Goal: Task Accomplishment & Management: Complete application form

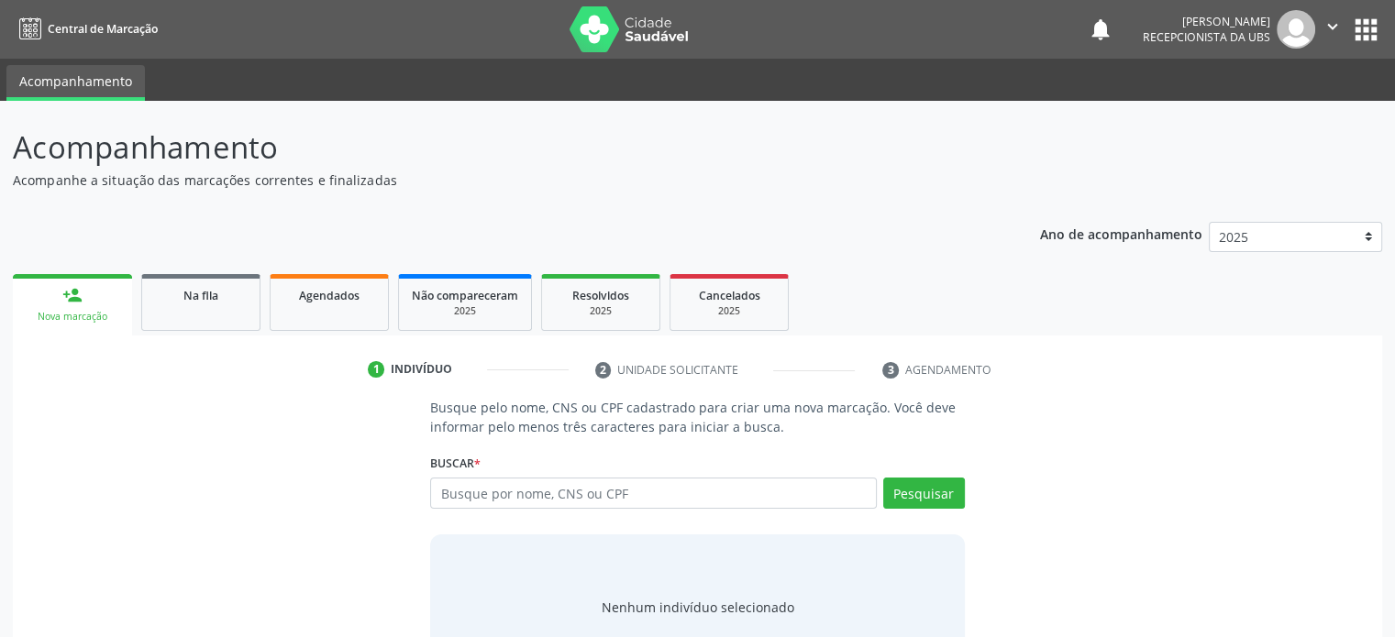
click at [251, 463] on div "Busque pelo nome, CNS ou CPF cadastrado para criar uma nova marcação. Você deve…" at bounding box center [698, 539] width 1344 height 282
click at [545, 210] on div "Ano de acompanhamento 2025 2024 2023 2022 2021 2020 2019 person_add Nova marcaç…" at bounding box center [697, 451] width 1369 height 485
drag, startPoint x: 501, startPoint y: 130, endPoint x: 512, endPoint y: 135, distance: 11.9
click at [512, 135] on p "Acompanhamento" at bounding box center [492, 148] width 958 height 46
drag, startPoint x: 507, startPoint y: 139, endPoint x: 575, endPoint y: 213, distance: 100.0
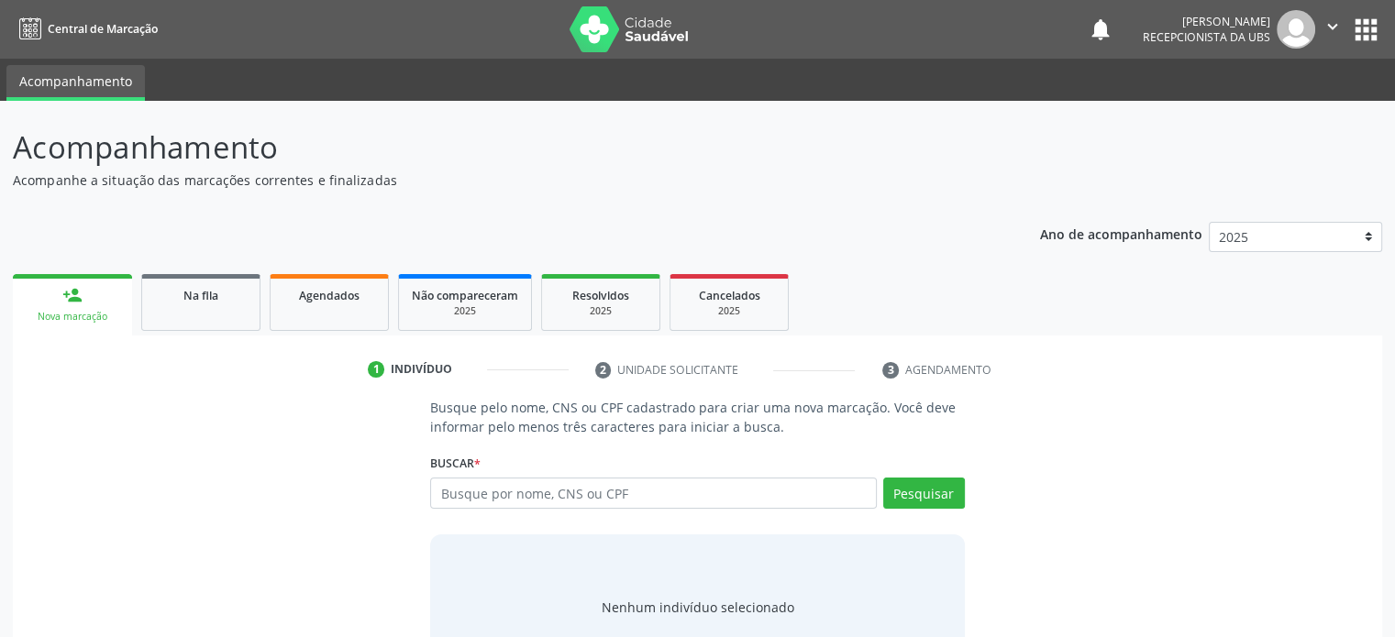
click at [575, 213] on div "Acompanhamento Acompanhe a situação das marcações correntes e finalizadas Relat…" at bounding box center [697, 410] width 1369 height 570
click at [571, 186] on p "Acompanhe a situação das marcações correntes e finalizadas" at bounding box center [492, 180] width 958 height 19
click at [1196, 453] on div "Busque pelo nome, CNS ou CPF cadastrado para criar uma nova marcação. Você deve…" at bounding box center [698, 539] width 1344 height 282
drag, startPoint x: 1108, startPoint y: 355, endPoint x: 1125, endPoint y: 477, distance: 123.2
click at [1130, 498] on div "1 Indivíduo 2 Unidade solicitante 3 Agendamento Busque pelo nome, CNS ou CPF ca…" at bounding box center [697, 524] width 1369 height 339
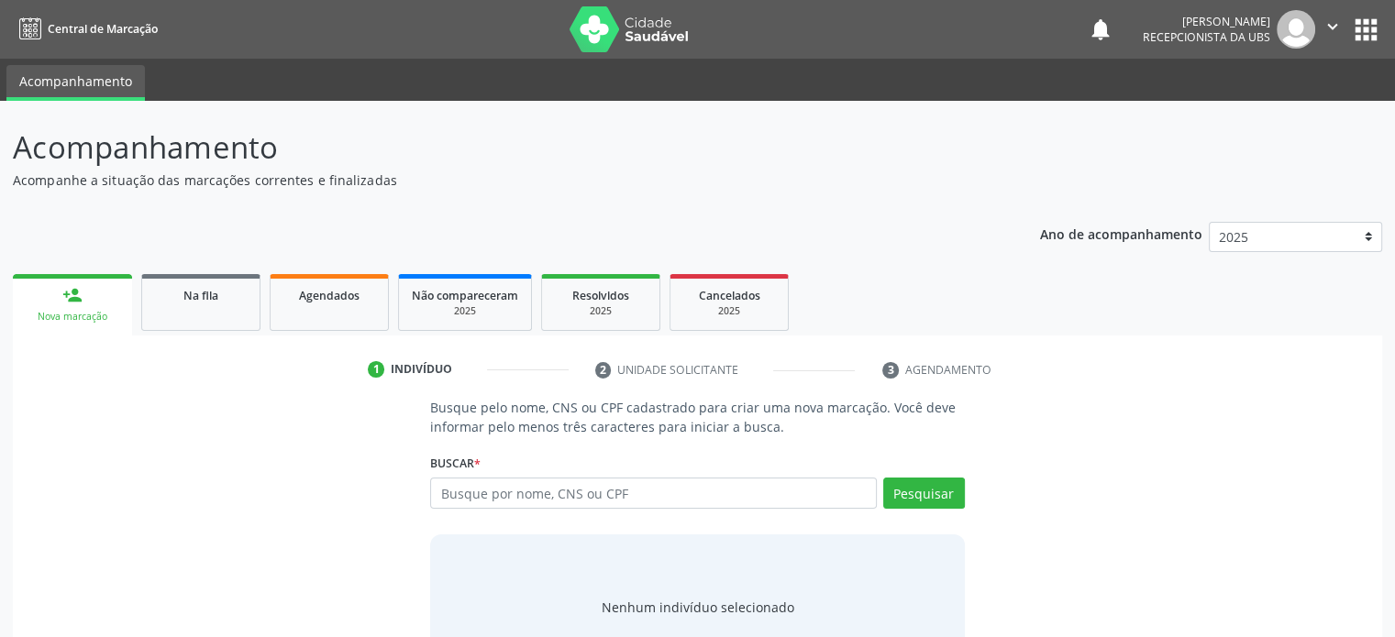
click at [1122, 461] on div "Busque pelo nome, CNS ou CPF cadastrado para criar uma nova marcação. Você deve…" at bounding box center [698, 539] width 1344 height 282
click at [1093, 502] on div "Busque pelo nome, CNS ou CPF cadastrado para criar uma nova marcação. Você deve…" at bounding box center [698, 539] width 1344 height 282
click at [536, 492] on input "text" at bounding box center [653, 493] width 446 height 31
click at [570, 23] on img at bounding box center [629, 29] width 119 height 46
click at [356, 28] on nav "Central de Marcação notifications Rosana Mendes Borges Santos Recepcionista da …" at bounding box center [697, 29] width 1395 height 59
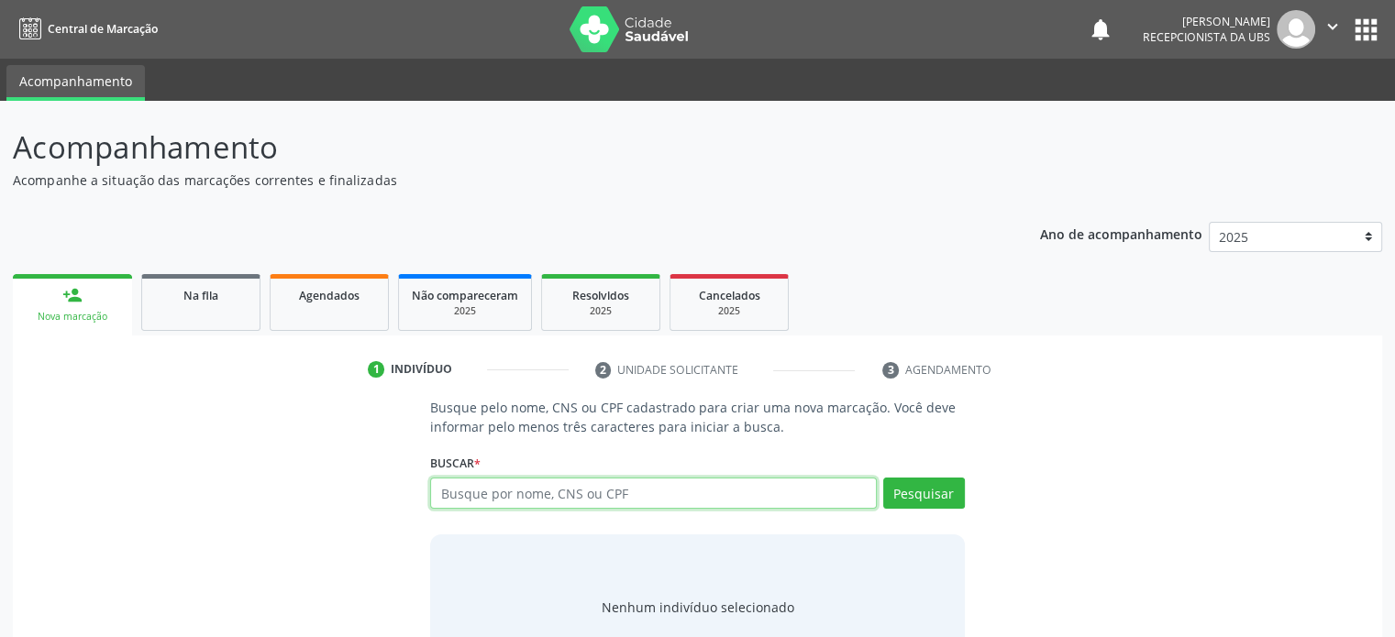
click at [463, 494] on input "text" at bounding box center [653, 493] width 446 height 31
click at [847, 498] on input "text" at bounding box center [653, 493] width 446 height 31
drag, startPoint x: 439, startPoint y: 493, endPoint x: 607, endPoint y: 498, distance: 167.9
click at [607, 498] on input "text" at bounding box center [653, 493] width 446 height 31
drag, startPoint x: 432, startPoint y: 404, endPoint x: 781, endPoint y: 429, distance: 350.3
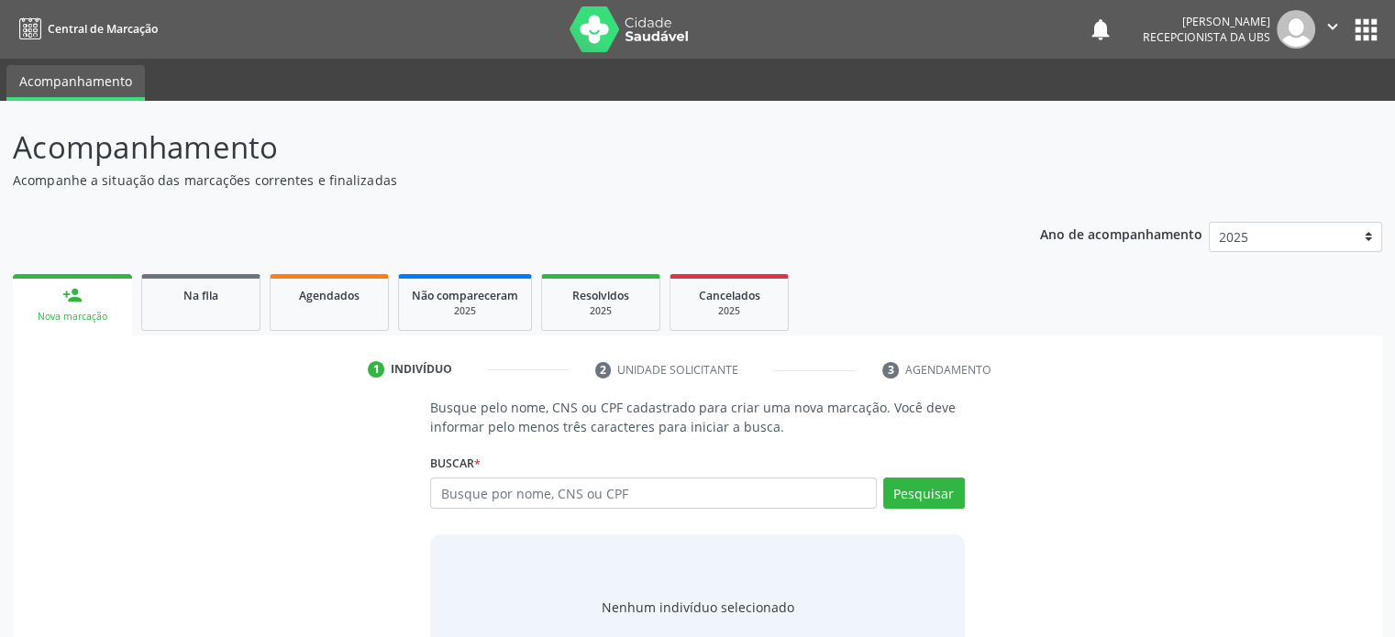
click at [781, 429] on p "Busque pelo nome, CNS ou CPF cadastrado para criar uma nova marcação. Você deve…" at bounding box center [697, 417] width 534 height 39
drag, startPoint x: 781, startPoint y: 429, endPoint x: 423, endPoint y: 405, distance: 359.4
click at [423, 405] on div "Busque pelo nome, CNS ou CPF cadastrado para criar uma nova marcação. Você deve…" at bounding box center [696, 539] width 559 height 282
click at [389, 409] on div "Busque pelo nome, CNS ou CPF cadastrado para criar uma nova marcação. Você deve…" at bounding box center [698, 539] width 1344 height 282
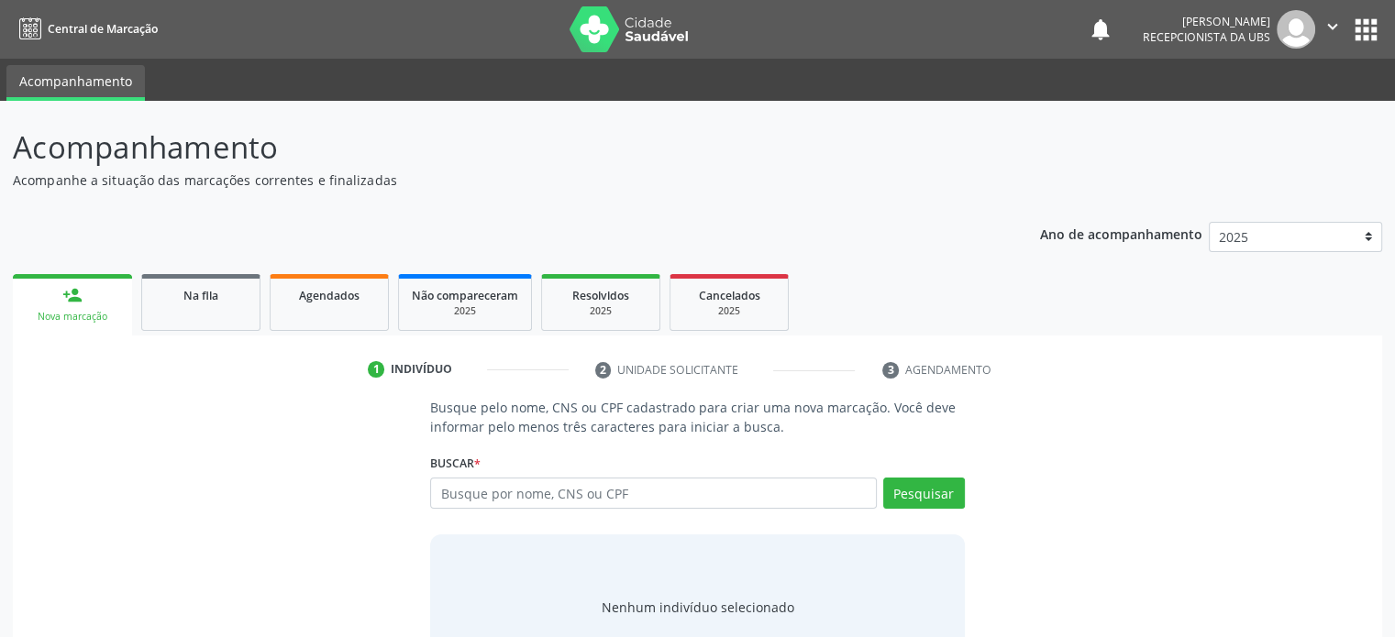
click at [1065, 382] on ul "1 Indivíduo 2 Unidade solicitante 3 Agendamento" at bounding box center [697, 370] width 1369 height 30
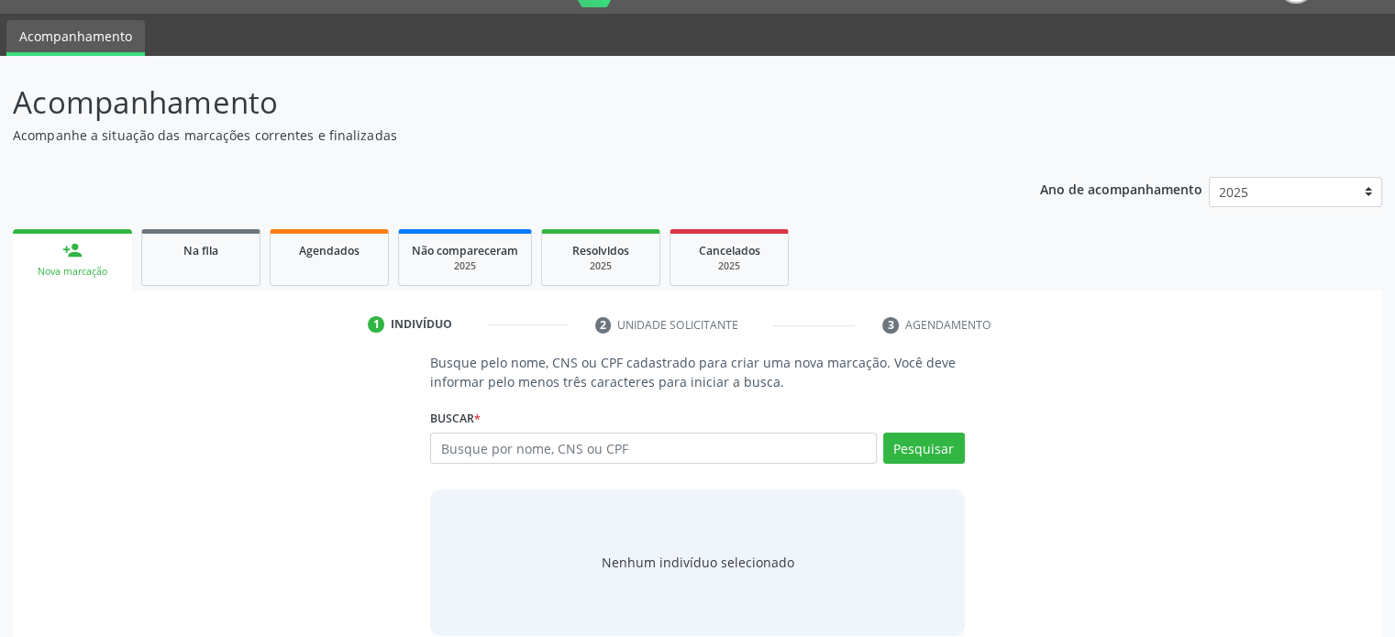
scroll to position [69, 0]
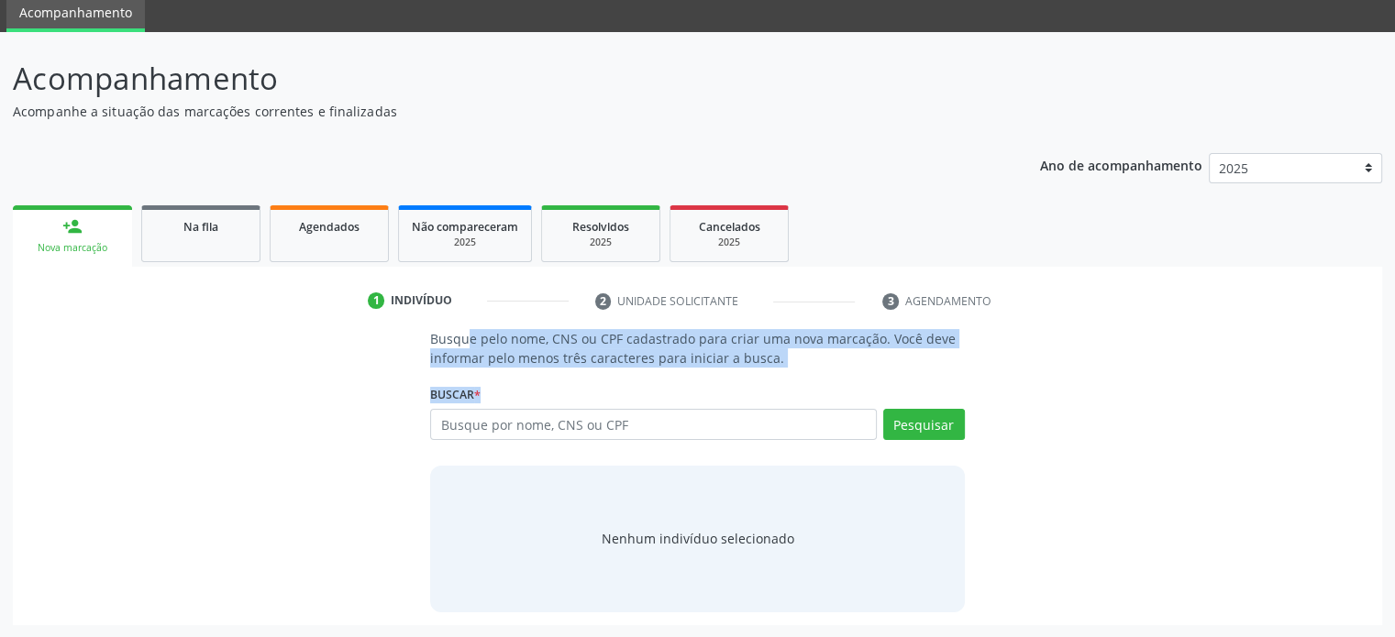
drag, startPoint x: 432, startPoint y: 337, endPoint x: 710, endPoint y: 443, distance: 297.6
click at [710, 443] on div "Busque pelo nome, CNS ou CPF cadastrado para criar uma nova marcação. Você deve…" at bounding box center [696, 470] width 559 height 282
click at [799, 375] on div "Busque pelo nome, CNS ou CPF cadastrado para criar uma nova marcação. Você deve…" at bounding box center [696, 470] width 559 height 282
click at [803, 393] on div "Buscar * Busque por nome, CNS ou CPF Nenhum resultado encontrado para: " " Digi…" at bounding box center [697, 417] width 534 height 72
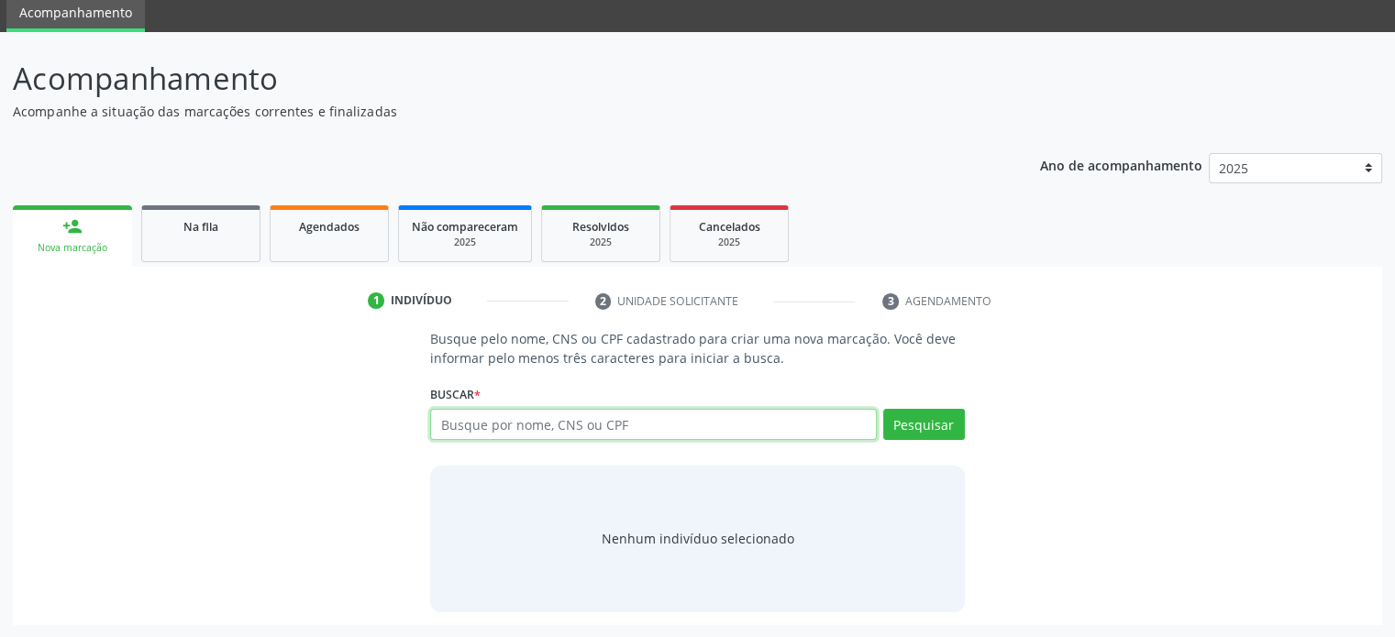
drag, startPoint x: 627, startPoint y: 422, endPoint x: 436, endPoint y: 347, distance: 205.9
click at [436, 347] on div "Busque pelo nome, CNS ou CPF cadastrado para criar uma nova marcação. Você deve…" at bounding box center [696, 470] width 559 height 282
click at [339, 349] on div "Busque pelo nome, CNS ou CPF cadastrado para criar uma nova marcação. Você deve…" at bounding box center [698, 470] width 1344 height 282
click at [603, 415] on input "text" at bounding box center [653, 424] width 446 height 31
click at [451, 425] on input "text" at bounding box center [653, 424] width 446 height 31
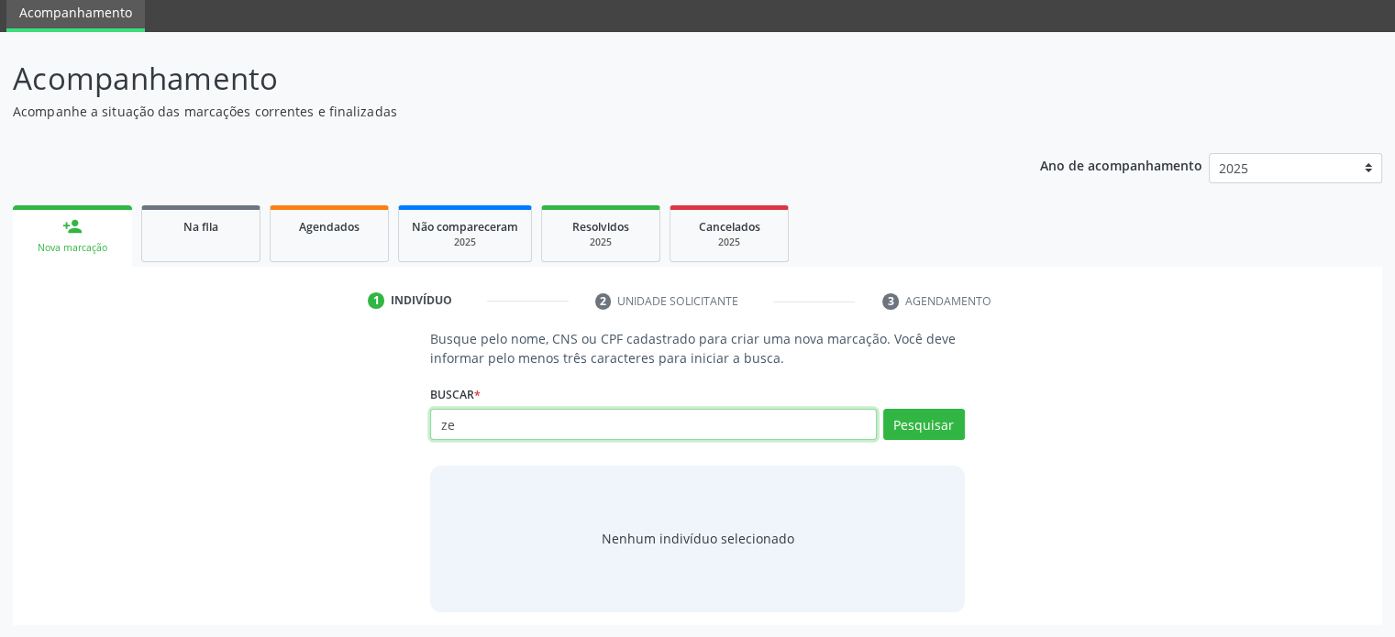
type input "z"
type input "706106879733630"
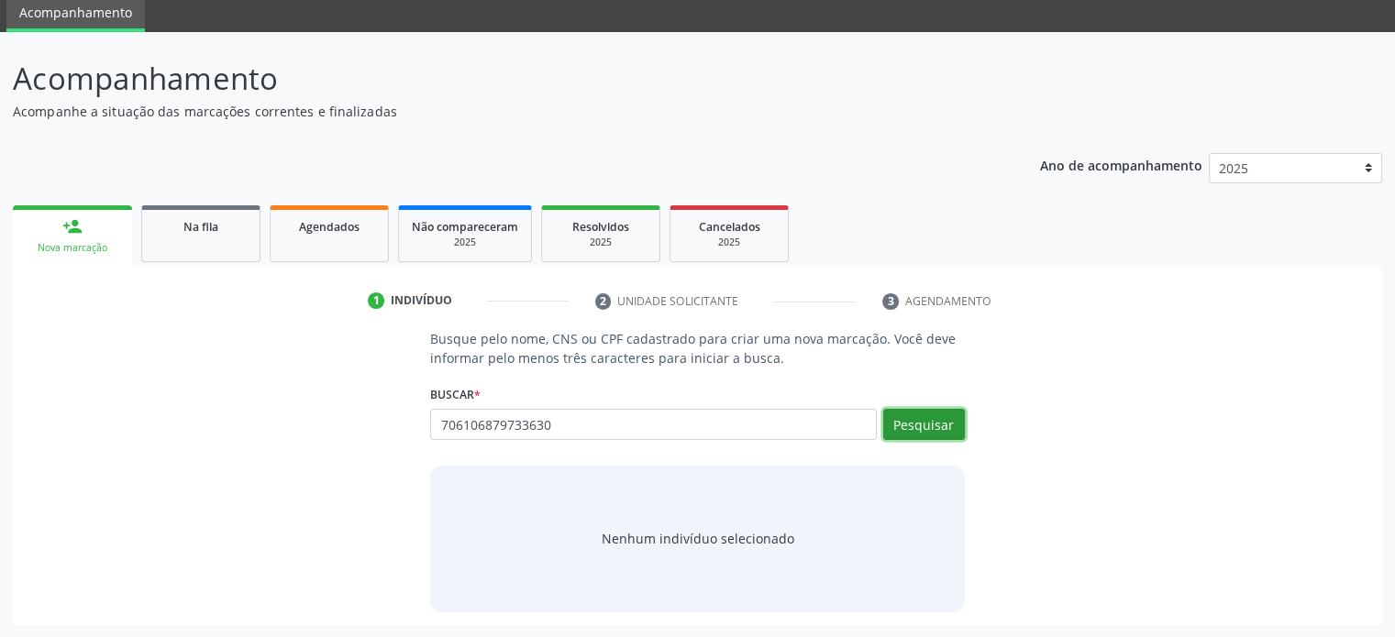
click at [935, 417] on button "Pesquisar" at bounding box center [924, 424] width 82 height 31
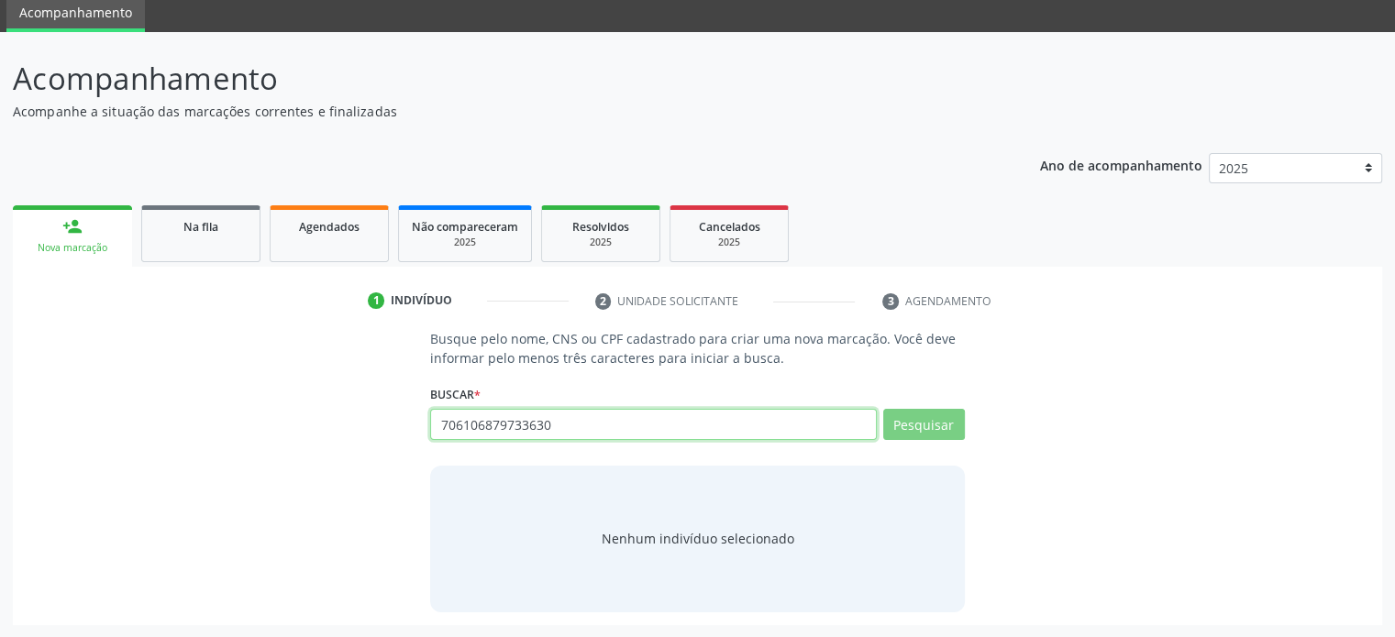
click at [632, 421] on input "706106879733630" at bounding box center [653, 424] width 446 height 31
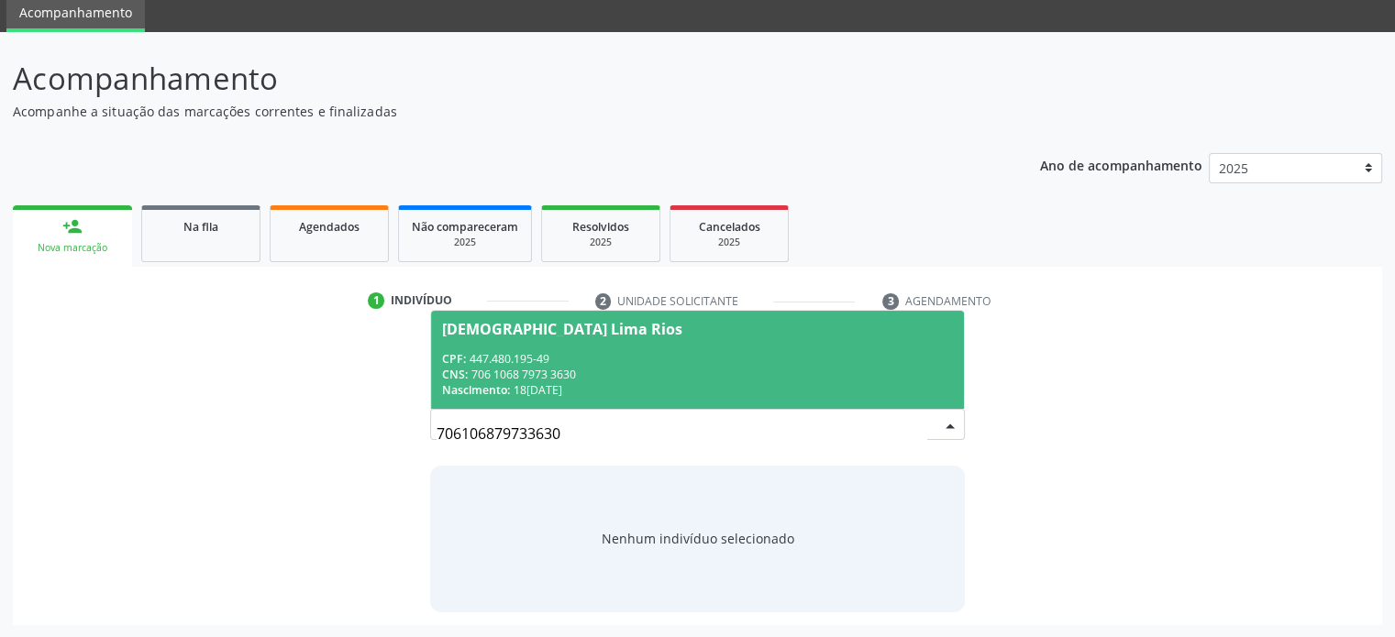
click at [528, 344] on span "Zenite Lima Rios CPF: 447.480.195-49 CNS: 706 1068 7973 3630 Nascimento: 18/03/…" at bounding box center [697, 360] width 532 height 98
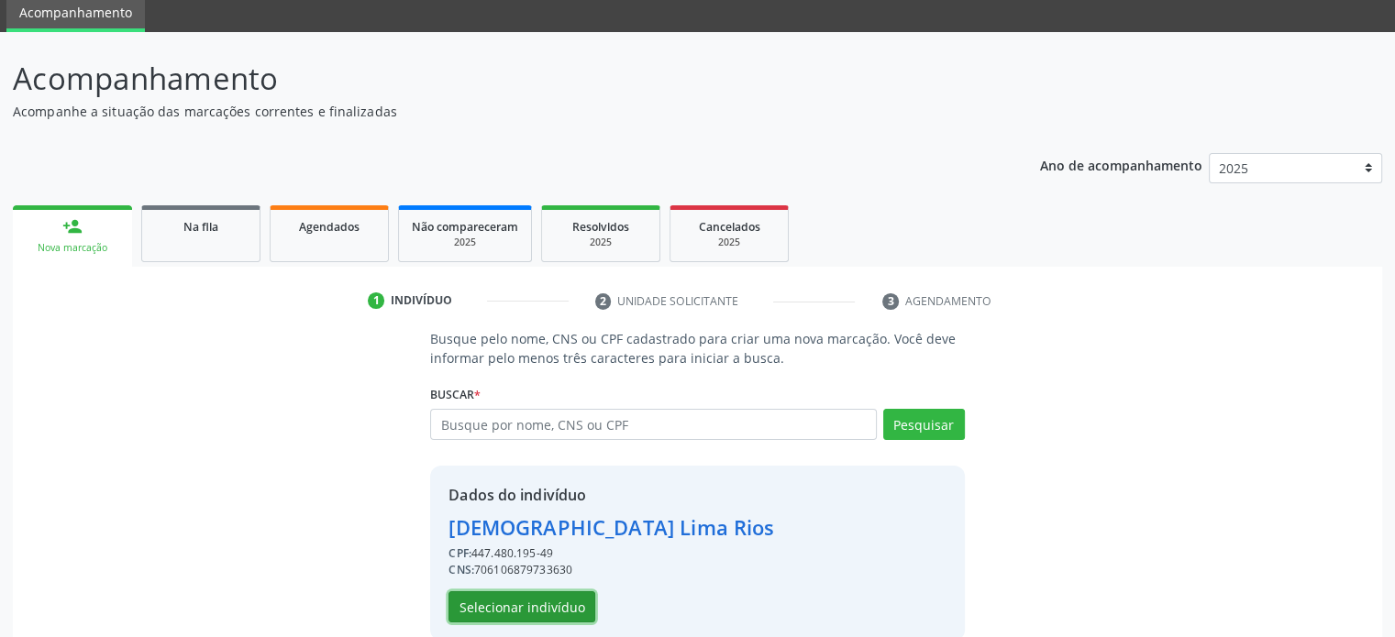
click at [518, 608] on button "Selecionar indivíduo" at bounding box center [521, 607] width 147 height 31
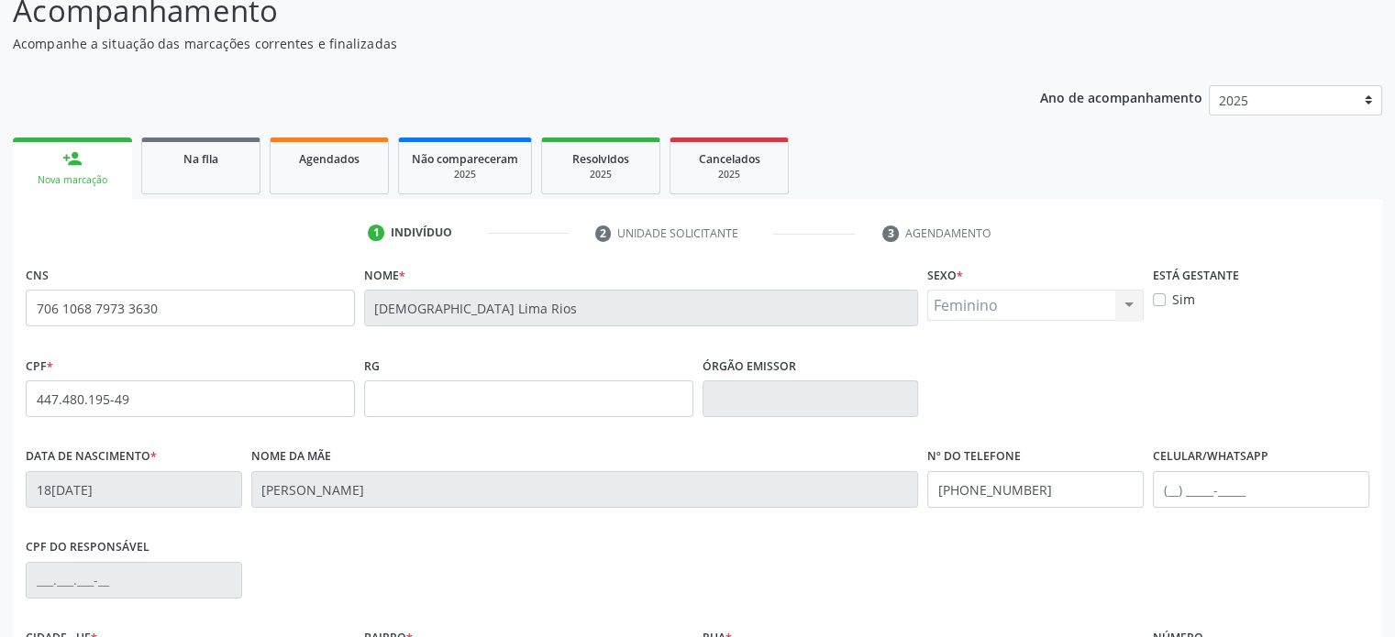
scroll to position [252, 0]
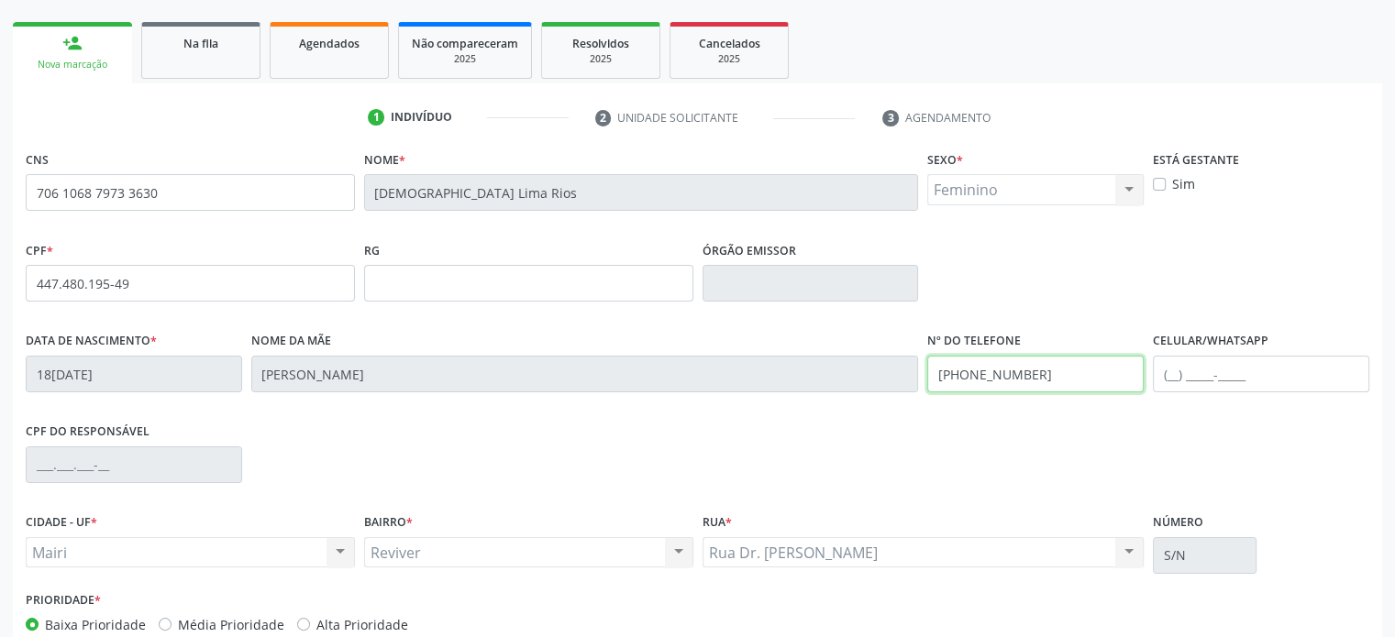
drag, startPoint x: 1041, startPoint y: 369, endPoint x: 936, endPoint y: 380, distance: 106.0
click at [936, 380] on input "[PHONE_NUMBER]" at bounding box center [1035, 374] width 216 height 37
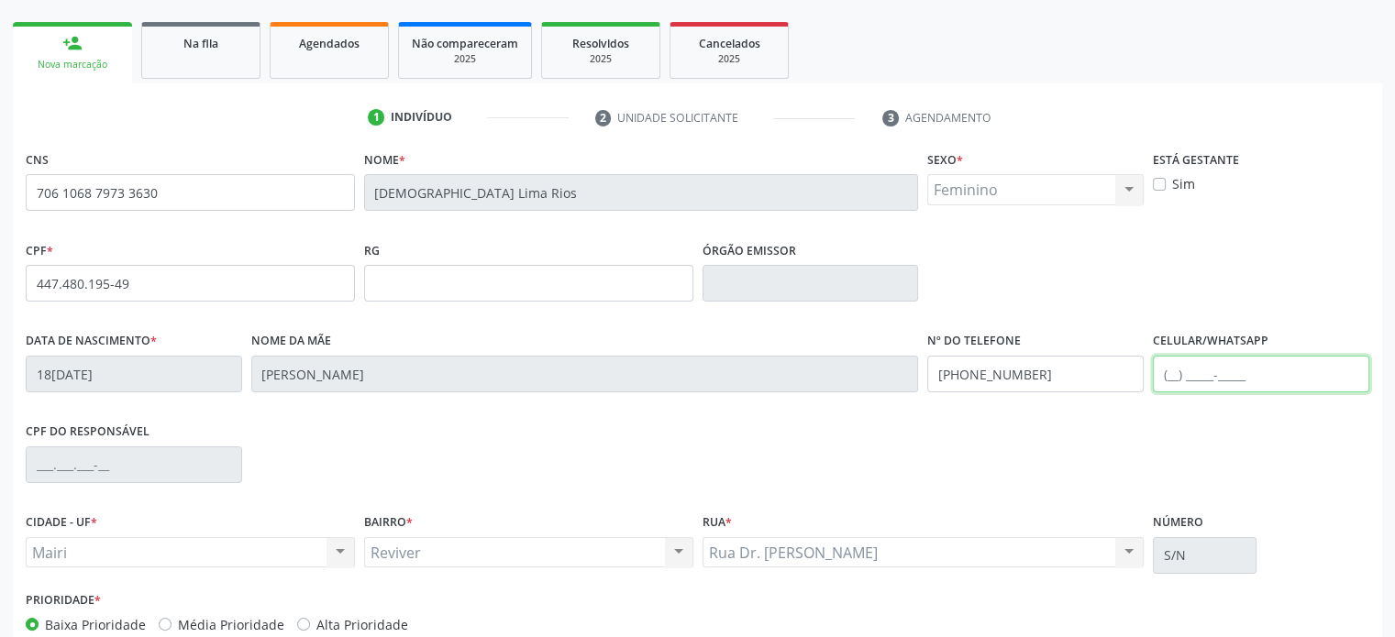
click at [1170, 373] on input "text" at bounding box center [1261, 374] width 216 height 37
paste input "[PHONE_NUMBER]"
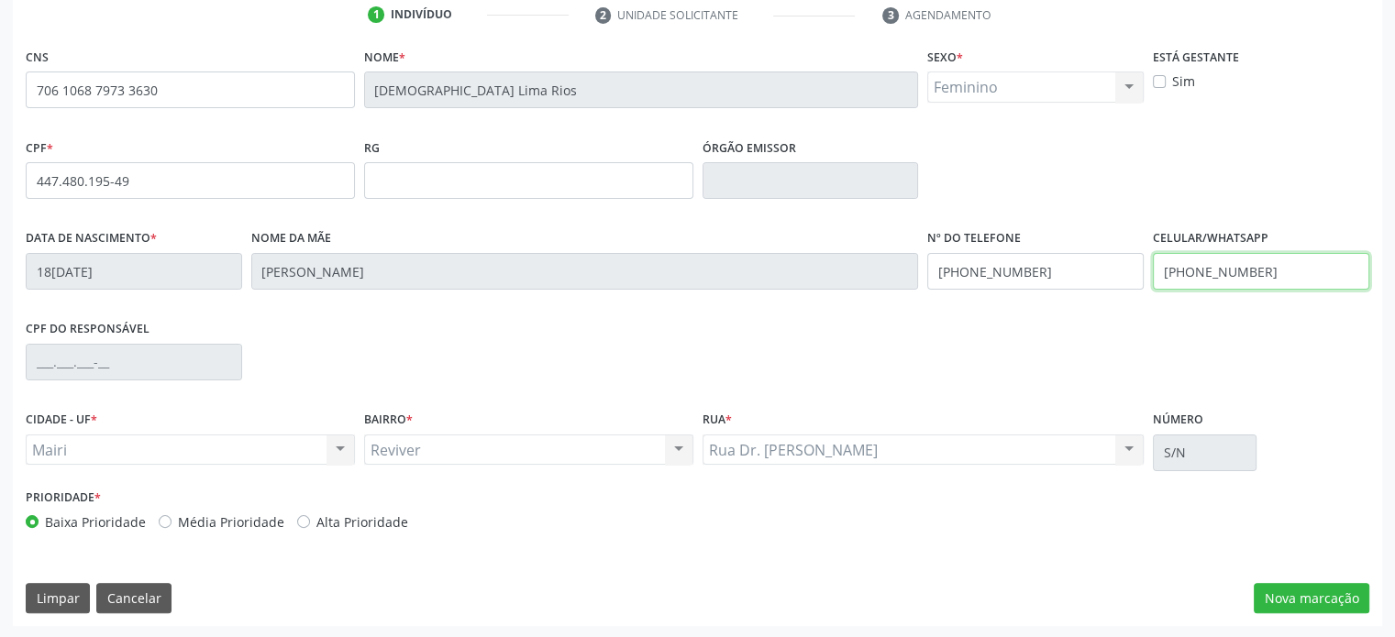
scroll to position [356, 0]
type input "[PHONE_NUMBER]"
click at [260, 519] on label "Média Prioridade" at bounding box center [231, 521] width 106 height 19
click at [172, 519] on input "Média Prioridade" at bounding box center [165, 520] width 13 height 17
radio input "true"
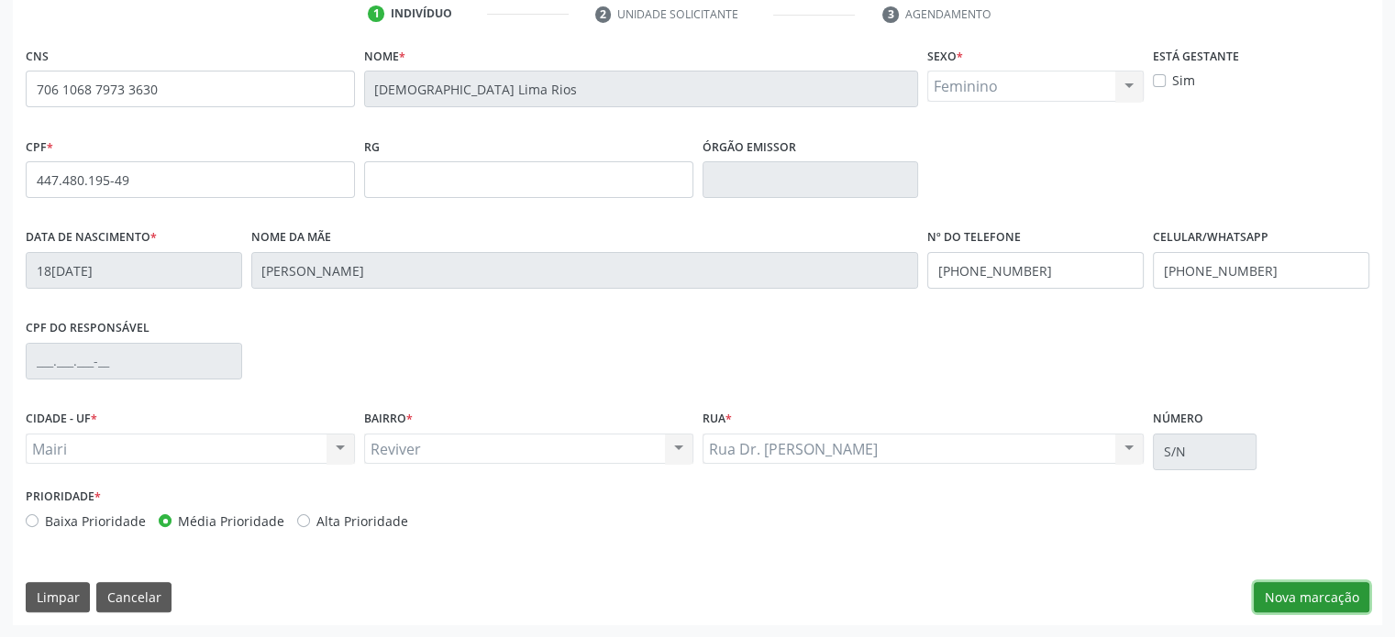
click at [1290, 597] on button "Nova marcação" at bounding box center [1312, 597] width 116 height 31
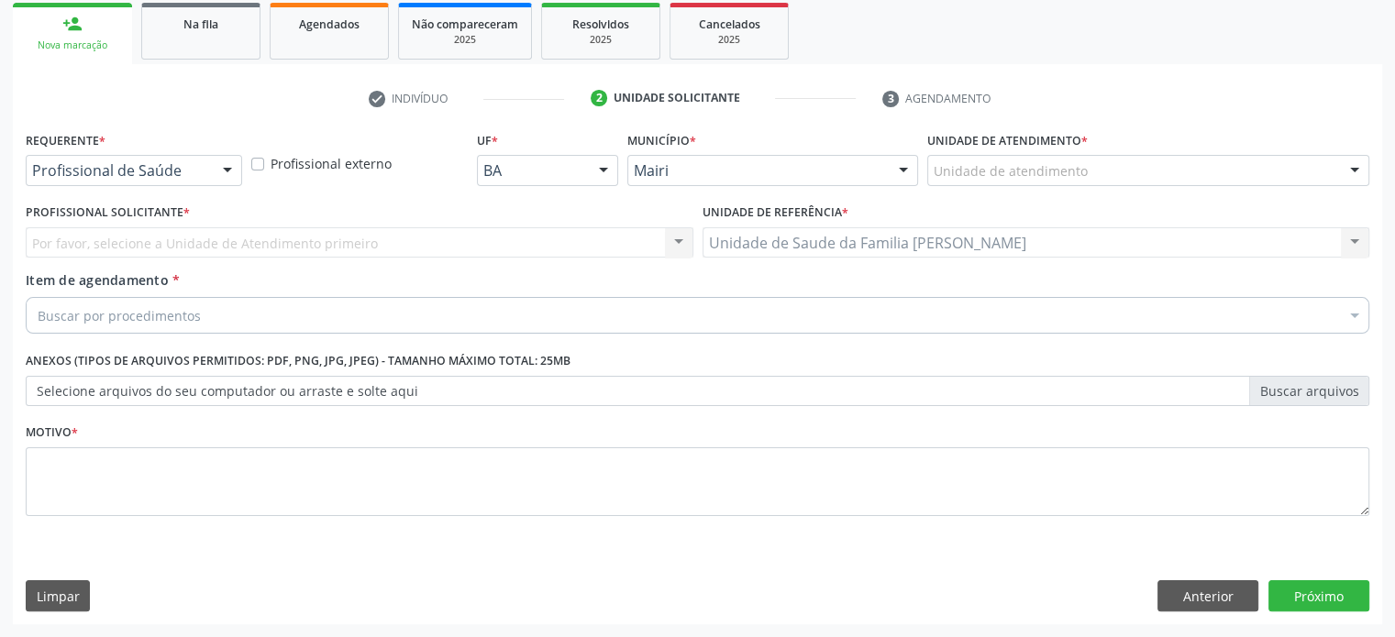
scroll to position [271, 0]
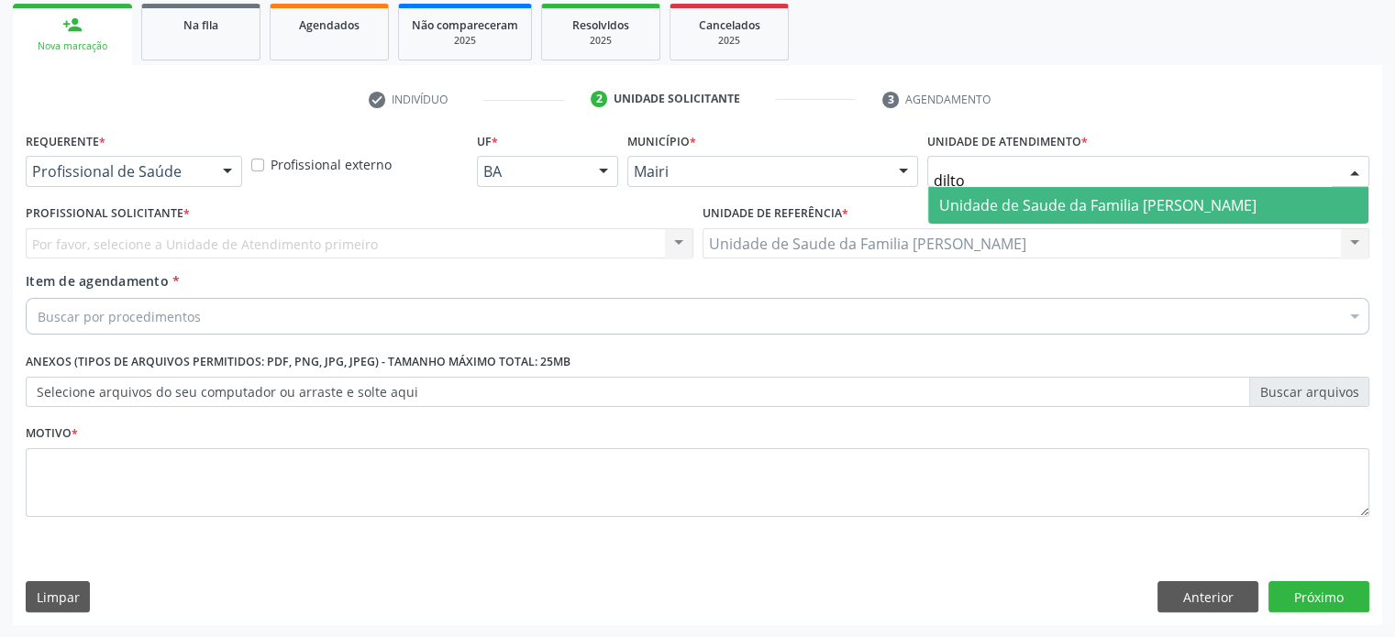
type input "dilton"
click at [1051, 197] on span "Unidade de Saude da Familia [PERSON_NAME]" at bounding box center [1097, 205] width 317 height 20
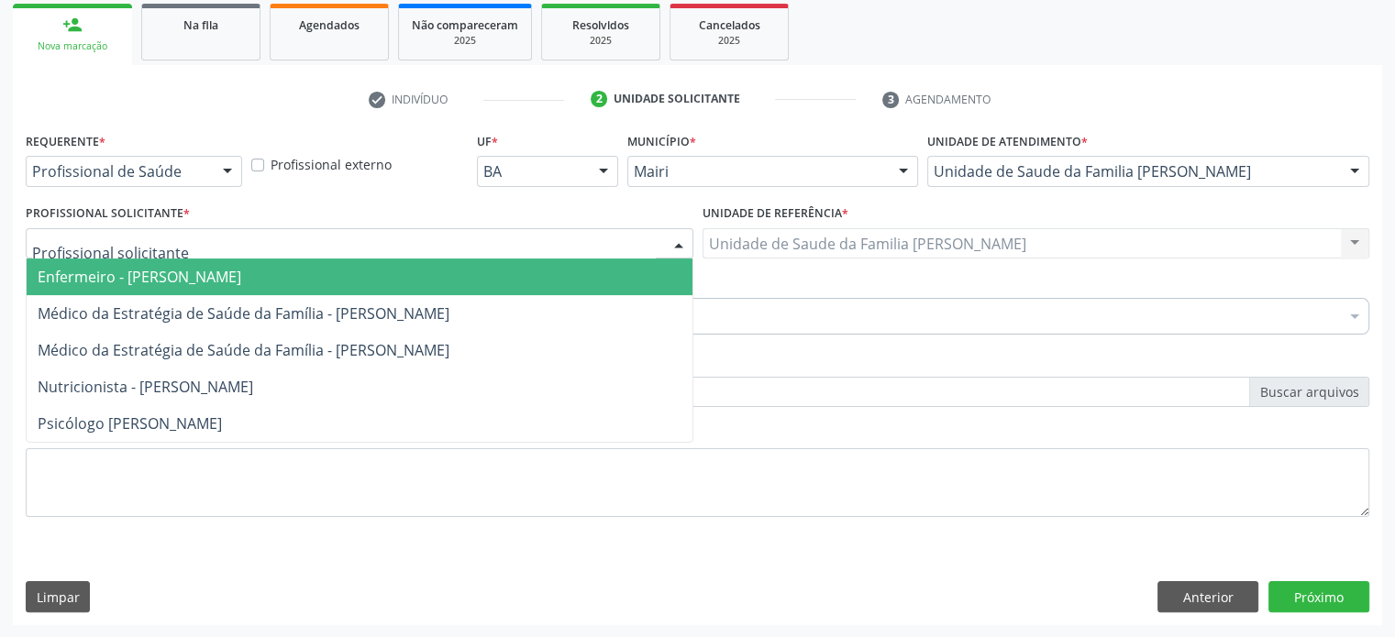
click at [226, 242] on div at bounding box center [360, 243] width 668 height 31
click at [212, 284] on span "Enfermeiro - [PERSON_NAME]" at bounding box center [140, 277] width 204 height 20
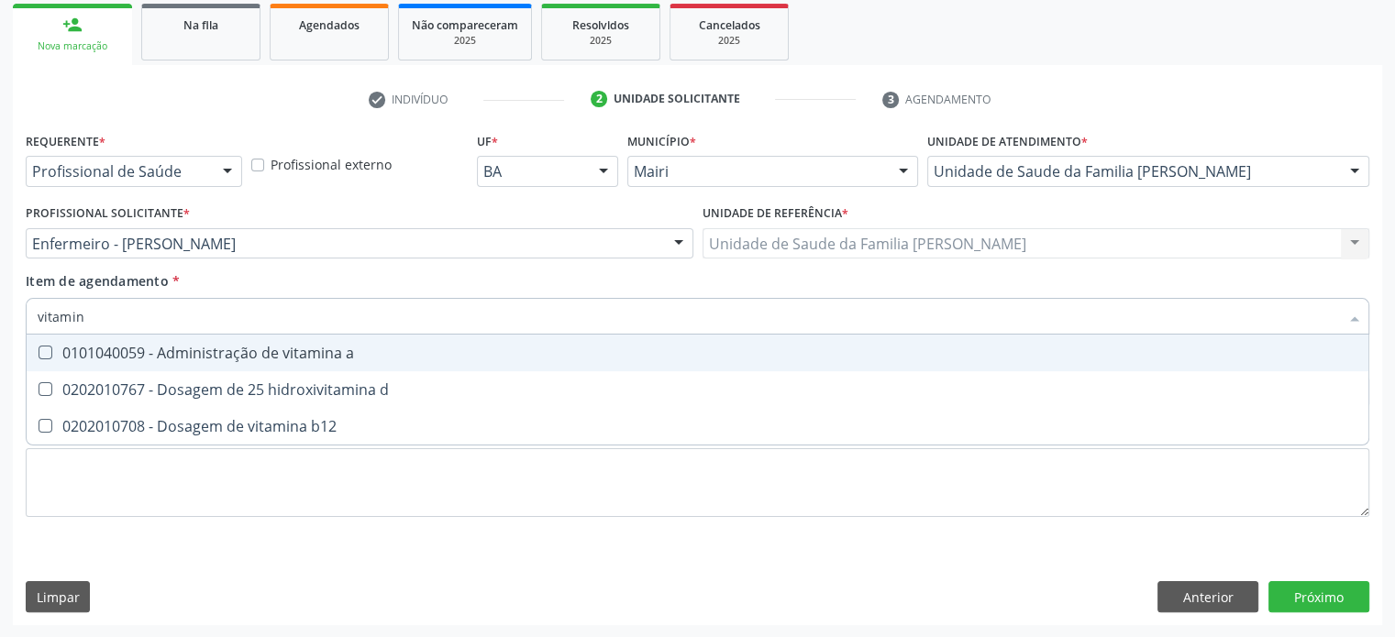
type input "vitamina"
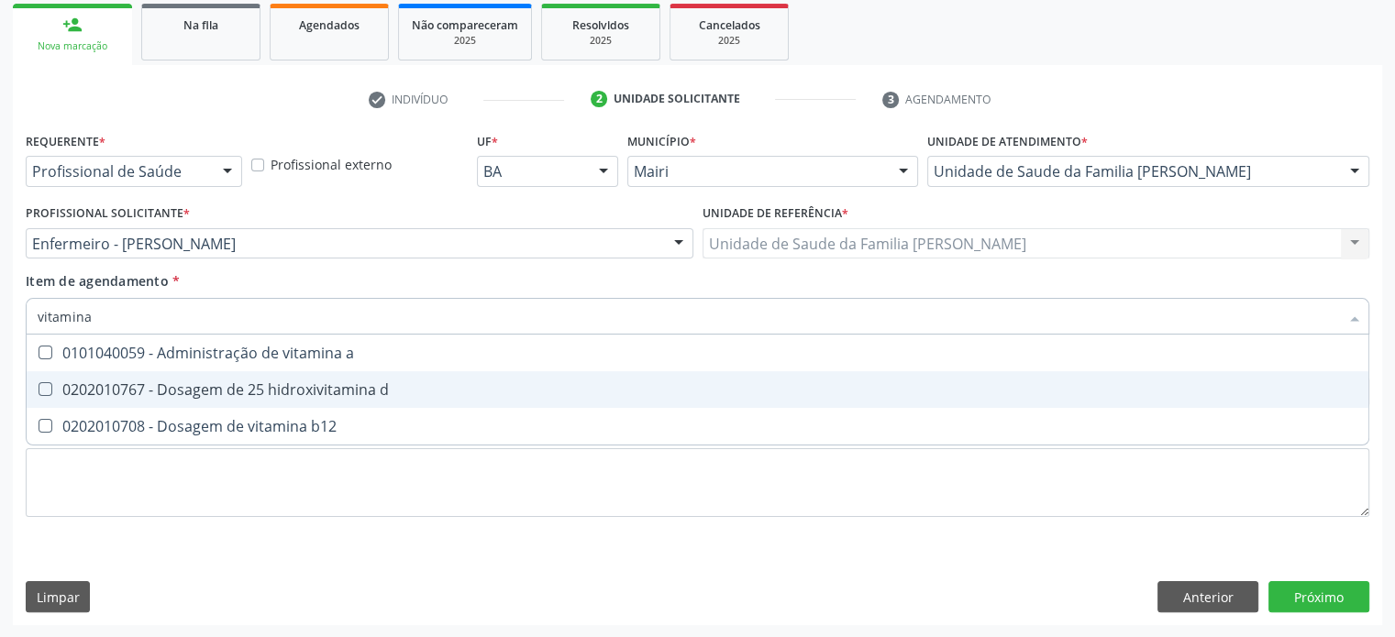
click at [285, 387] on div "0202010767 - Dosagem de 25 hidroxivitamina d" at bounding box center [698, 389] width 1320 height 15
checkbox d "true"
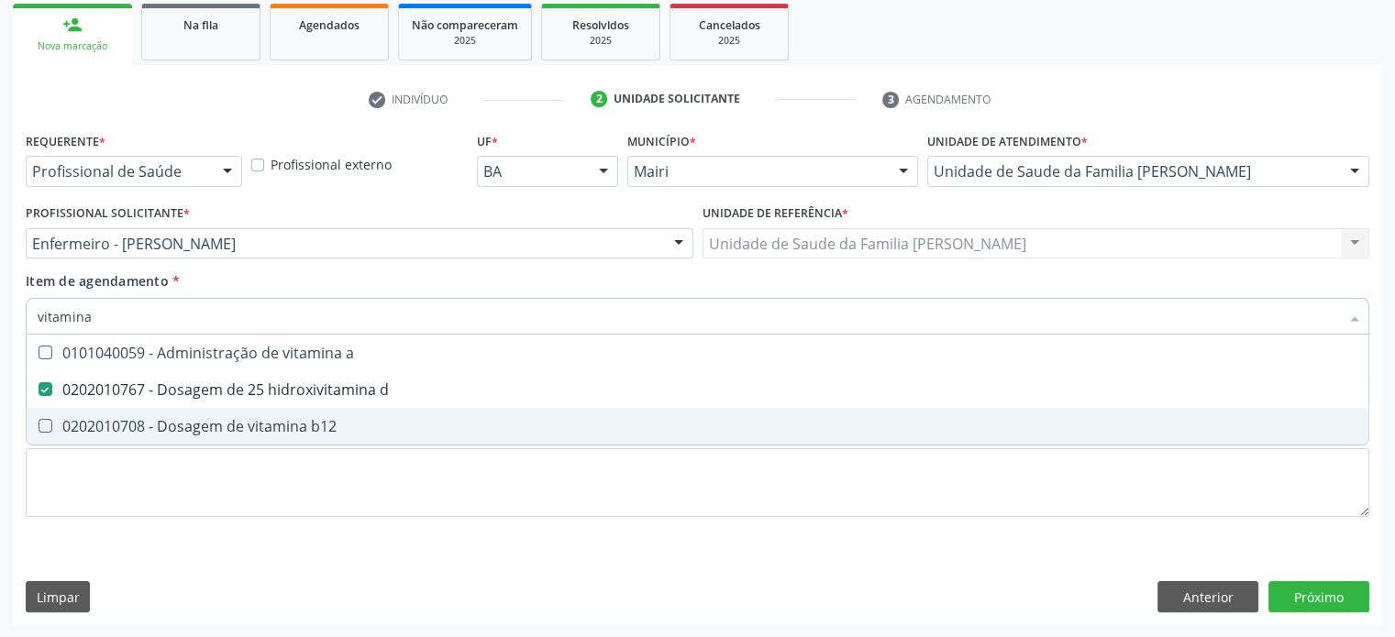
click at [282, 425] on div "0202010708 - Dosagem de vitamina b12" at bounding box center [698, 426] width 1320 height 15
checkbox b12 "true"
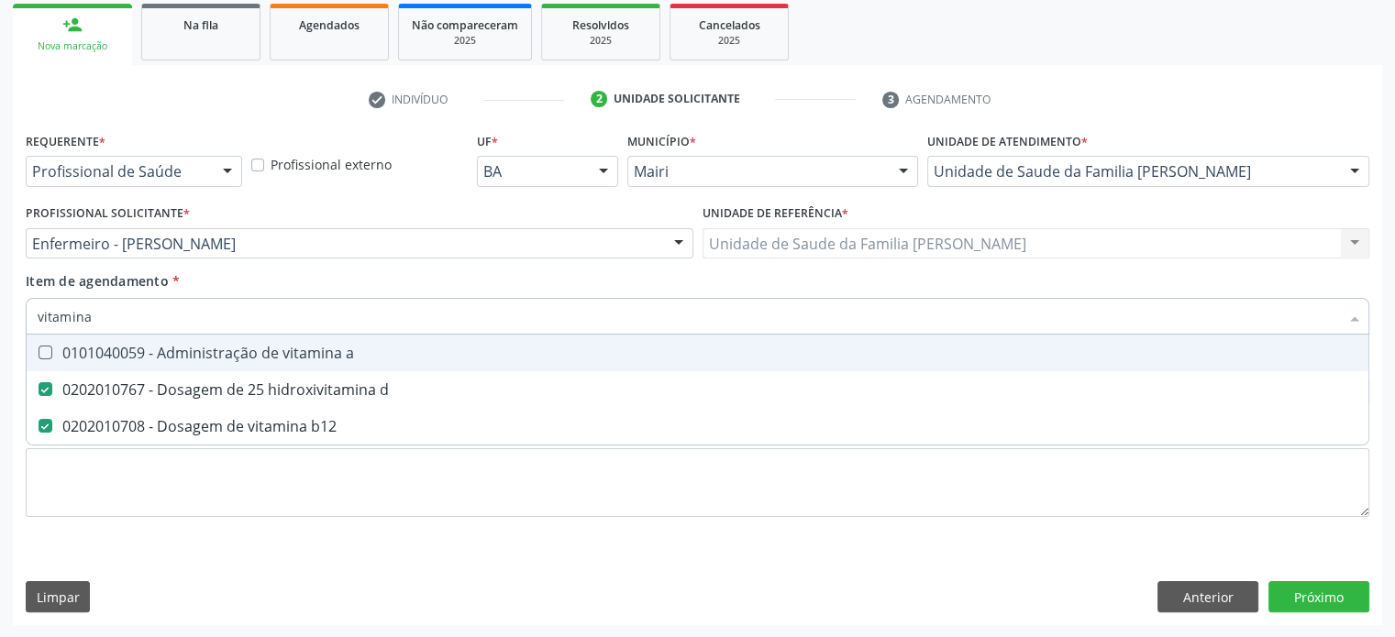
drag, startPoint x: 149, startPoint y: 325, endPoint x: 23, endPoint y: 311, distance: 127.3
click at [23, 311] on div "Item de agendamento * vitamina Desfazer seleção 0101040059 - Administração de v…" at bounding box center [697, 306] width 1353 height 71
type input "he"
checkbox d "false"
checkbox b12 "false"
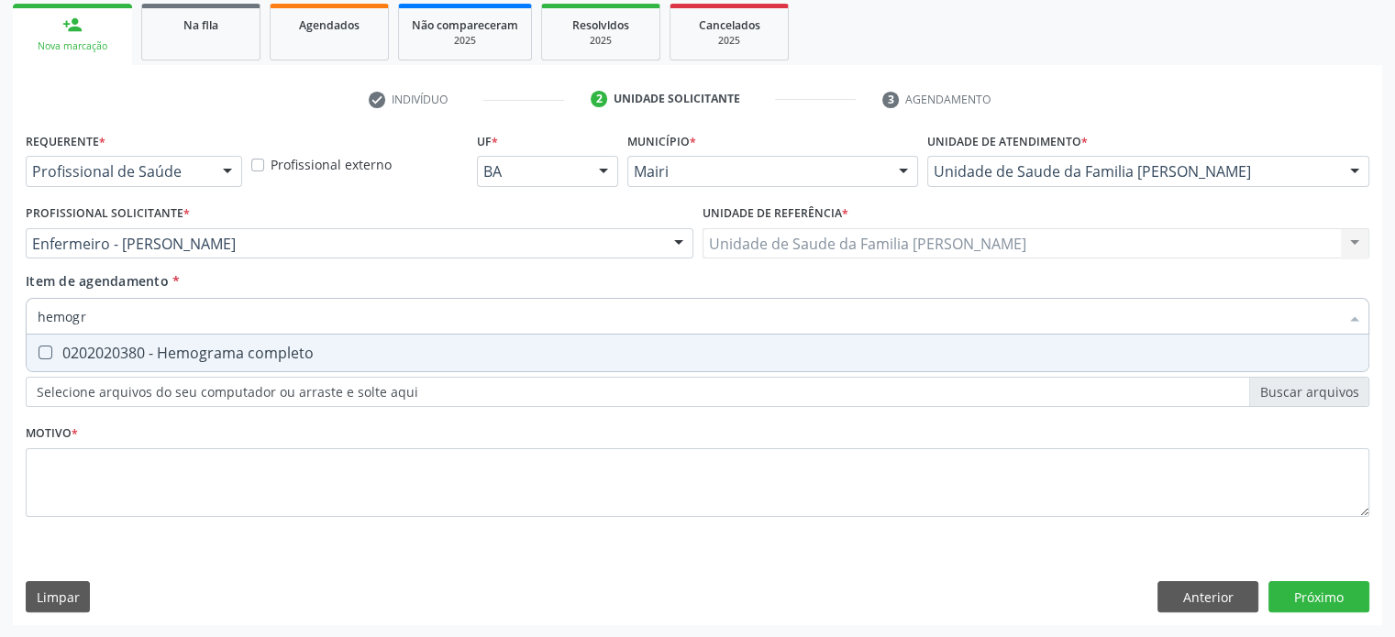
type input "hemogra"
click at [180, 355] on div "0202020380 - Hemograma completo" at bounding box center [698, 353] width 1320 height 15
checkbox completo "true"
type input "hemog"
checkbox completo "false"
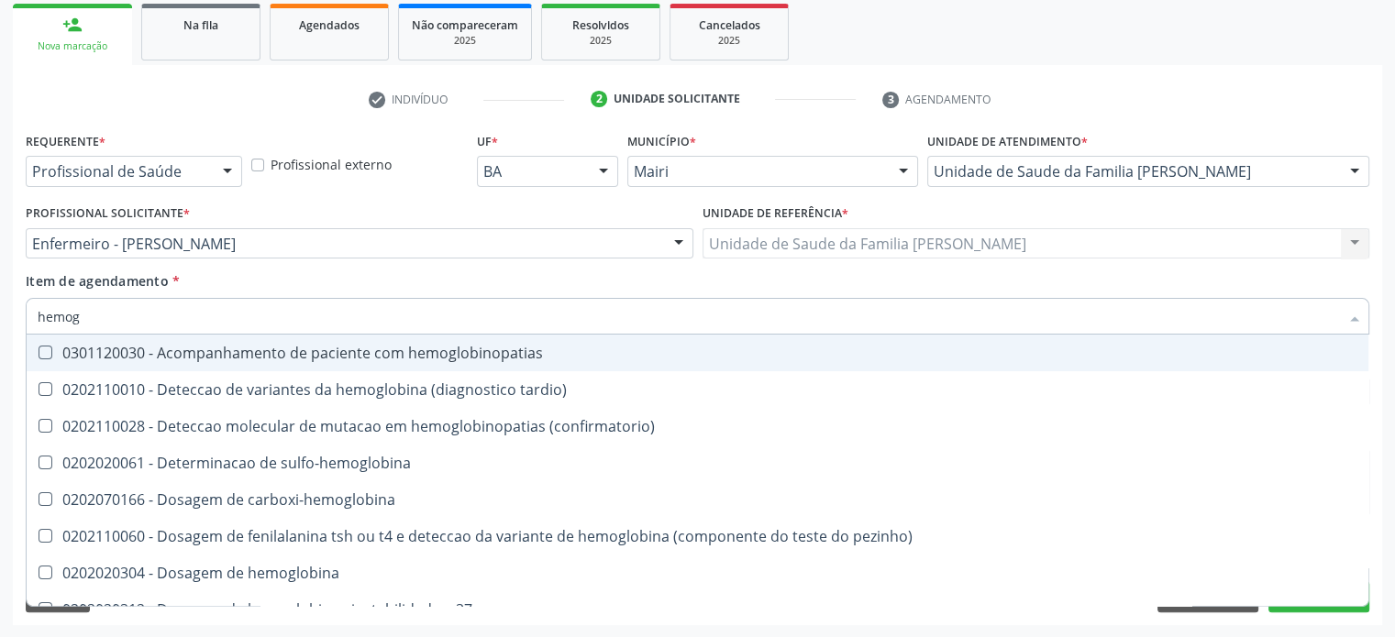
type input "hemo"
checkbox completo "false"
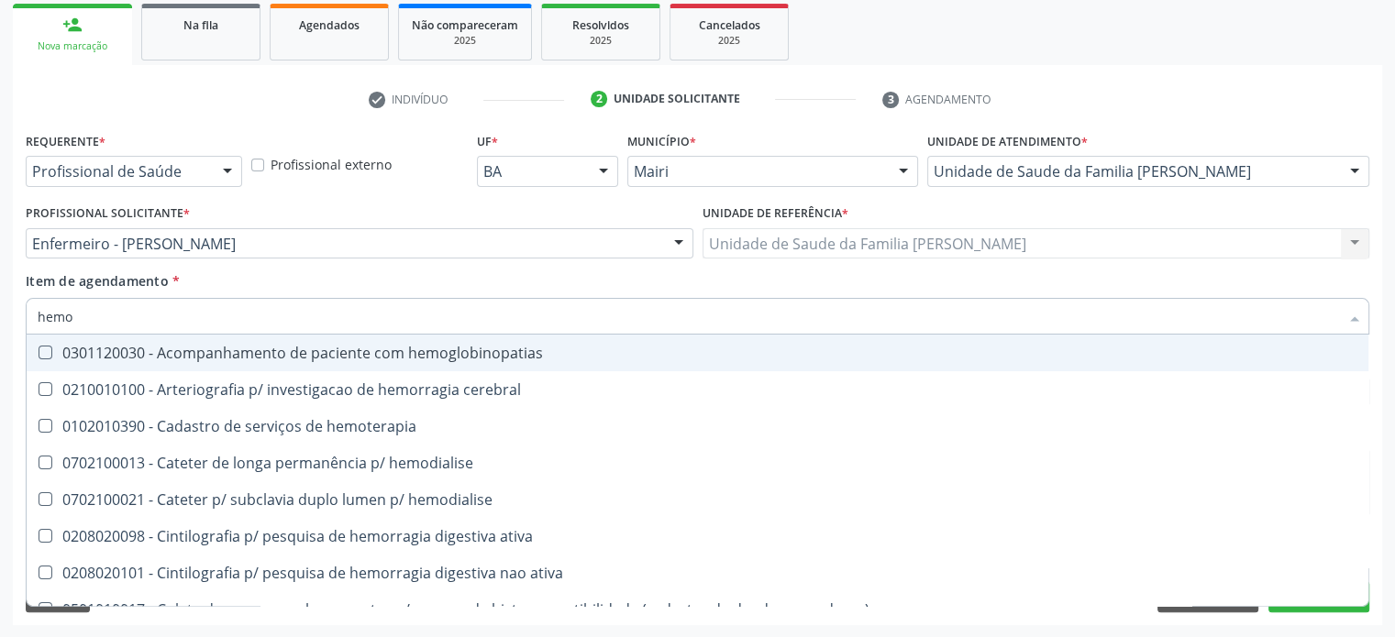
type input "hemog"
checkbox carboxi-hemoglobina "true"
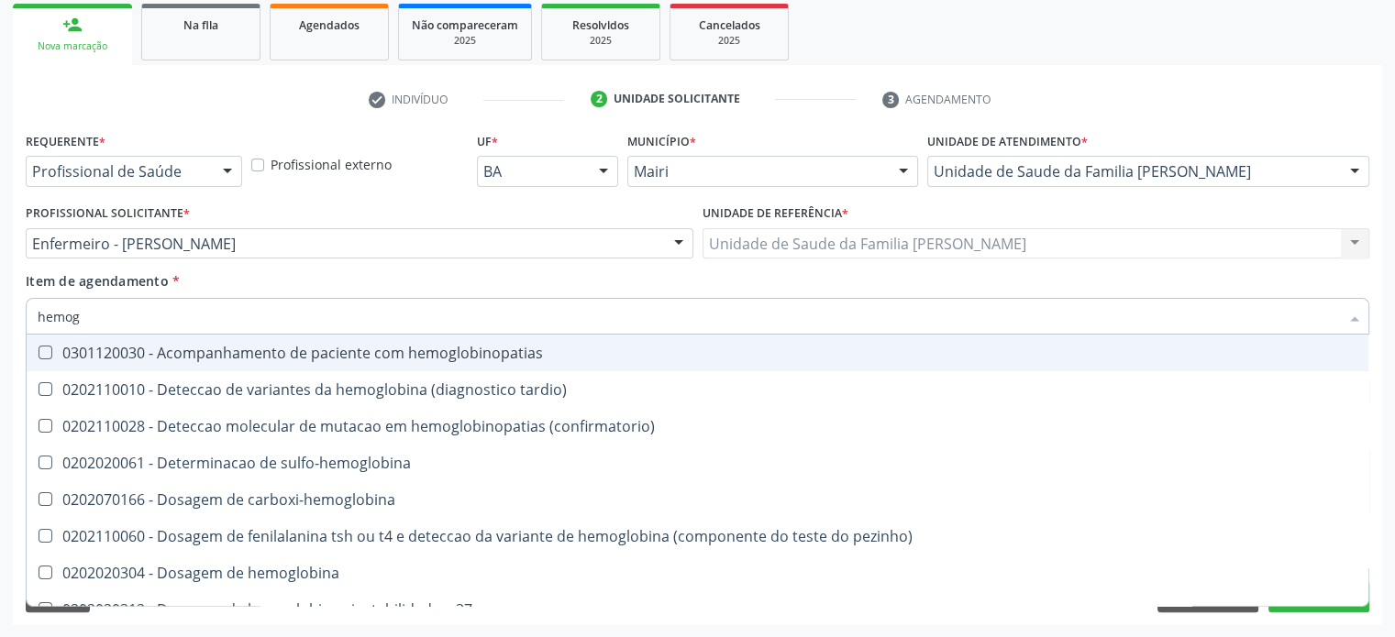
type input "hemogl"
checkbox completo "false"
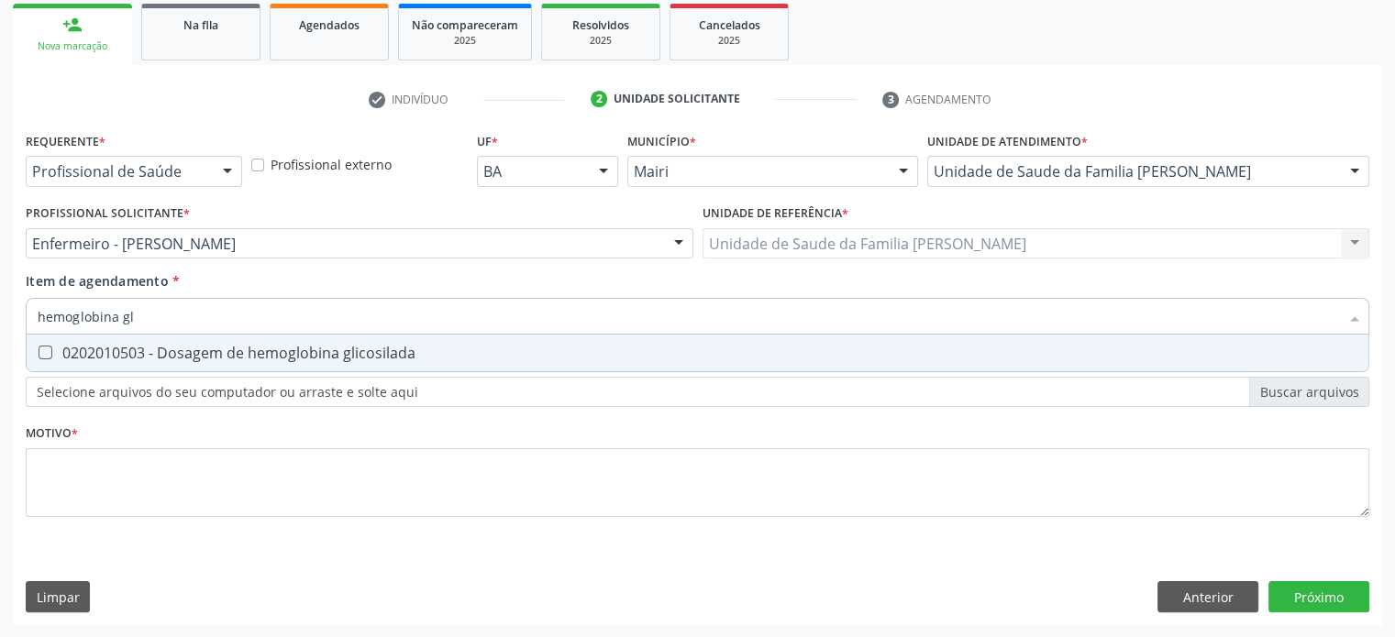
type input "hemoglobina gli"
click at [227, 350] on div "0202010503 - Dosagem de hemoglobina glicosilada" at bounding box center [698, 353] width 1320 height 15
checkbox glicosilada "true"
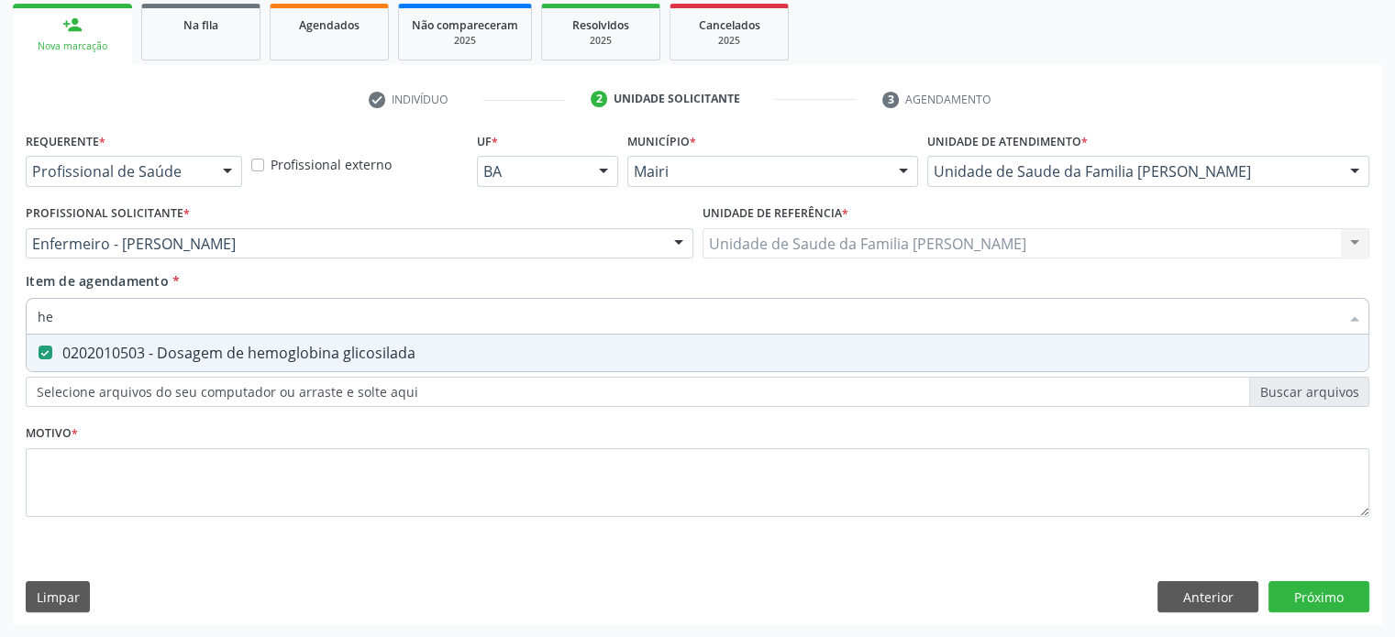
type input "h"
checkbox glicosilada "false"
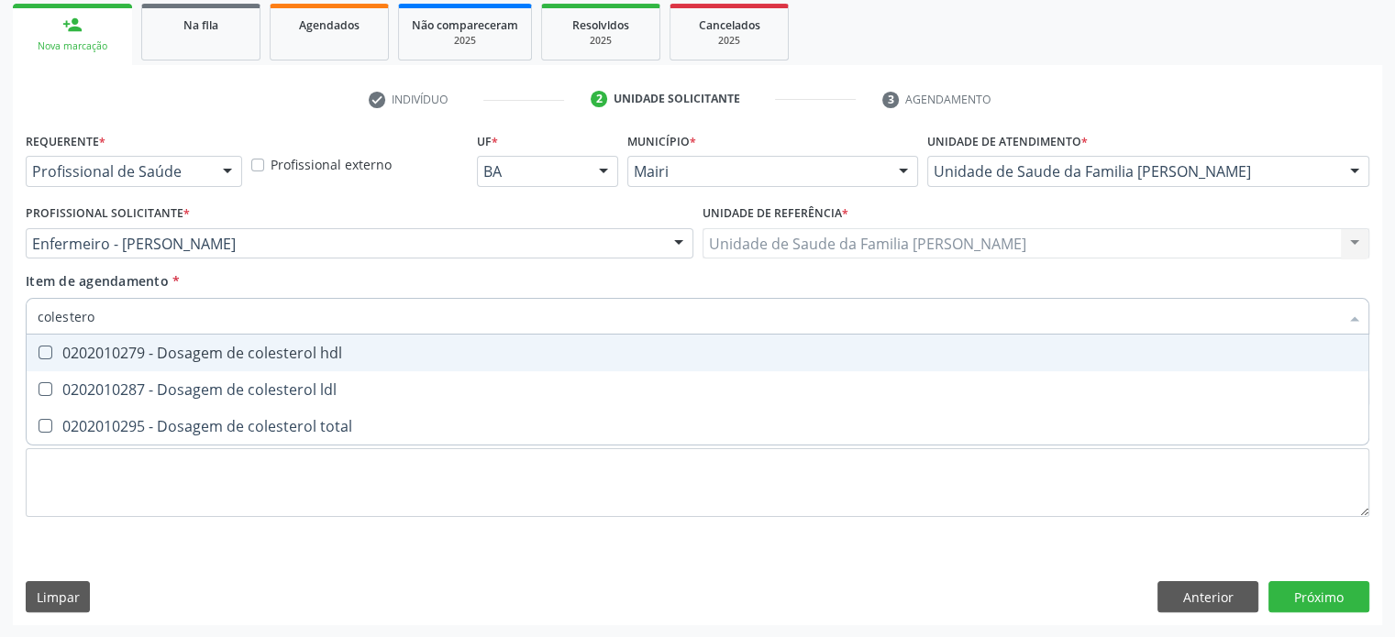
type input "colesterol"
click at [222, 362] on span "0202010279 - Dosagem de colesterol hdl" at bounding box center [698, 353] width 1342 height 37
checkbox hdl "true"
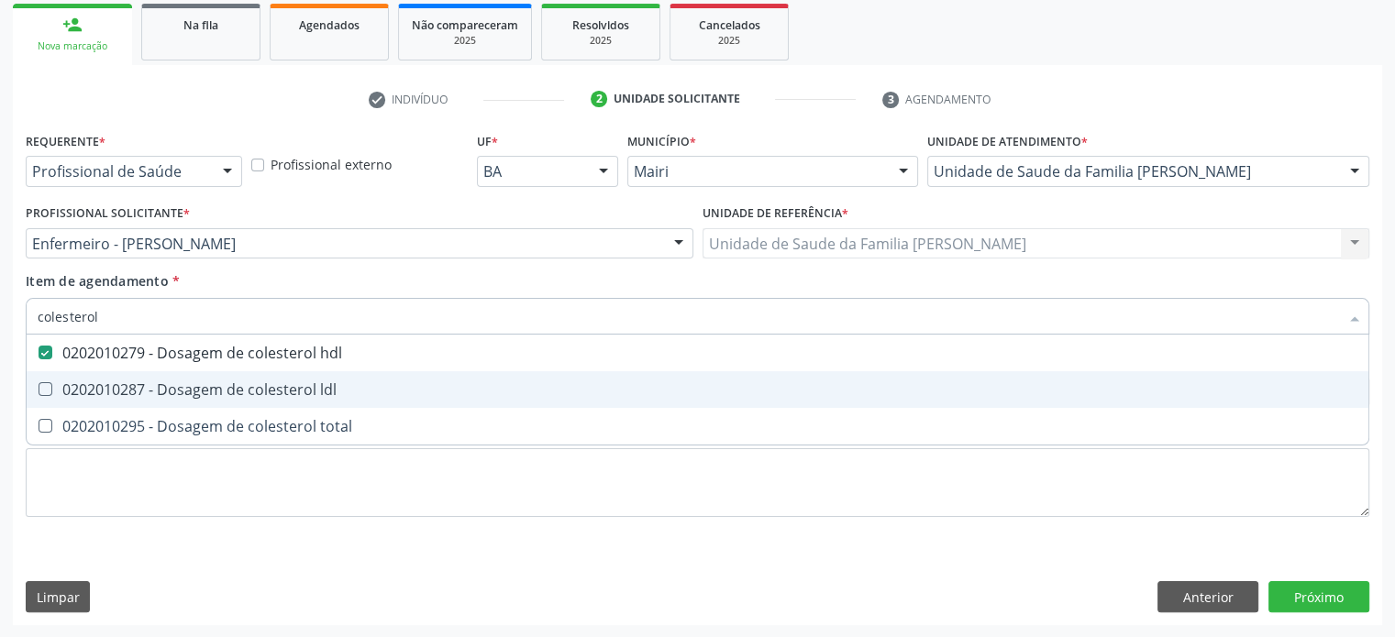
click at [224, 387] on div "0202010287 - Dosagem de colesterol ldl" at bounding box center [698, 389] width 1320 height 15
checkbox ldl "true"
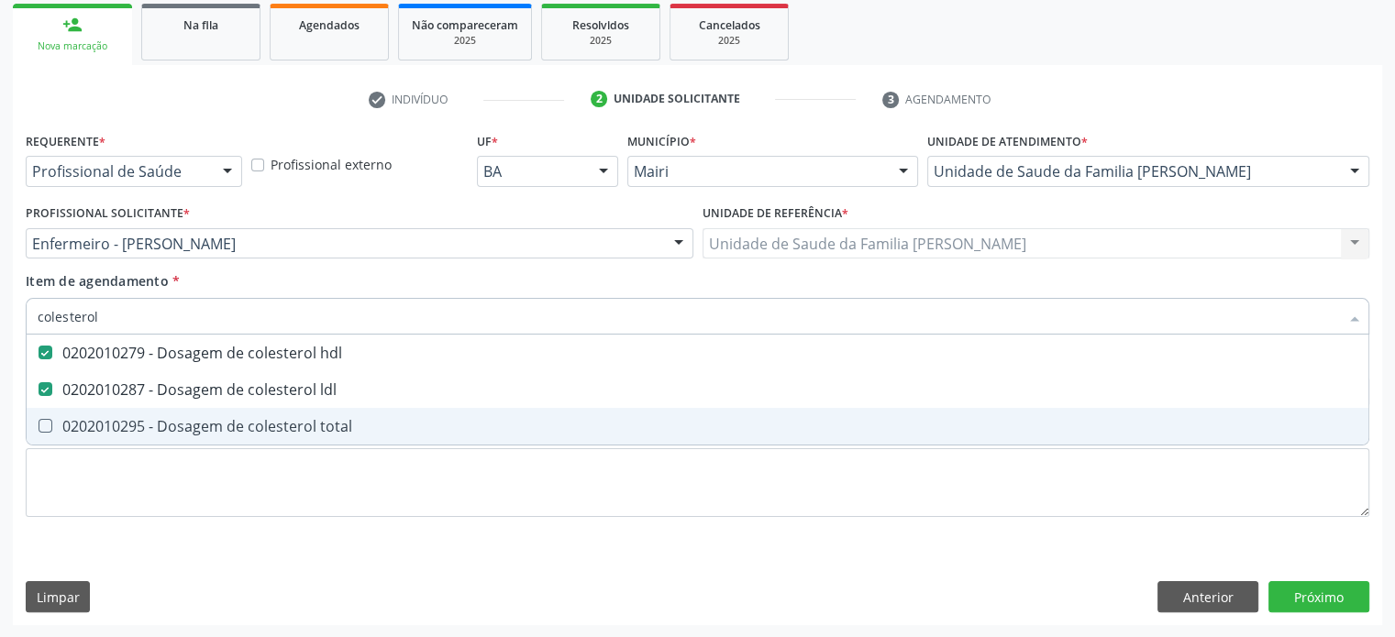
click at [213, 432] on div "0202010295 - Dosagem de colesterol total" at bounding box center [698, 426] width 1320 height 15
checkbox total "true"
type input "c"
checkbox hdl "false"
checkbox ldl "false"
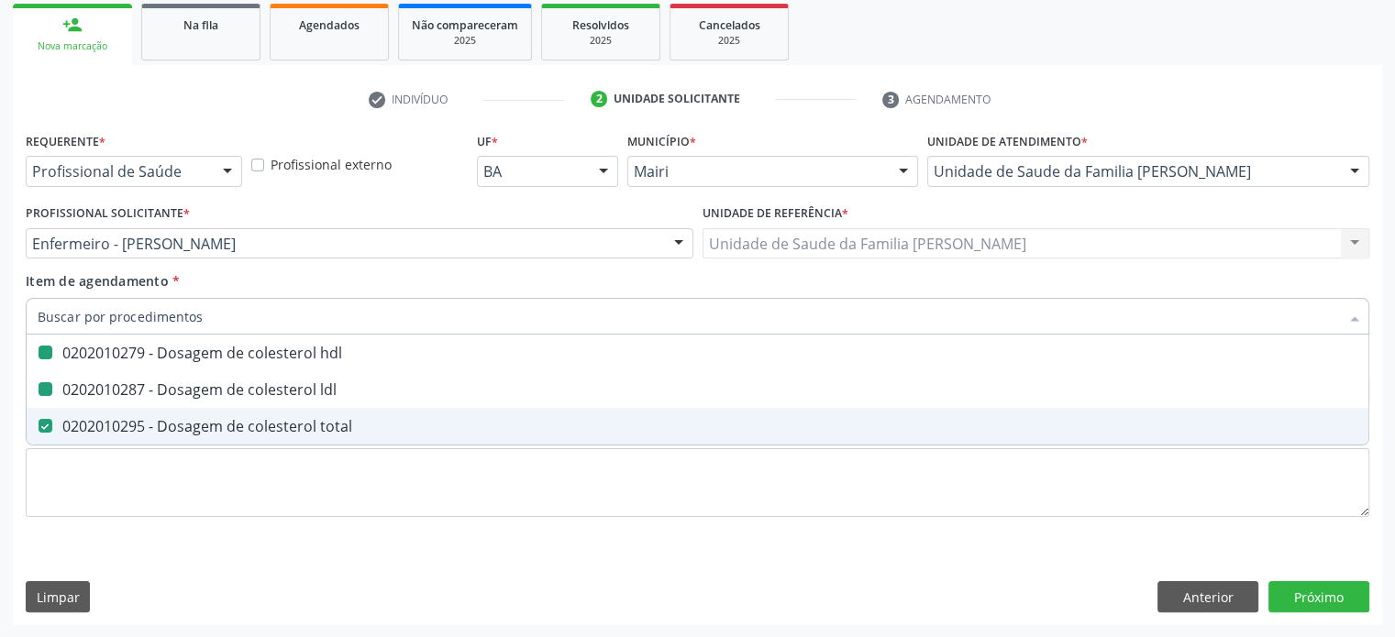
checkbox total "false"
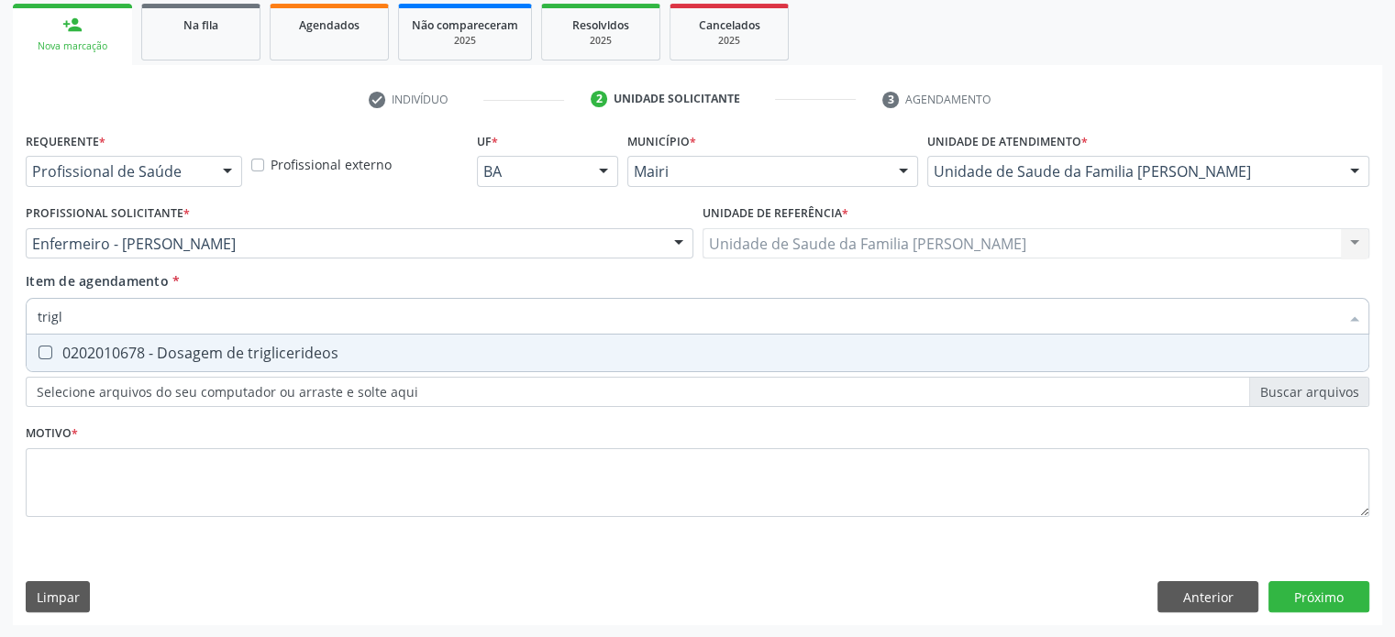
type input "trigli"
click at [221, 352] on div "0202010678 - Dosagem de triglicerideos" at bounding box center [698, 353] width 1320 height 15
checkbox triglicerideos "true"
type input "trig"
checkbox triglicerideos "false"
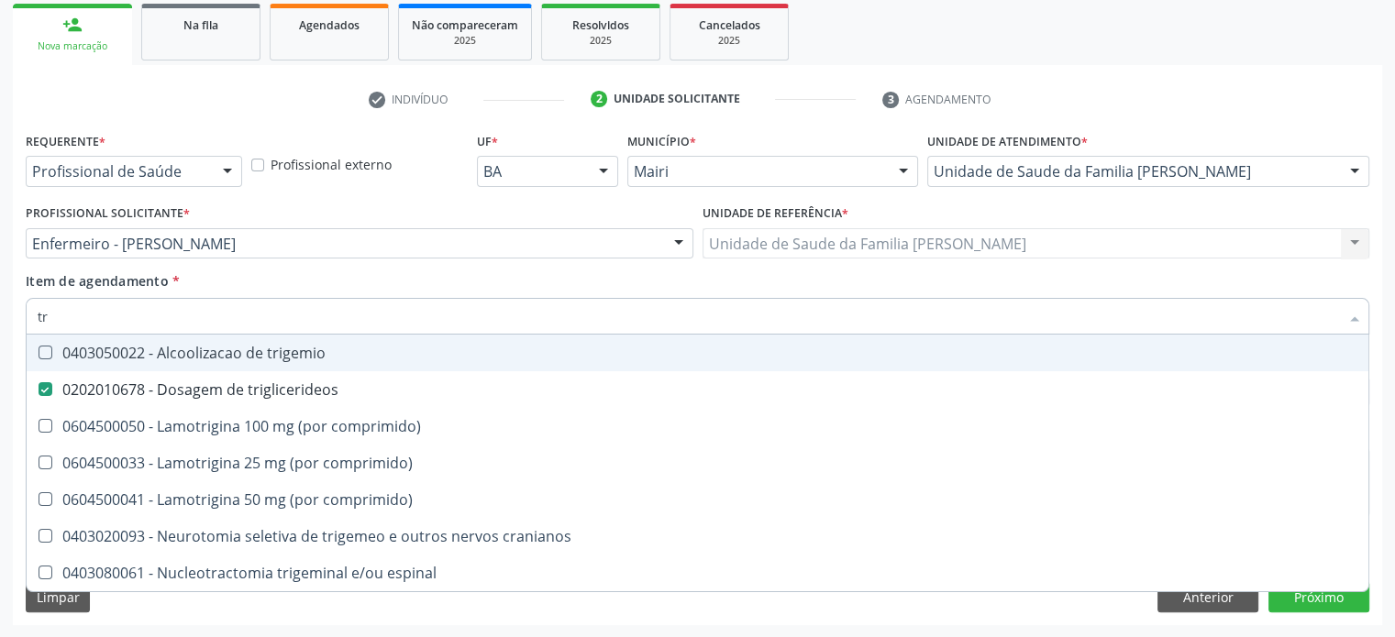
type input "t"
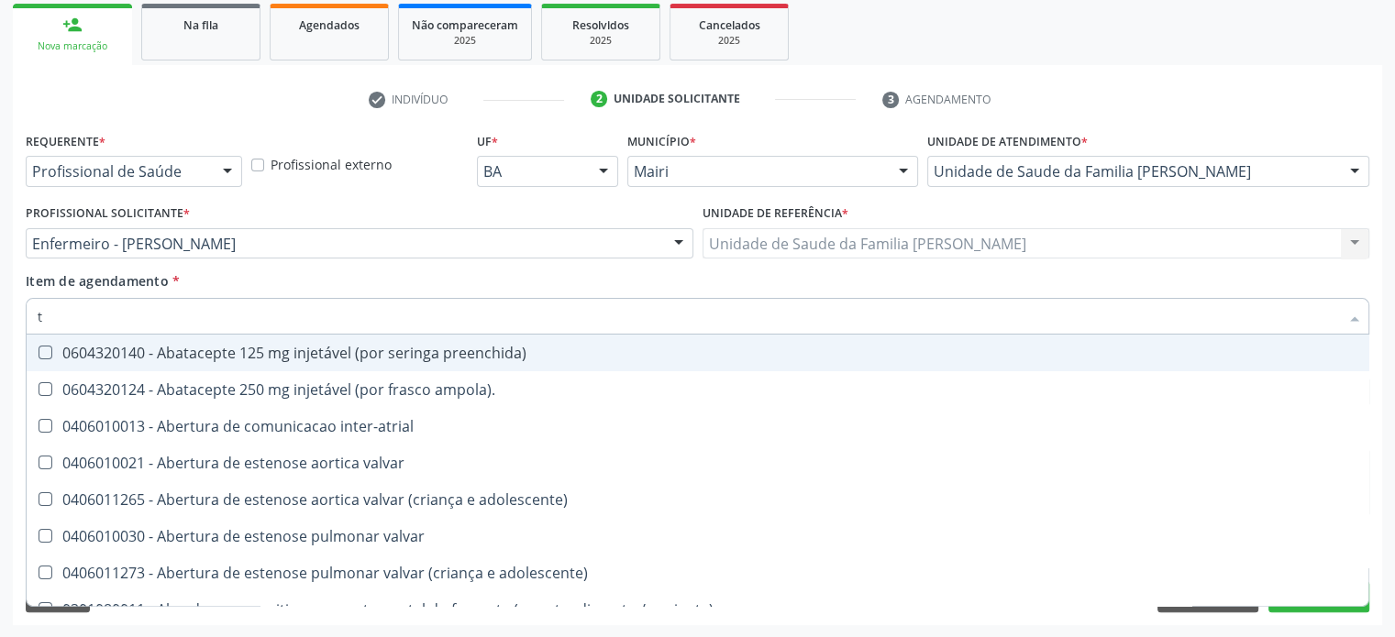
checkbox ampola\)\ "false"
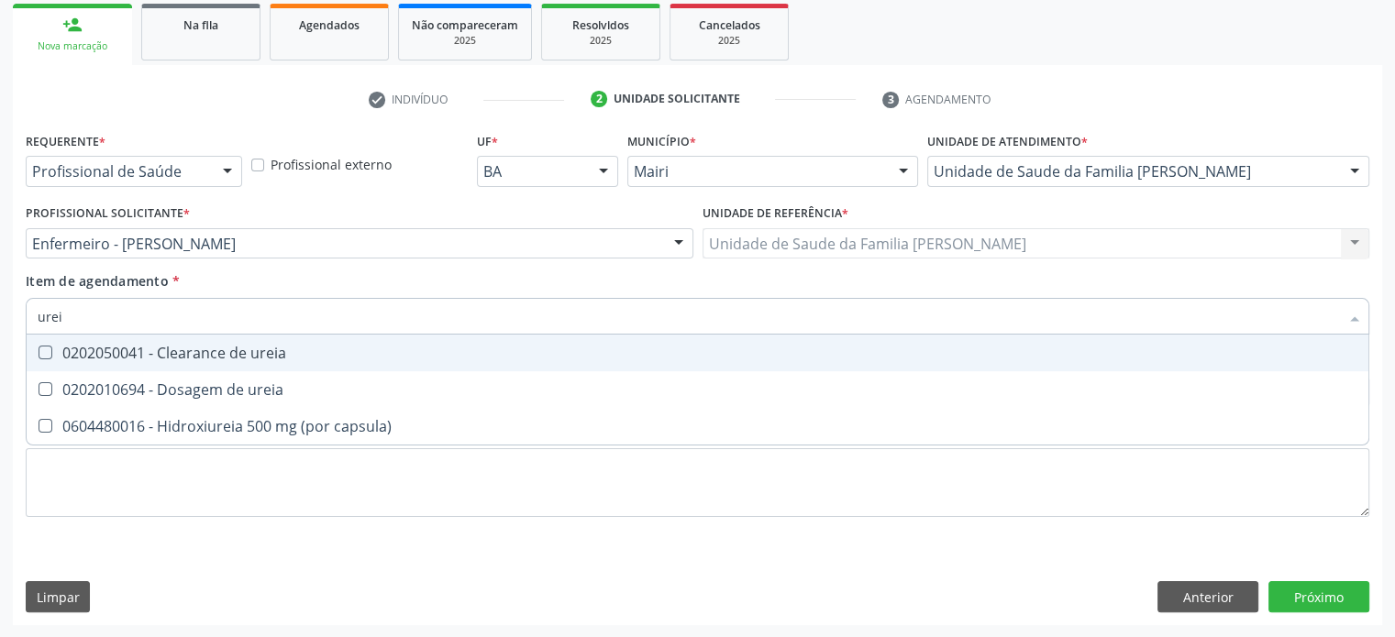
type input "ureia"
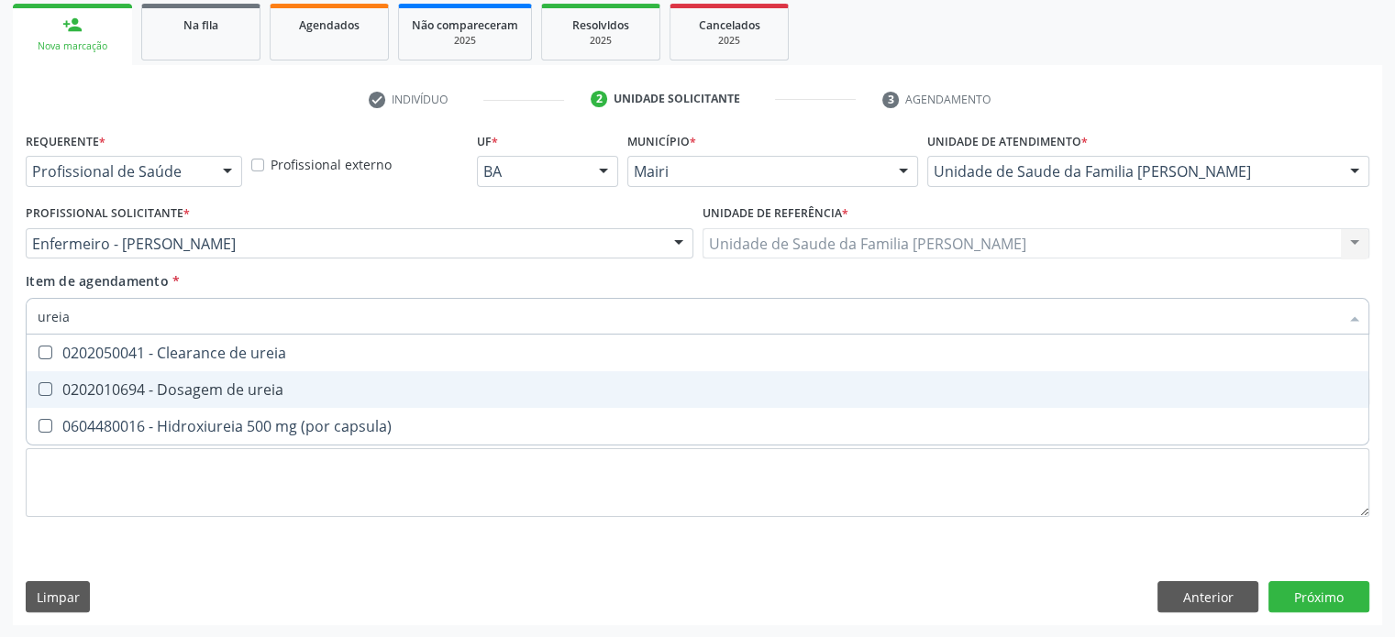
click at [216, 386] on div "0202010694 - Dosagem de ureia" at bounding box center [698, 389] width 1320 height 15
checkbox ureia "true"
type input "ure"
checkbox ureia "false"
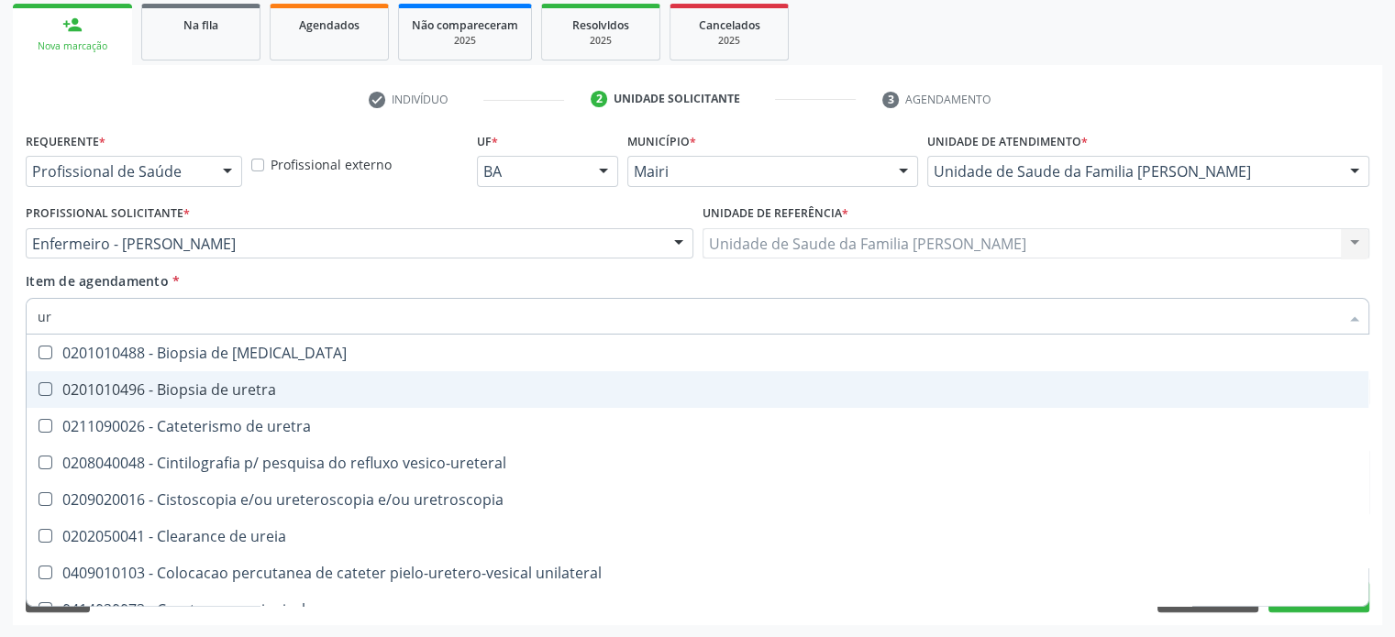
type input "u"
checkbox ureia "false"
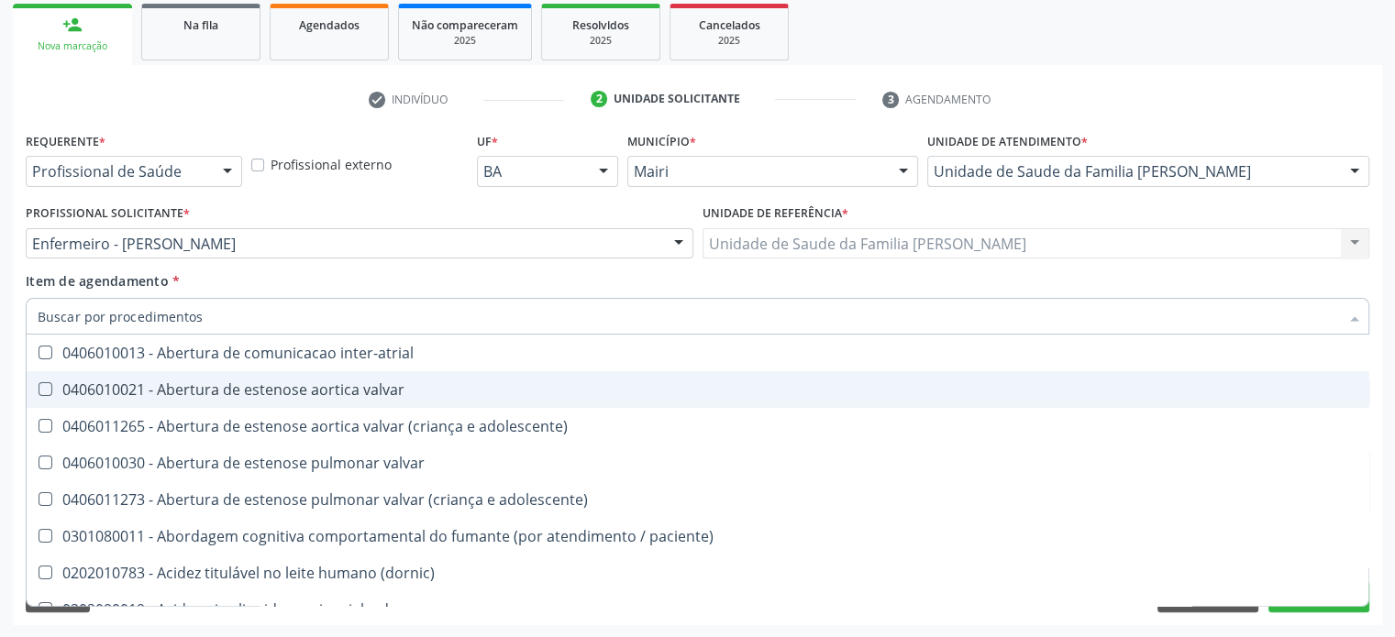
checkbox ureia "false"
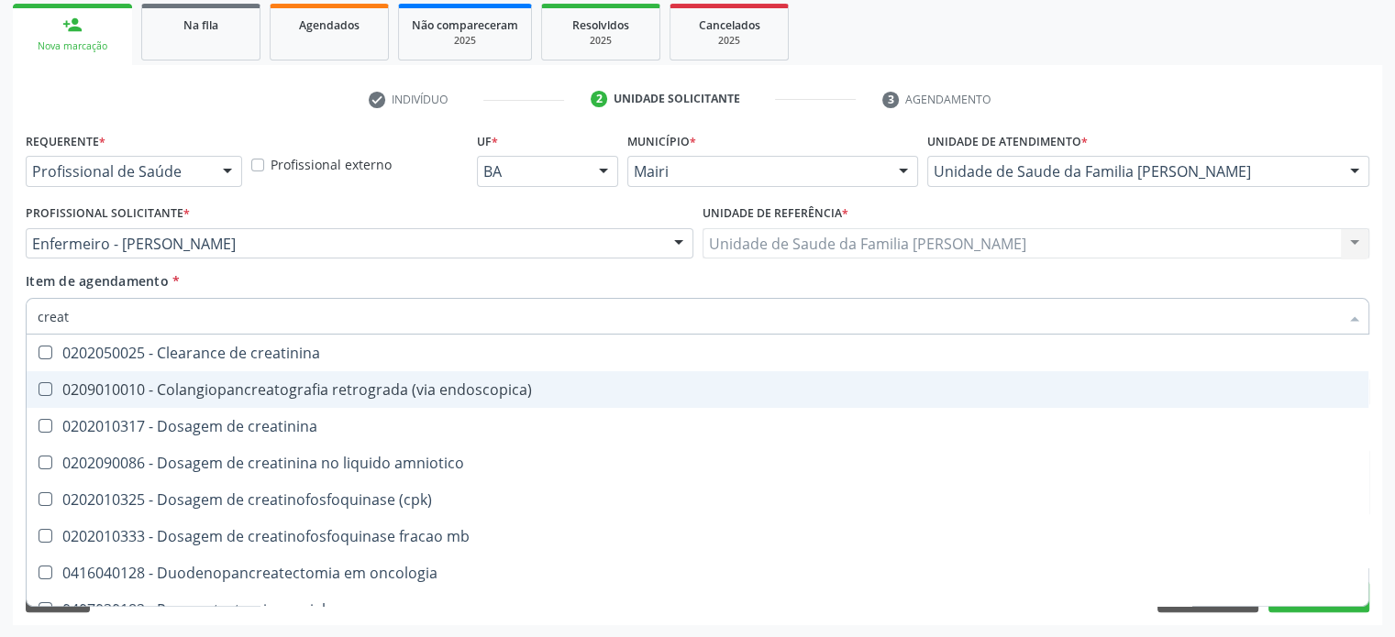
type input "creati"
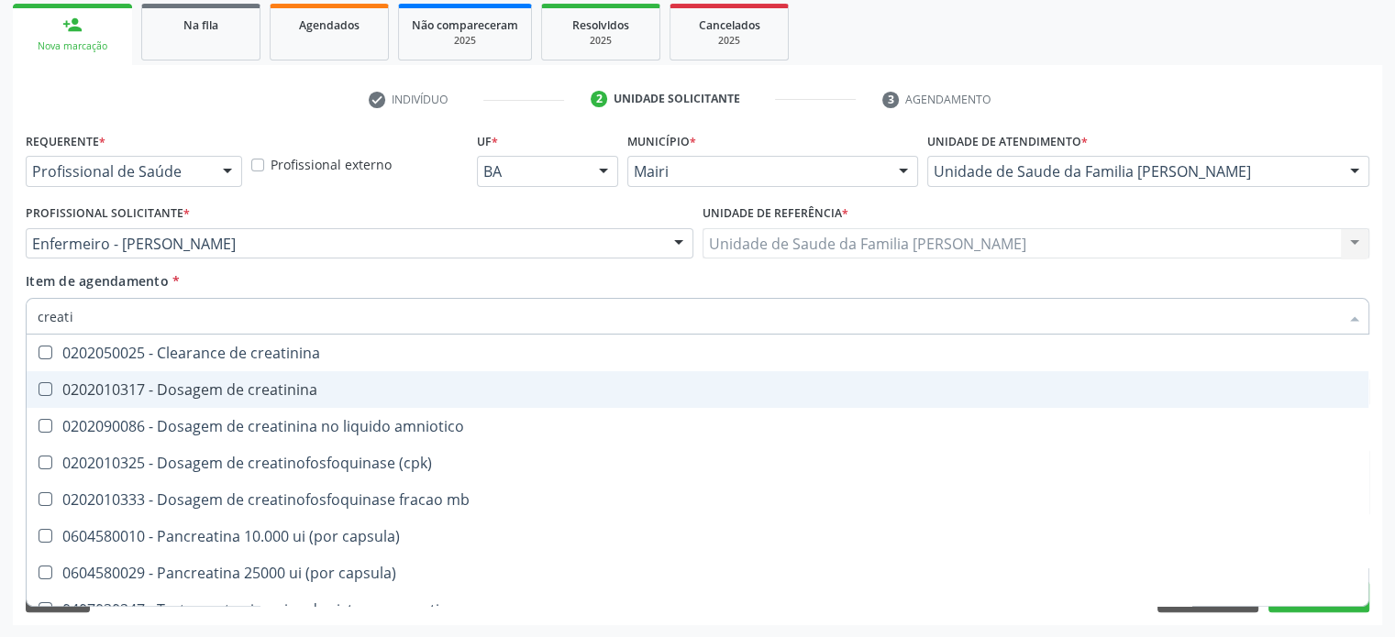
click at [215, 387] on div "0202010317 - Dosagem de creatinina" at bounding box center [698, 389] width 1320 height 15
checkbox creatinina "true"
type input "creat"
checkbox creatinina "false"
checkbox amniotico "true"
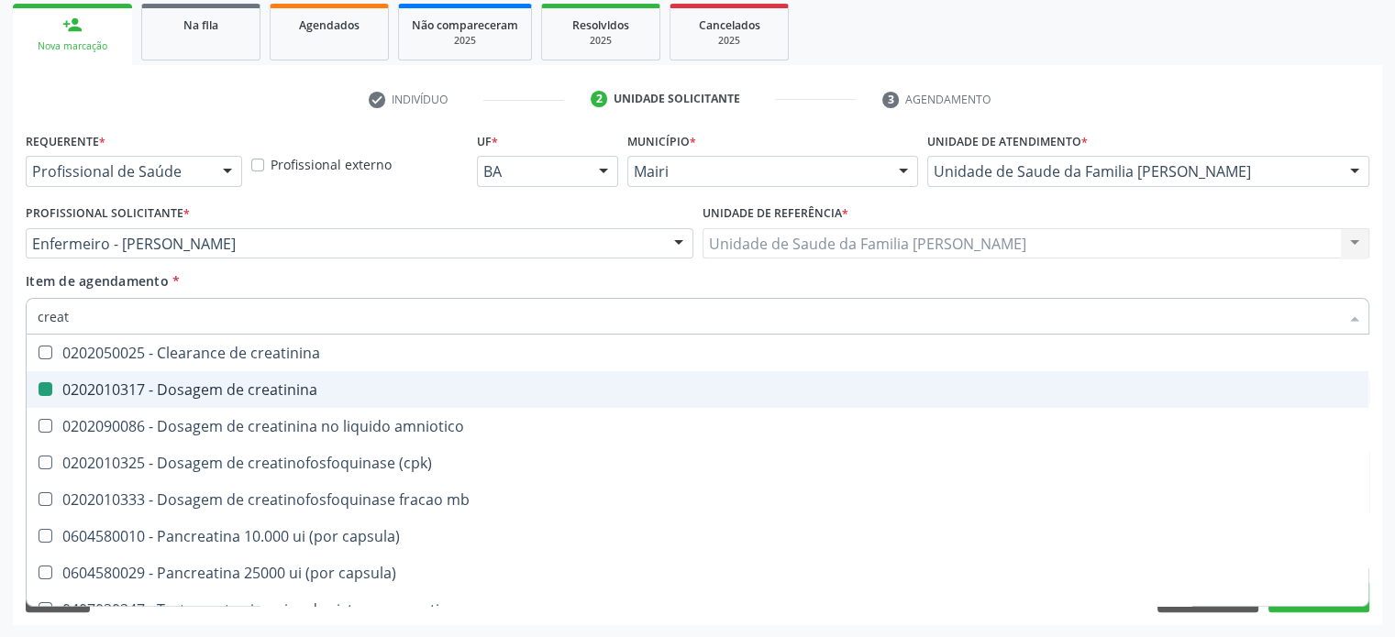
type input "crea"
checkbox amniotico "false"
checkbox mb "true"
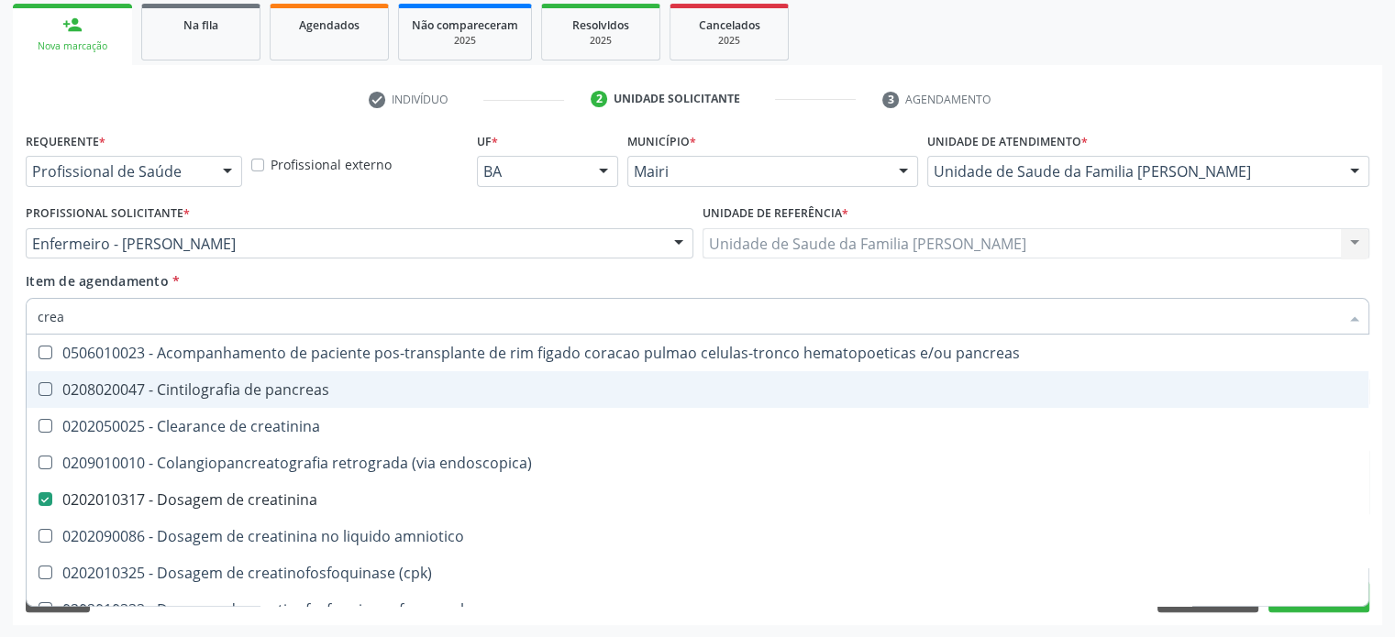
type input "cre"
checkbox creatinina "false"
checkbox oncologia "true"
type input "c"
checkbox oncologia "false"
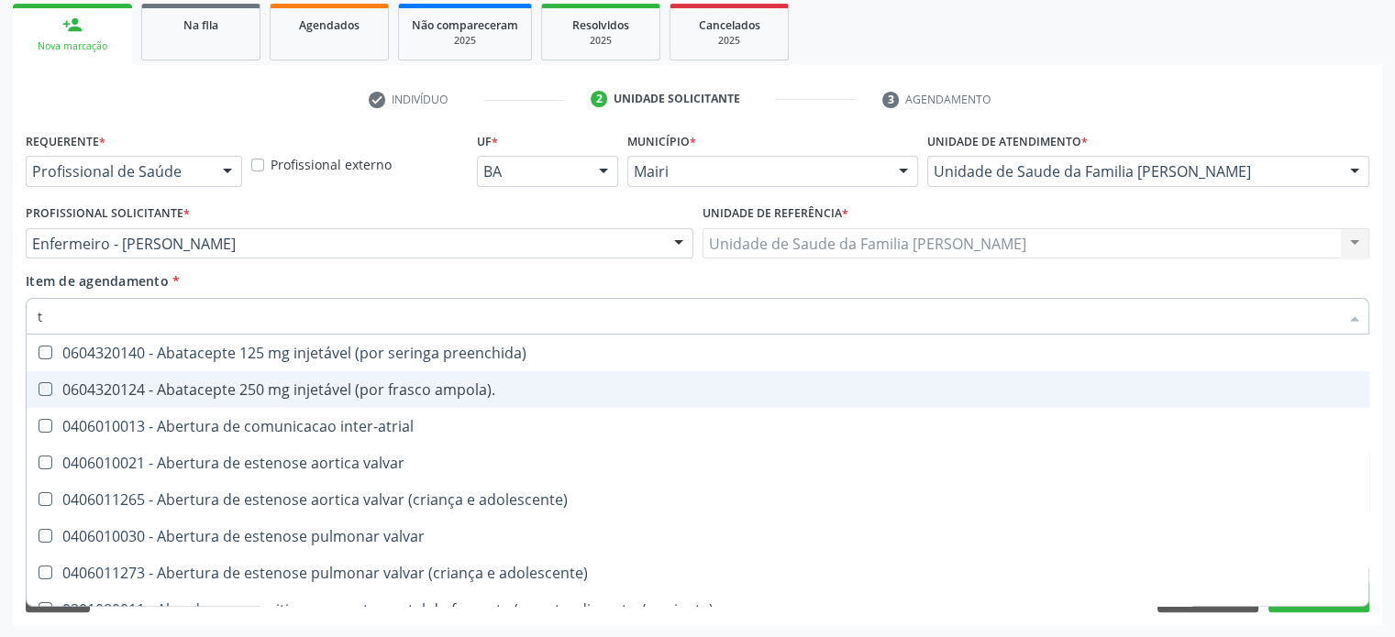
type input "tg"
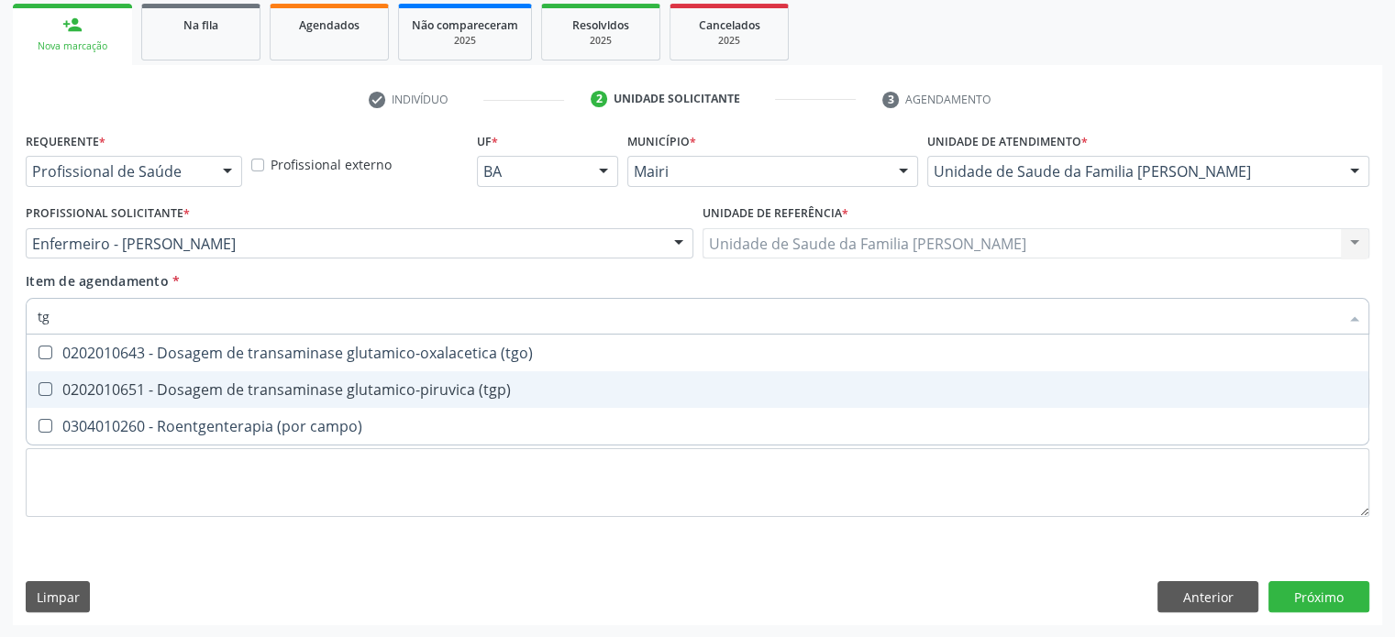
click at [215, 387] on div "0202010651 - Dosagem de transaminase glutamico-piruvica (tgp)" at bounding box center [698, 389] width 1320 height 15
checkbox \(tgp\) "true"
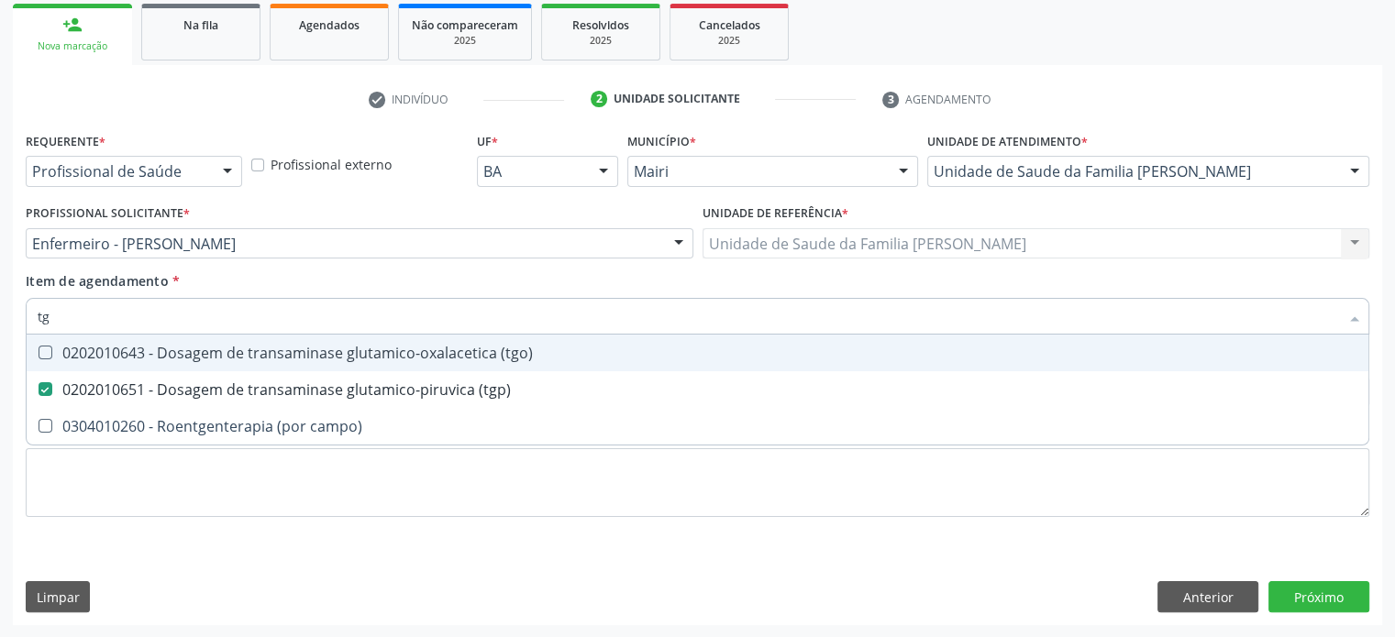
click at [222, 360] on div "0202010643 - Dosagem de transaminase glutamico-oxalacetica (tgo)" at bounding box center [698, 353] width 1320 height 15
checkbox \(tgo\) "true"
type input "t"
checkbox \(tgo\) "false"
checkbox \(tgp\) "false"
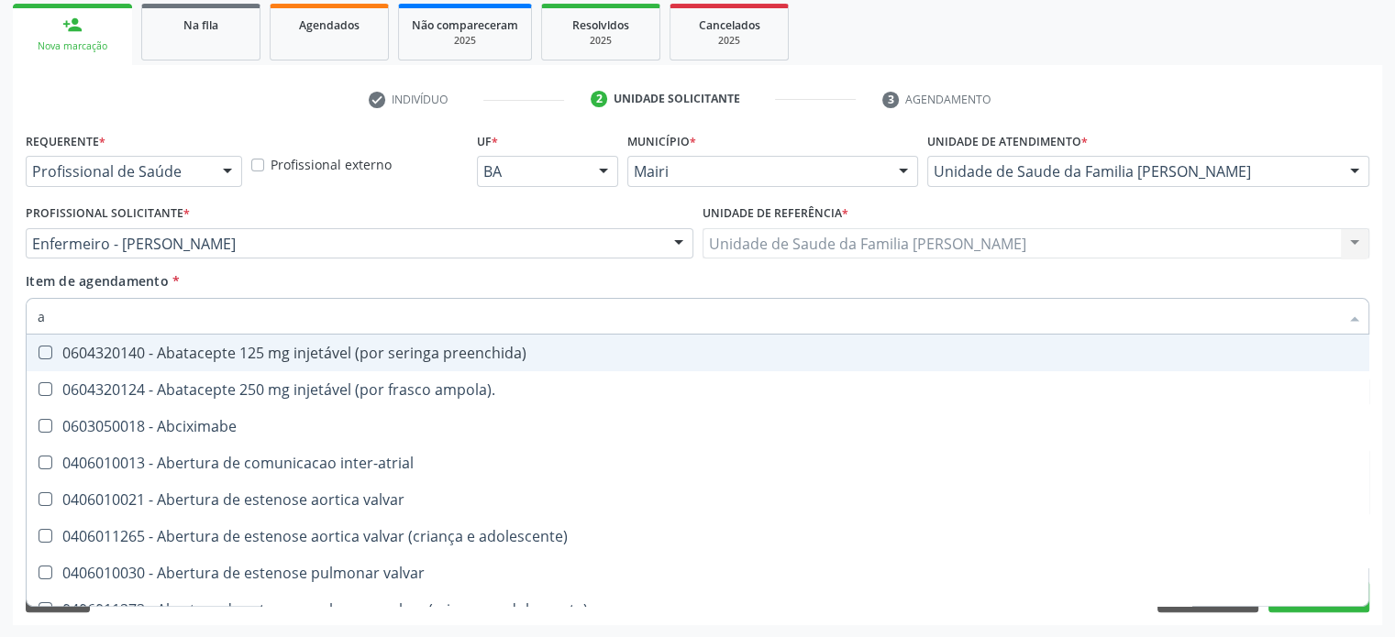
type input "ac"
checkbox população "true"
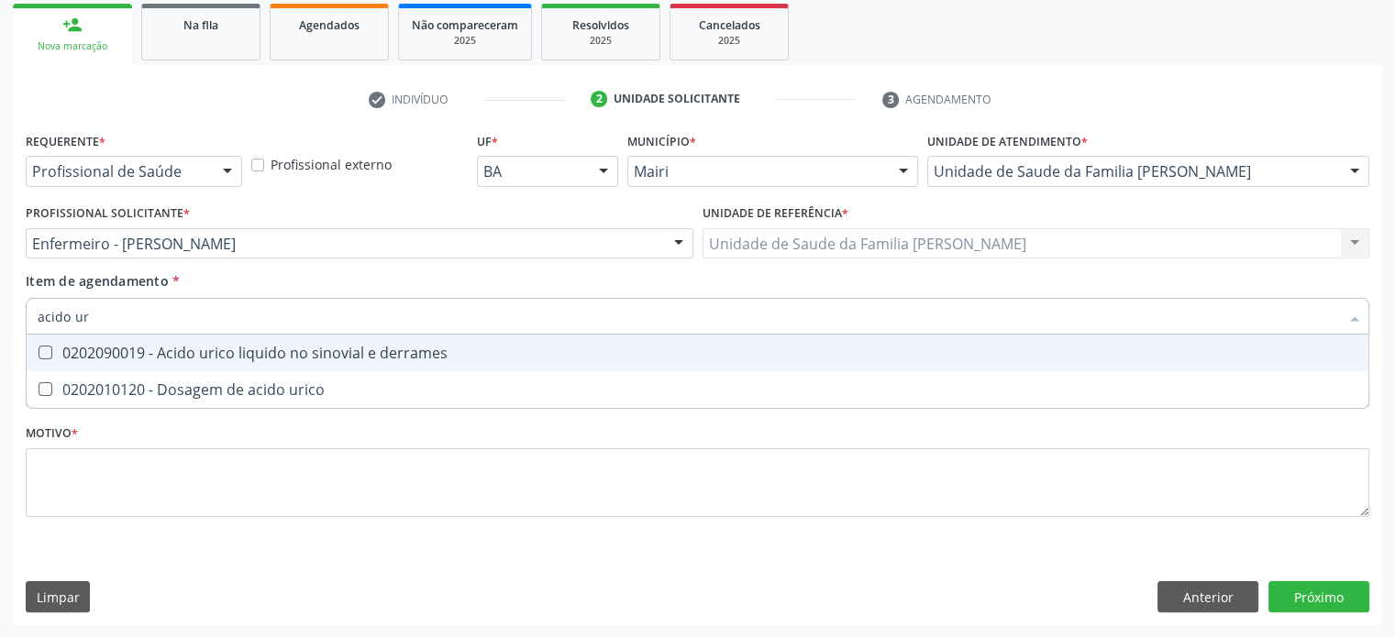
type input "acido uri"
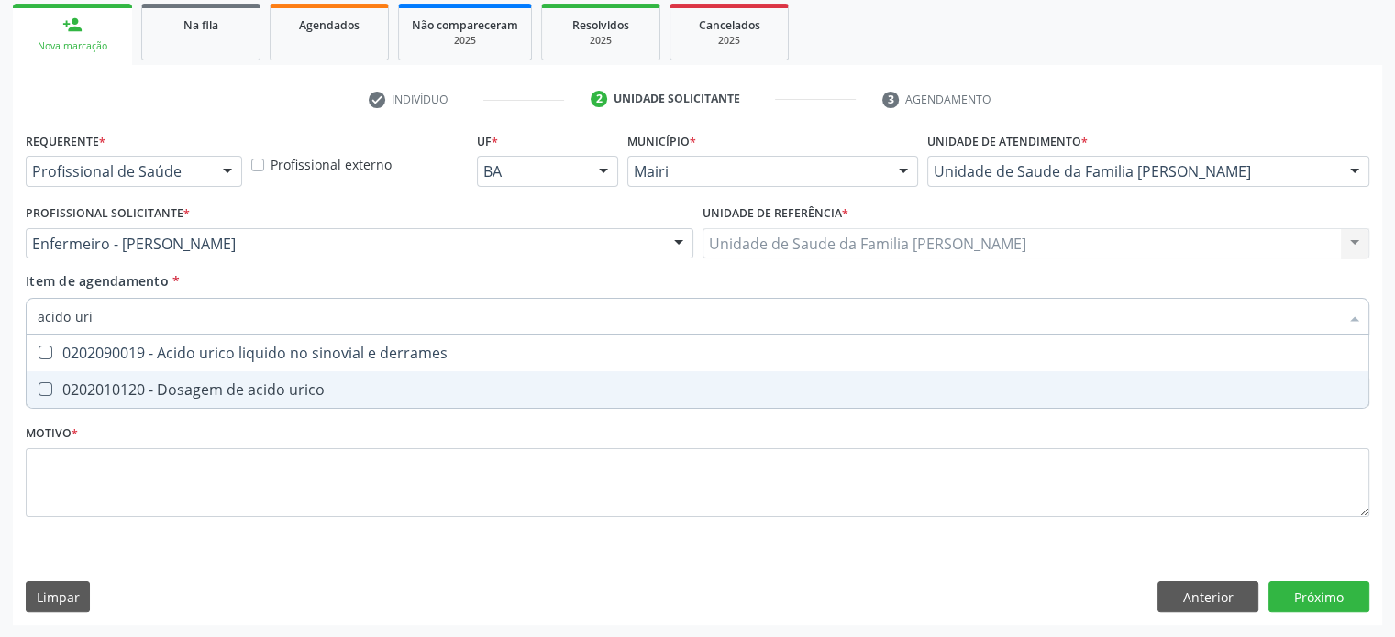
click at [217, 388] on div "0202010120 - Dosagem de acido urico" at bounding box center [698, 389] width 1320 height 15
checkbox urico "true"
type input "acido"
checkbox urico "false"
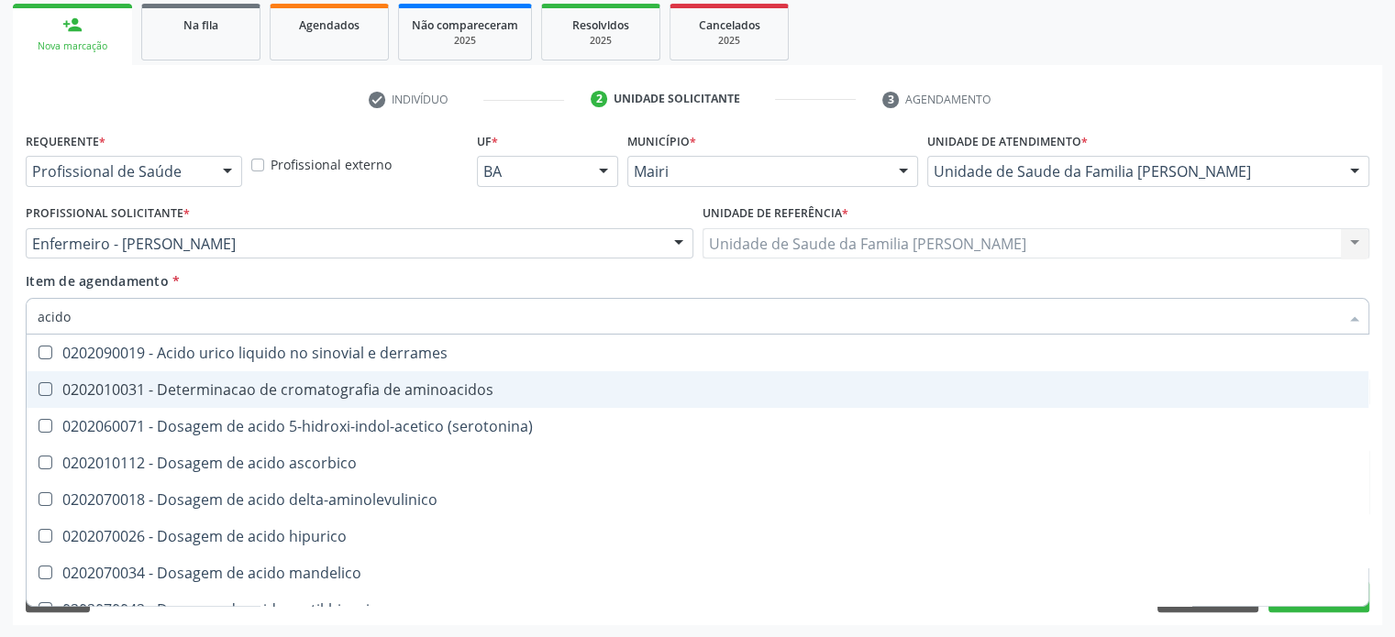
type input "acid"
checkbox urico "false"
checkbox vanilmandelico "true"
type input "aci"
checkbox urico "false"
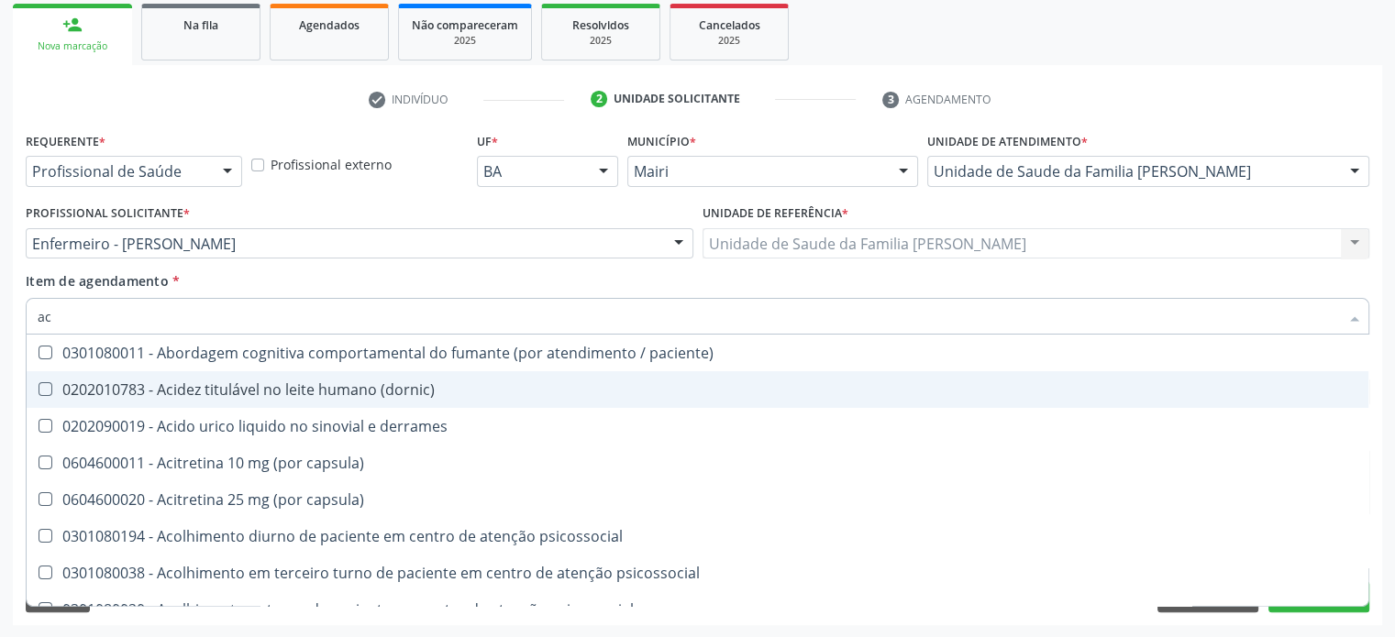
type input "a"
checkbox urico "false"
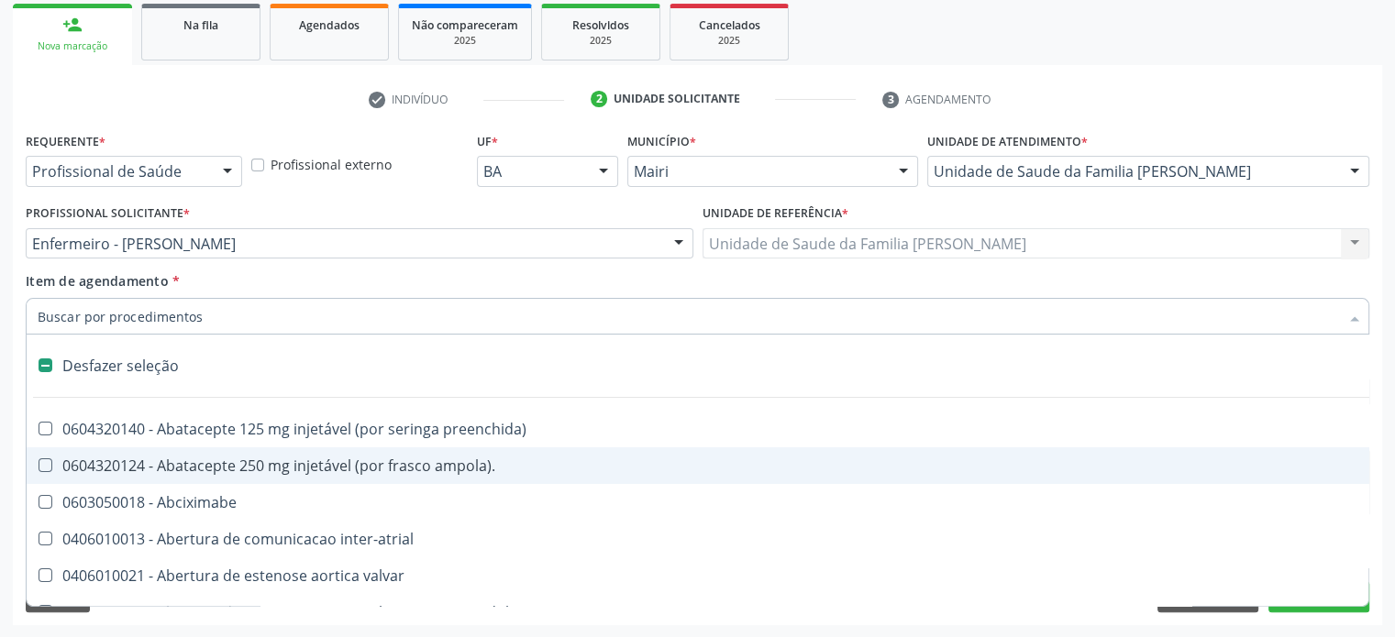
type input "u"
checkbox ureia "true"
checkbox sexual "true"
checkbox aparentado "true"
checkbox transplante "true"
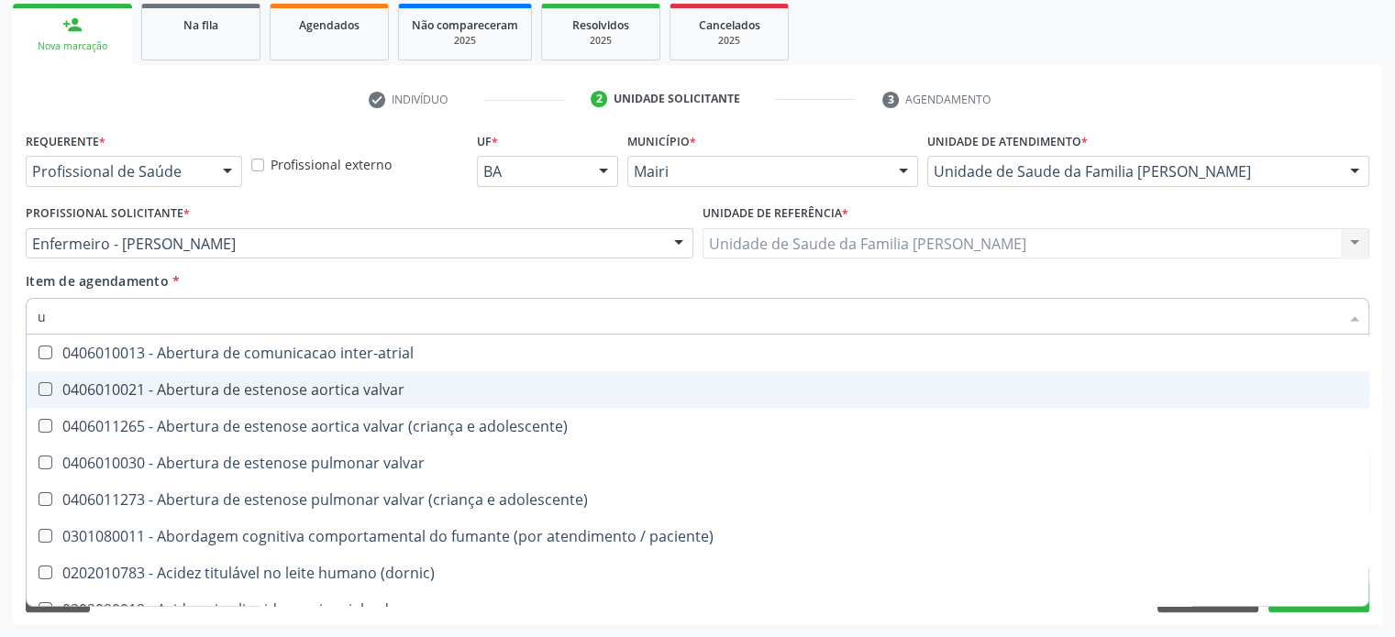
type input "ur"
checkbox lisa "true"
checkbox nivel "true"
type input "uri"
checkbox b "true"
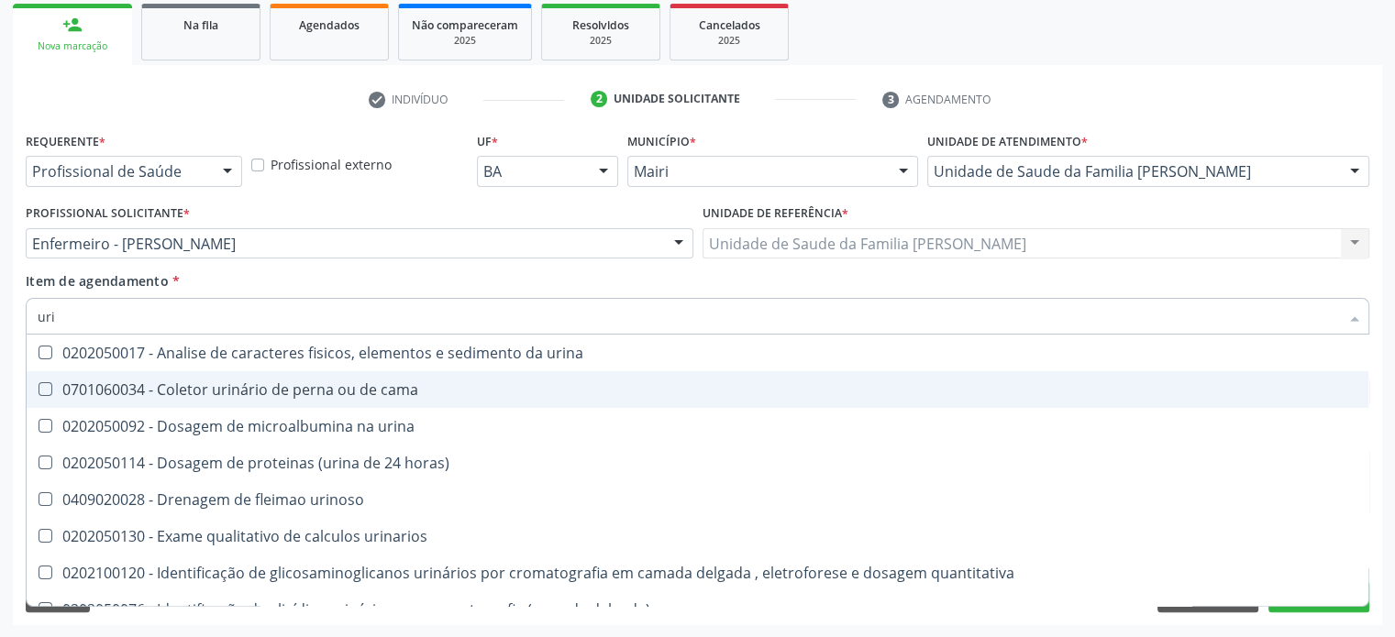
type input "urin"
checkbox \(urina\) "false"
type input "urina"
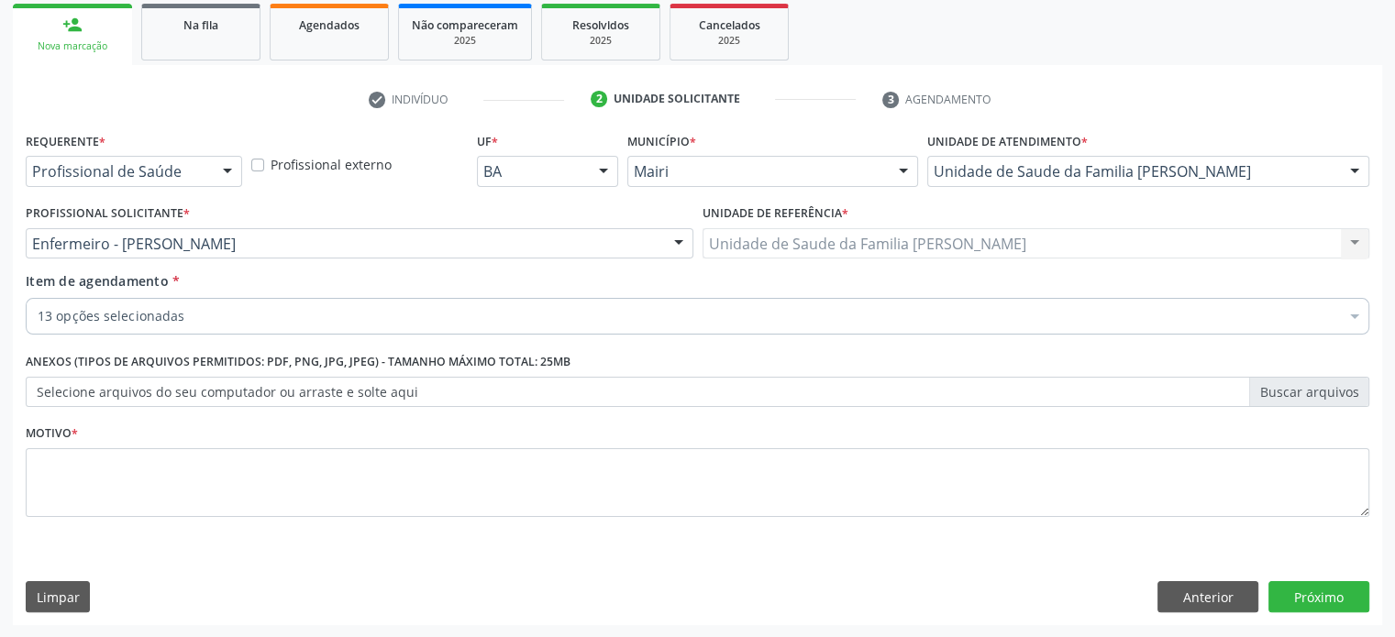
checkbox d "true"
checkbox b12 "true"
checkbox completo "true"
checkbox glicosilada "true"
checkbox hdl "true"
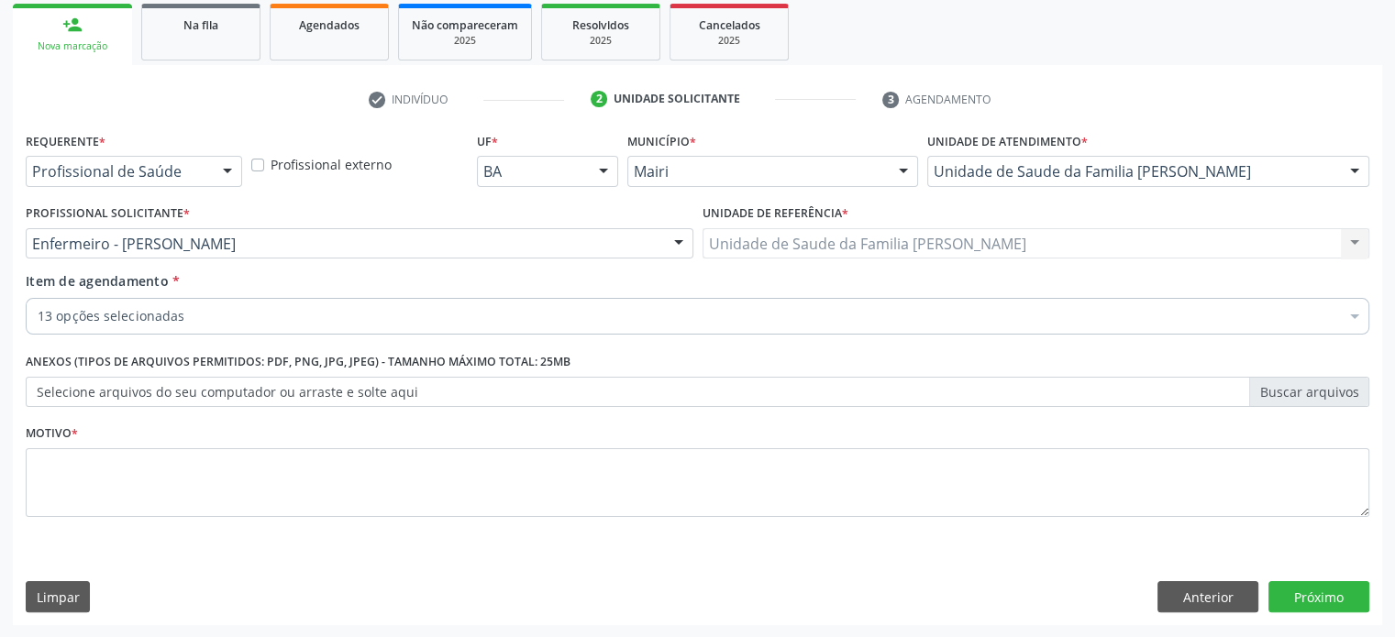
checkbox ldl "true"
checkbox total "true"
checkbox triglicerideos "true"
checkbox ureia "true"
checkbox creatinina "true"
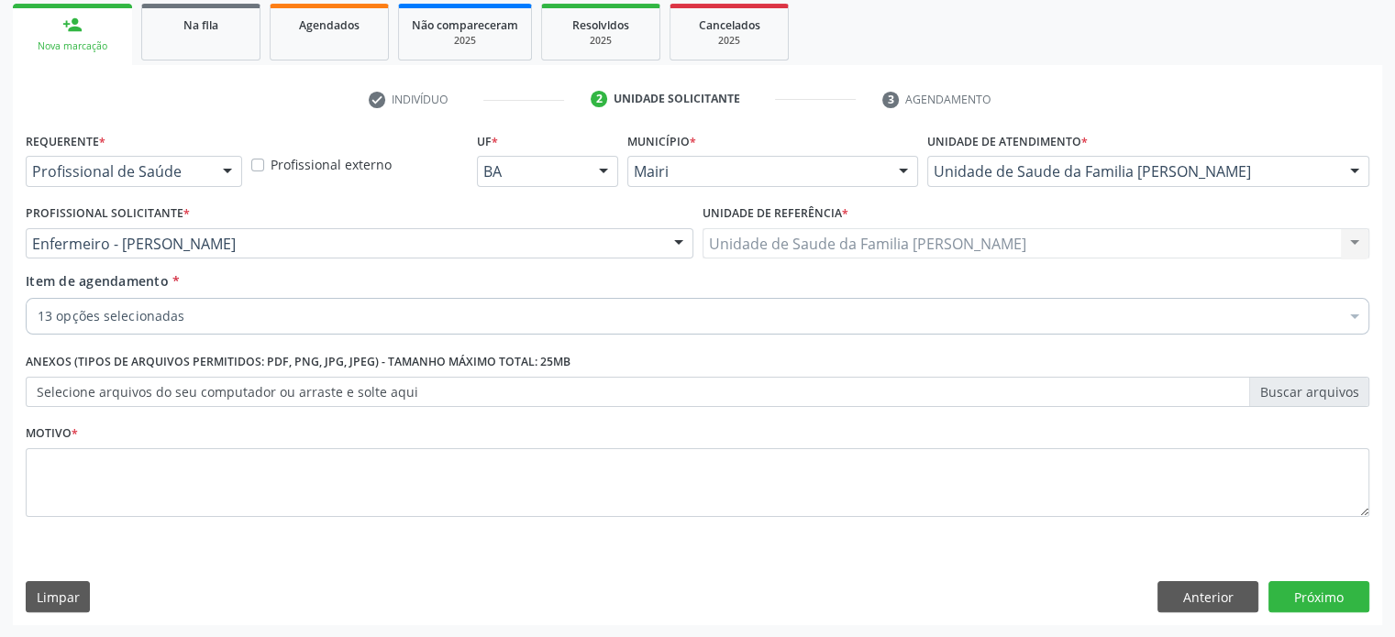
checkbox \(tgp\) "true"
checkbox \(tgo\) "true"
checkbox urico "true"
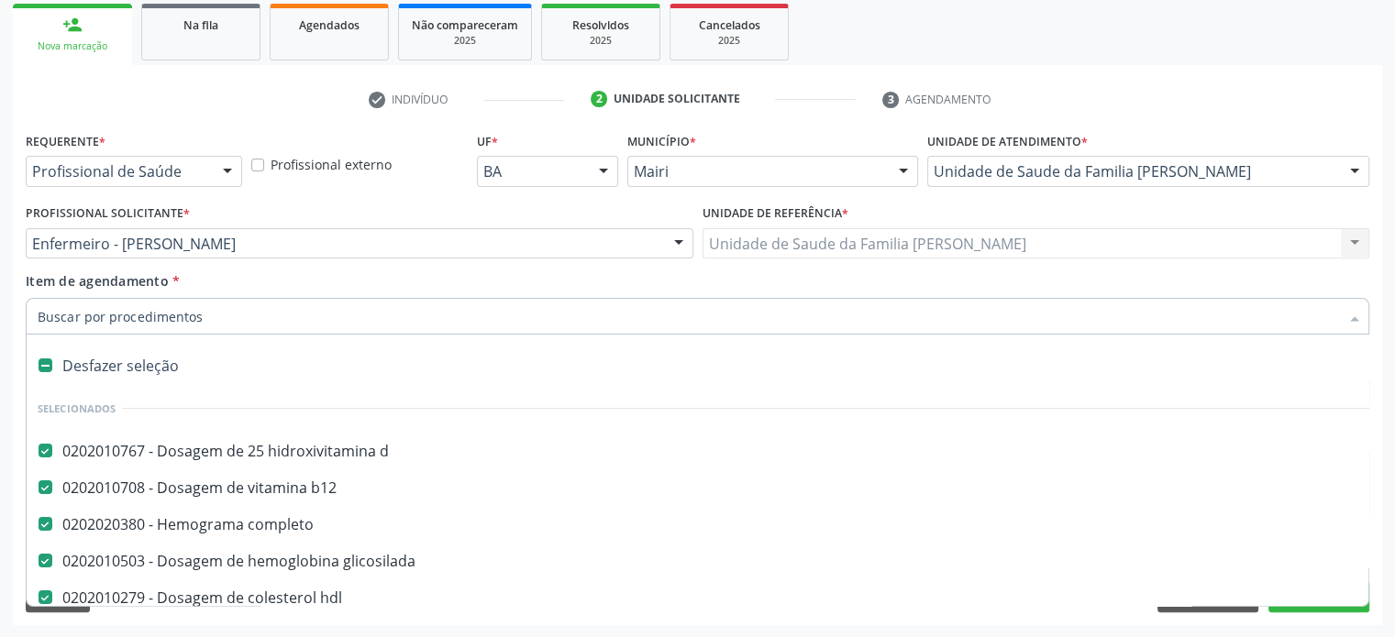
paste input "0202050017"
type input "0202050017"
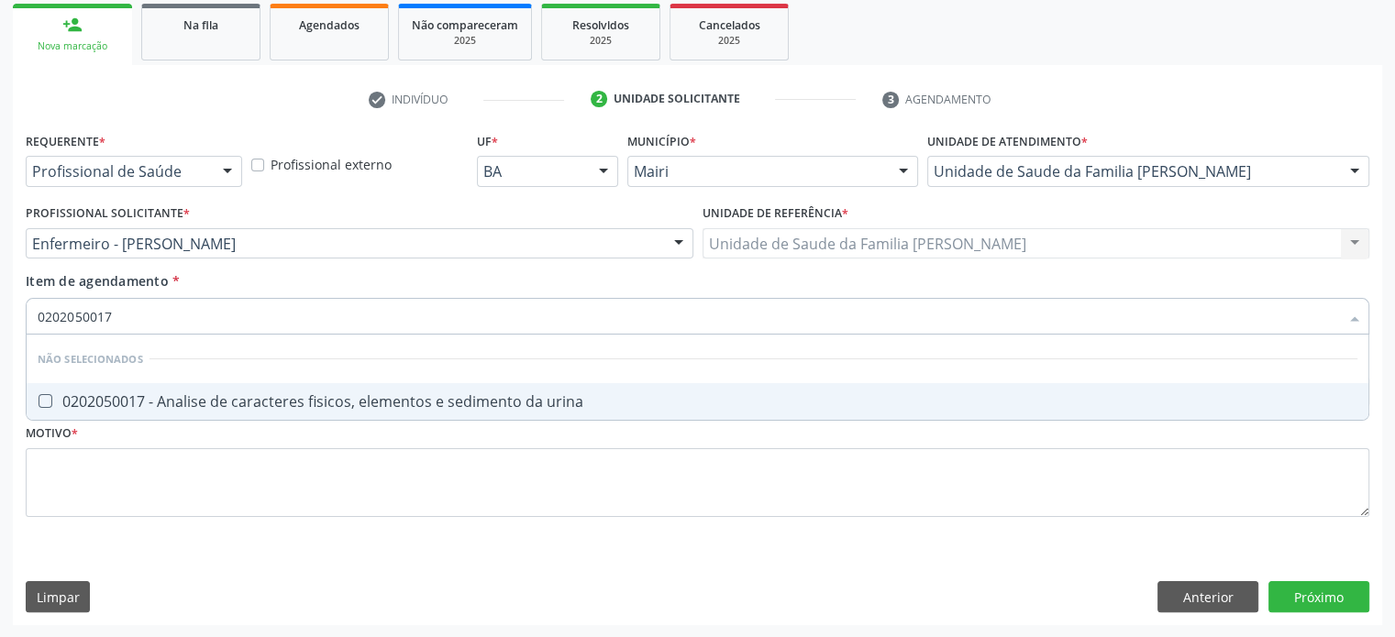
click at [176, 398] on div "0202050017 - Analise de caracteres fisicos, elementos e sedimento da urina" at bounding box center [698, 401] width 1320 height 15
checkbox urina "true"
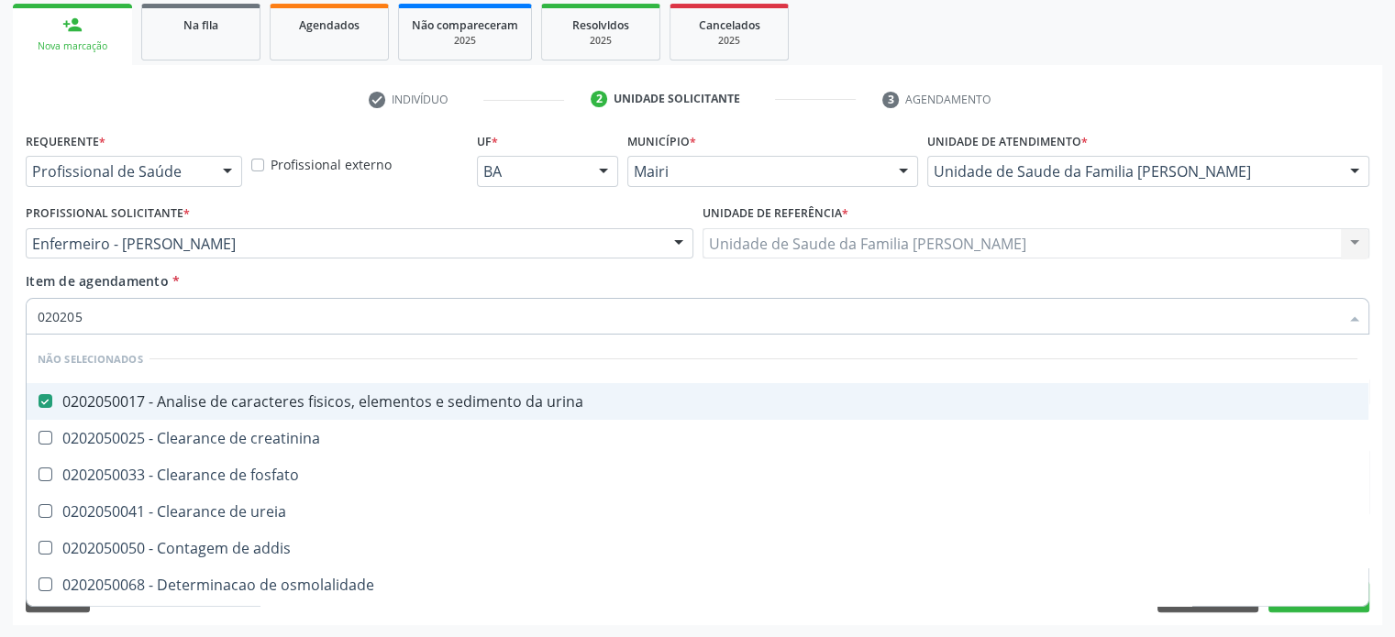
type input "02020"
checkbox creatinina "true"
checkbox fosfato "true"
checkbox ureia "true"
checkbox addis "true"
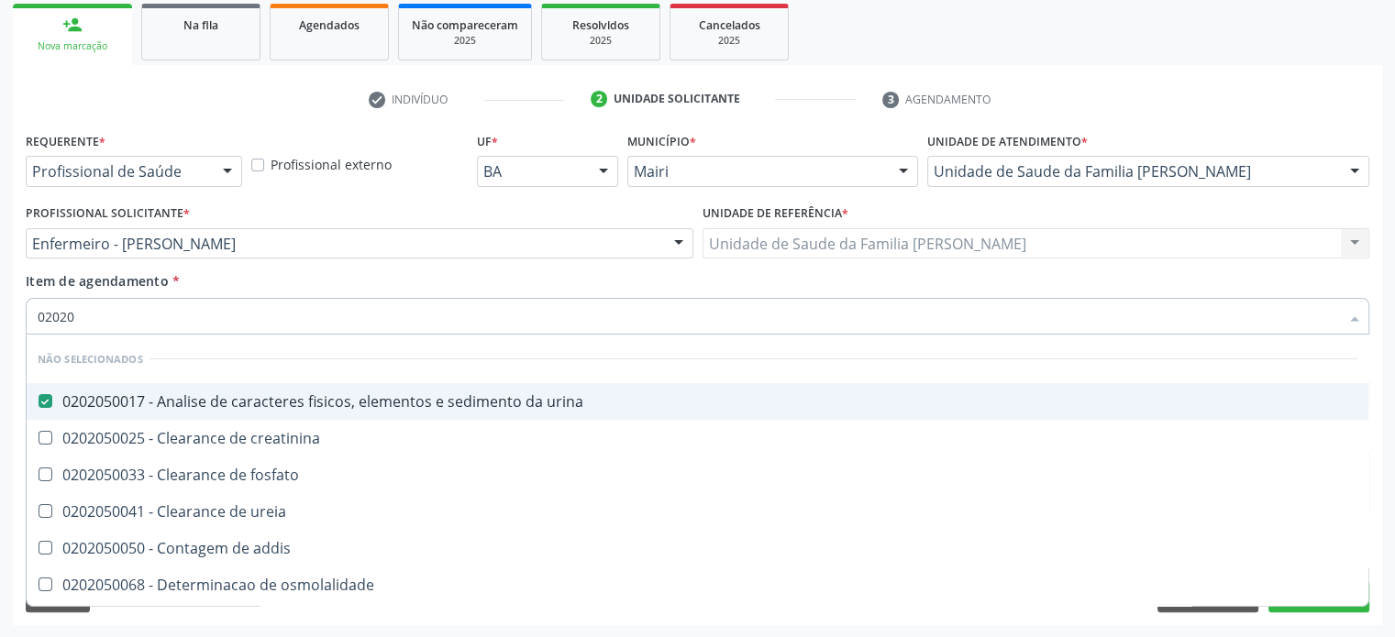
checkbox osmolalidade "true"
checkbox citrato "true"
checkbox urina "true"
checkbox oxalato "true"
checkbox horas\) "true"
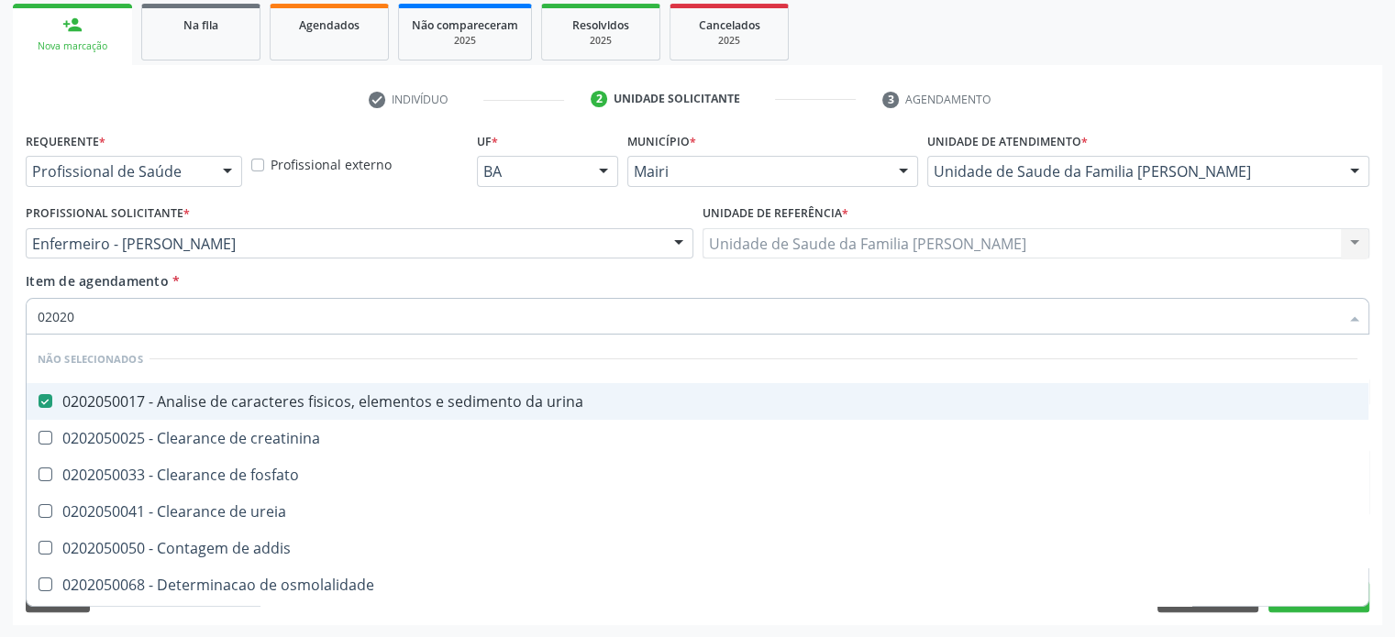
checkbox organicos "true"
checkbox urinarios "true"
checkbox delgada\) "true"
checkbox beta-mercapto-lactato-dissulfiduria "true"
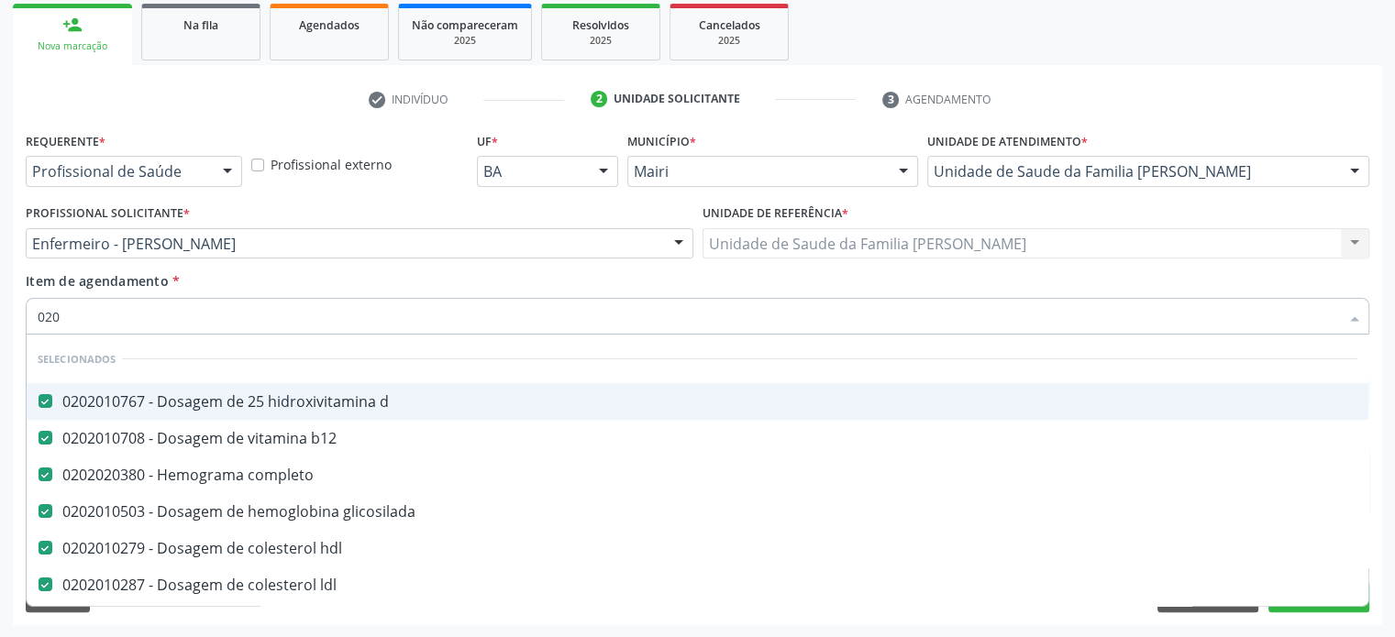
type input "02"
checkbox urina "false"
checkbox addis "false"
checkbox antiplaquetarios "true"
type input "0"
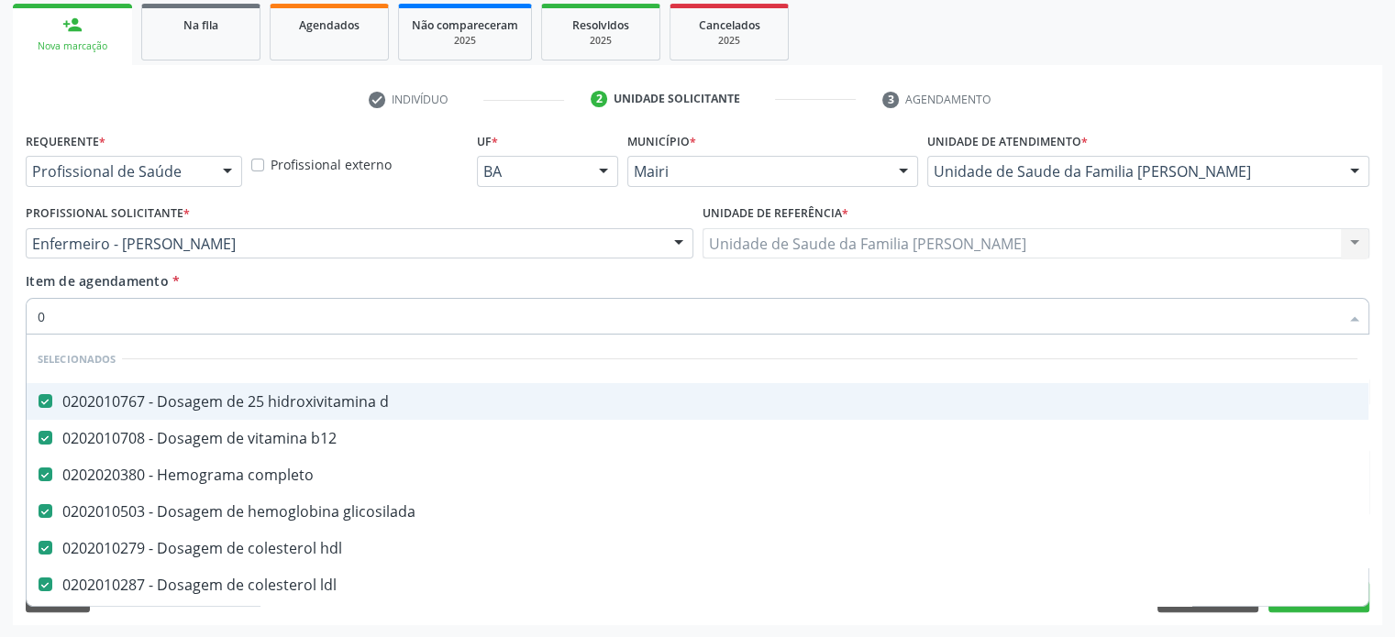
checkbox urina "false"
checkbox sistêmico "true"
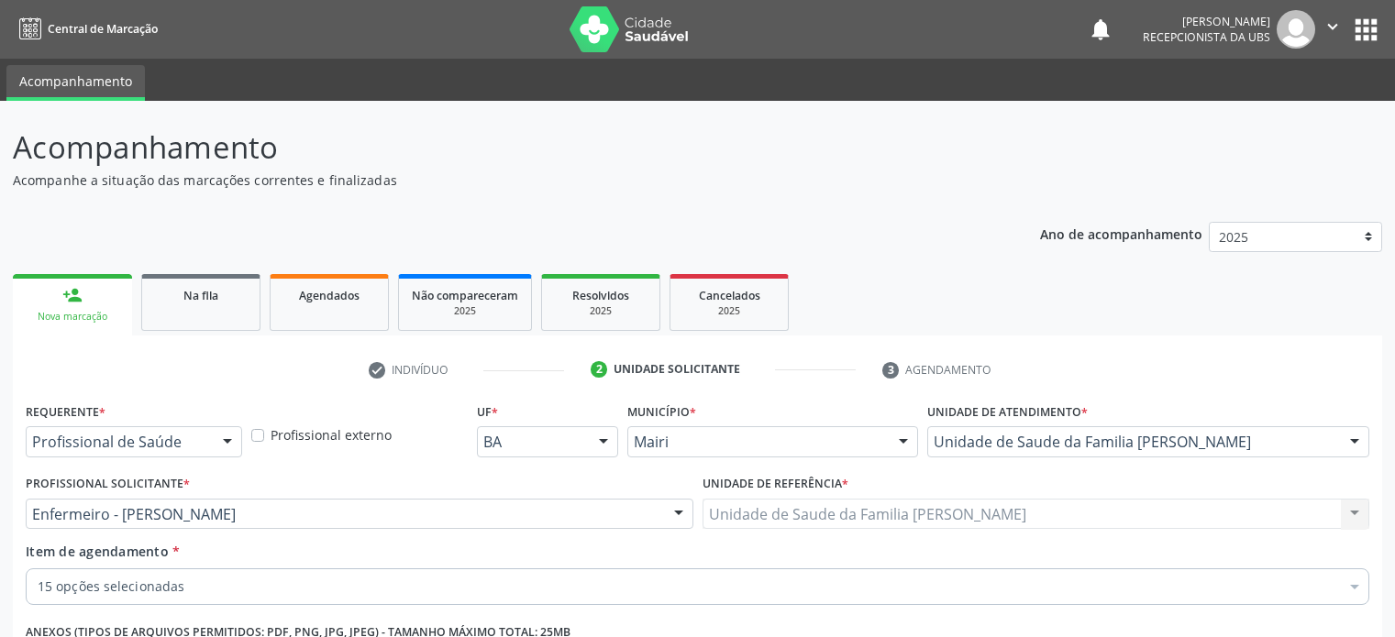
scroll to position [271, 0]
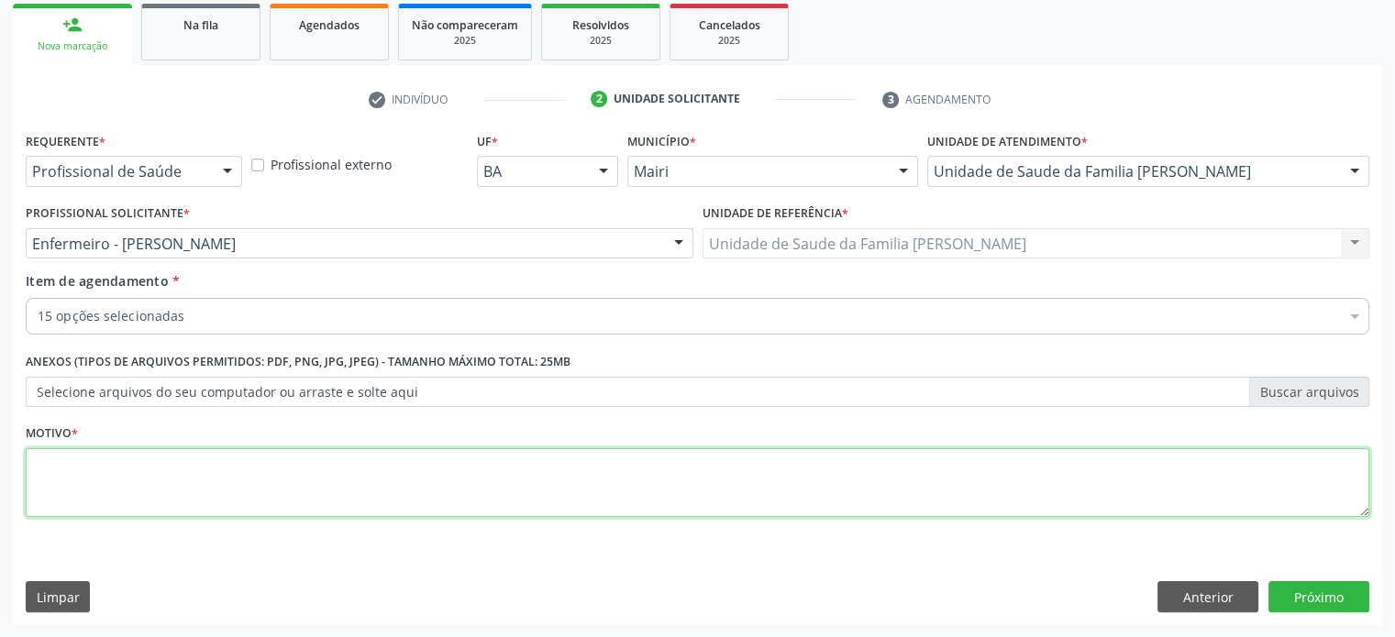
click at [77, 477] on textarea at bounding box center [698, 483] width 1344 height 70
type textarea "h"
type textarea "HAS E DM ll"
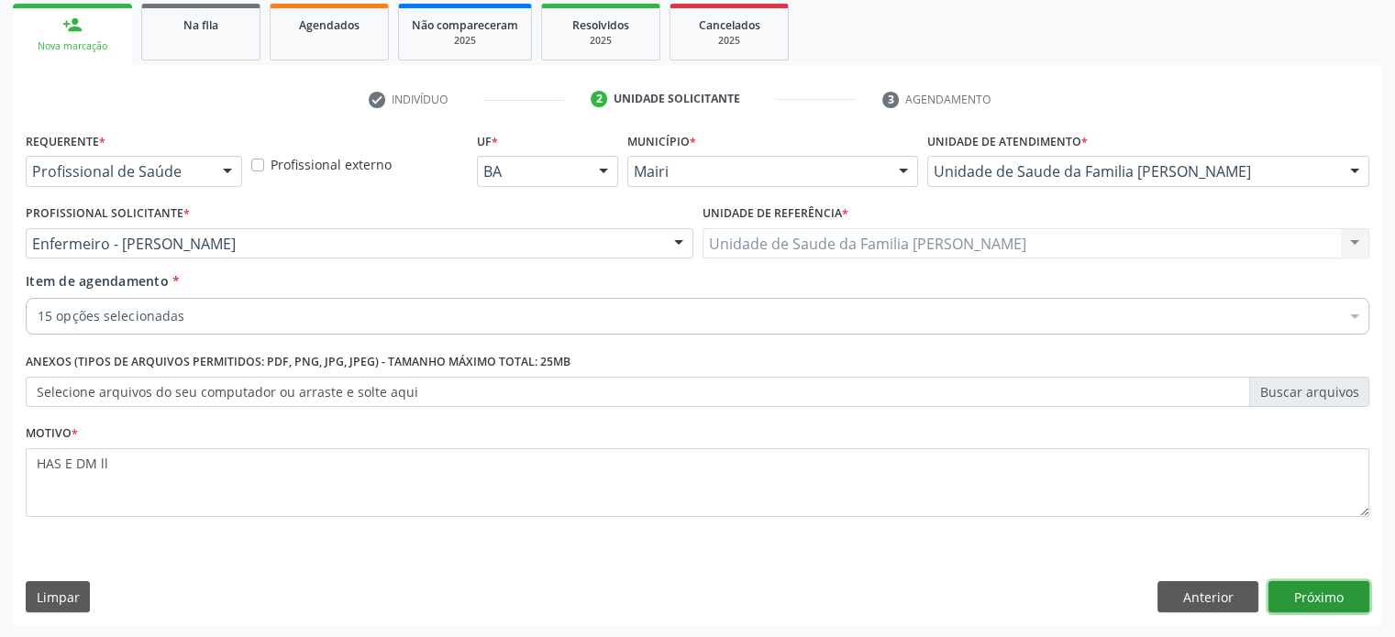
click at [1314, 591] on button "Próximo" at bounding box center [1318, 596] width 101 height 31
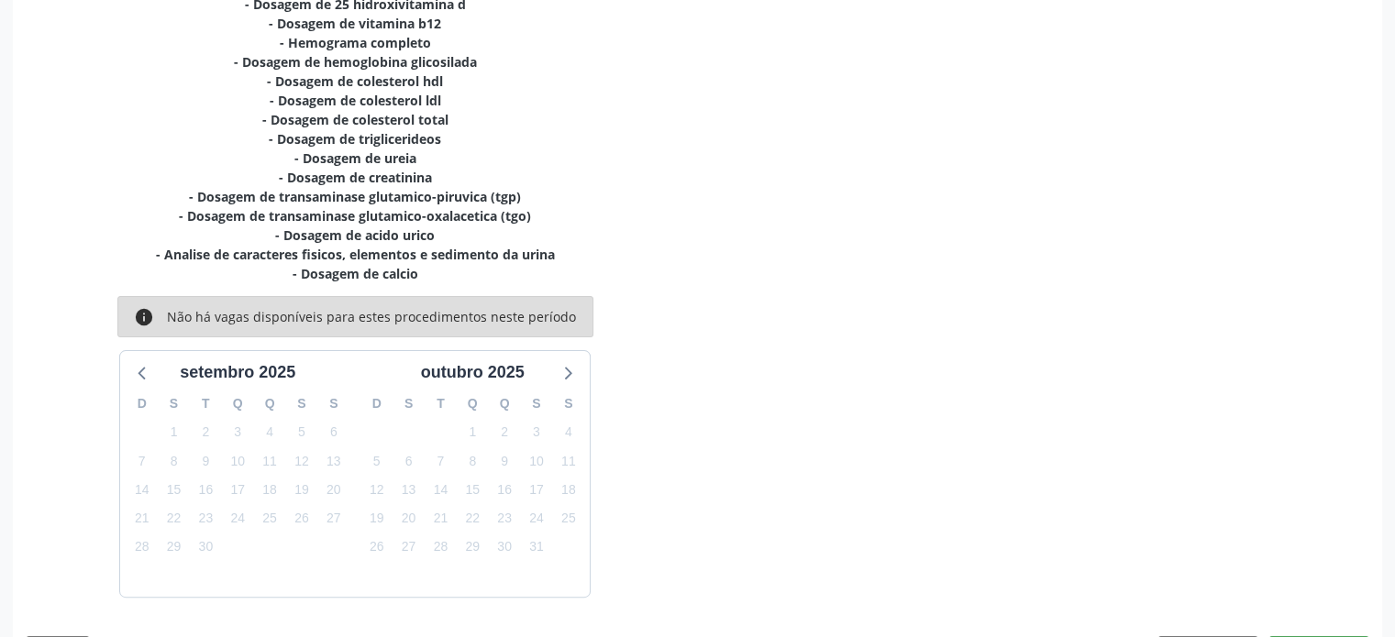
scroll to position [482, 0]
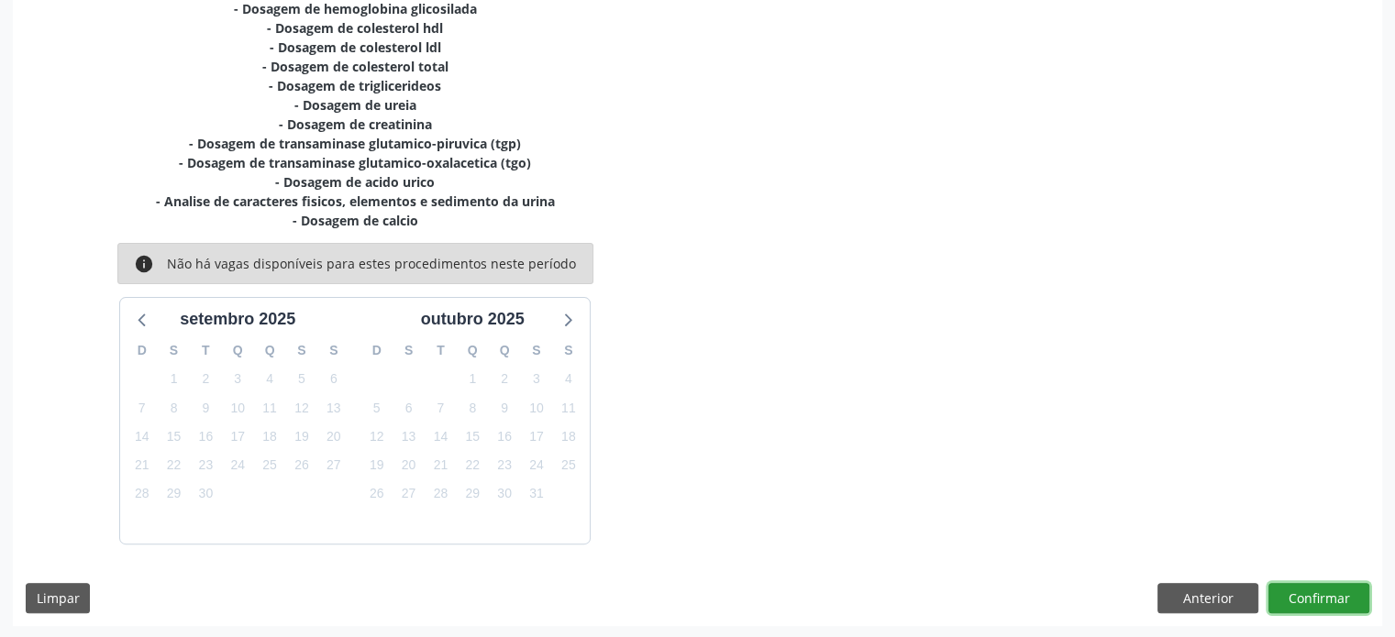
click at [1312, 603] on button "Confirmar" at bounding box center [1318, 598] width 101 height 31
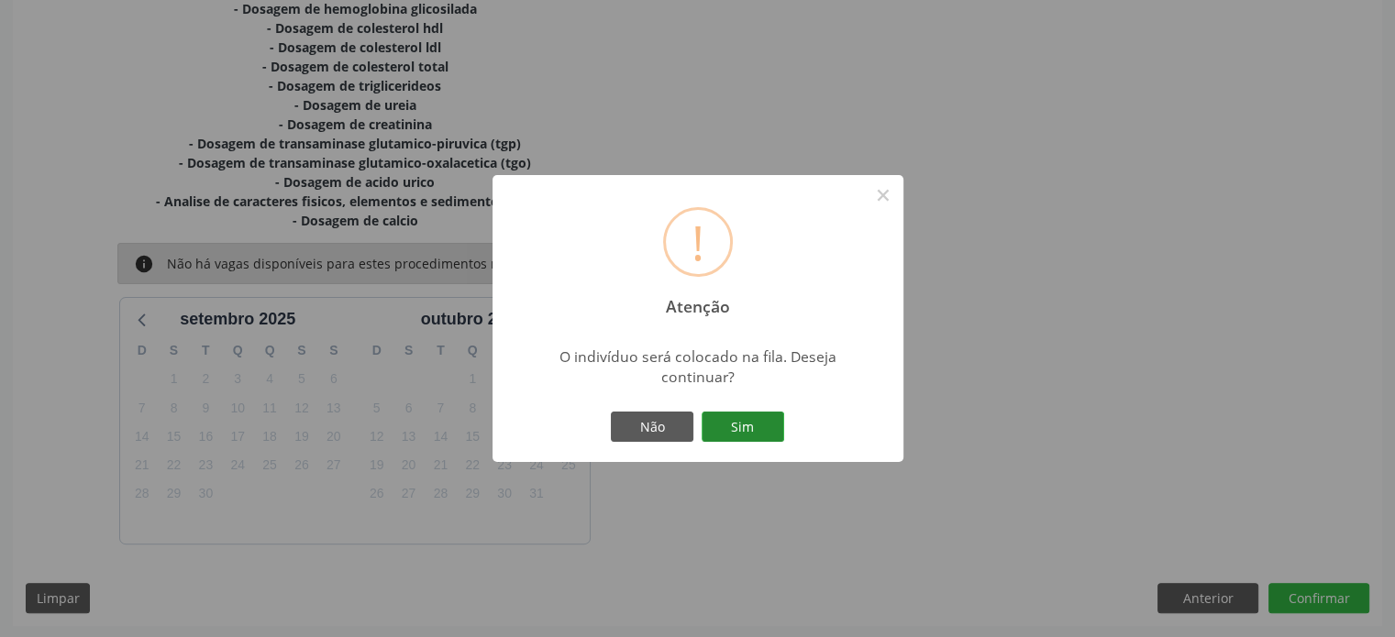
click at [736, 423] on button "Sim" at bounding box center [743, 427] width 83 height 31
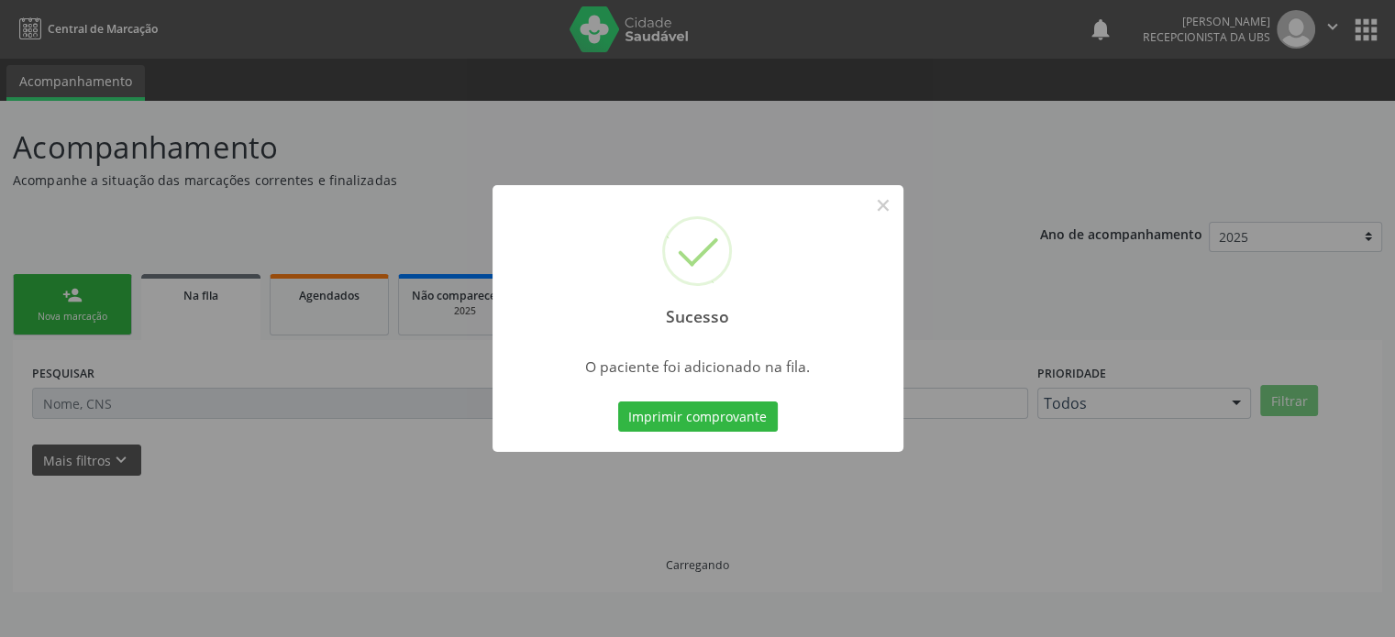
scroll to position [0, 0]
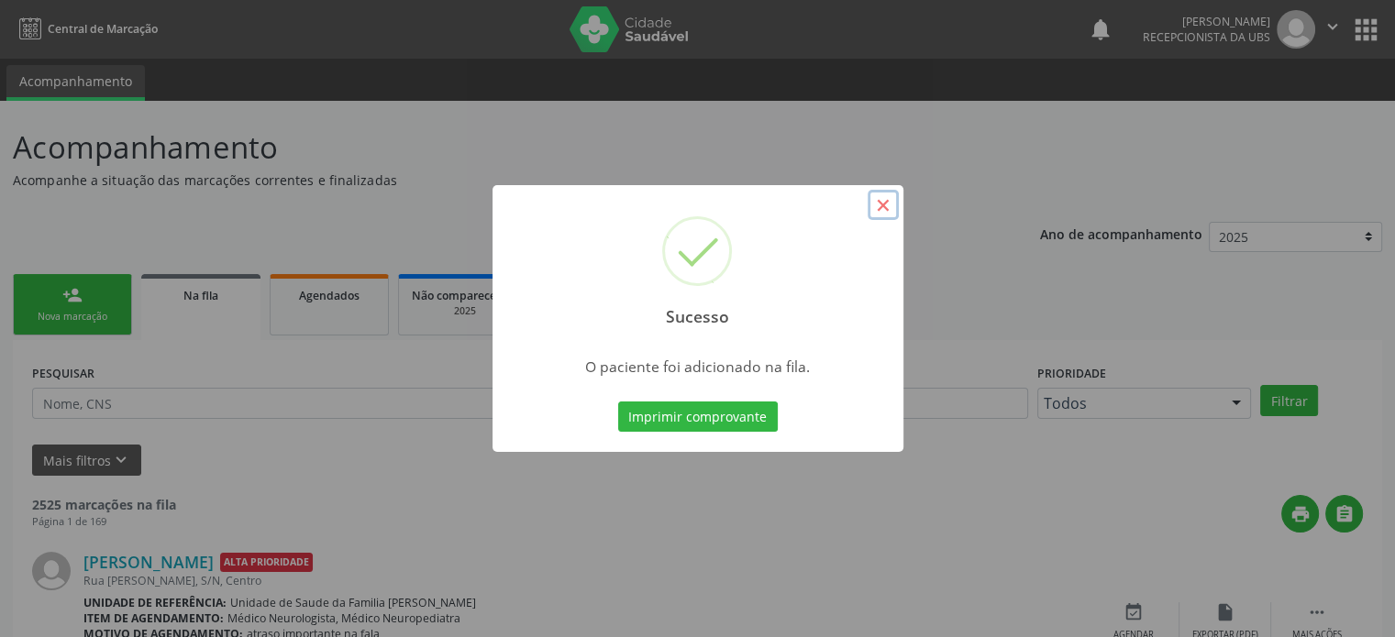
click at [880, 202] on button "×" at bounding box center [883, 205] width 31 height 31
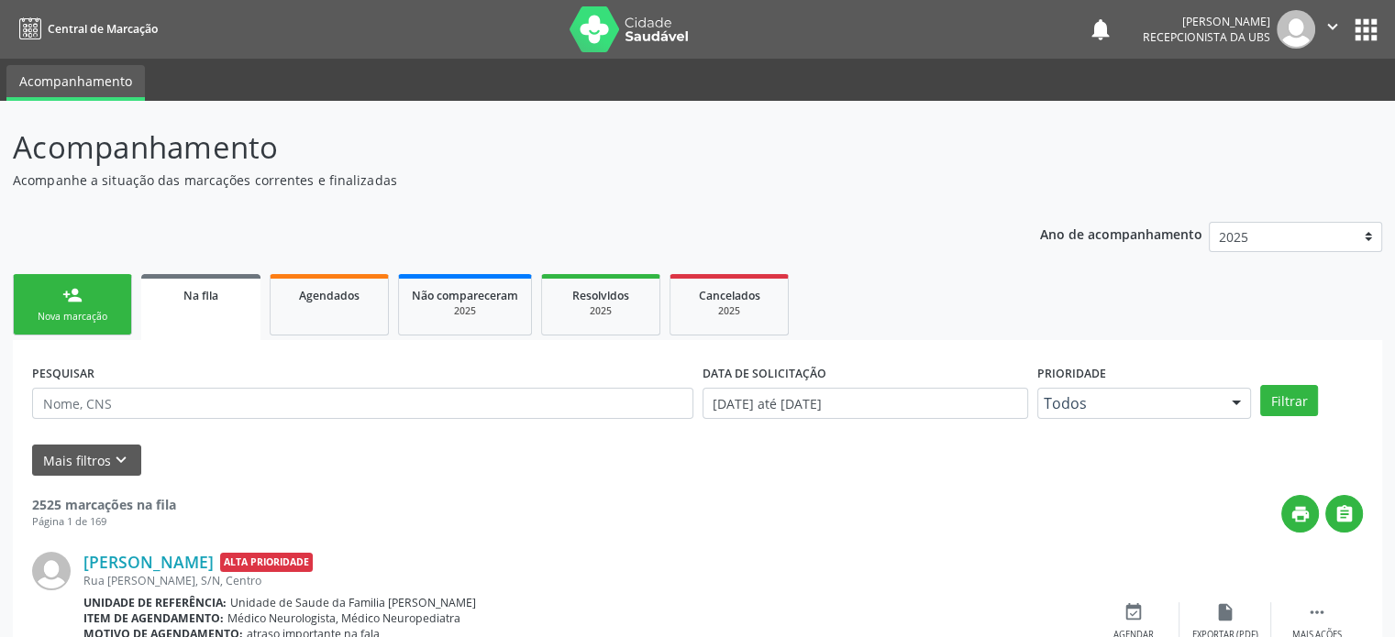
click at [73, 310] on div "Nova marcação" at bounding box center [73, 317] width 92 height 14
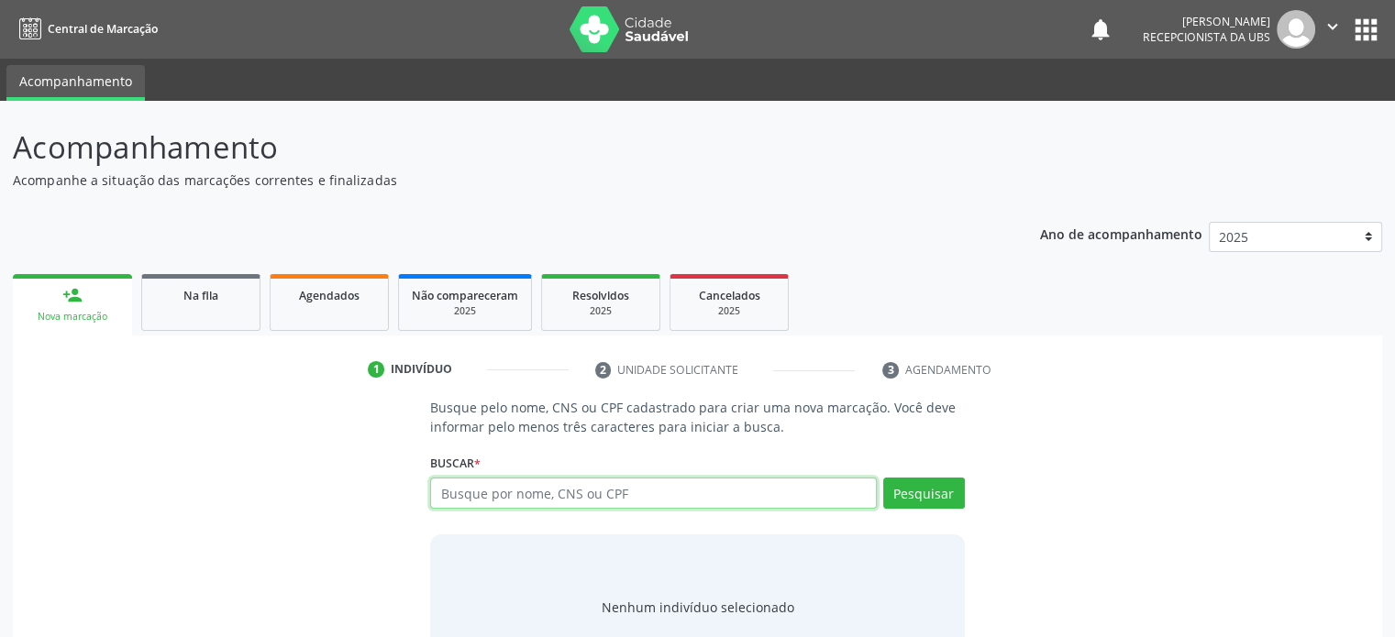
click at [476, 494] on input "text" at bounding box center [653, 493] width 446 height 31
type input "[PERSON_NAME]"
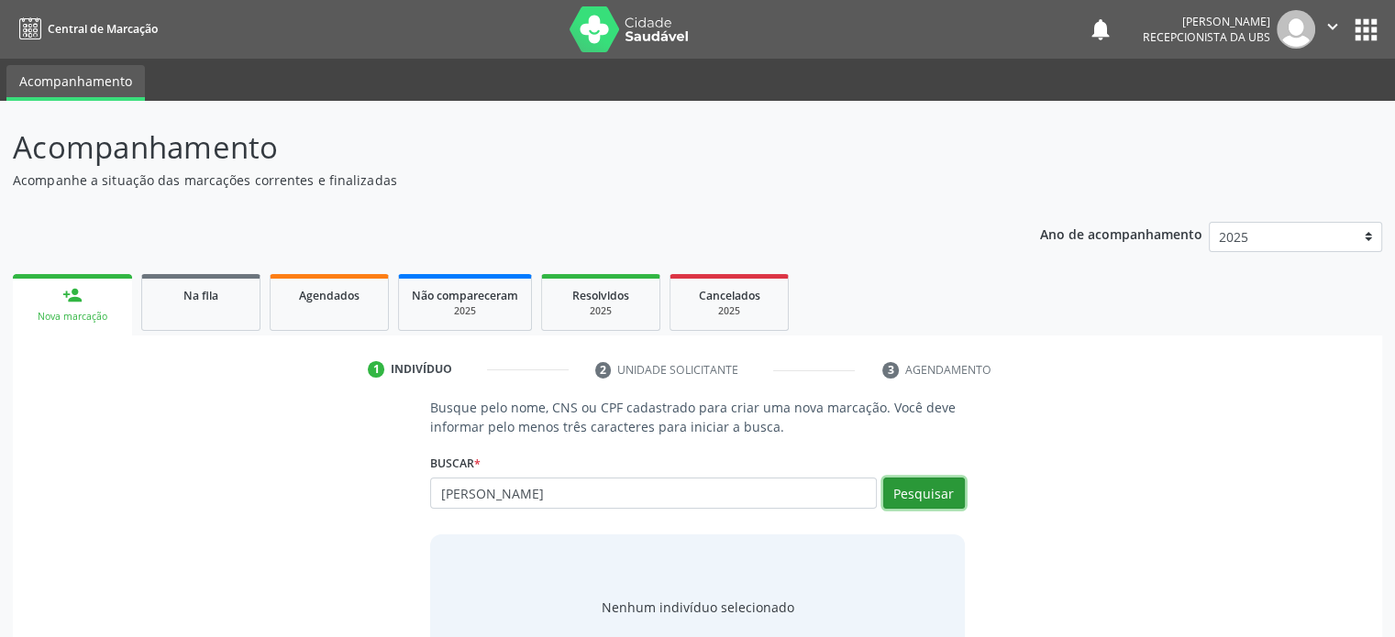
click at [914, 487] on button "Pesquisar" at bounding box center [924, 493] width 82 height 31
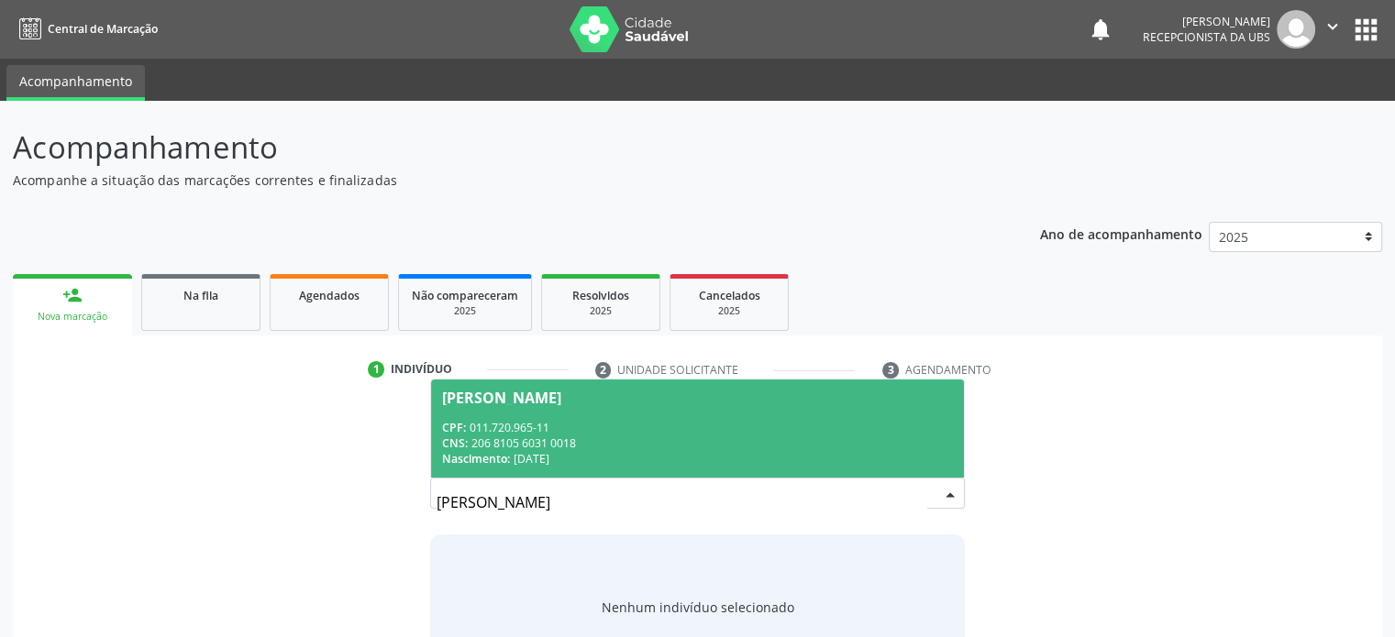
click at [547, 398] on div "[PERSON_NAME]" at bounding box center [501, 398] width 119 height 15
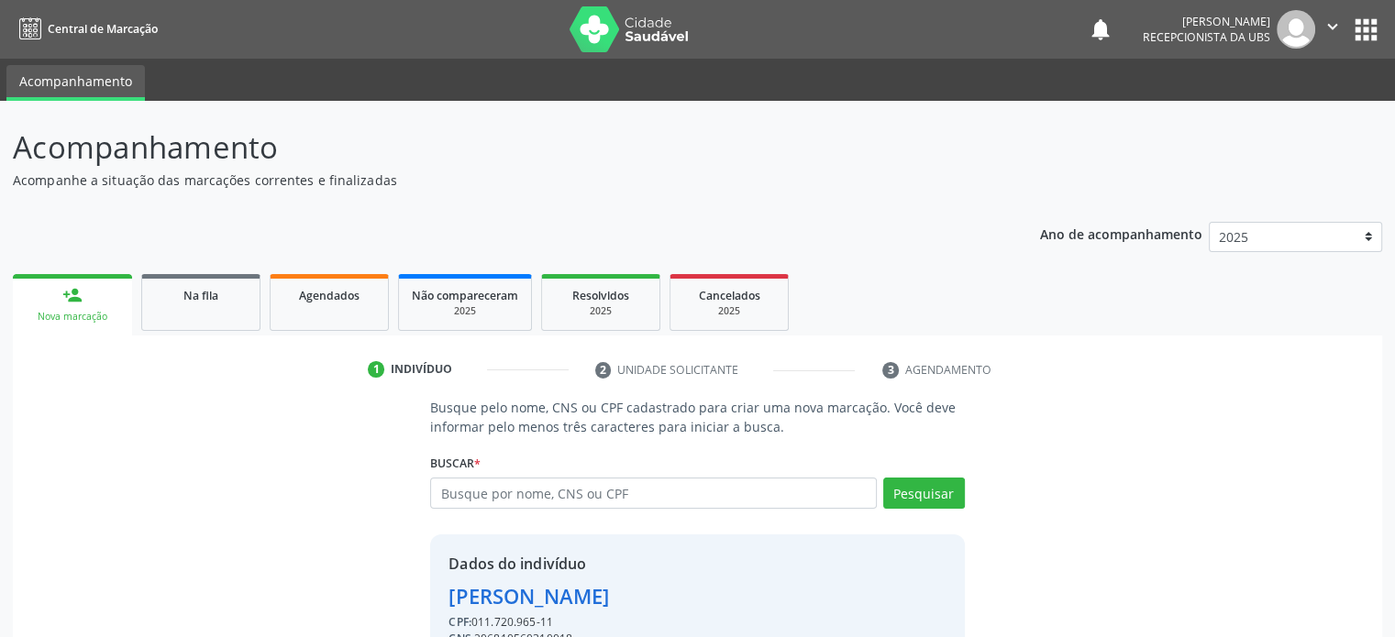
scroll to position [96, 0]
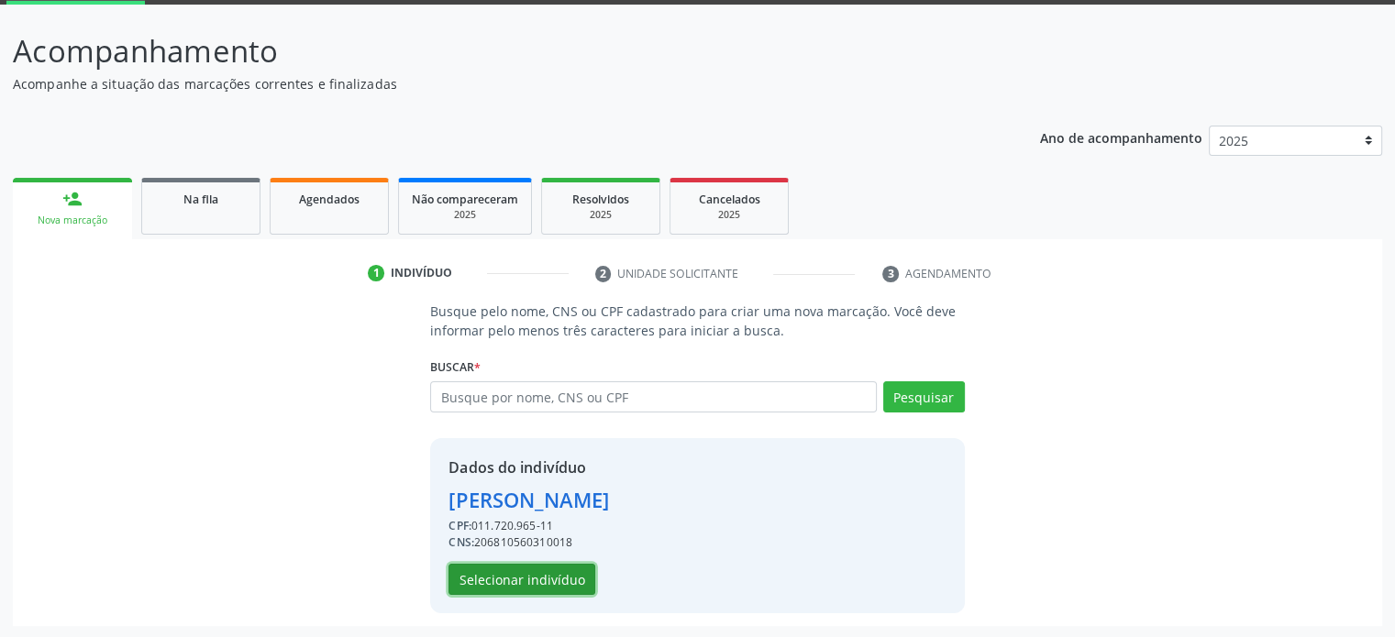
click at [495, 576] on button "Selecionar indivíduo" at bounding box center [521, 579] width 147 height 31
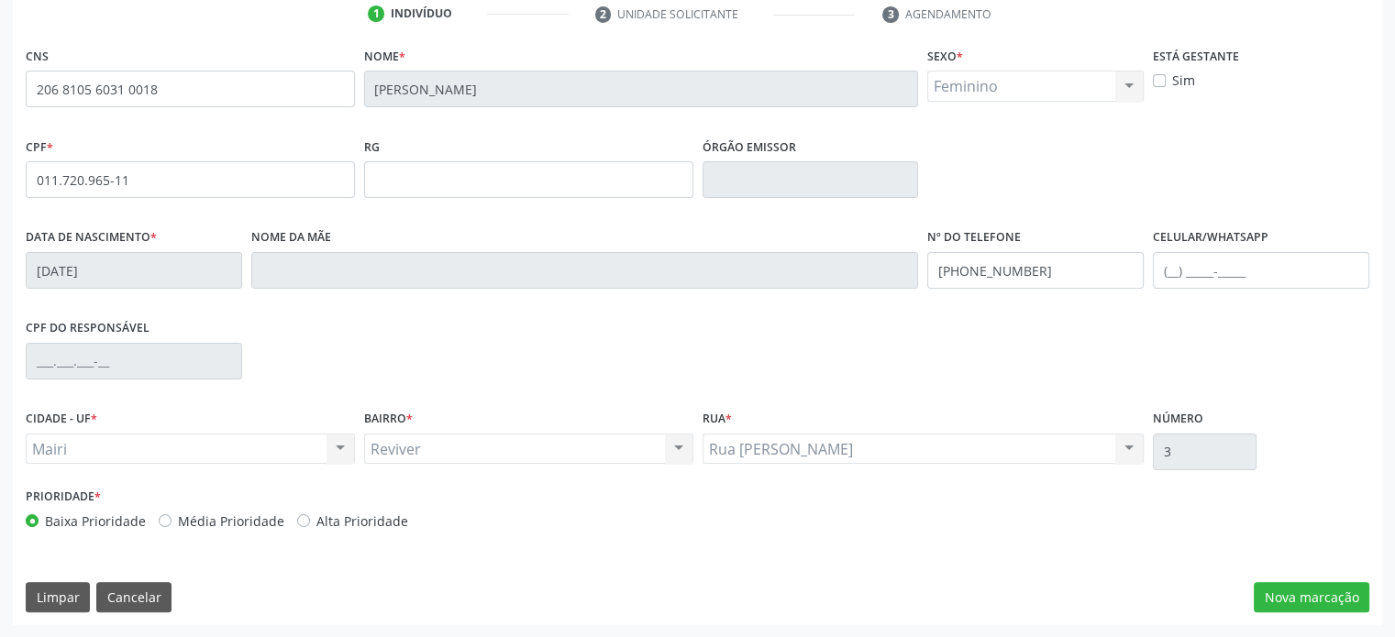
scroll to position [356, 0]
click at [1178, 266] on input "text" at bounding box center [1261, 270] width 216 height 37
type input "[PHONE_NUMBER]"
click at [198, 517] on label "Média Prioridade" at bounding box center [231, 521] width 106 height 19
click at [172, 517] on input "Média Prioridade" at bounding box center [165, 520] width 13 height 17
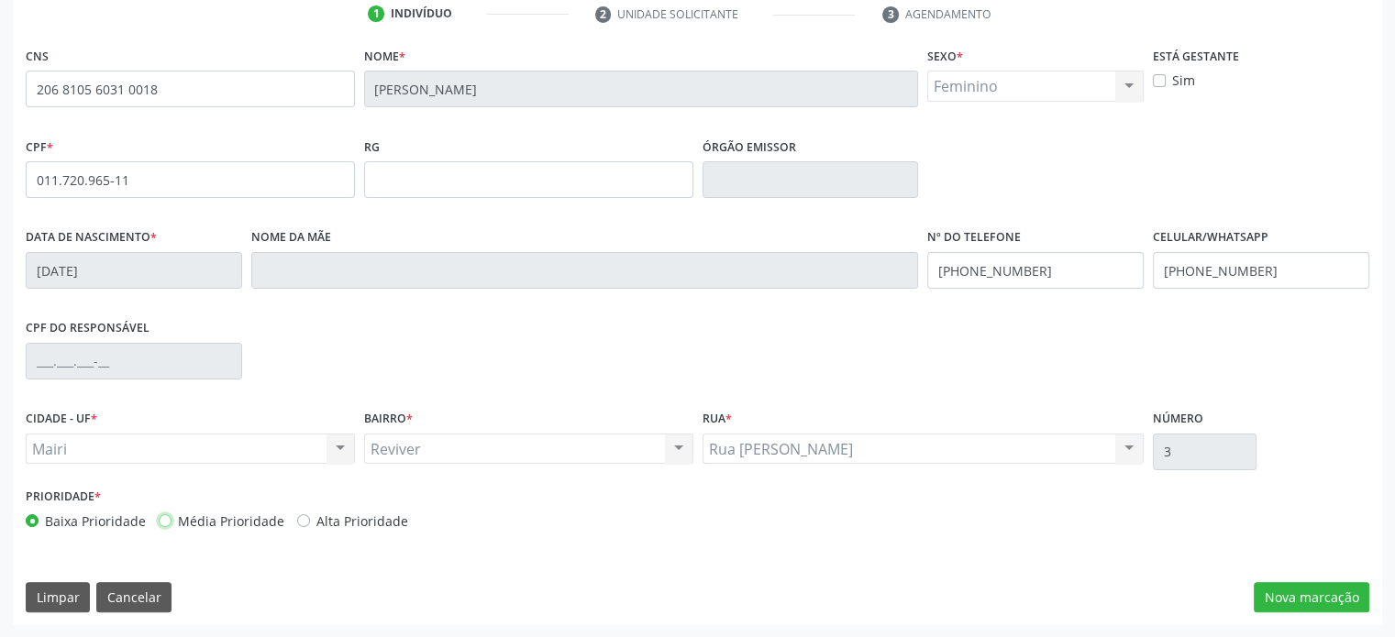
radio input "true"
click at [1346, 593] on button "Nova marcação" at bounding box center [1312, 597] width 116 height 31
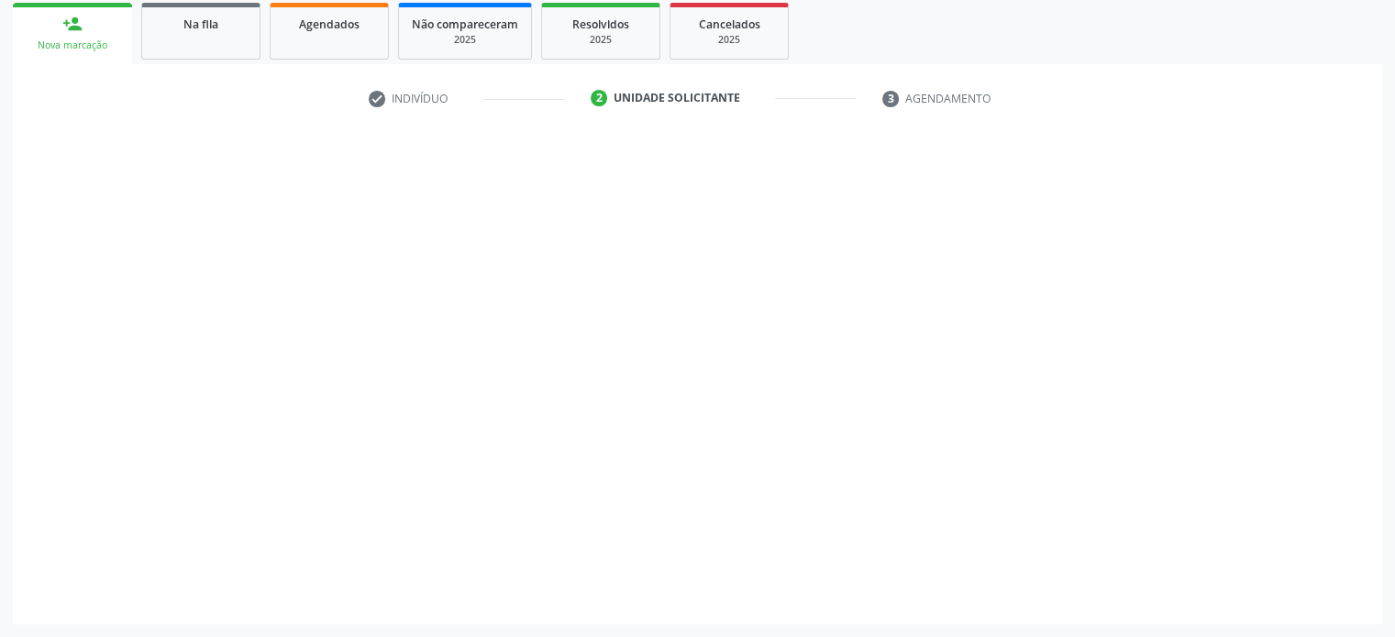
scroll to position [271, 0]
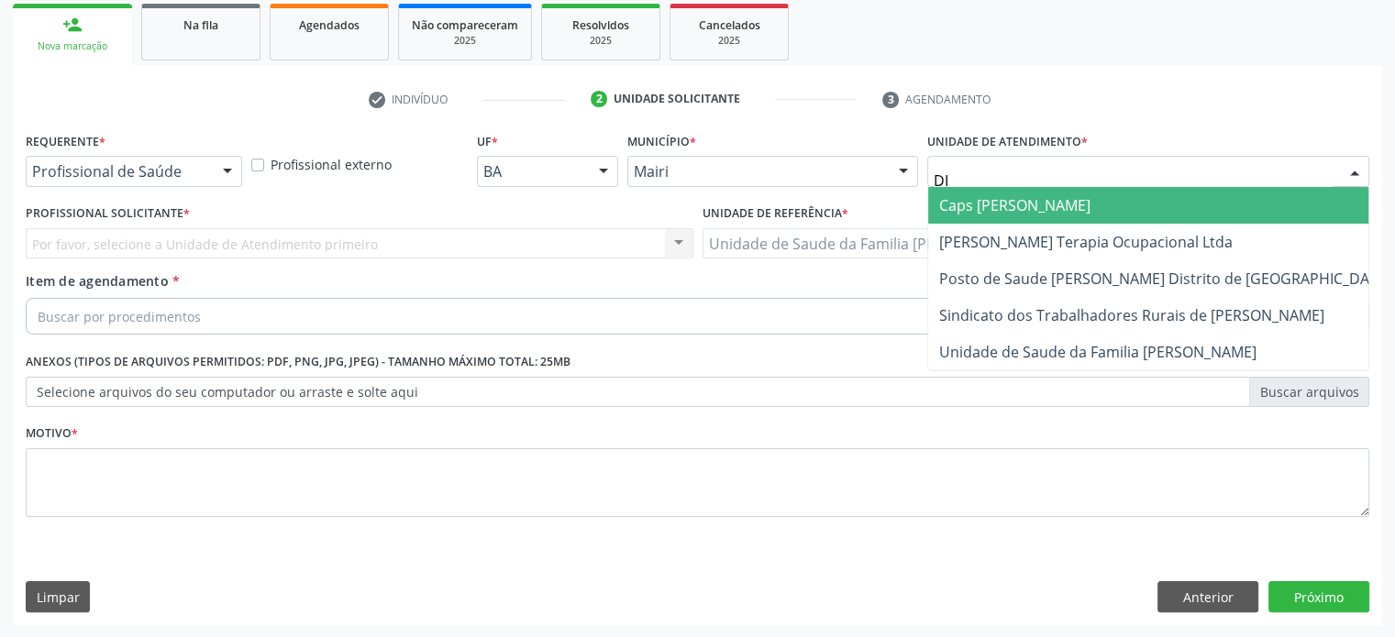
type input "DIL"
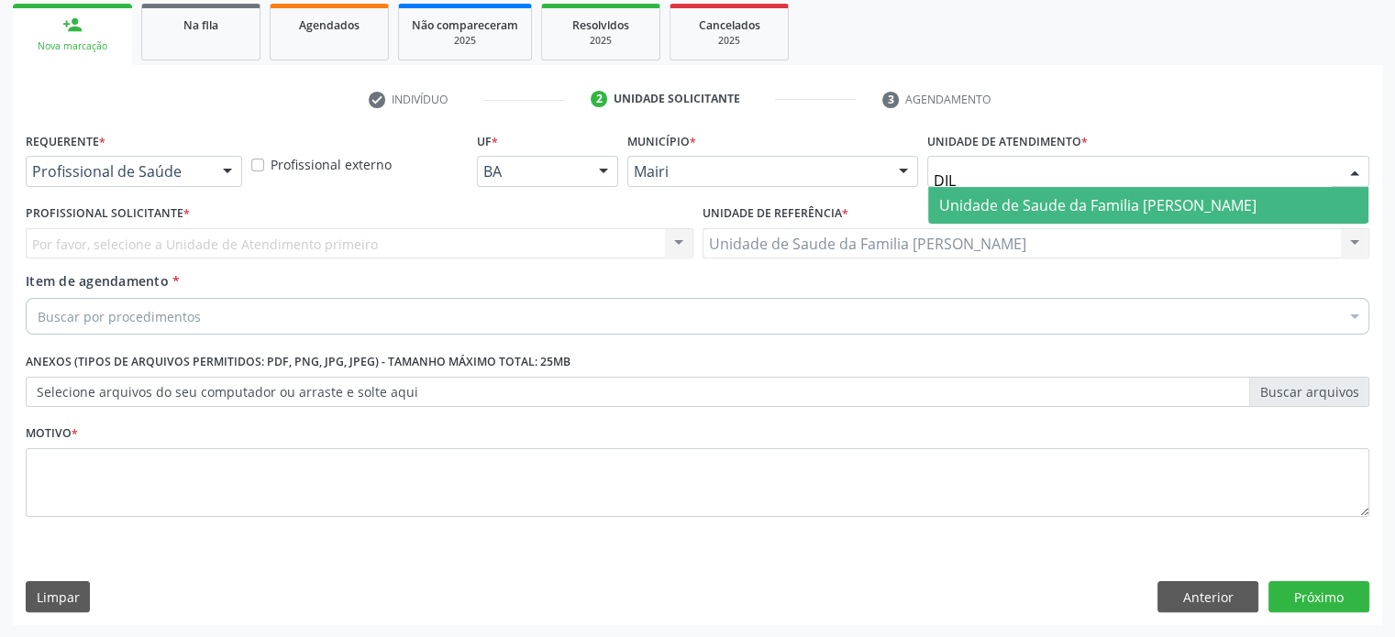
click at [1090, 200] on span "Unidade de Saude da Familia [PERSON_NAME]" at bounding box center [1097, 205] width 317 height 20
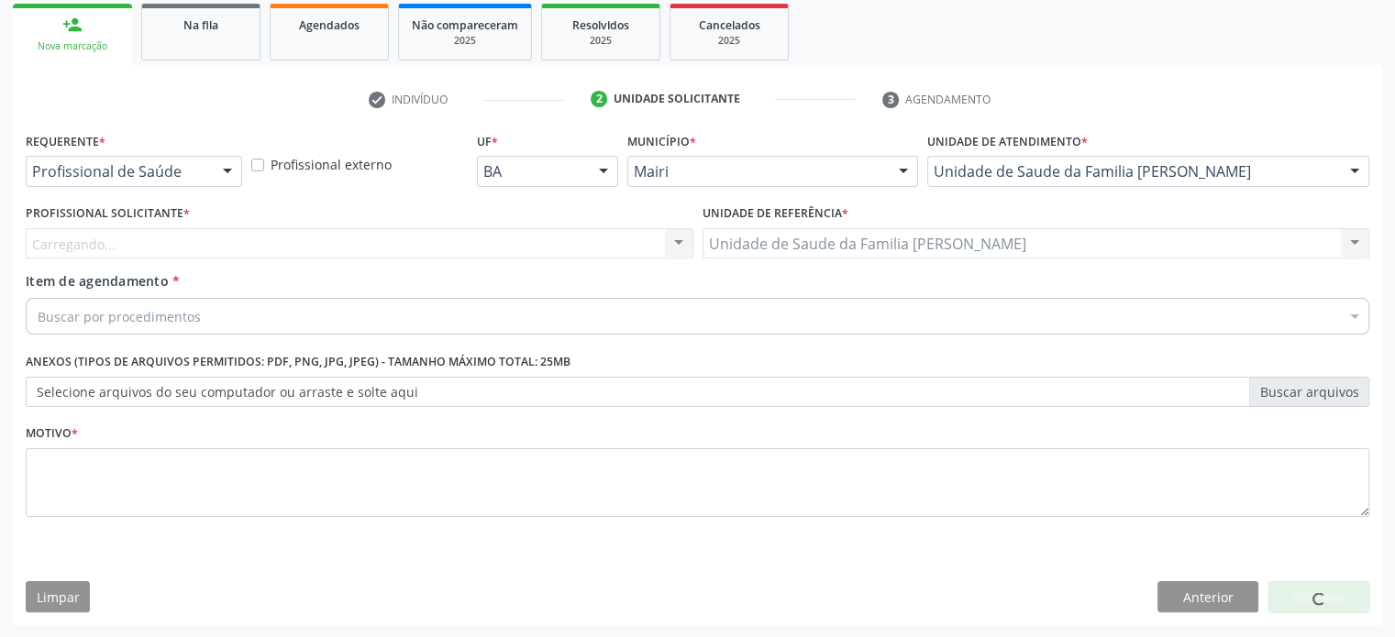
click at [279, 234] on div "Carregando... Nenhum resultado encontrado para: " " Não há nenhuma opção para s…" at bounding box center [360, 243] width 668 height 31
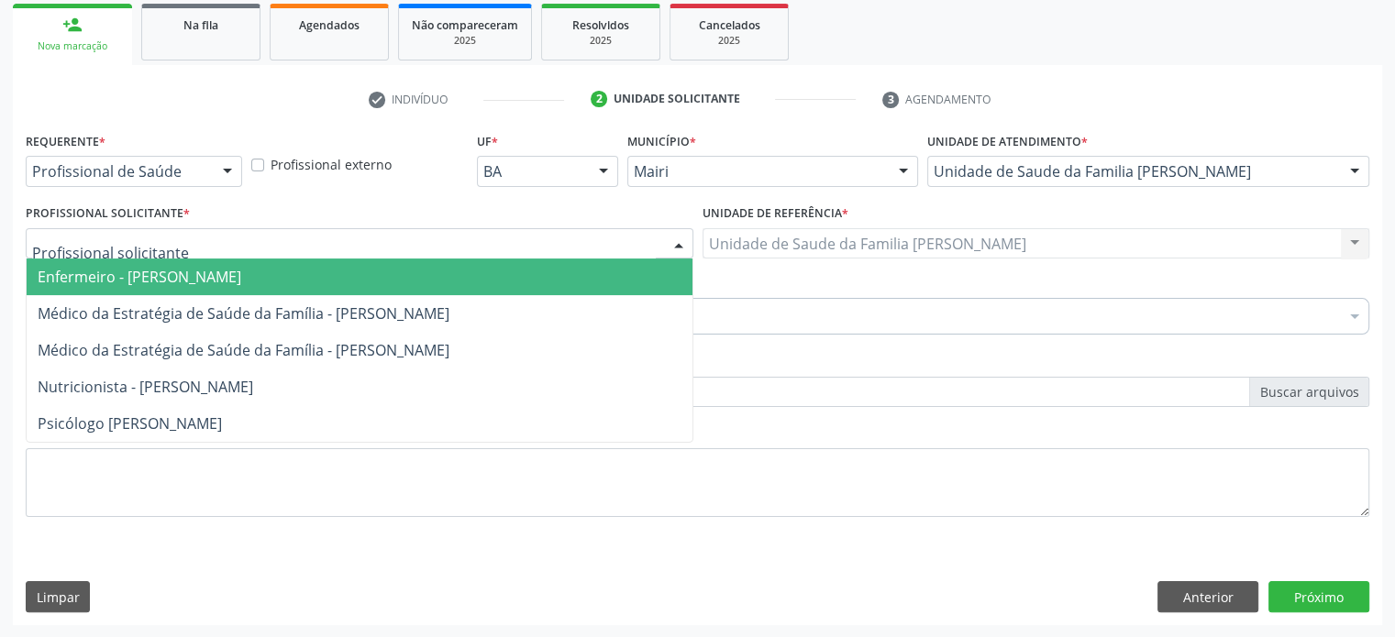
click at [211, 245] on div at bounding box center [360, 243] width 668 height 31
click at [187, 263] on span "Enfermeiro - [PERSON_NAME]" at bounding box center [360, 277] width 666 height 37
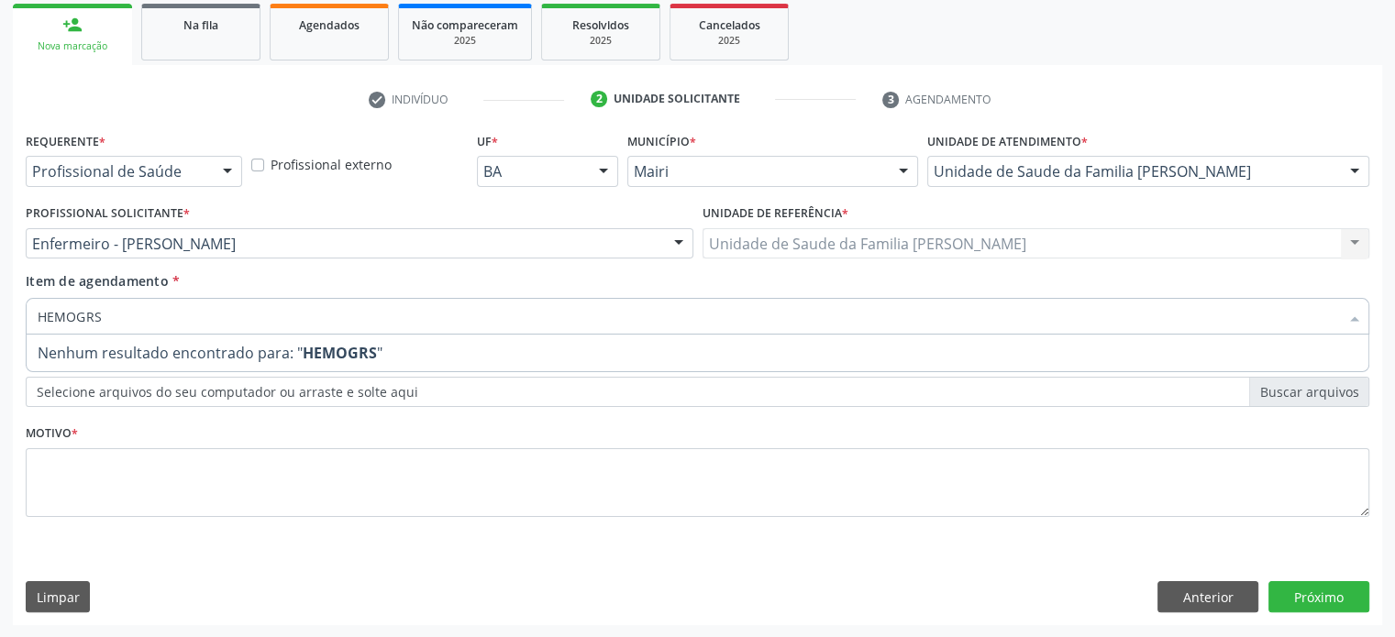
type input "HEMOGR"
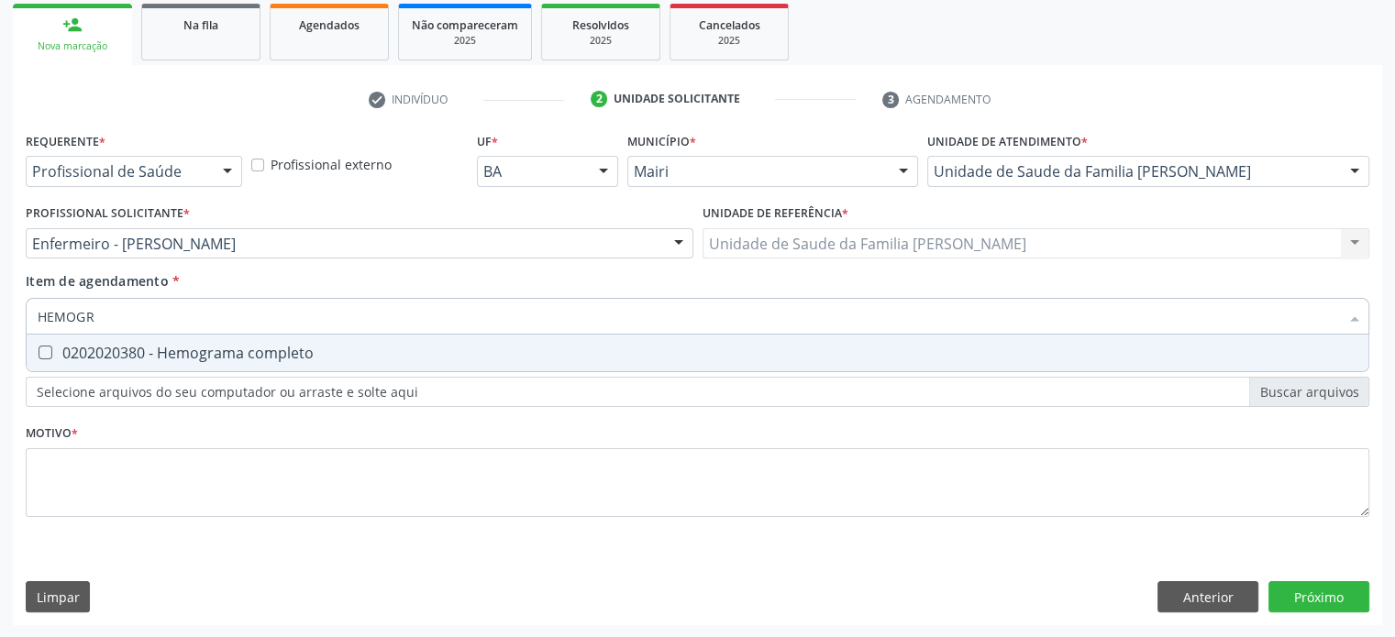
click at [185, 351] on div "0202020380 - Hemograma completo" at bounding box center [698, 353] width 1320 height 15
checkbox completo "true"
drag, startPoint x: 117, startPoint y: 307, endPoint x: 36, endPoint y: 306, distance: 81.6
click at [36, 306] on div "HEMOGR" at bounding box center [698, 316] width 1344 height 37
type input "G"
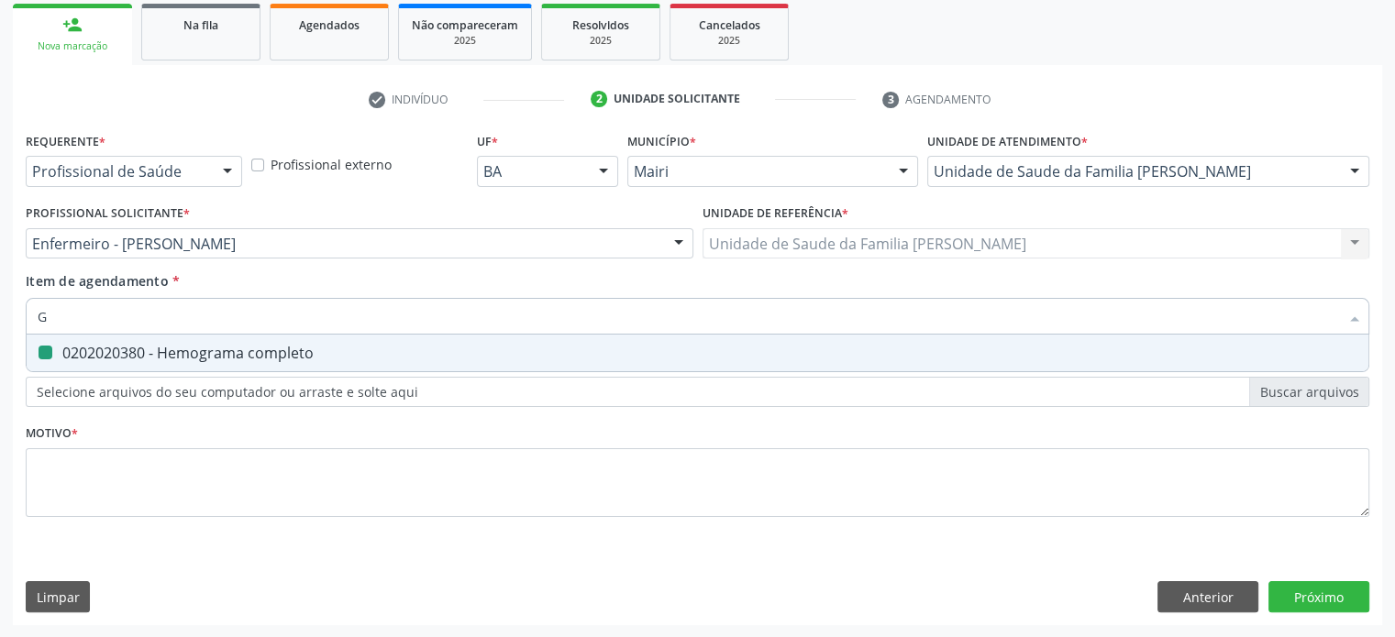
checkbox completo "false"
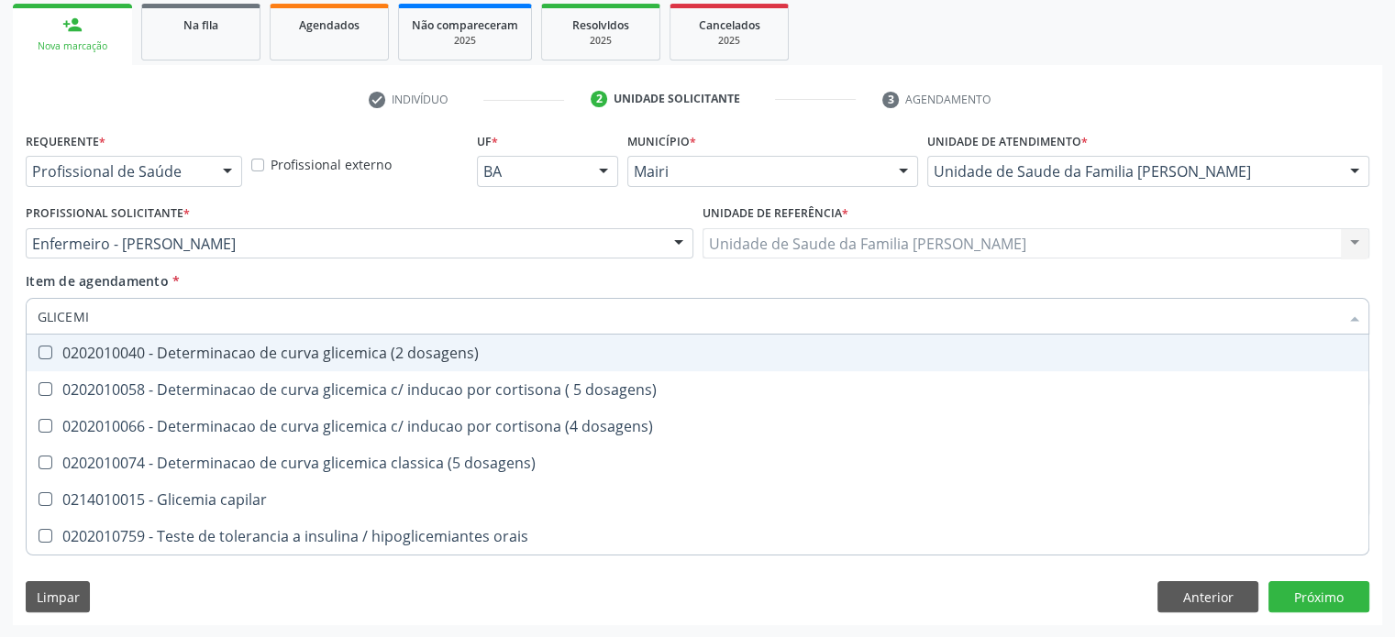
type input "GLICEMIA"
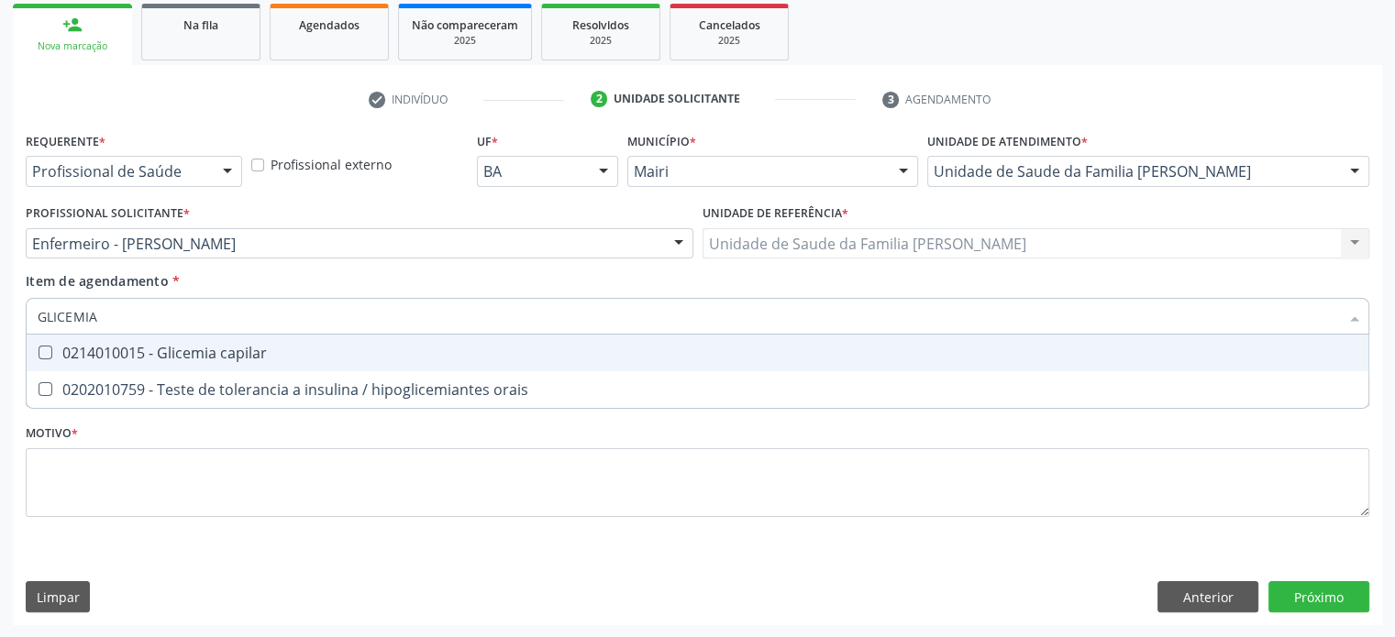
click at [212, 359] on div "0214010015 - Glicemia capilar" at bounding box center [698, 353] width 1320 height 15
checkbox capilar "true"
drag, startPoint x: 170, startPoint y: 315, endPoint x: 11, endPoint y: 315, distance: 158.7
click at [11, 315] on div "Acompanhamento Acompanhe a situação das marcações correntes e finalizadas Relat…" at bounding box center [697, 234] width 1395 height 808
type input "HE"
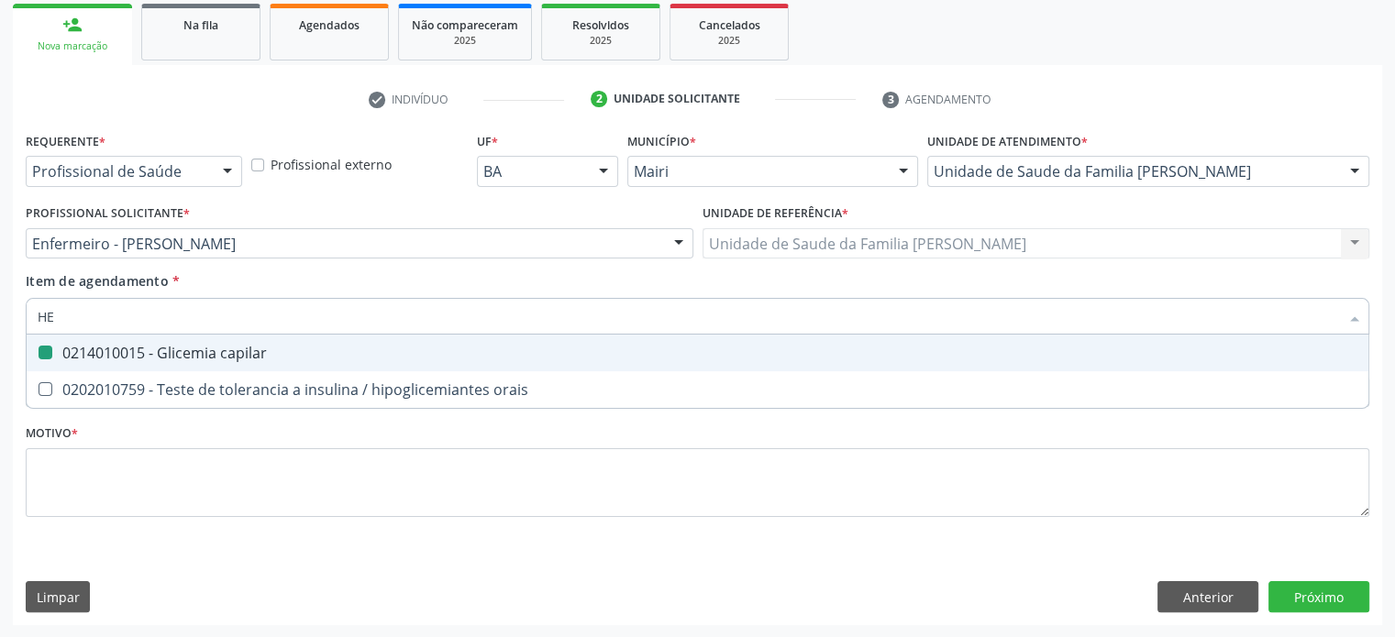
checkbox capilar "false"
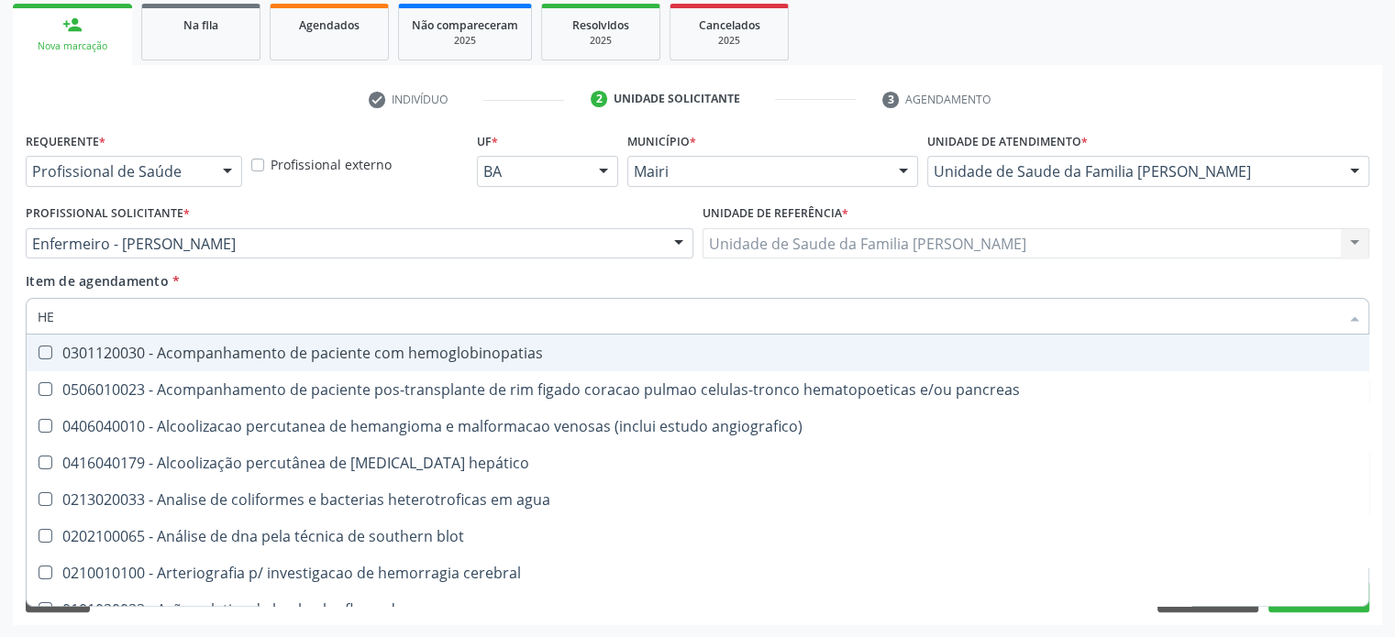
type input "HEM"
checkbox transplante "true"
checkbox completo "false"
type input "HEMO"
checkbox retro-retal "true"
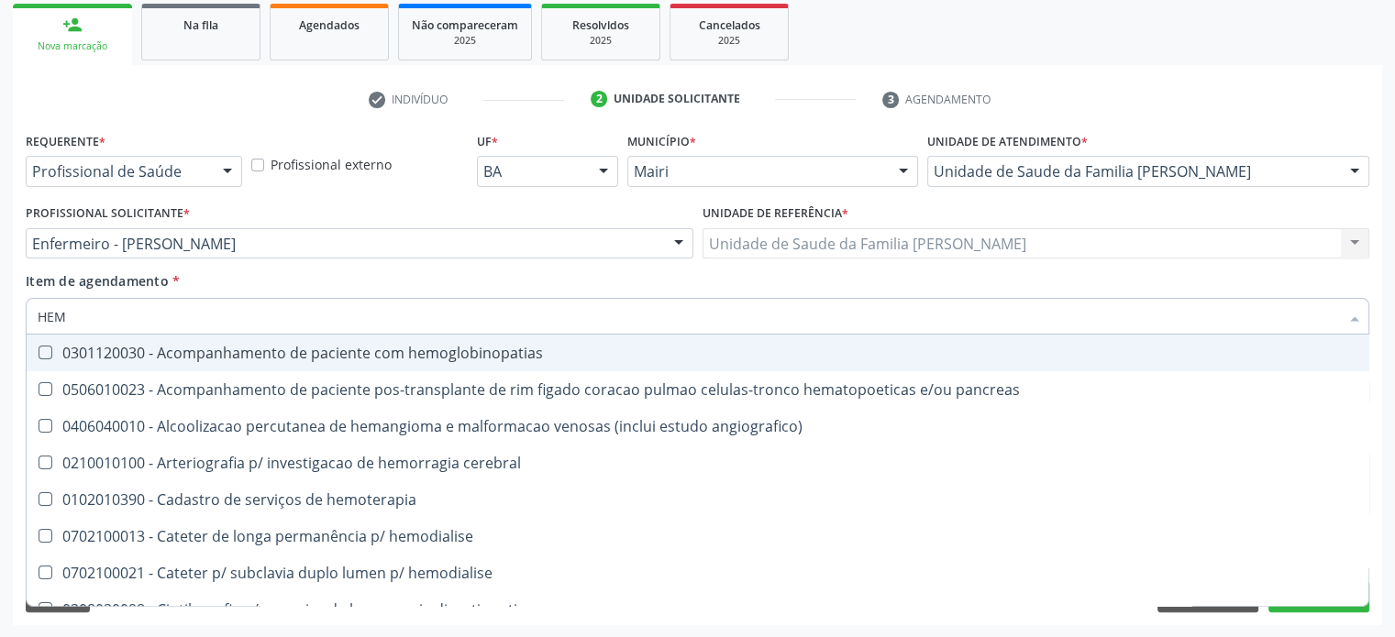
checkbox completo "false"
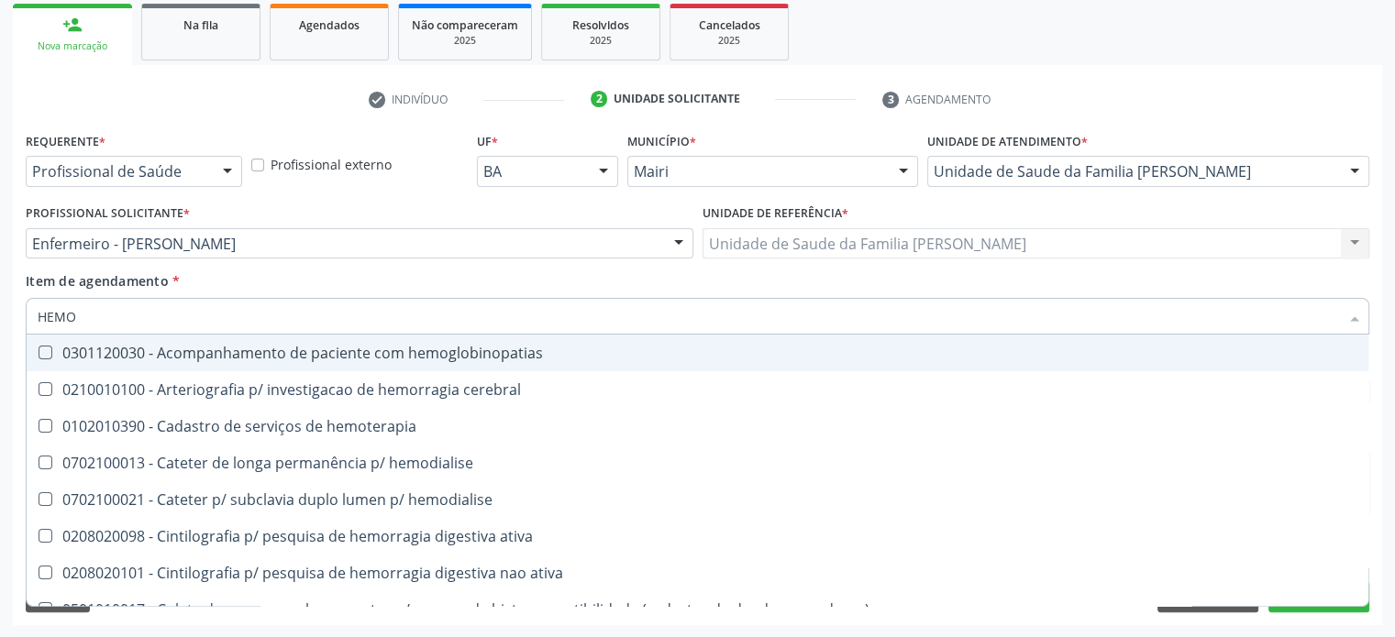
type input "HEMOG"
checkbox carboxi-hemoglobina "true"
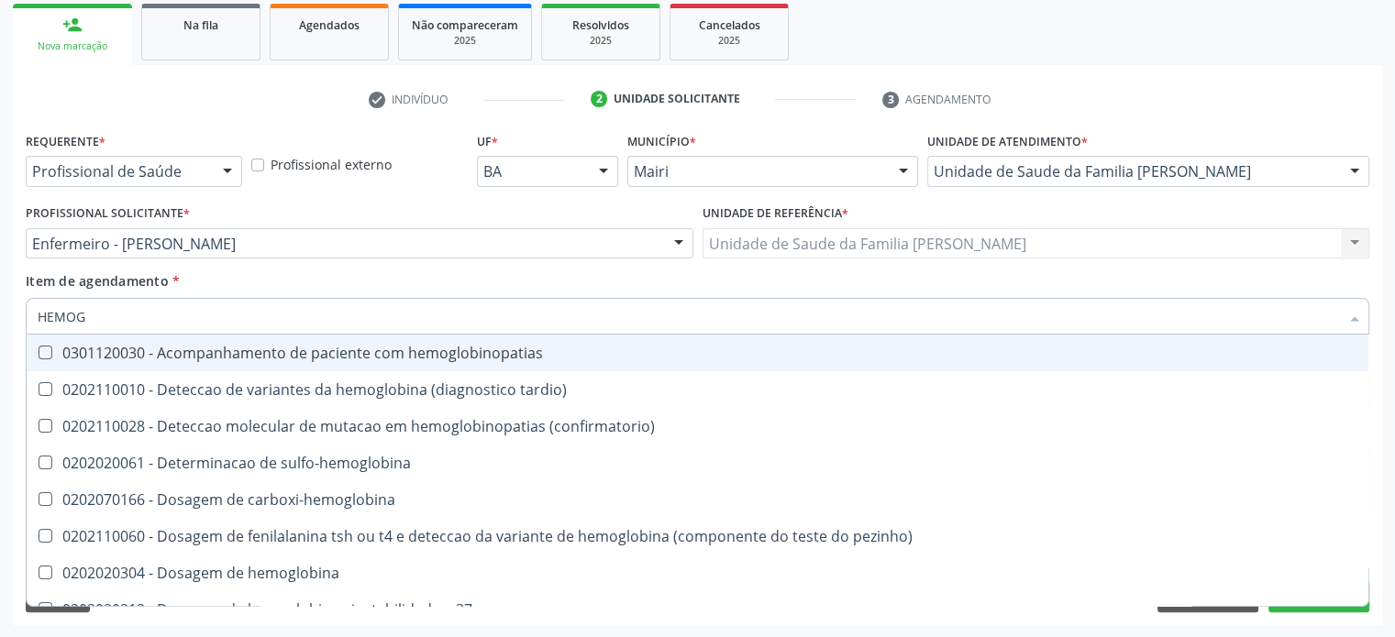
type input "HEMOGL"
checkbox completo "false"
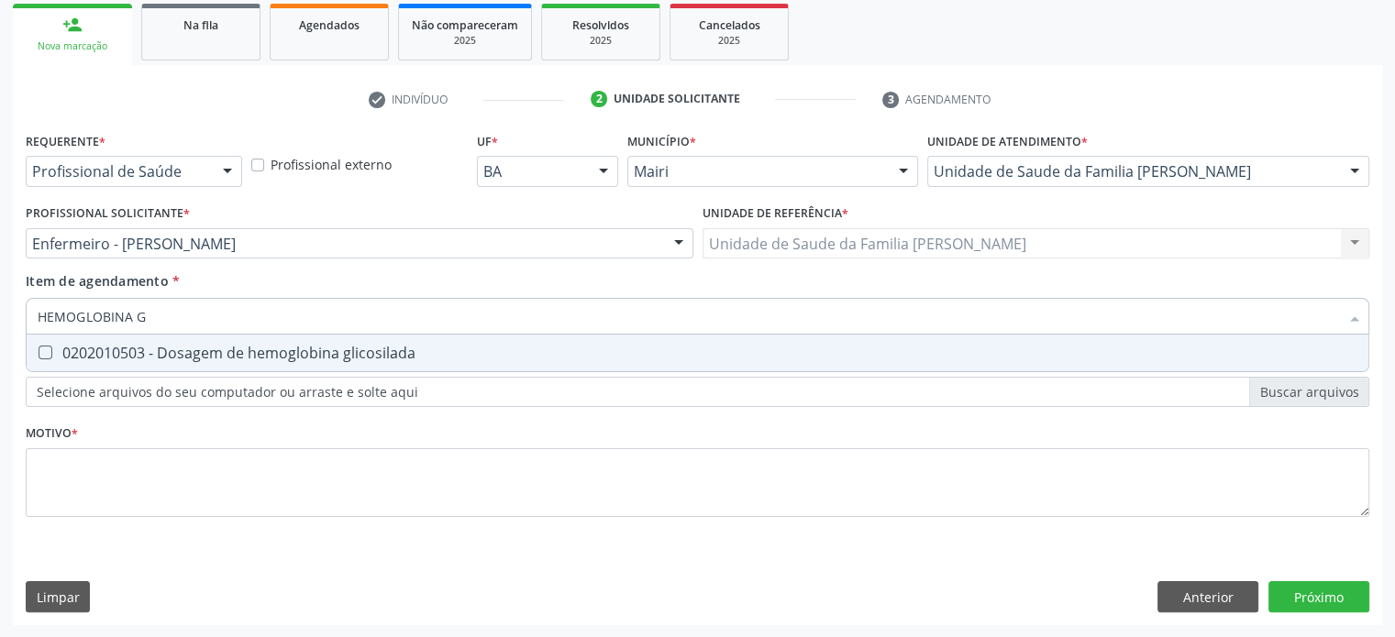
type input "HEMOGLOBINA GL"
click at [371, 354] on div "0202010503 - Dosagem de hemoglobina glicosilada" at bounding box center [698, 353] width 1320 height 15
checkbox glicosilada "true"
drag, startPoint x: 229, startPoint y: 324, endPoint x: 22, endPoint y: 324, distance: 207.3
click at [22, 324] on div "Item de agendamento * HEMOGLOBINA GL Desfazer seleção 0202010503 - Dosagem de h…" at bounding box center [697, 306] width 1353 height 71
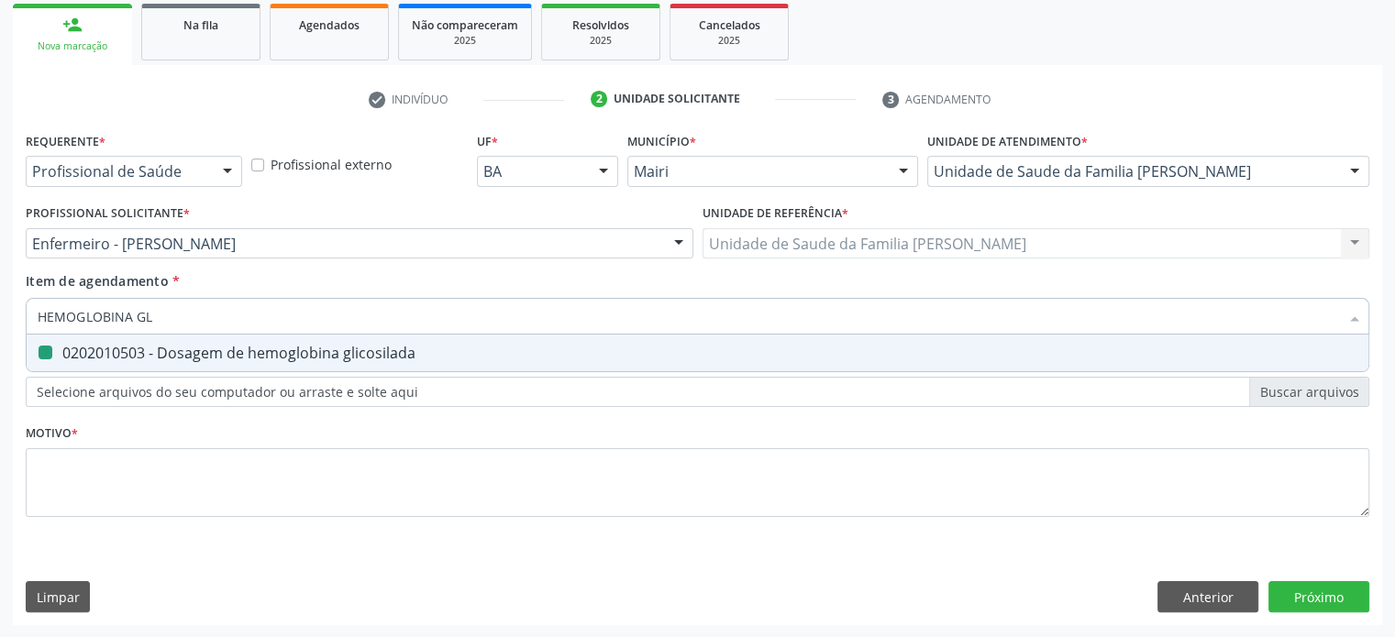
type input "C"
checkbox glicosilada "false"
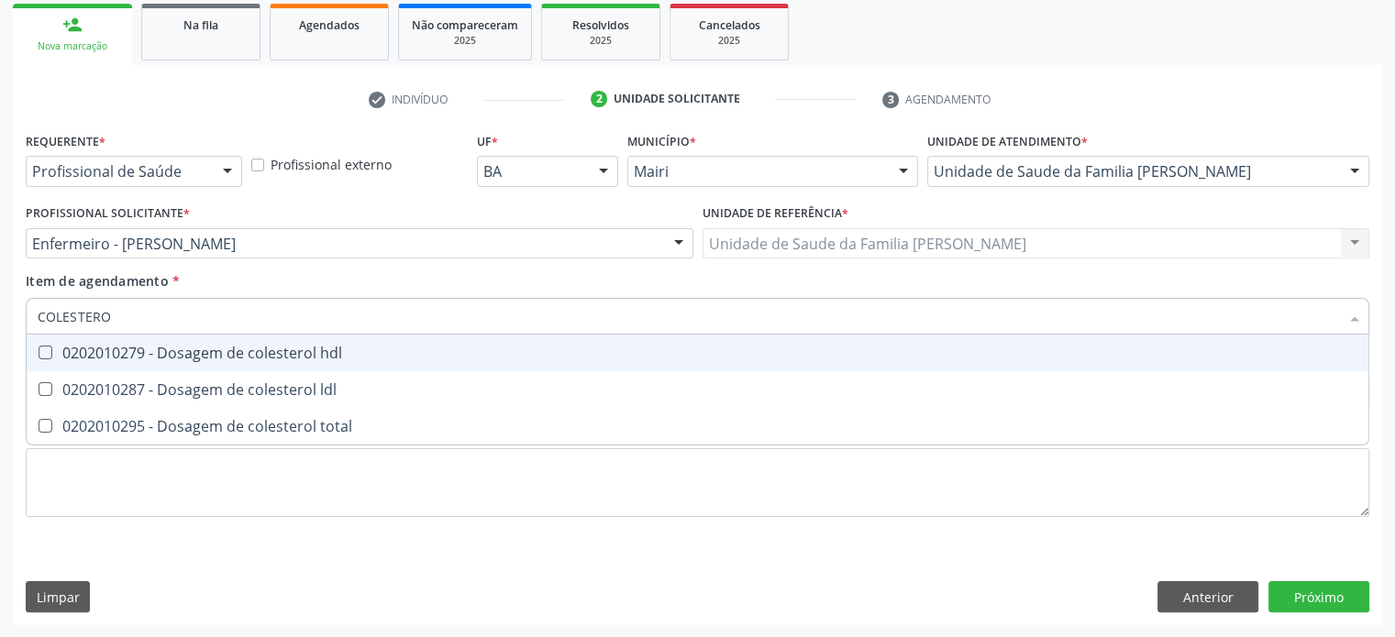
type input "COLESTEROL"
click at [172, 355] on div "0202010279 - Dosagem de colesterol hdl" at bounding box center [698, 353] width 1320 height 15
checkbox hdl "true"
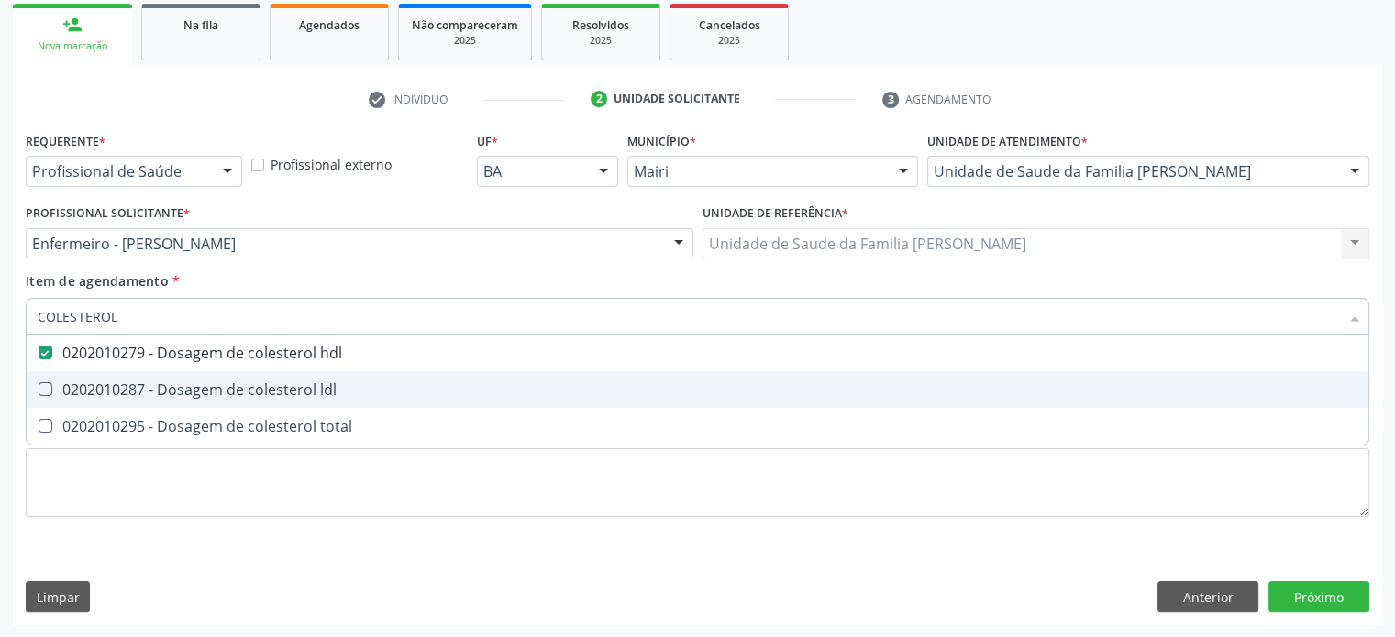
click at [172, 383] on div "0202010287 - Dosagem de colesterol ldl" at bounding box center [698, 389] width 1320 height 15
checkbox ldl "true"
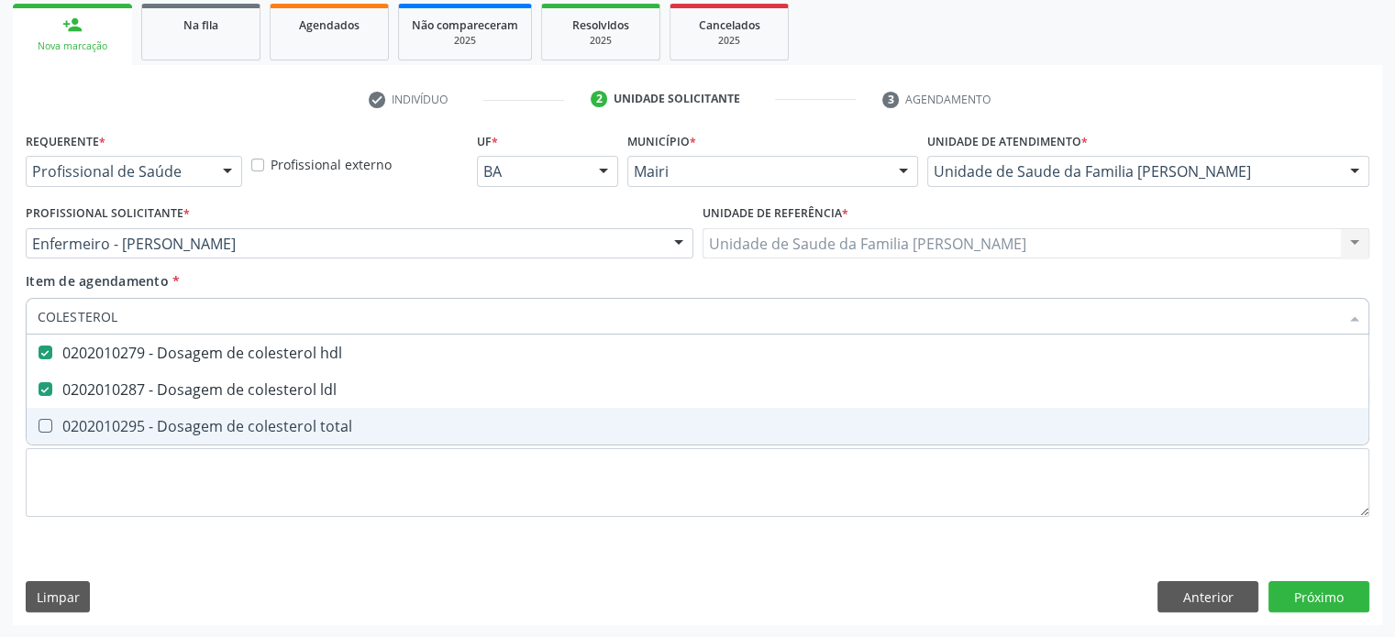
click at [172, 421] on div "0202010295 - Dosagem de colesterol total" at bounding box center [698, 426] width 1320 height 15
checkbox total "true"
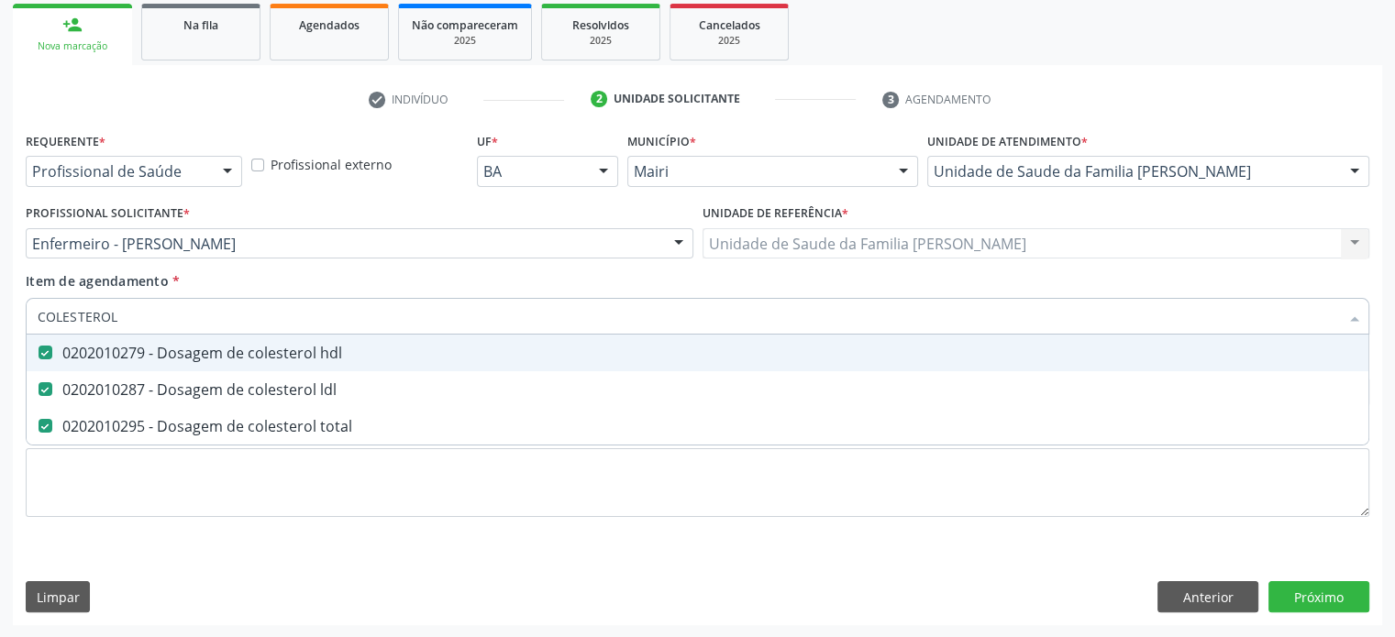
drag, startPoint x: 161, startPoint y: 319, endPoint x: 25, endPoint y: 312, distance: 136.9
click at [25, 312] on div "Item de agendamento * COLESTEROL Desfazer seleção 0202010279 - Dosagem de coles…" at bounding box center [697, 306] width 1353 height 71
type input "TR"
checkbox hdl "false"
checkbox ldl "false"
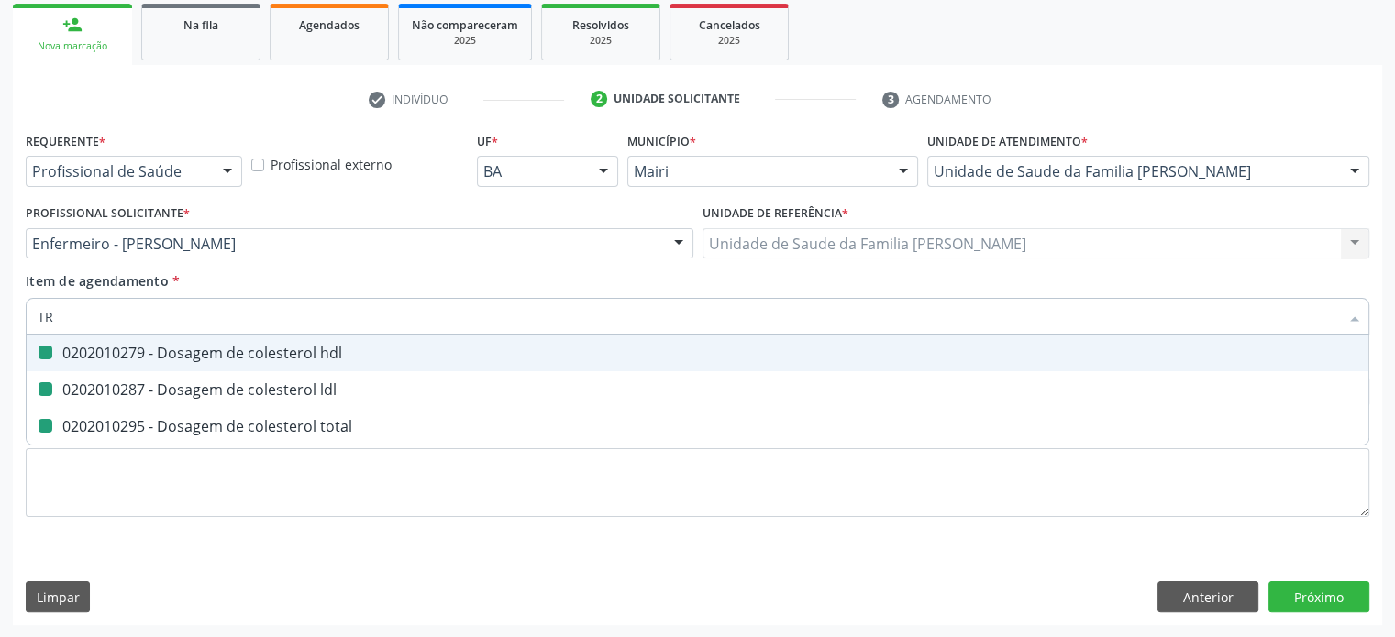
checkbox total "false"
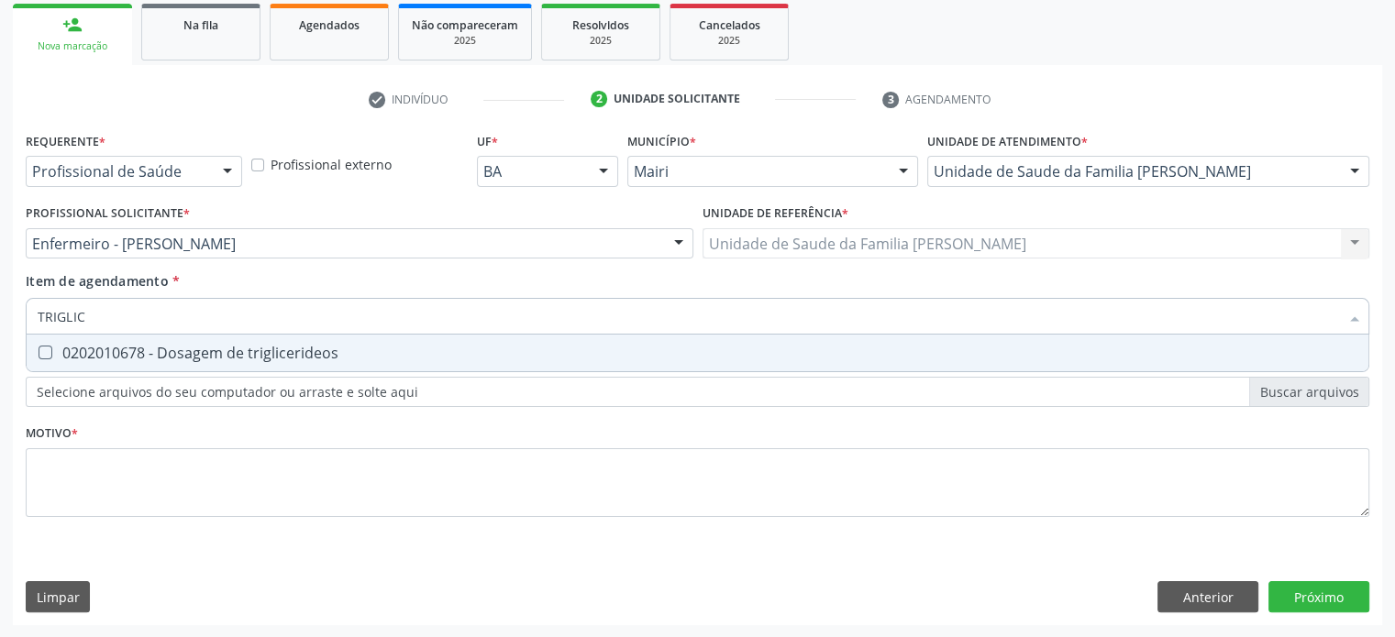
type input "TRIGLICE"
click at [70, 351] on div "0202010678 - Dosagem de triglicerideos" at bounding box center [698, 353] width 1320 height 15
checkbox triglicerideos "true"
drag, startPoint x: 114, startPoint y: 322, endPoint x: 31, endPoint y: 318, distance: 82.6
click at [31, 318] on div "TRIGLICE" at bounding box center [698, 316] width 1344 height 37
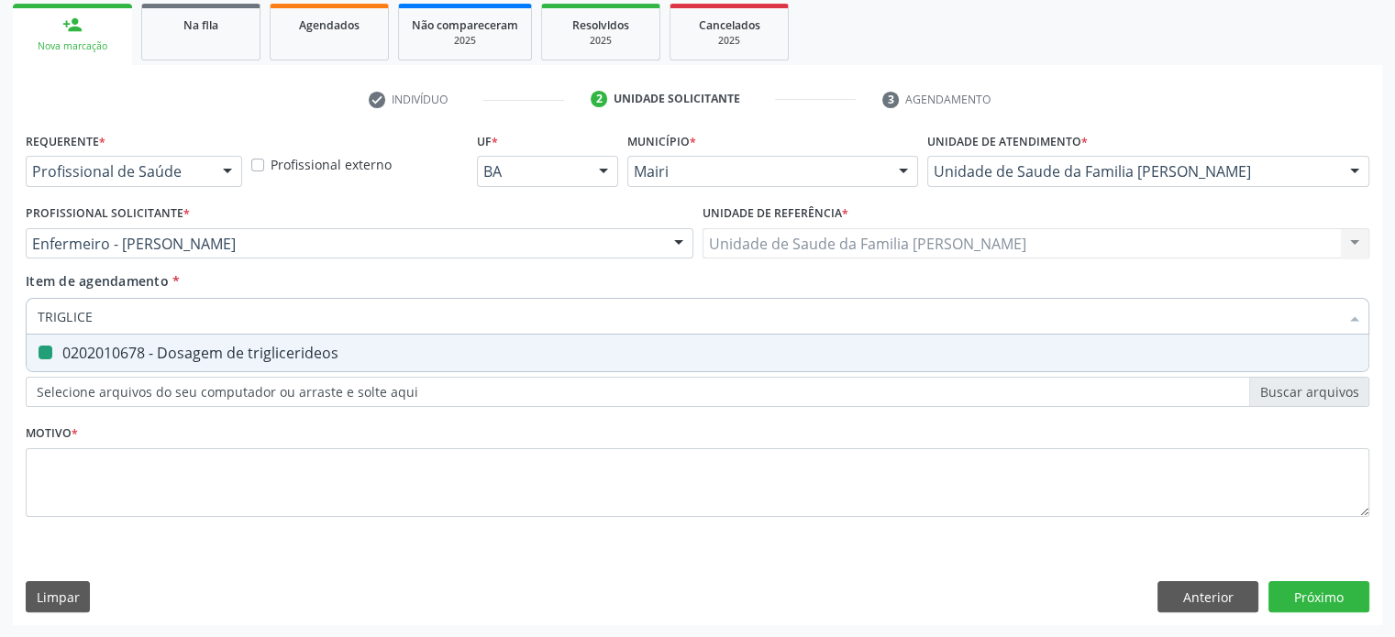
type input "U"
checkbox triglicerideos "false"
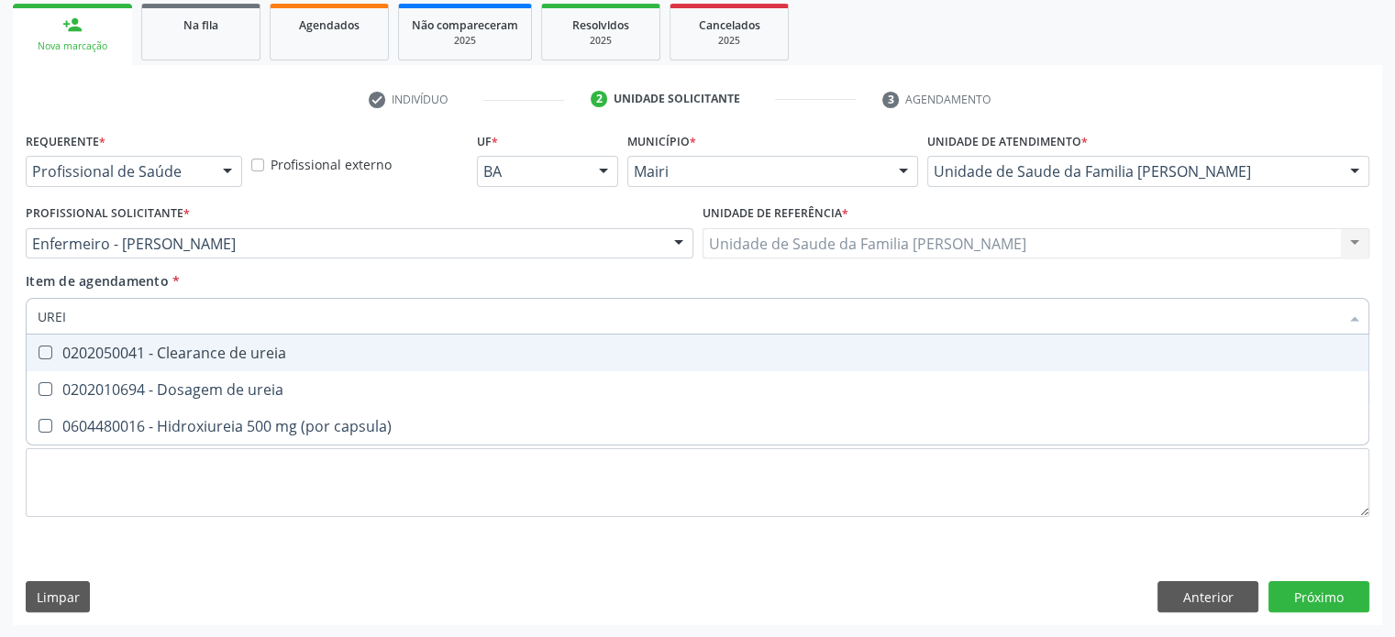
type input "UREIA"
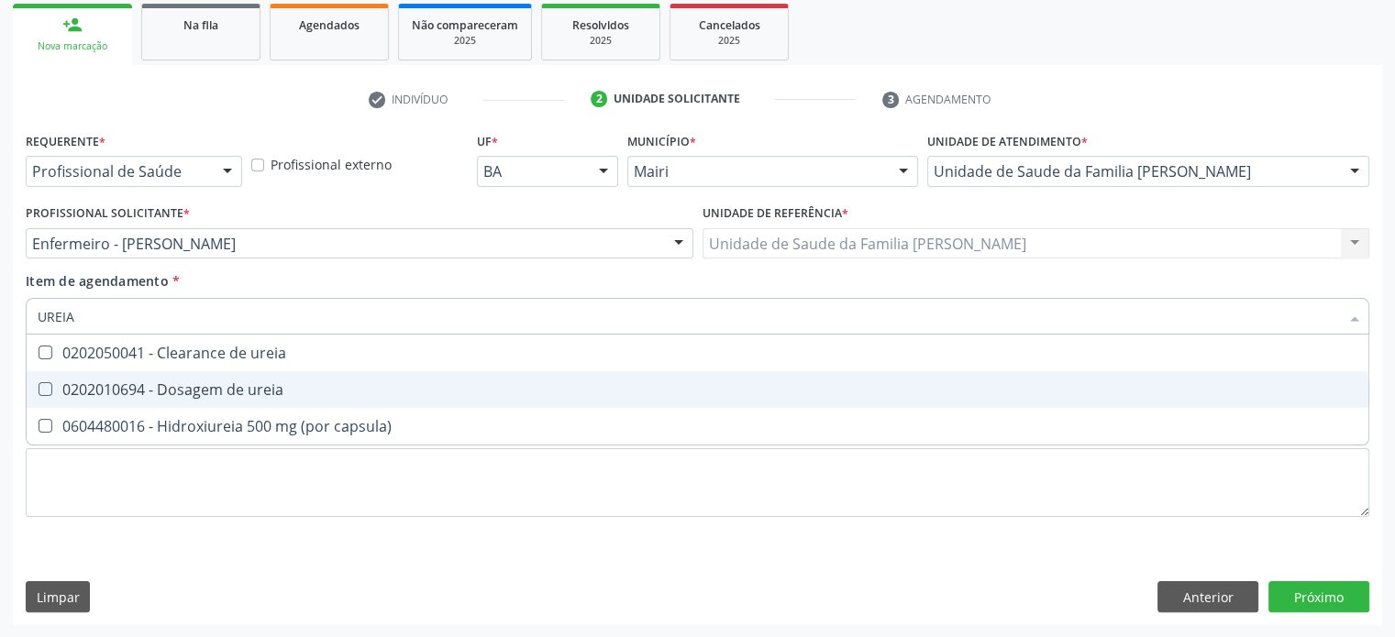
click at [147, 382] on div "0202010694 - Dosagem de ureia" at bounding box center [698, 389] width 1320 height 15
checkbox ureia "true"
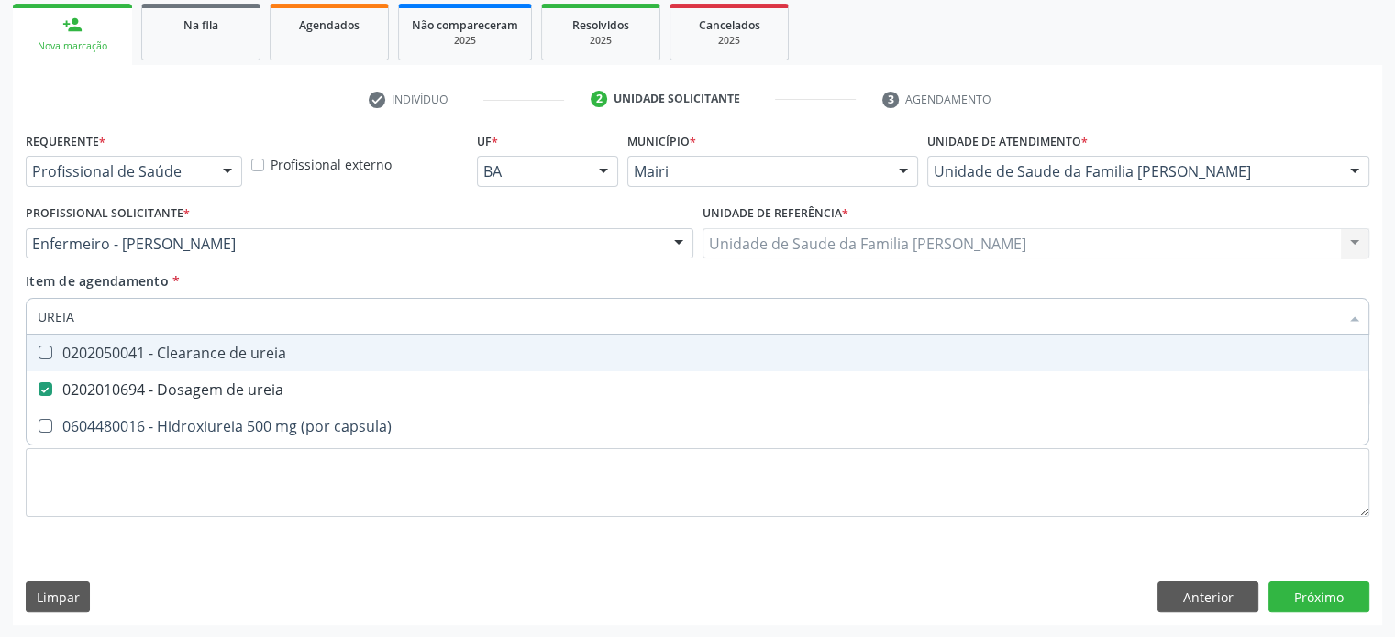
drag, startPoint x: 132, startPoint y: 317, endPoint x: 18, endPoint y: 311, distance: 113.9
click at [18, 311] on div "Requerente * Profissional de Saúde Profissional de Saúde Paciente Nenhum result…" at bounding box center [697, 376] width 1369 height 498
type input "C"
checkbox ureia "false"
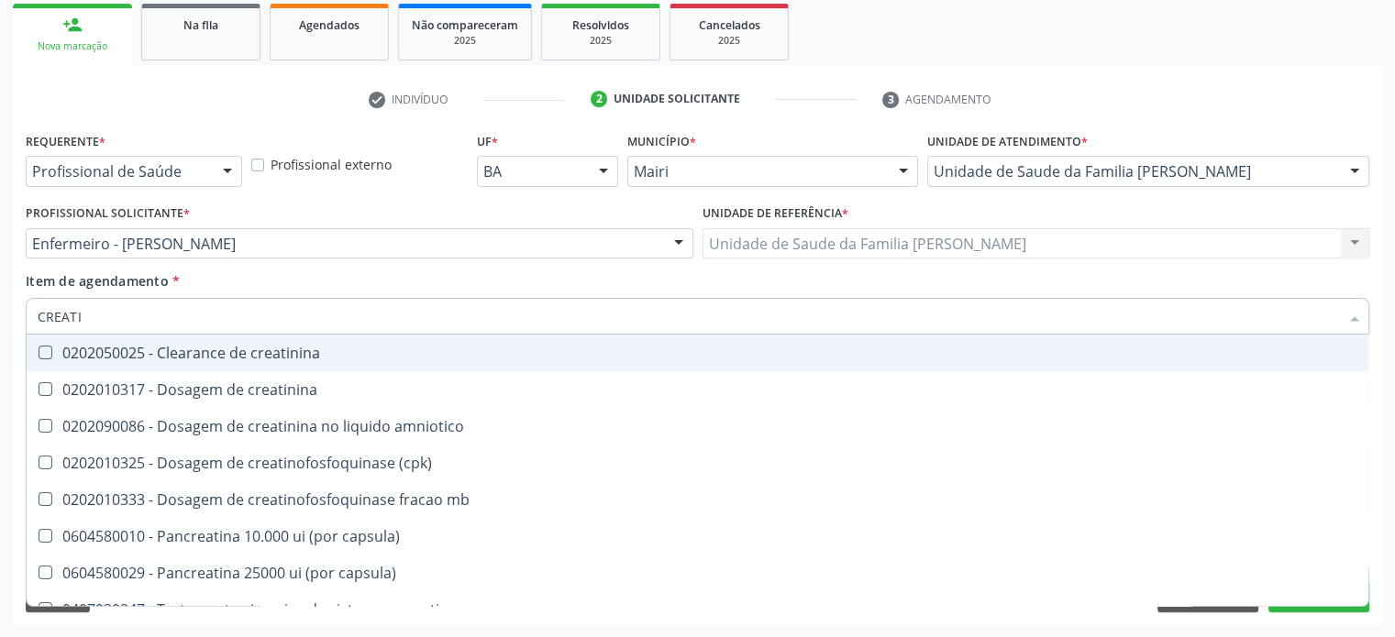
type input "CREATIN"
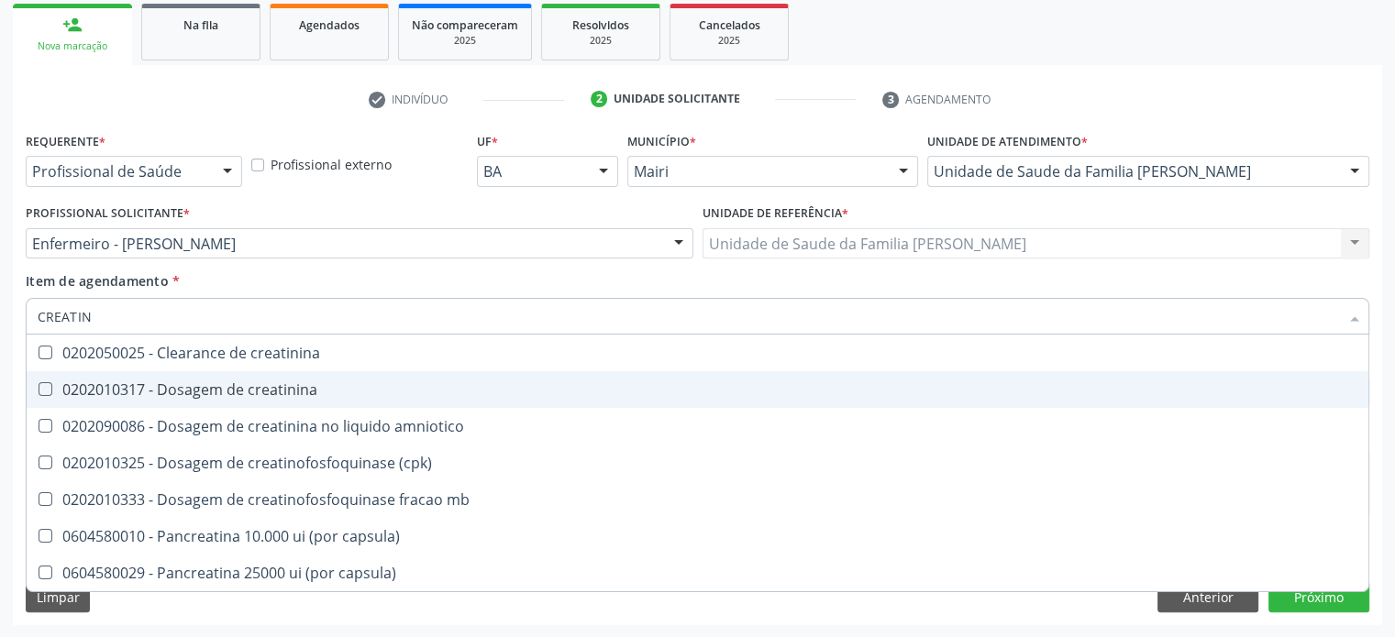
click at [154, 382] on div "0202010317 - Dosagem de creatinina" at bounding box center [698, 389] width 1320 height 15
checkbox creatinina "true"
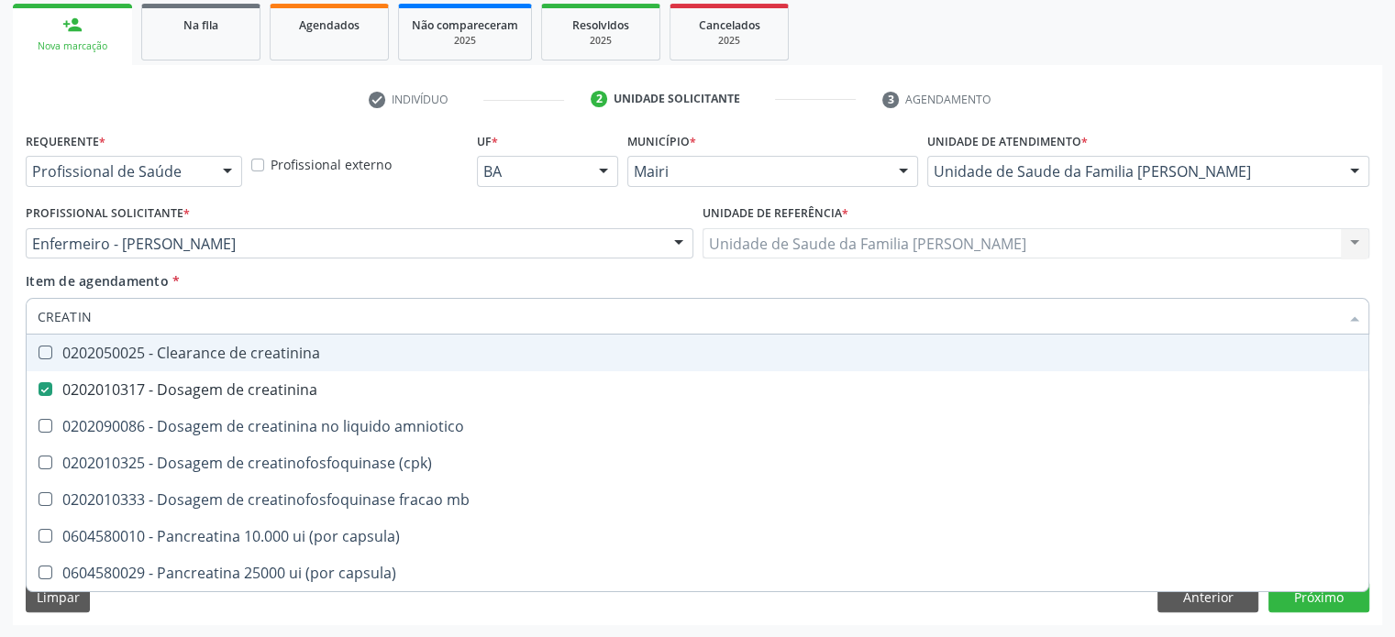
drag, startPoint x: 147, startPoint y: 316, endPoint x: 31, endPoint y: 311, distance: 115.7
click at [31, 311] on div "CREATIN" at bounding box center [698, 316] width 1344 height 37
type input "TG"
checkbox creatinina "false"
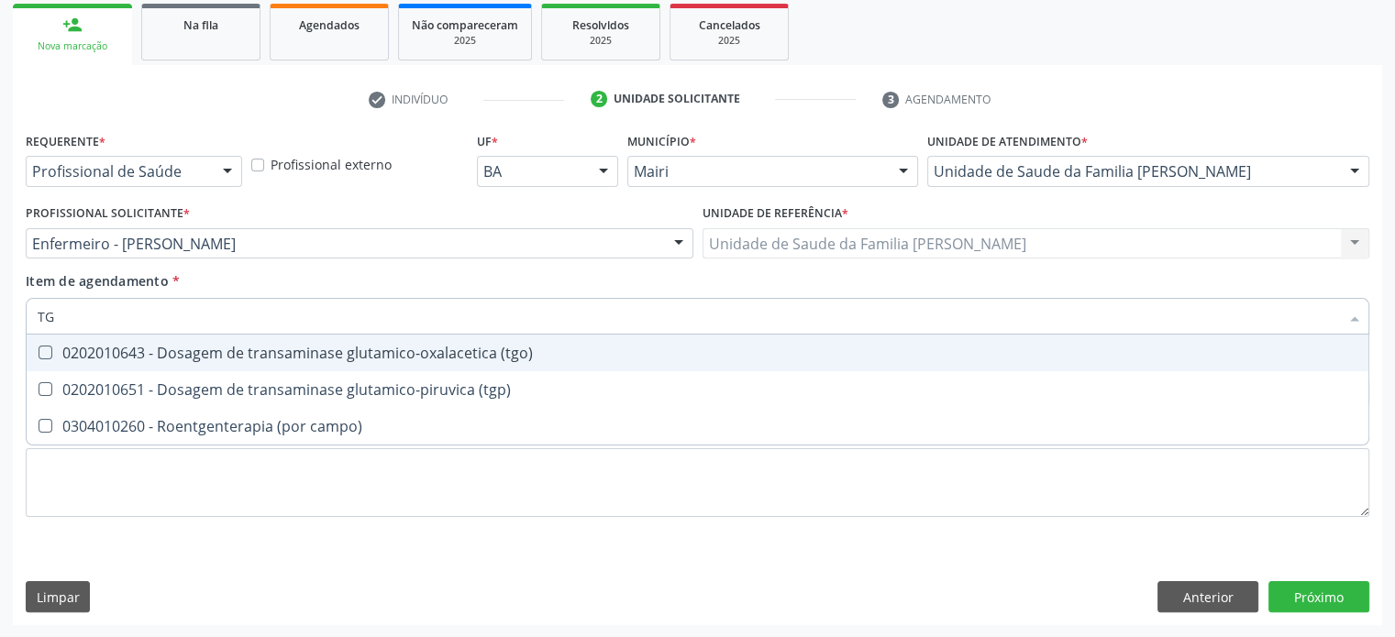
click at [110, 351] on div "0202010643 - Dosagem de transaminase glutamico-oxalacetica (tgo)" at bounding box center [698, 353] width 1320 height 15
checkbox \(tgo\) "true"
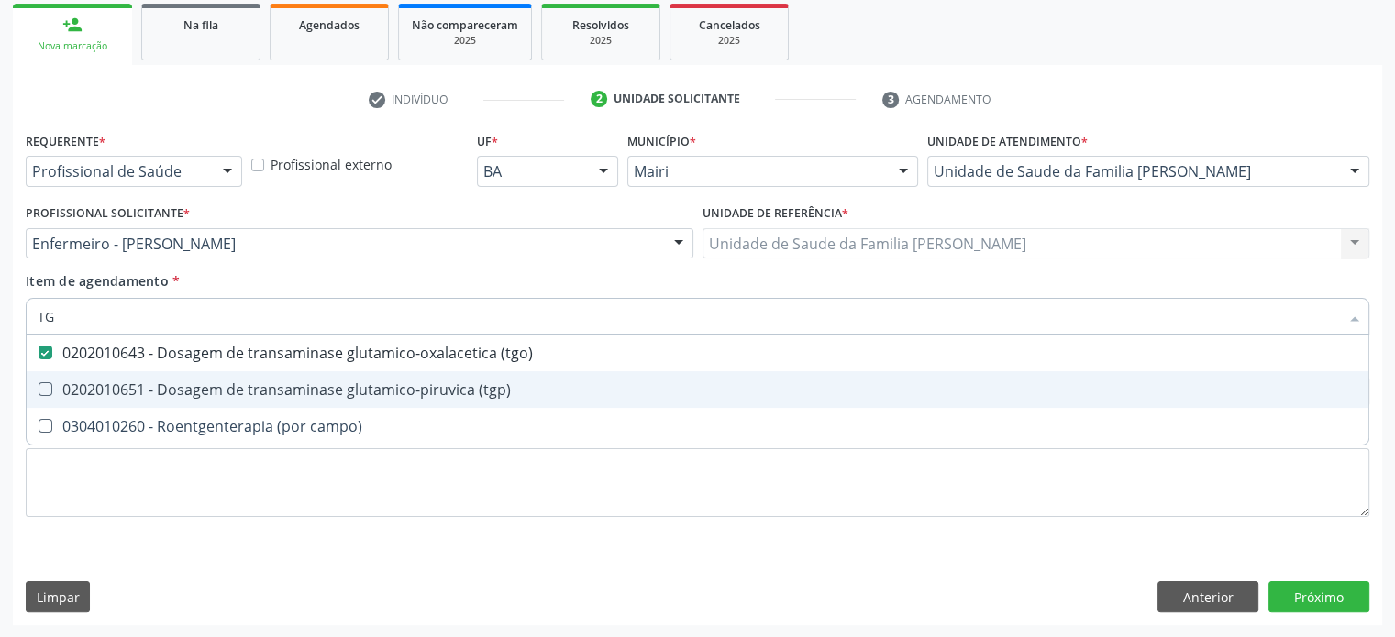
click at [110, 391] on div "0202010651 - Dosagem de transaminase glutamico-piruvica (tgp)" at bounding box center [698, 389] width 1320 height 15
checkbox \(tgp\) "true"
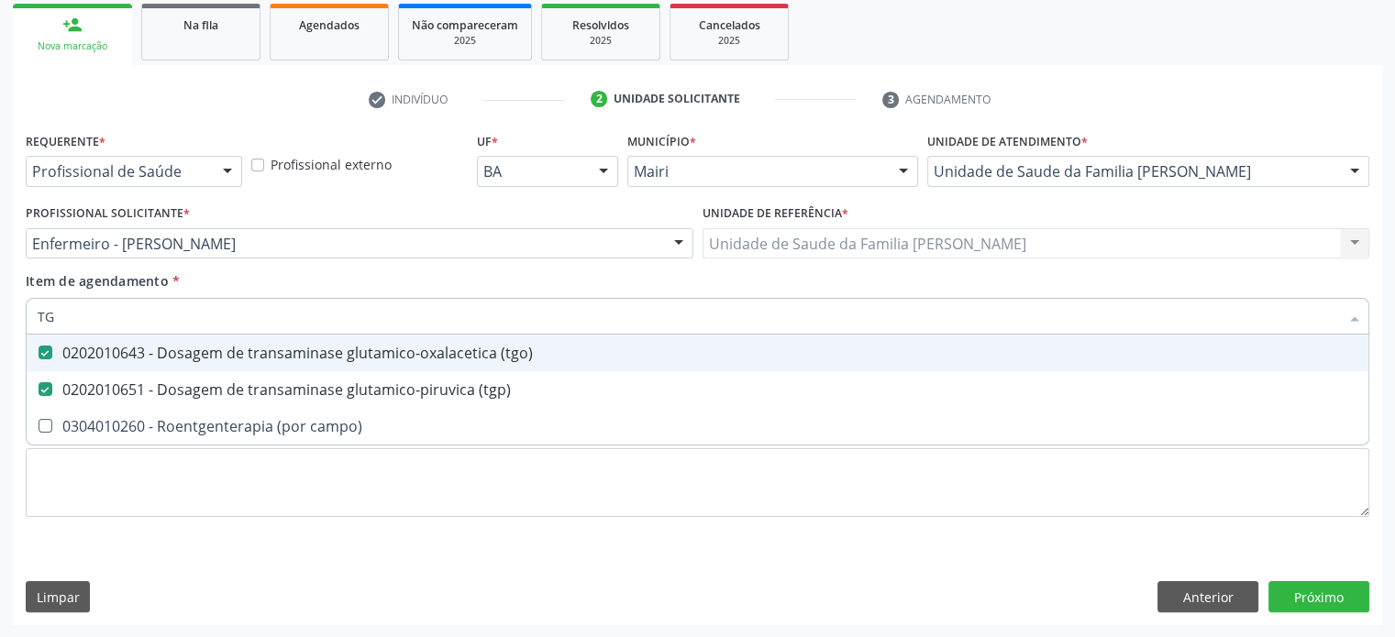
drag, startPoint x: 109, startPoint y: 317, endPoint x: 17, endPoint y: 315, distance: 91.8
click at [17, 315] on div "Requerente * Profissional de Saúde Profissional de Saúde Paciente Nenhum result…" at bounding box center [697, 376] width 1369 height 498
type input "A"
checkbox \(tgo\) "false"
checkbox \(tgp\) "false"
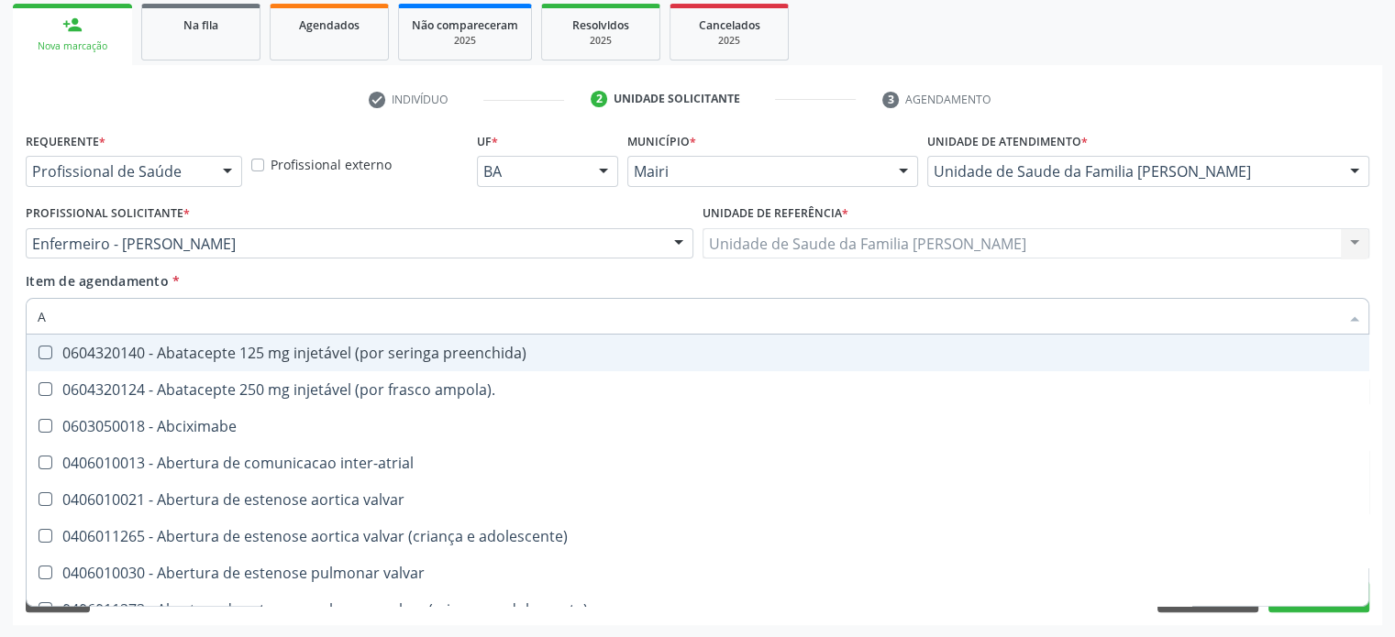
type input "AC"
checkbox população "true"
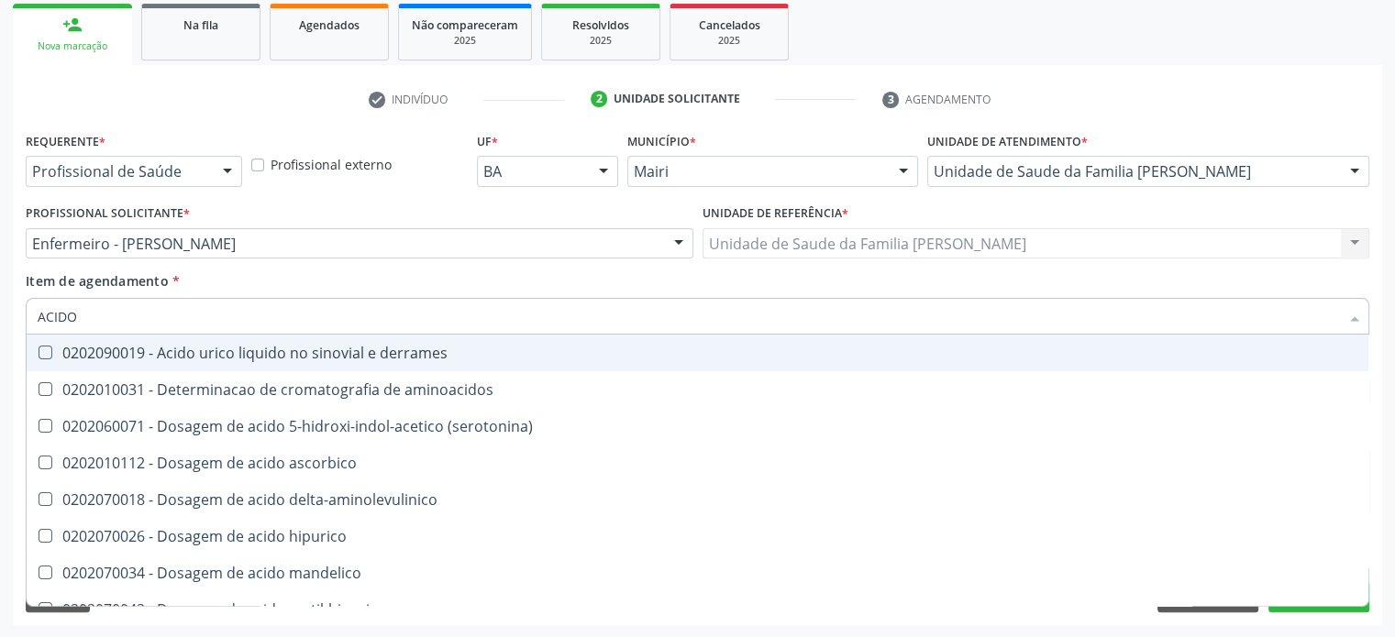
type input "ACIDO U"
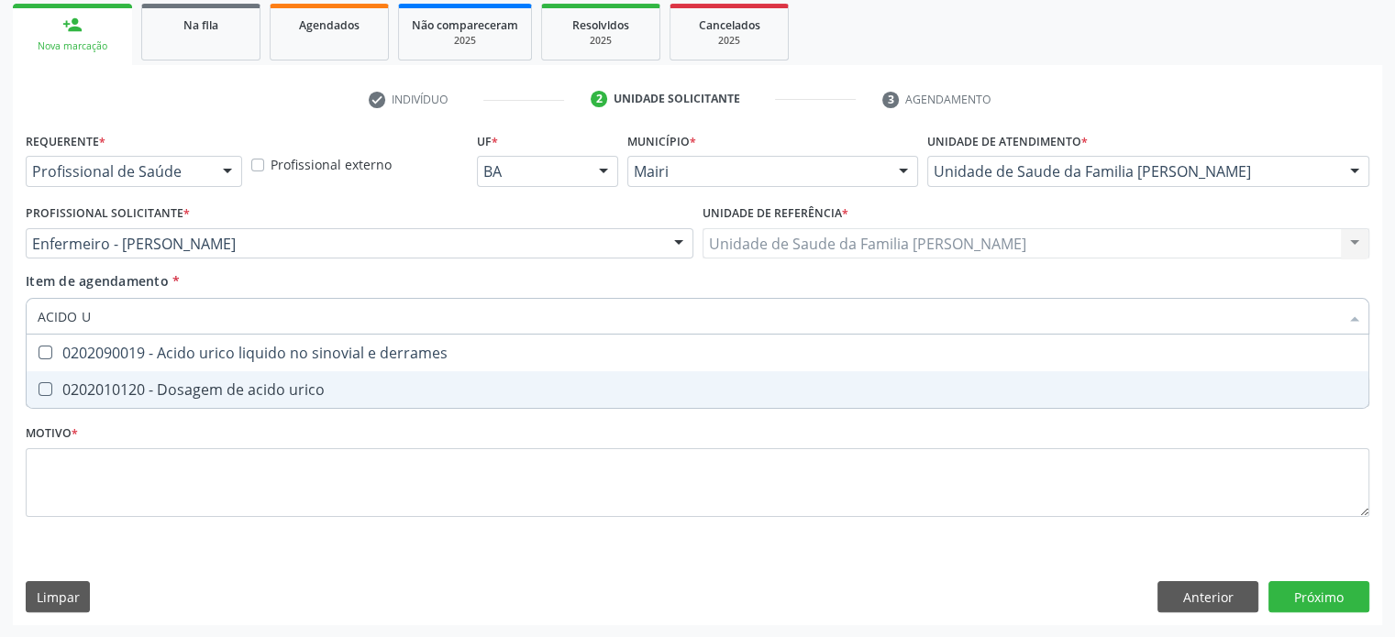
click at [185, 388] on div "0202010120 - Dosagem de acido urico" at bounding box center [698, 389] width 1320 height 15
checkbox urico "true"
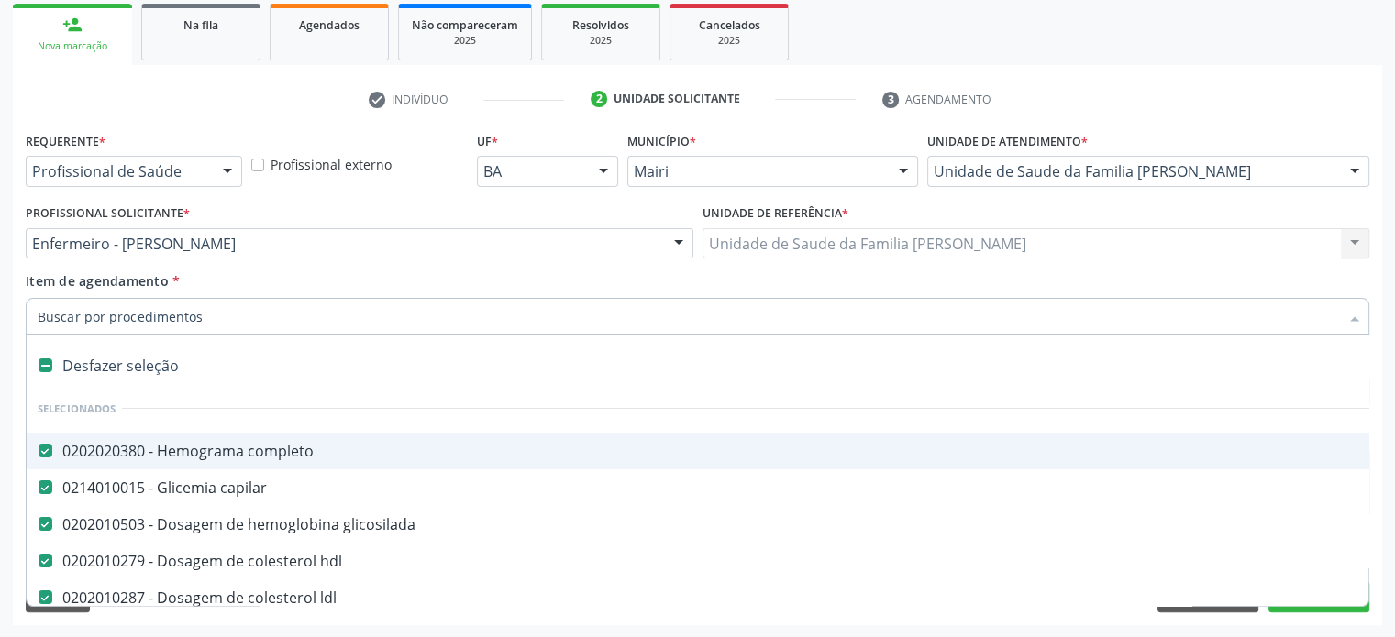
paste input "0202050017"
type input "0202050017"
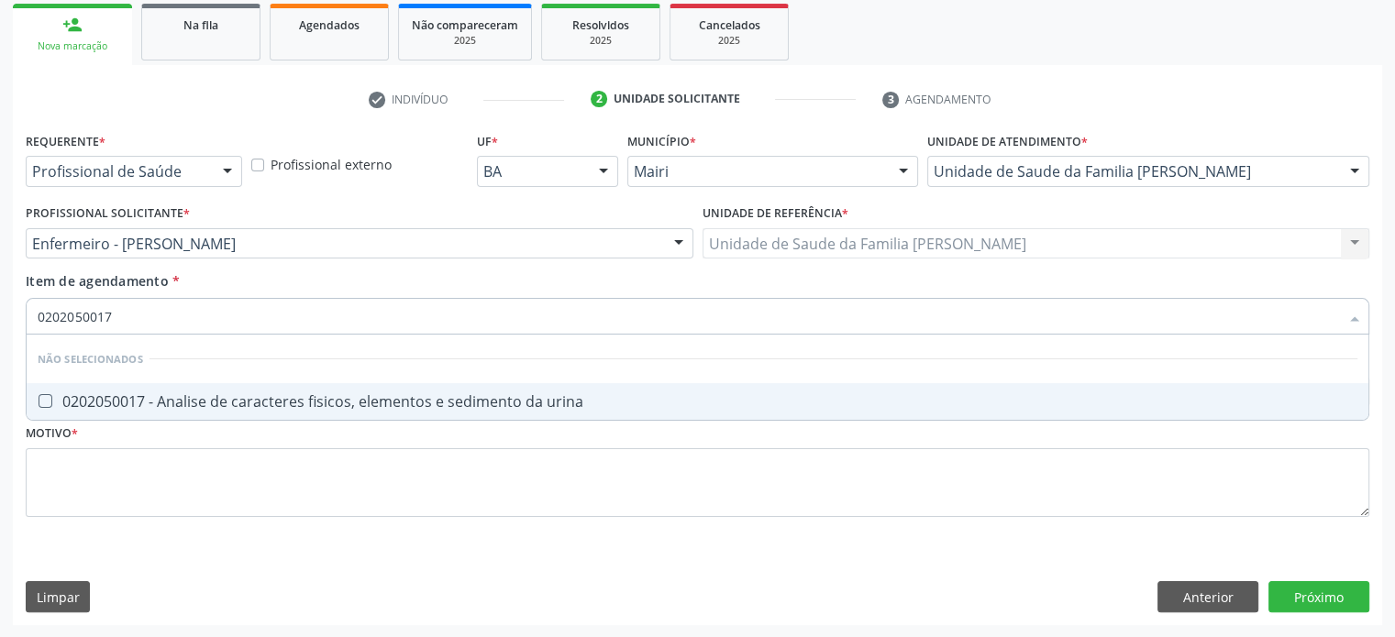
click at [238, 406] on div "0202050017 - Analise de caracteres fisicos, elementos e sedimento da urina" at bounding box center [698, 401] width 1320 height 15
checkbox urina "true"
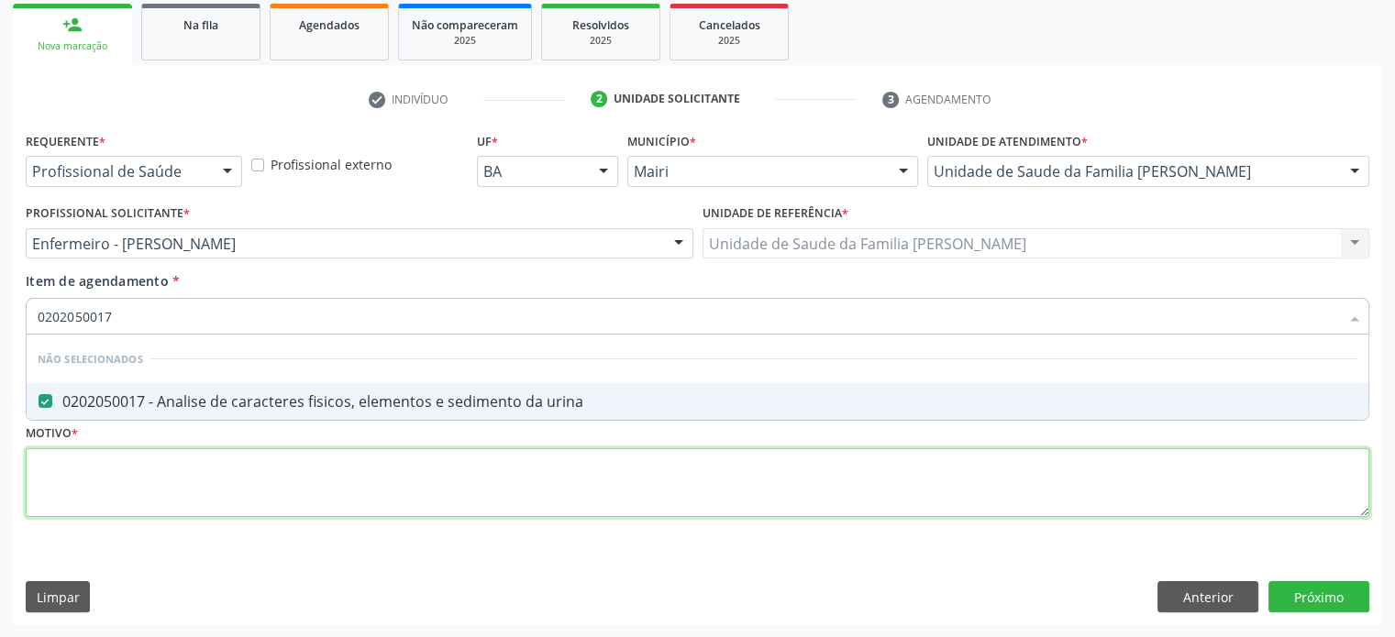
click at [98, 471] on div "Requerente * Profissional de Saúde Profissional de Saúde Paciente Nenhum result…" at bounding box center [698, 334] width 1344 height 415
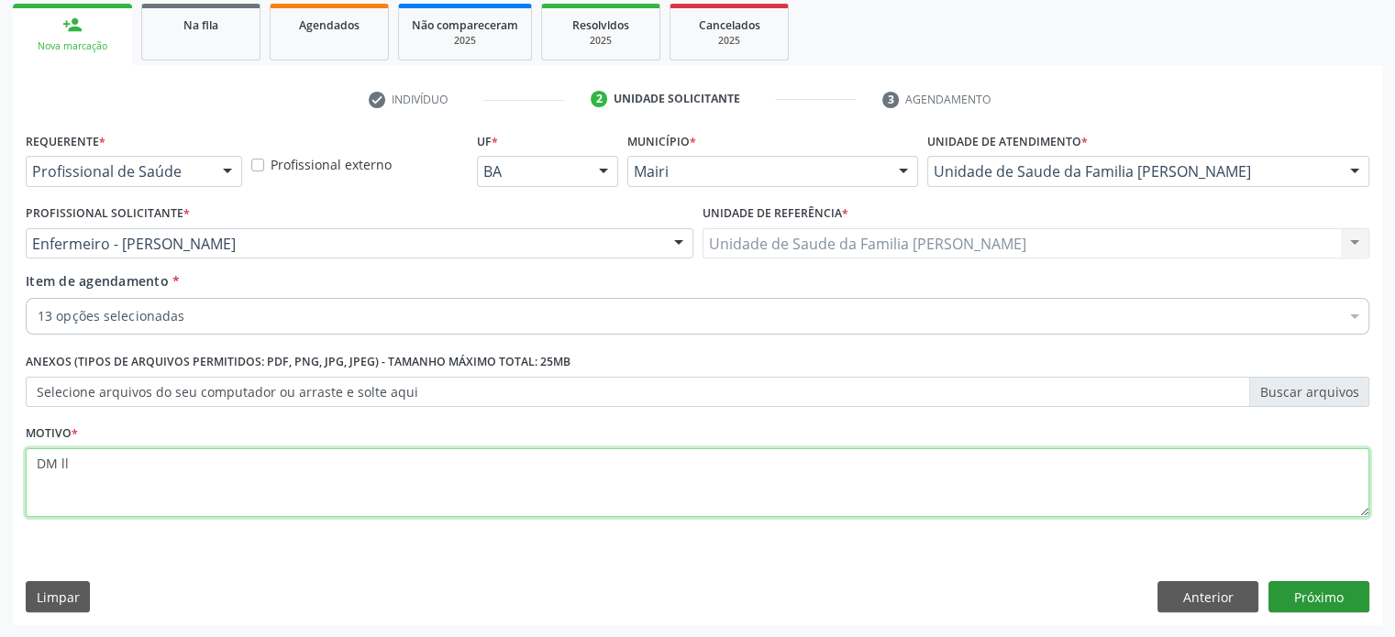
type textarea "DM ll"
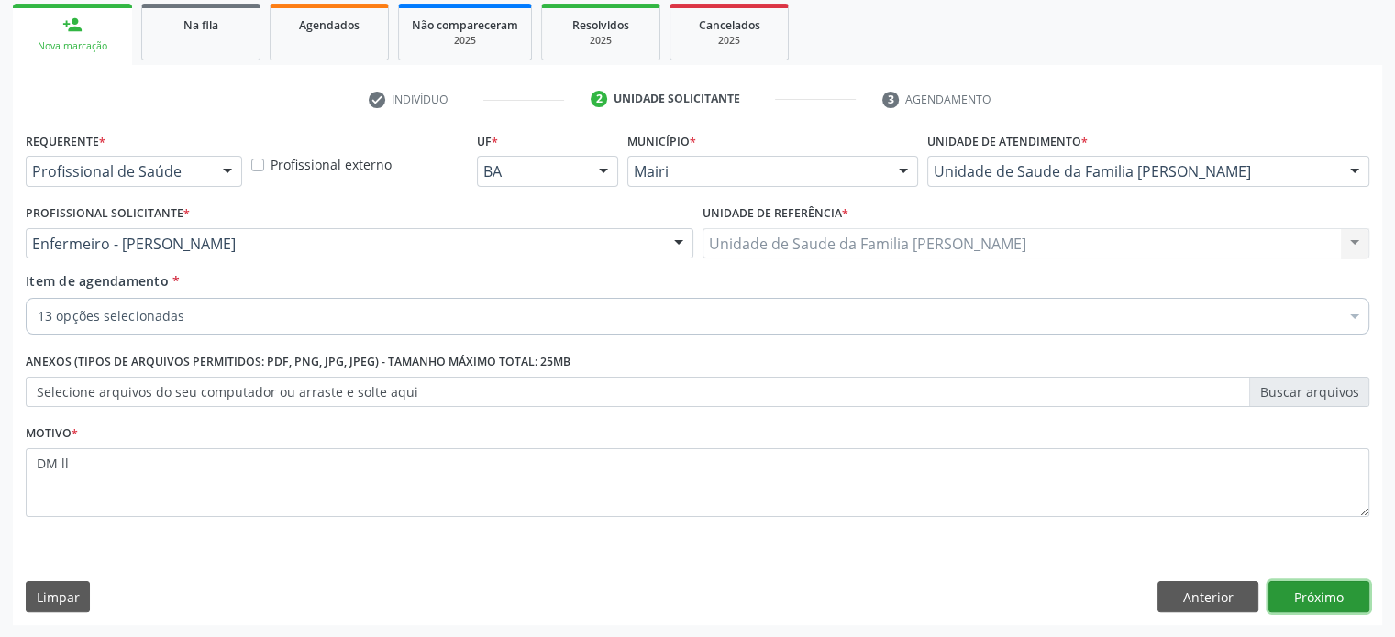
click at [1320, 589] on button "Próximo" at bounding box center [1318, 596] width 101 height 31
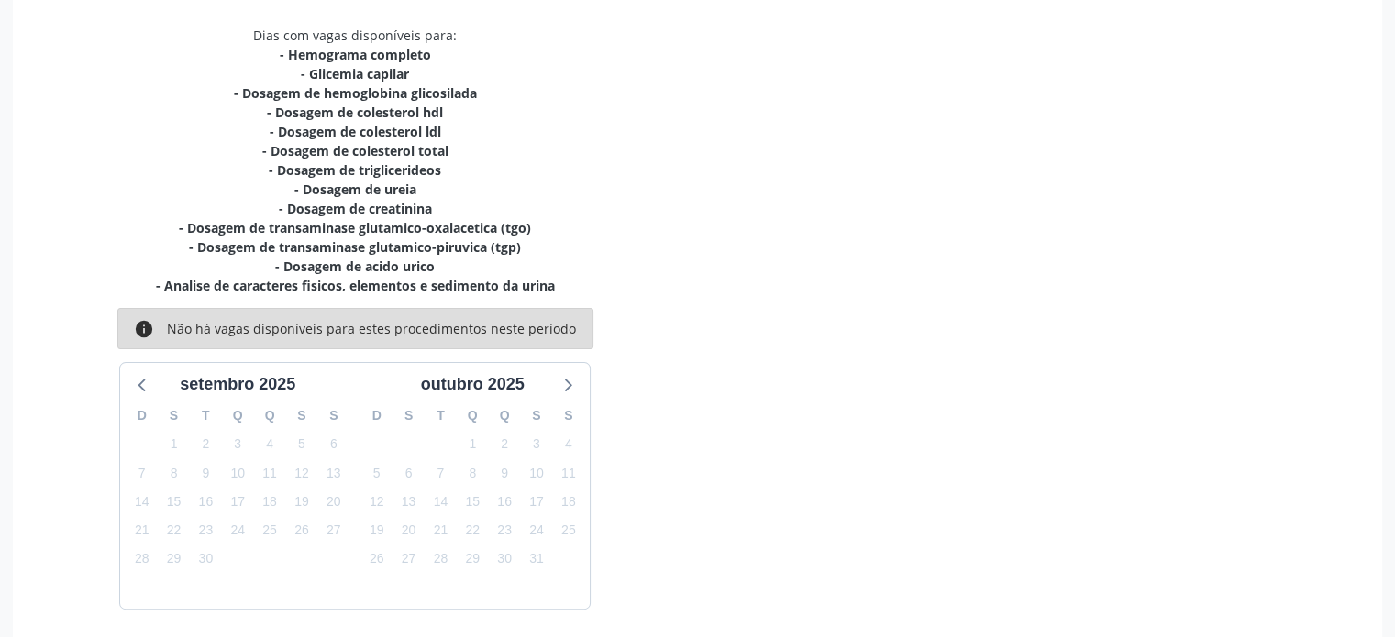
scroll to position [444, 0]
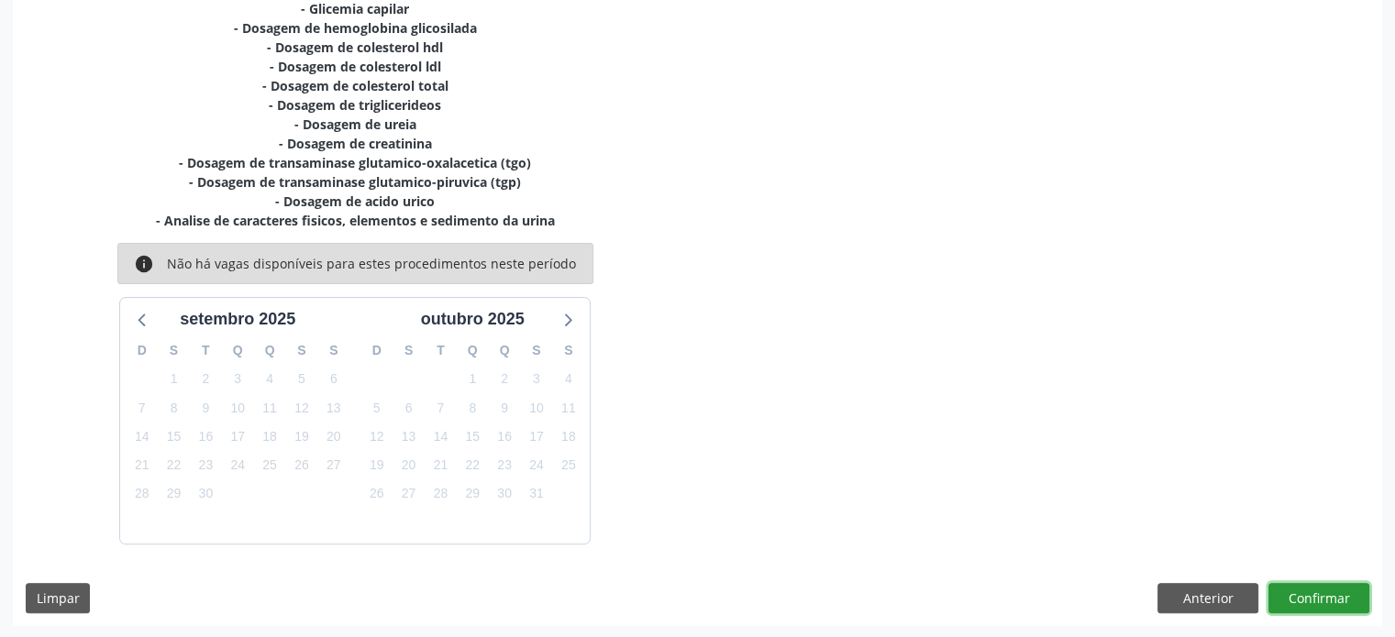
click at [1316, 597] on button "Confirmar" at bounding box center [1318, 598] width 101 height 31
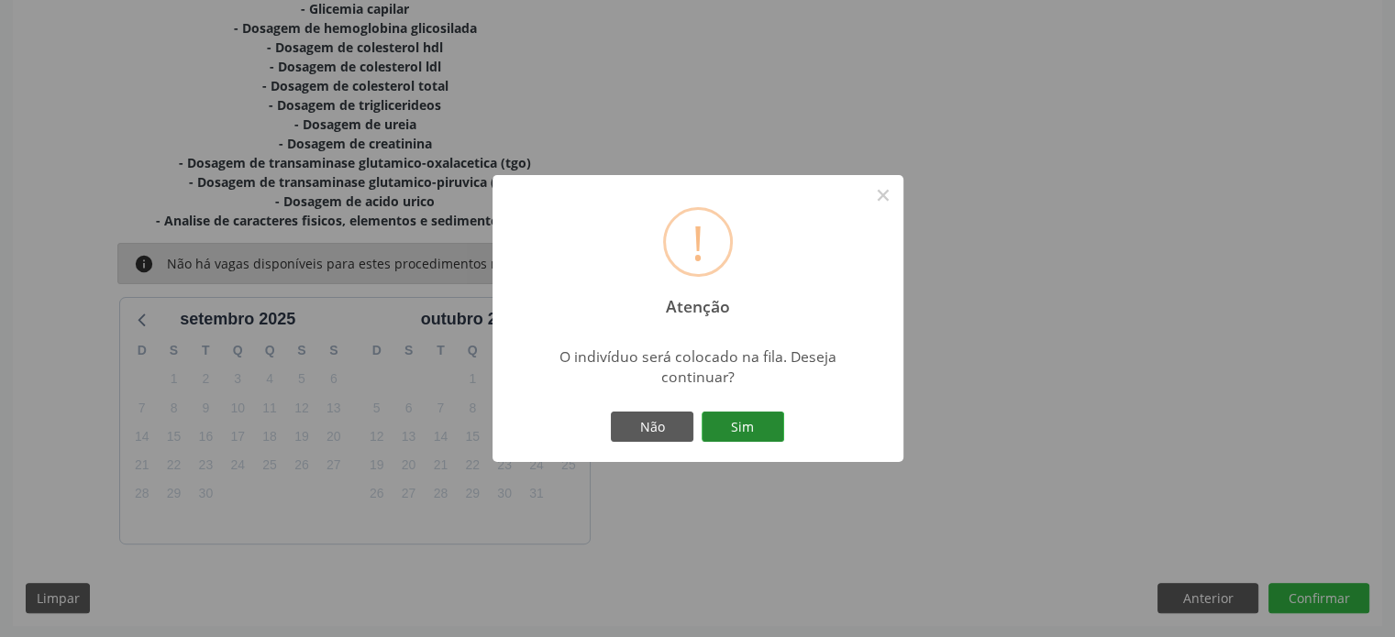
click at [734, 428] on button "Sim" at bounding box center [743, 427] width 83 height 31
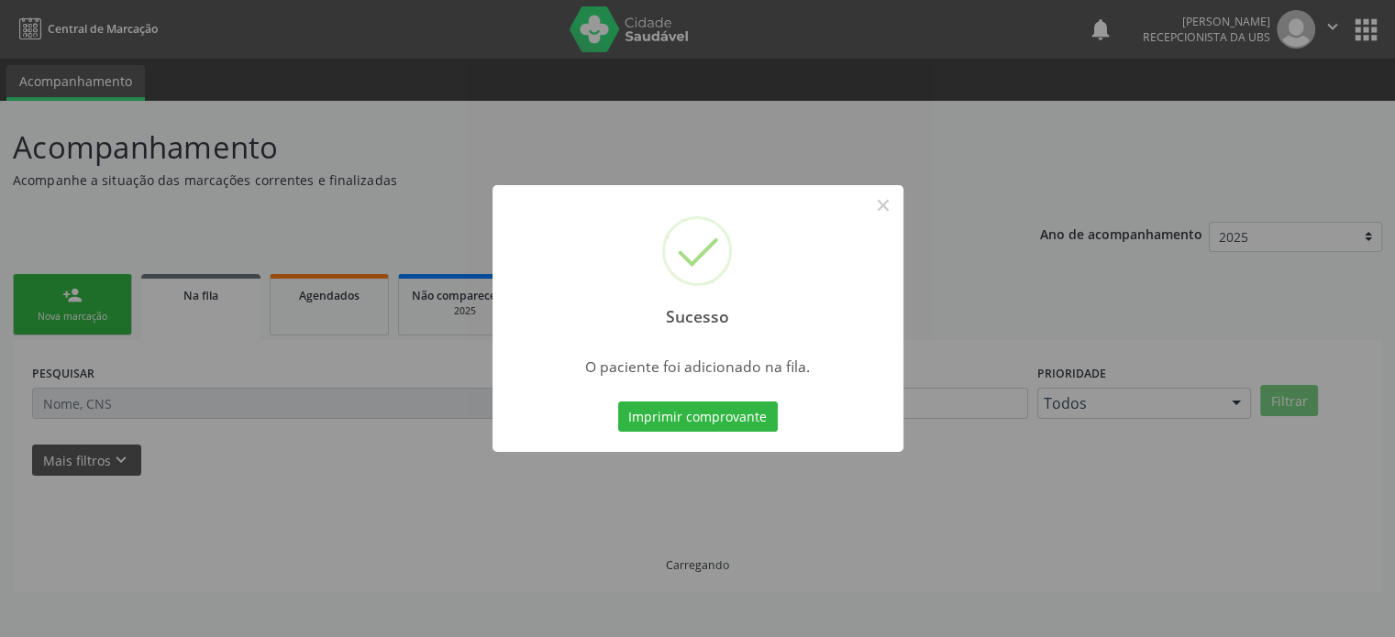
scroll to position [0, 0]
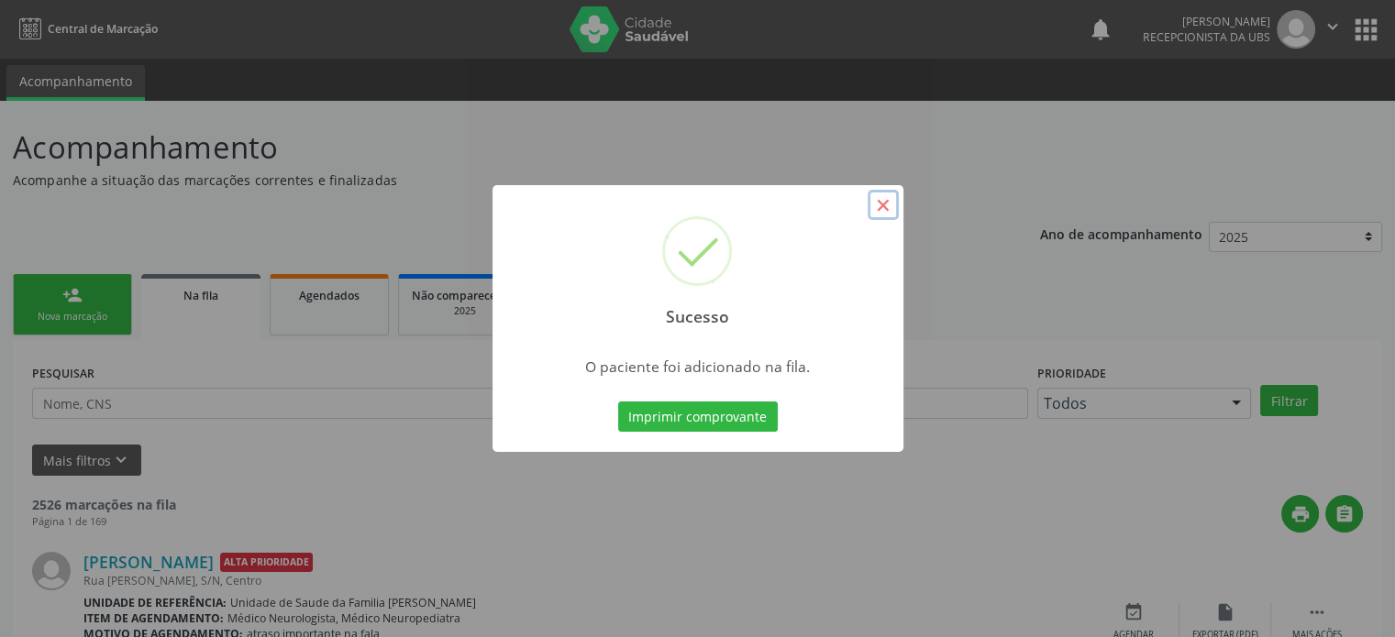
click at [880, 204] on button "×" at bounding box center [883, 205] width 31 height 31
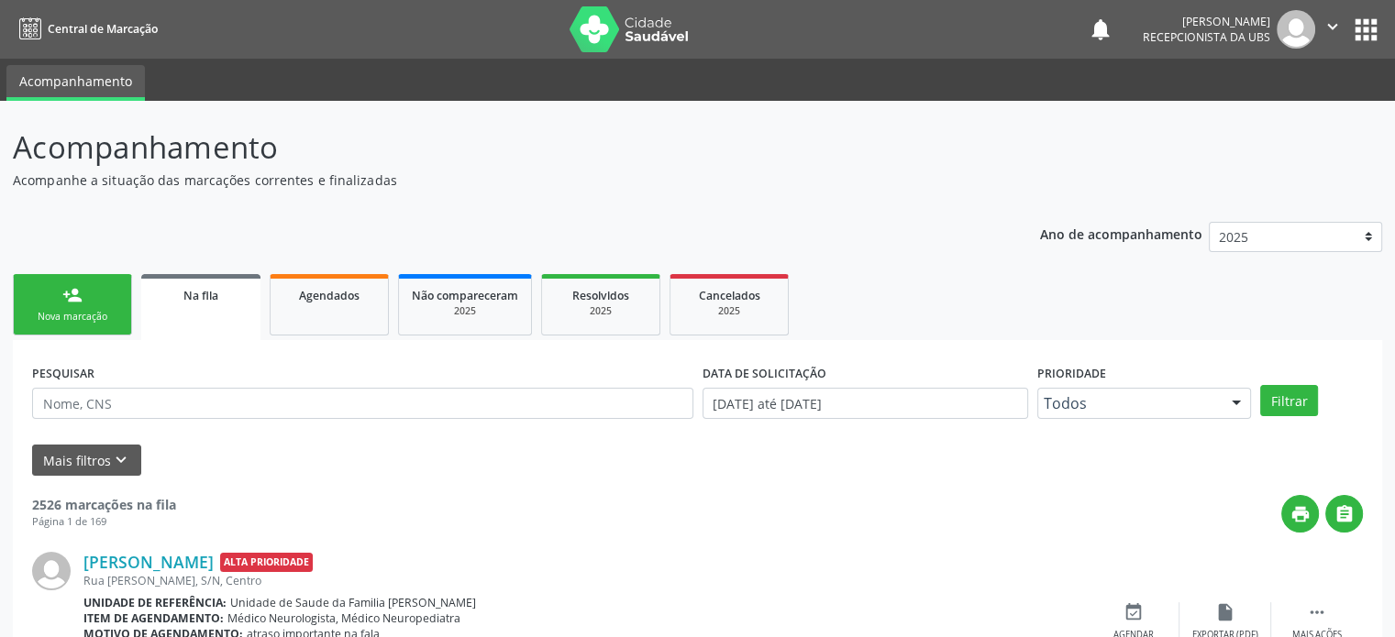
click at [88, 299] on link "person_add Nova marcação" at bounding box center [72, 304] width 119 height 61
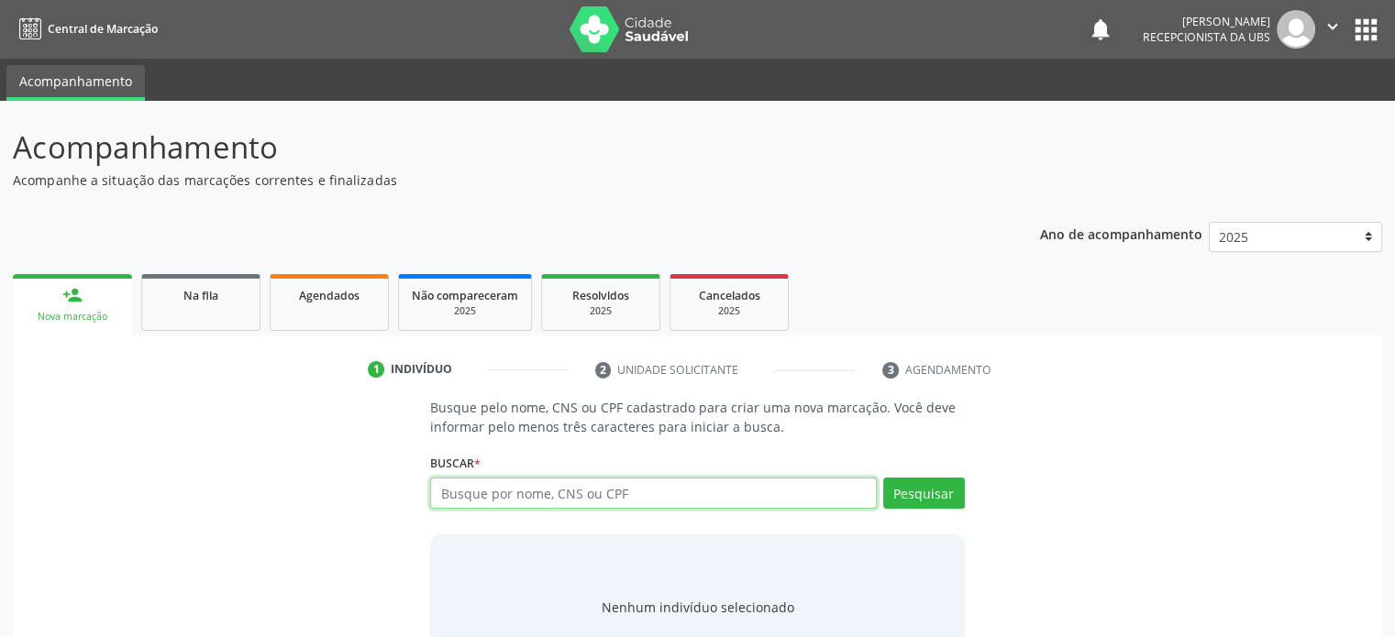
click at [483, 498] on input "text" at bounding box center [653, 493] width 446 height 31
type input "[PERSON_NAME]"
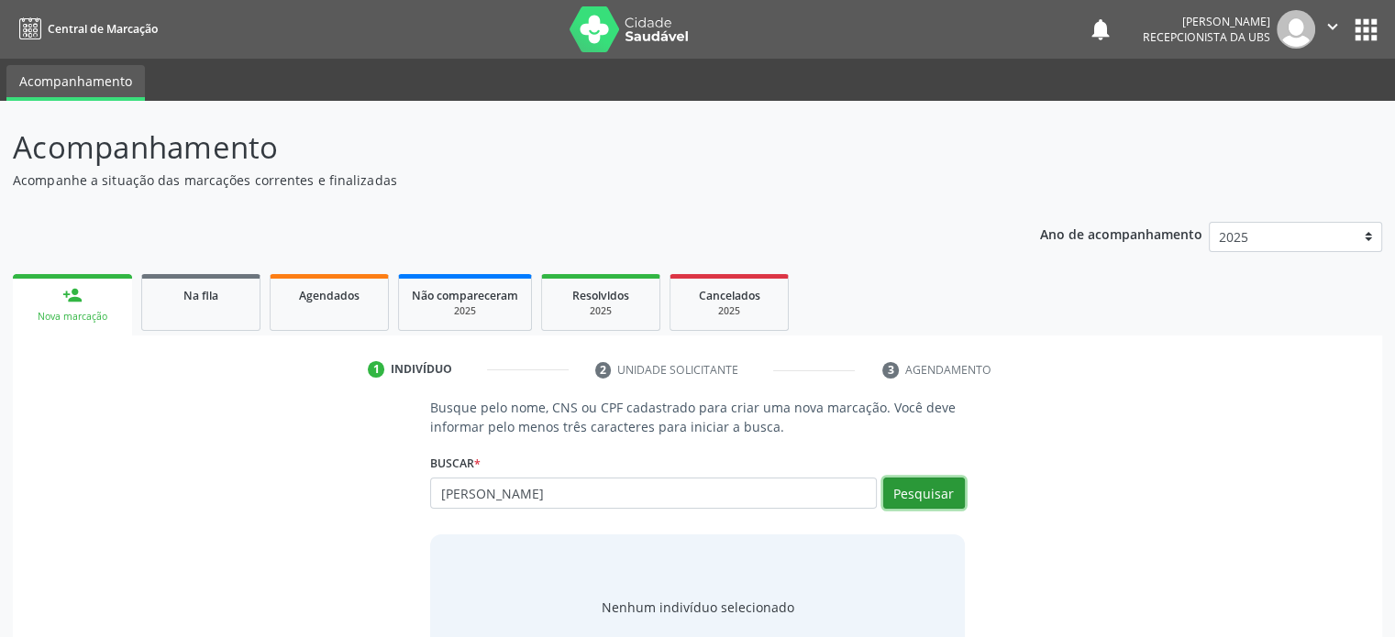
click at [903, 498] on button "Pesquisar" at bounding box center [924, 493] width 82 height 31
click at [577, 489] on input "[PERSON_NAME]" at bounding box center [653, 493] width 446 height 31
drag, startPoint x: 593, startPoint y: 491, endPoint x: 437, endPoint y: 482, distance: 157.1
click at [437, 482] on input "[PERSON_NAME]" at bounding box center [653, 493] width 446 height 31
drag, startPoint x: 426, startPoint y: 461, endPoint x: 495, endPoint y: 463, distance: 69.7
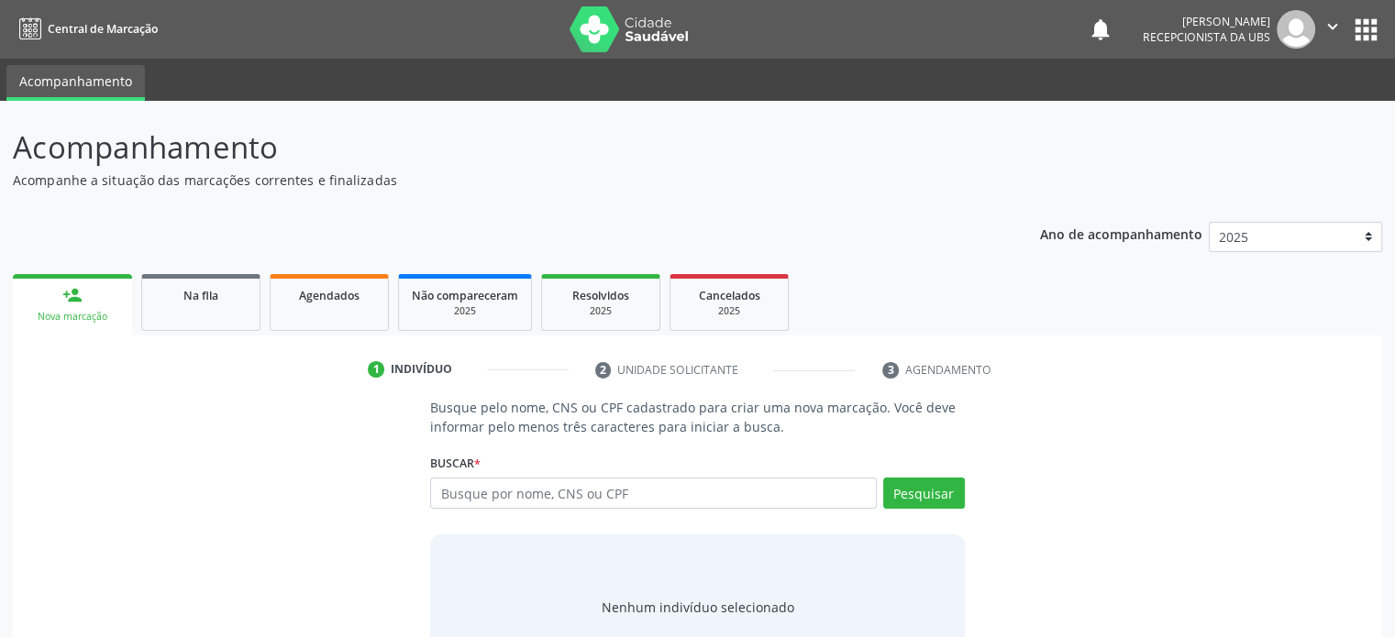
click at [495, 463] on div "Busque pelo nome, CNS ou CPF cadastrado para criar uma nova marcação. Você deve…" at bounding box center [696, 539] width 559 height 282
drag, startPoint x: 646, startPoint y: 498, endPoint x: 447, endPoint y: 491, distance: 199.2
click at [447, 491] on input "text" at bounding box center [653, 493] width 446 height 31
drag, startPoint x: 440, startPoint y: 485, endPoint x: 635, endPoint y: 504, distance: 195.3
click at [635, 504] on input "text" at bounding box center [653, 493] width 446 height 31
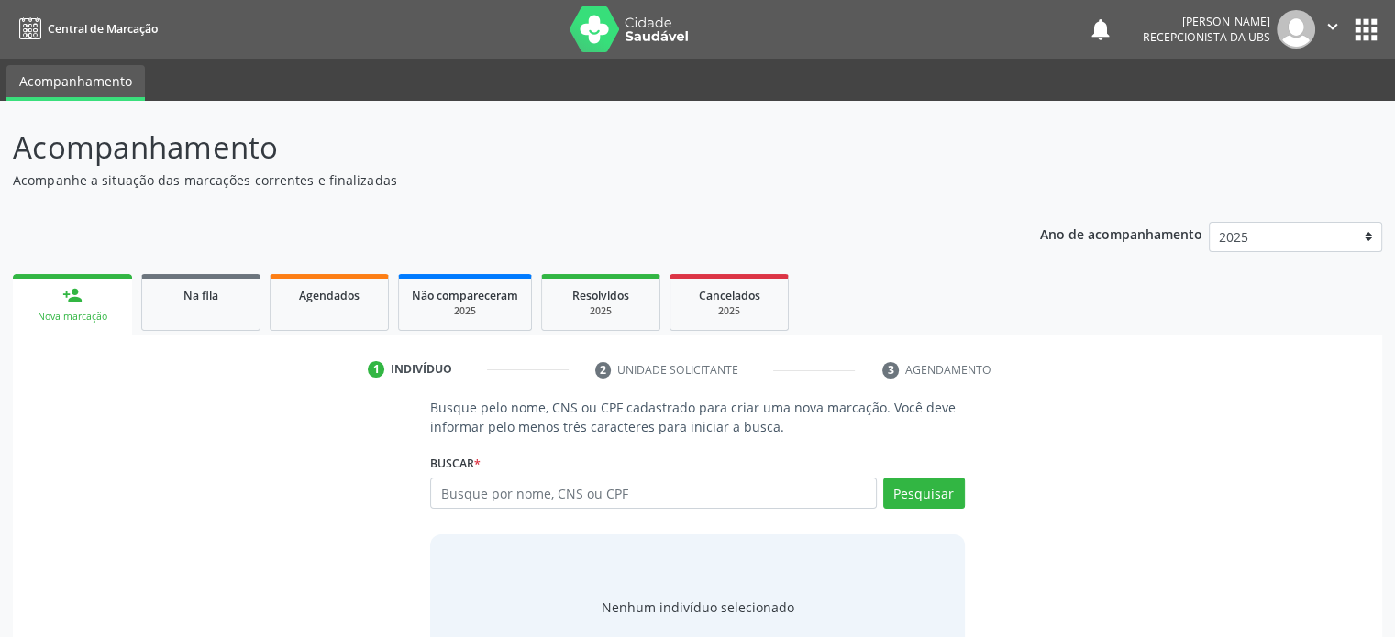
click at [693, 449] on div "Buscar * [PERSON_NAME] por nome, CNS ou CPF [PERSON_NAME] CPF: 011.720.965-11 C…" at bounding box center [697, 485] width 534 height 72
drag, startPoint x: 10, startPoint y: 147, endPoint x: 384, endPoint y: 176, distance: 375.4
click at [384, 176] on div "Acompanhamento Acompanhe a situação das marcações correntes e finalizadas Relat…" at bounding box center [697, 404] width 1395 height 606
click at [420, 175] on p "Acompanhe a situação das marcações correntes e finalizadas" at bounding box center [492, 180] width 958 height 19
click at [414, 183] on p "Acompanhe a situação das marcações correntes e finalizadas" at bounding box center [492, 180] width 958 height 19
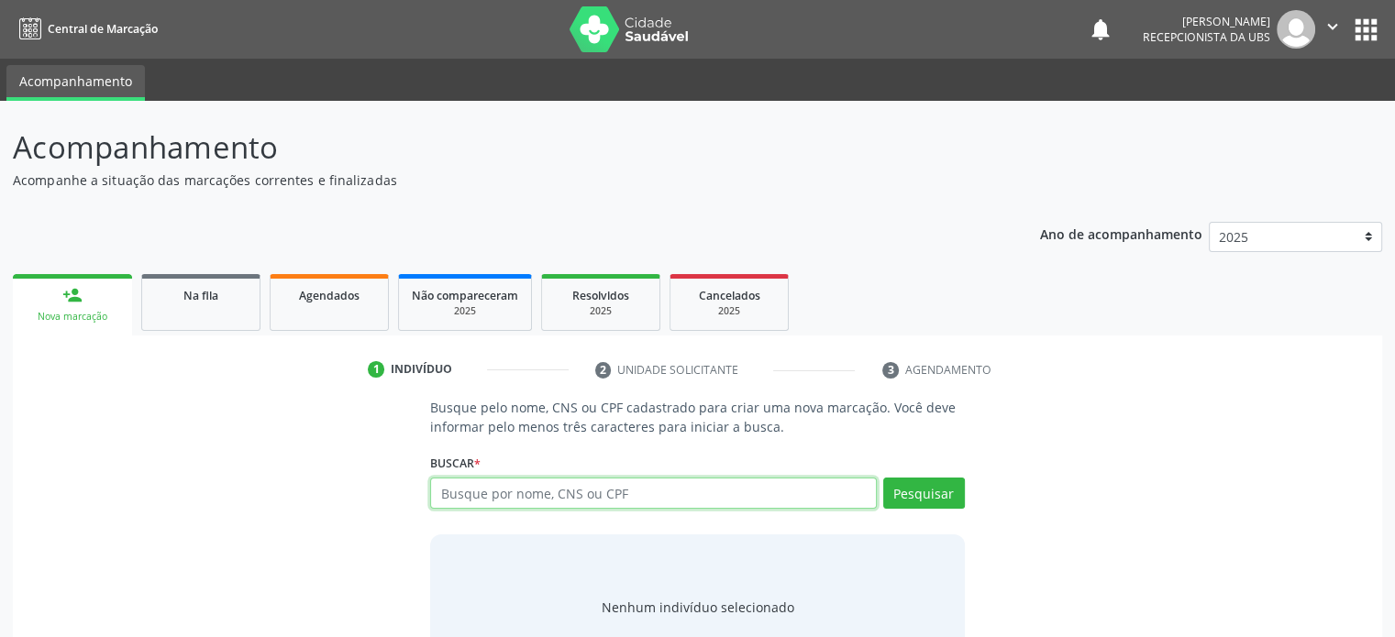
click at [693, 502] on input "text" at bounding box center [653, 493] width 446 height 31
click at [101, 300] on link "person_add Nova marcação" at bounding box center [72, 304] width 119 height 61
click at [453, 483] on input "text" at bounding box center [653, 493] width 446 height 31
click at [444, 493] on input "text" at bounding box center [653, 493] width 446 height 31
click at [430, 403] on p "Busque pelo nome, CNS ou CPF cadastrado para criar uma nova marcação. Você deve…" at bounding box center [697, 417] width 534 height 39
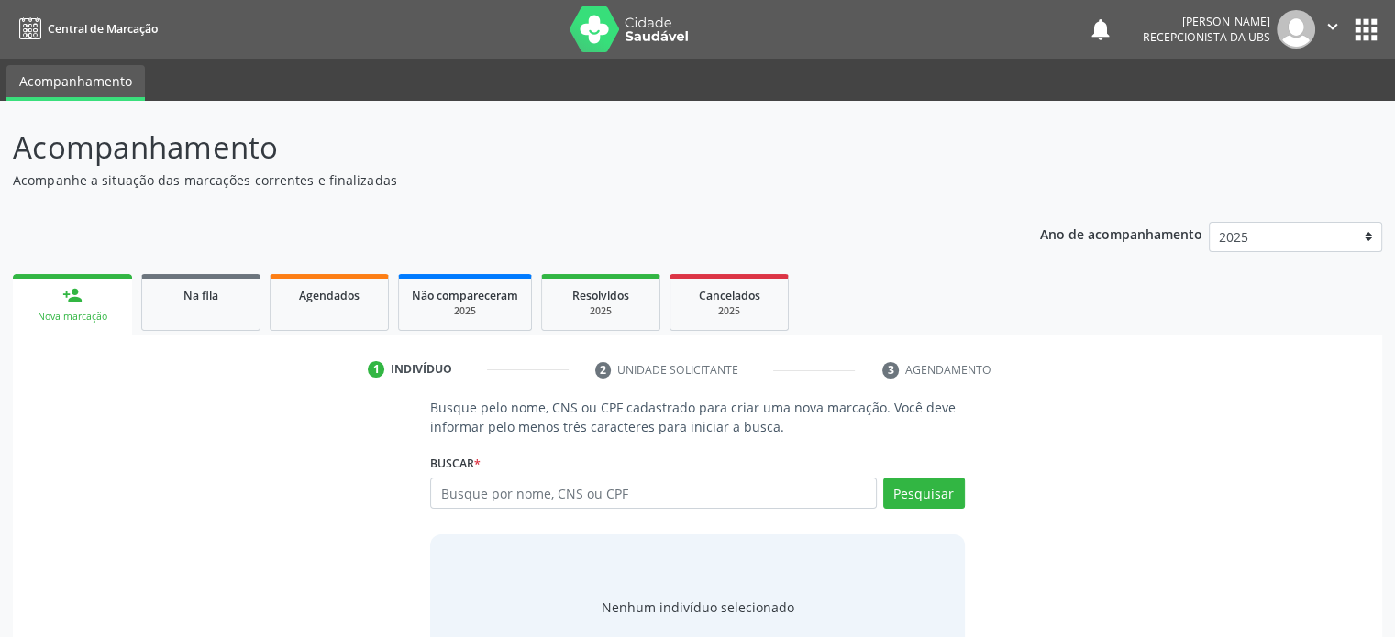
click at [430, 403] on p "Busque pelo nome, CNS ou CPF cadastrado para criar uma nova marcação. Você deve…" at bounding box center [697, 417] width 534 height 39
click at [495, 410] on p "Busque pelo nome, CNS ou CPF cadastrado para criar uma nova marcação. Você deve…" at bounding box center [697, 417] width 534 height 39
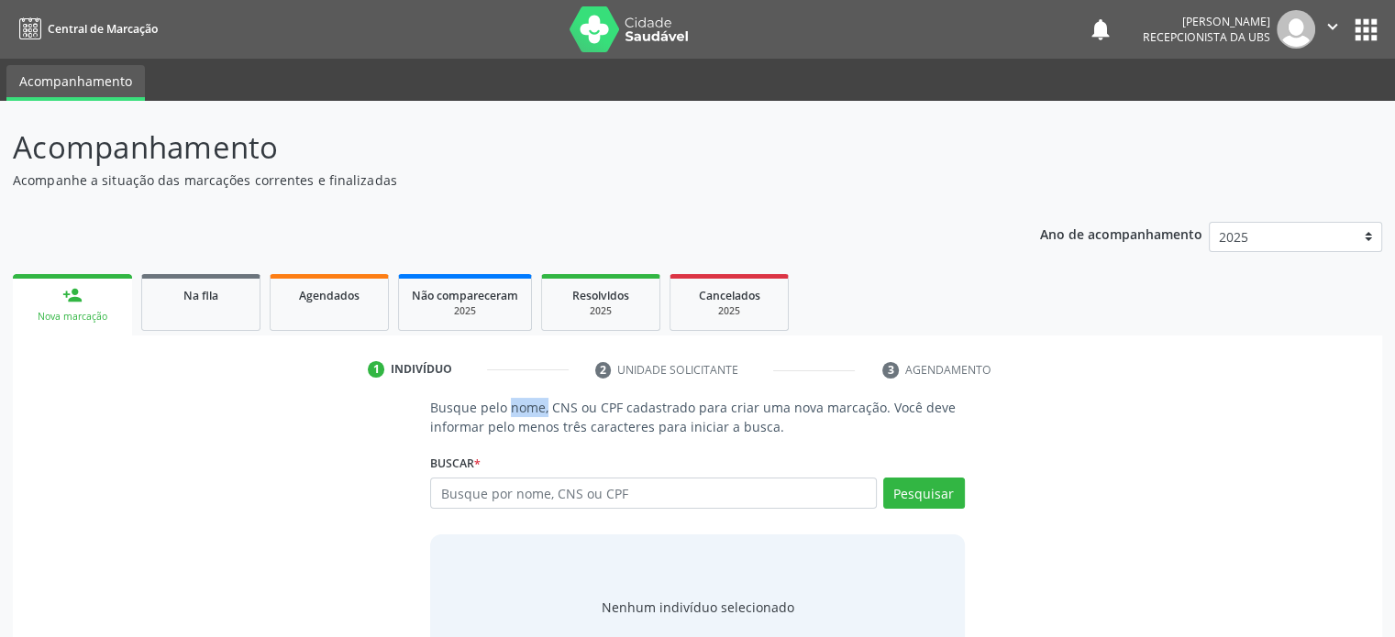
click at [495, 410] on p "Busque pelo nome, CNS ou CPF cadastrado para criar uma nova marcação. Você deve…" at bounding box center [697, 417] width 534 height 39
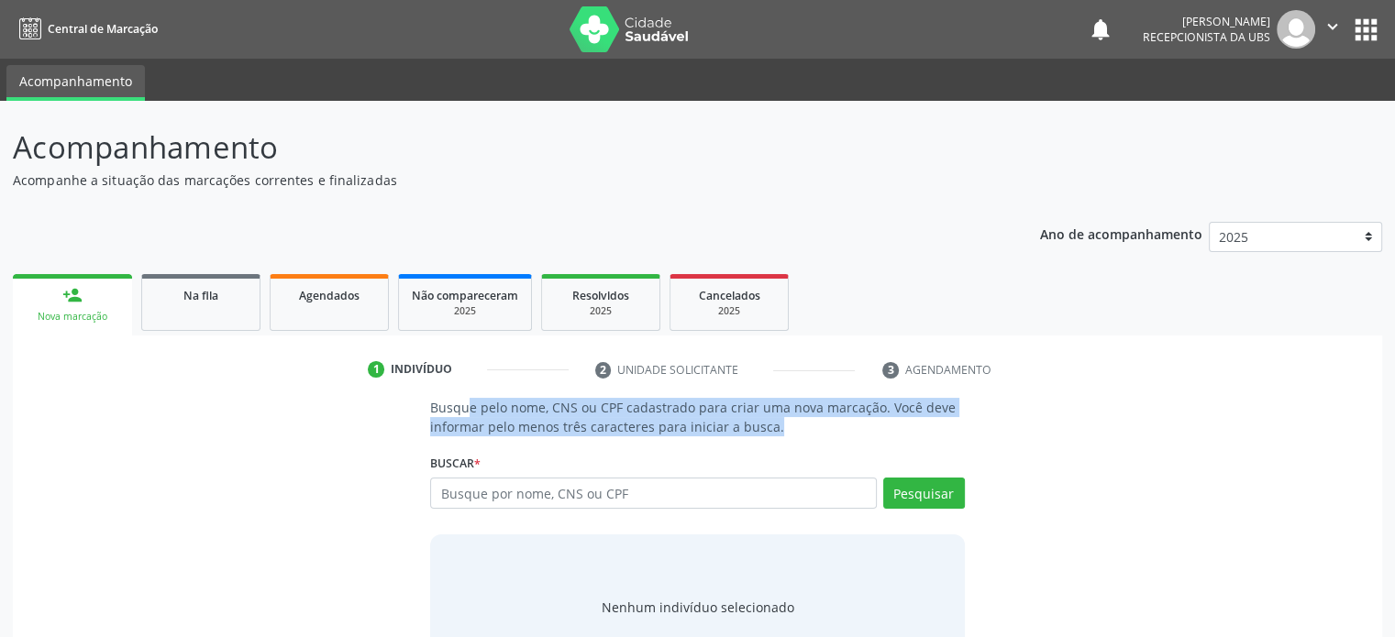
click at [495, 410] on p "Busque pelo nome, CNS ou CPF cadastrado para criar uma nova marcação. Você deve…" at bounding box center [697, 417] width 534 height 39
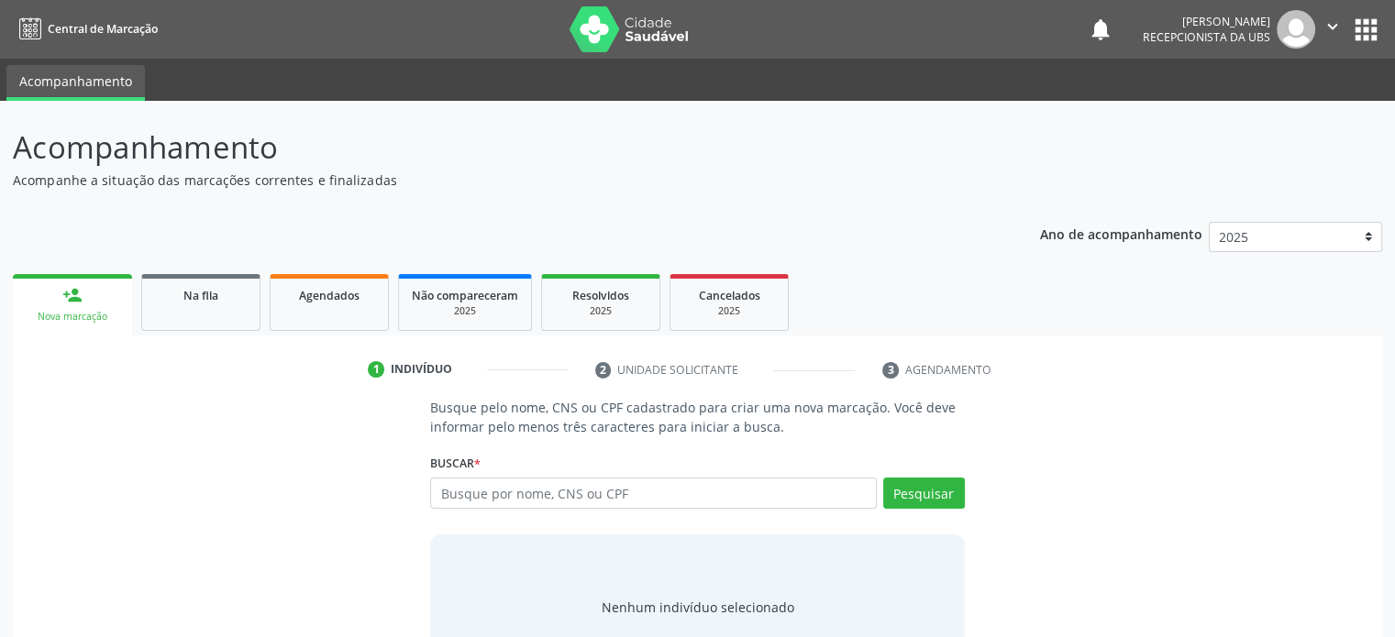
click at [495, 410] on p "Busque pelo nome, CNS ou CPF cadastrado para criar uma nova marcação. Você deve…" at bounding box center [697, 417] width 534 height 39
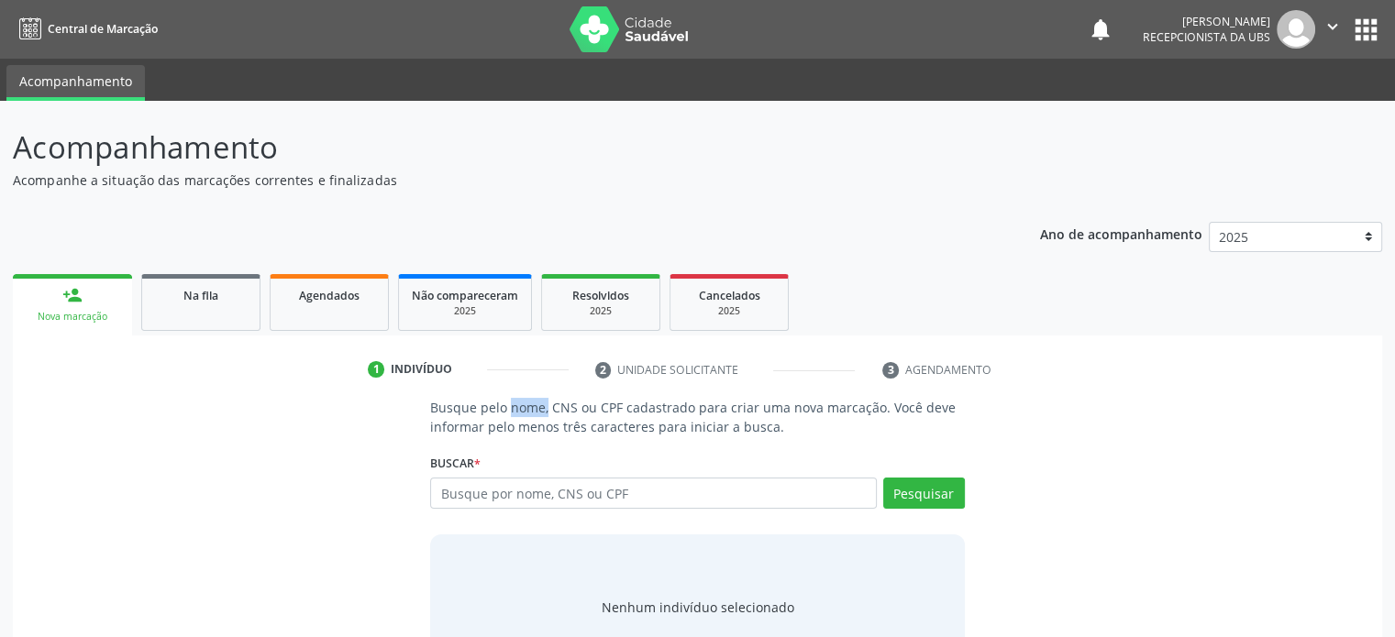
click at [495, 410] on p "Busque pelo nome, CNS ou CPF cadastrado para criar uma nova marcação. Você deve…" at bounding box center [697, 417] width 534 height 39
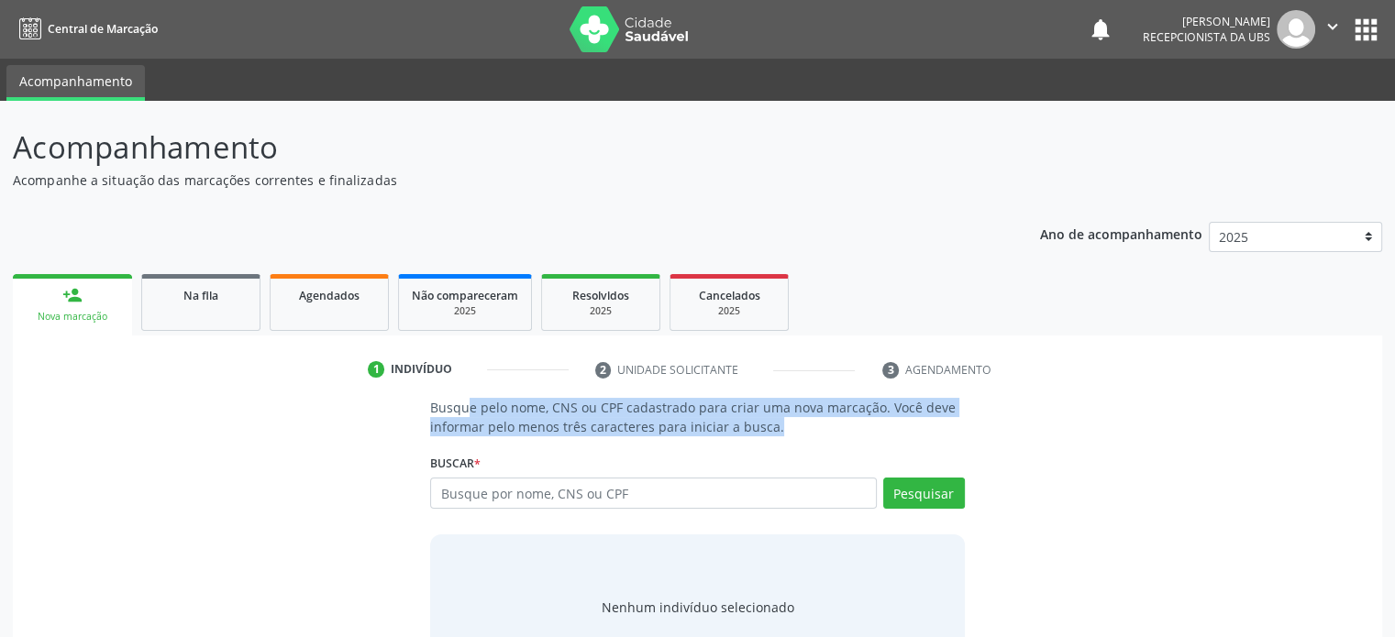
click at [495, 410] on p "Busque pelo nome, CNS ou CPF cadastrado para criar uma nova marcação. Você deve…" at bounding box center [697, 417] width 534 height 39
click at [382, 421] on div "Busque pelo nome, CNS ou CPF cadastrado para criar uma nova marcação. Você deve…" at bounding box center [698, 539] width 1344 height 282
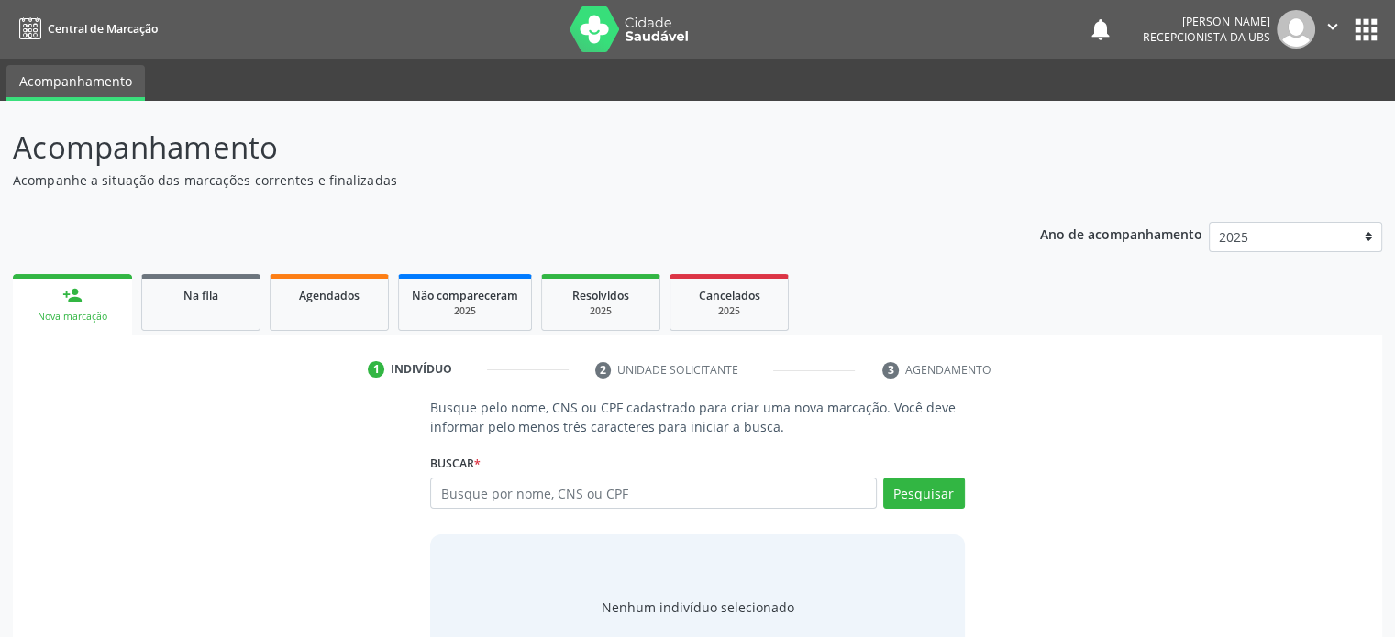
click at [493, 408] on p "Busque pelo nome, CNS ou CPF cadastrado para criar uma nova marcação. Você deve…" at bounding box center [697, 417] width 534 height 39
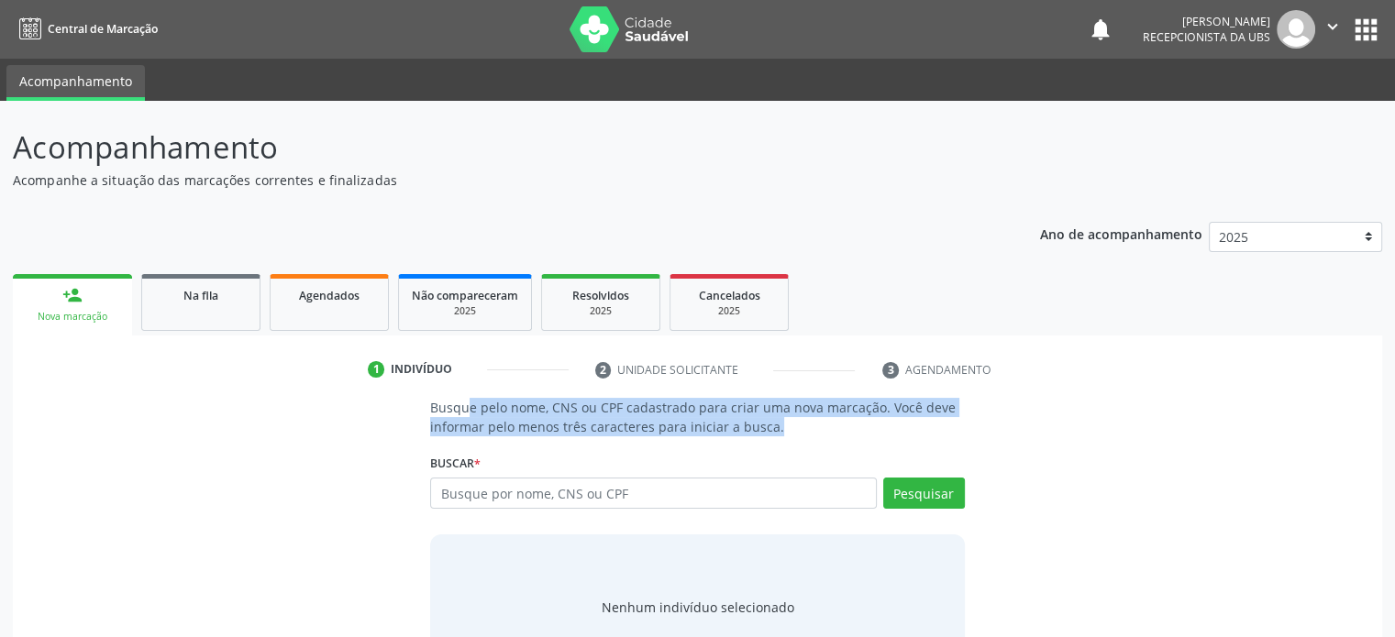
click at [493, 408] on p "Busque pelo nome, CNS ou CPF cadastrado para criar uma nova marcação. Você deve…" at bounding box center [697, 417] width 534 height 39
click at [371, 424] on div "Busque pelo nome, CNS ou CPF cadastrado para criar uma nova marcação. Você deve…" at bounding box center [698, 539] width 1344 height 282
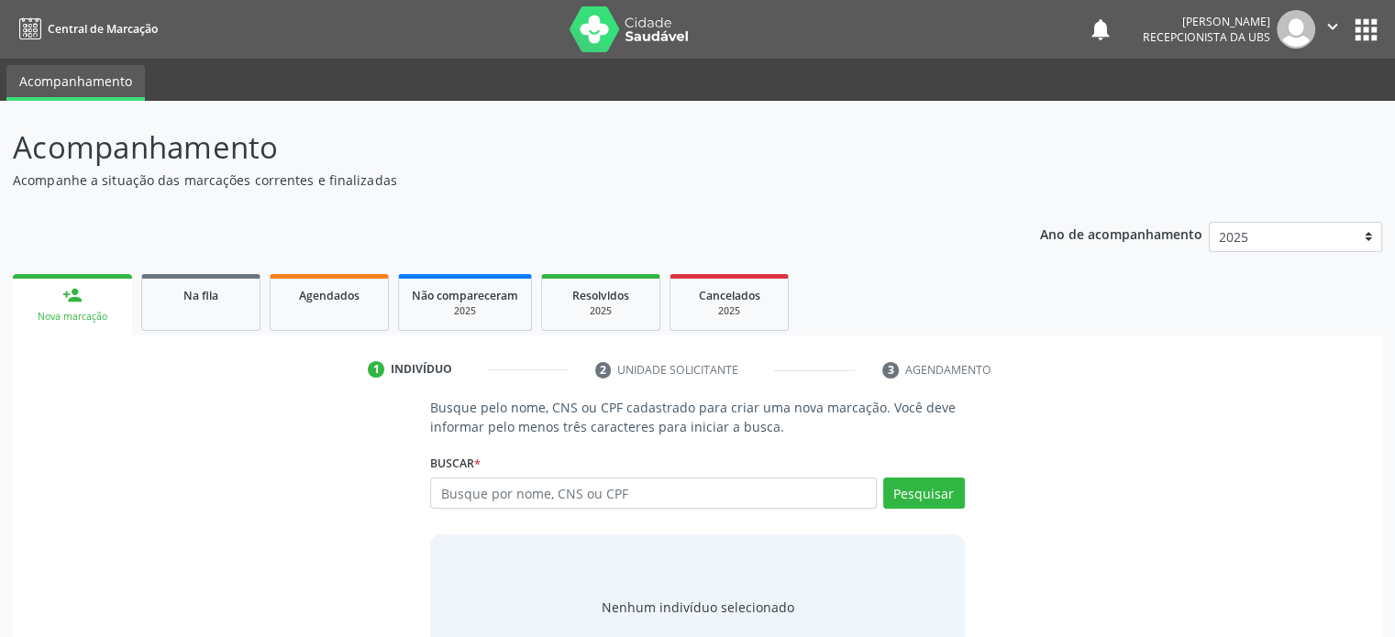
click at [587, 399] on p "Busque pelo nome, CNS ou CPF cadastrado para criar uma nova marcação. Você deve…" at bounding box center [697, 417] width 534 height 39
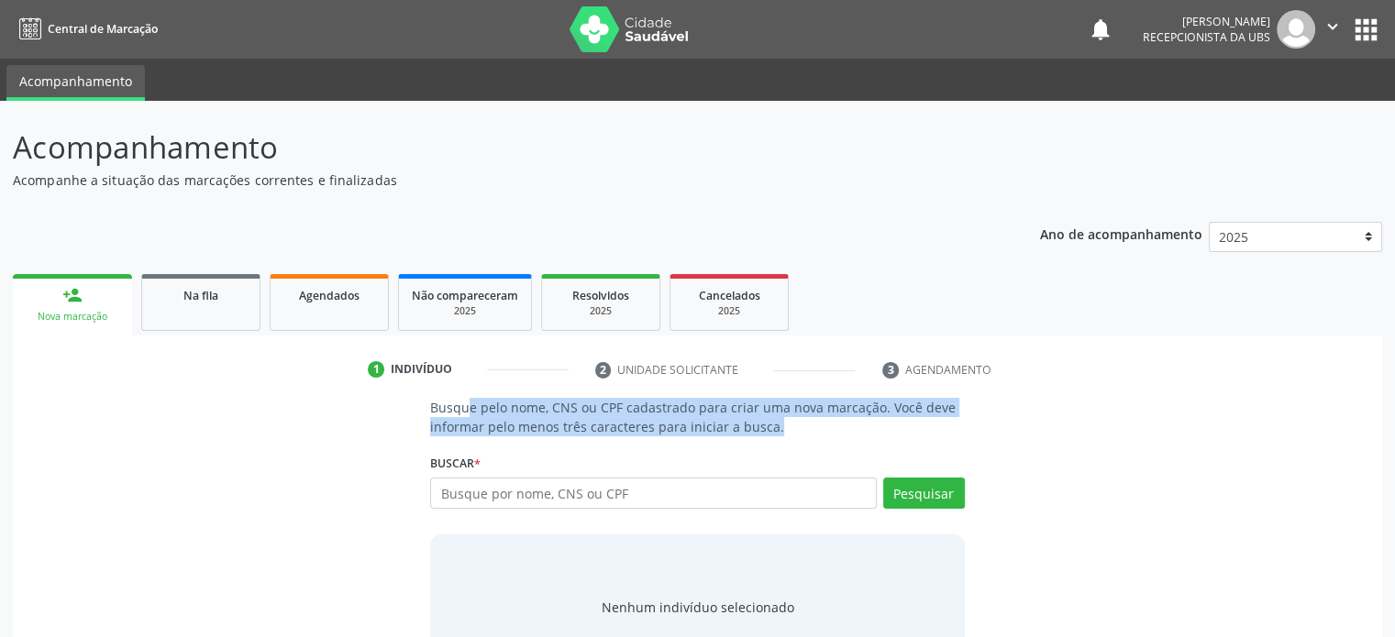
click at [587, 399] on p "Busque pelo nome, CNS ou CPF cadastrado para criar uma nova marcação. Você deve…" at bounding box center [697, 417] width 534 height 39
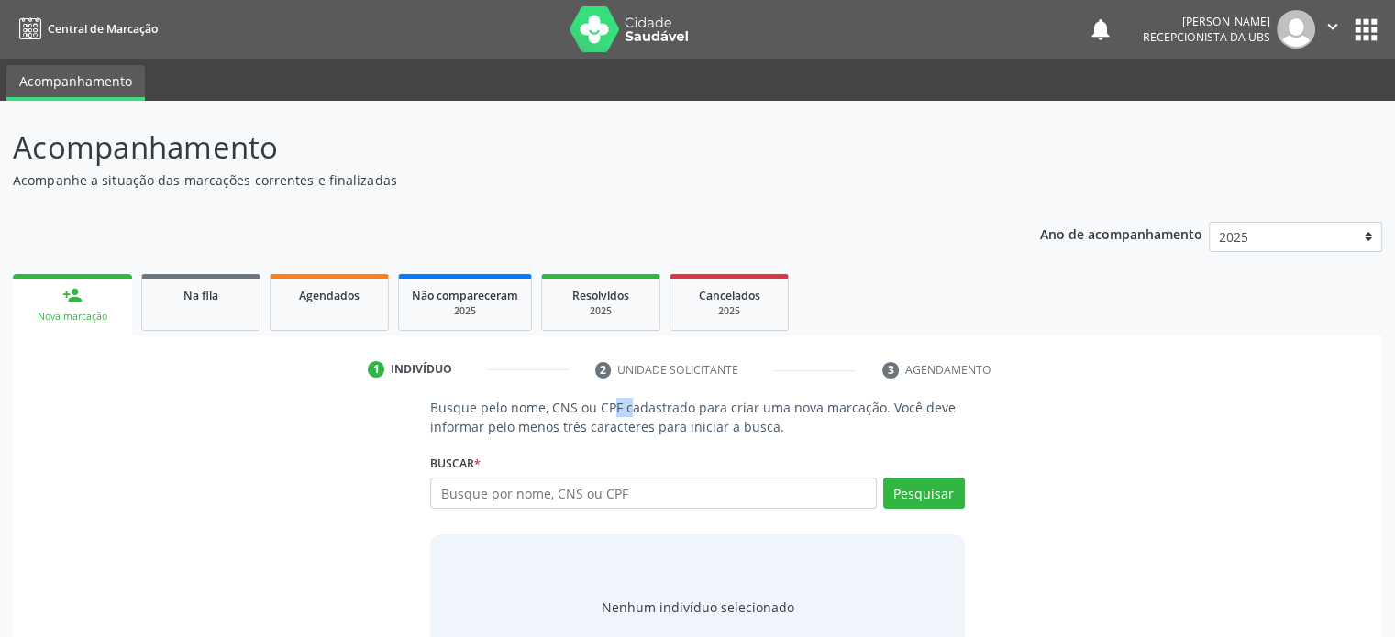
click at [587, 399] on p "Busque pelo nome, CNS ou CPF cadastrado para criar uma nova marcação. Você deve…" at bounding box center [697, 417] width 534 height 39
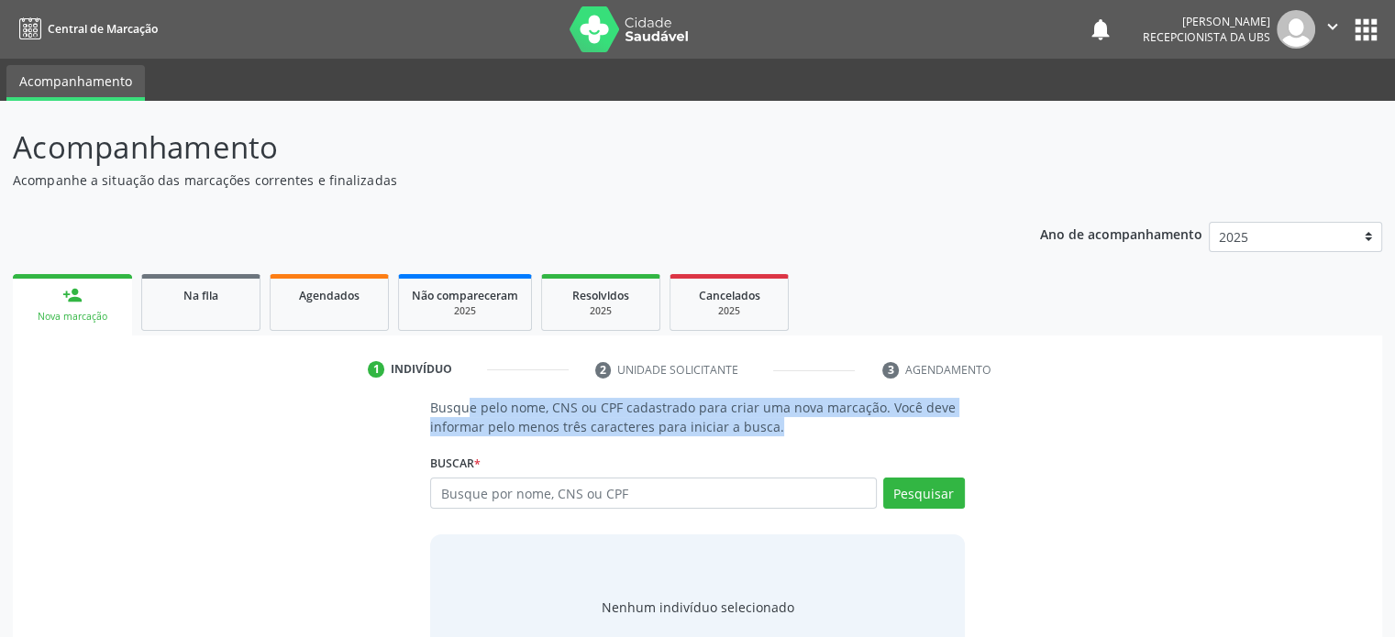
click at [587, 399] on p "Busque pelo nome, CNS ou CPF cadastrado para criar uma nova marcação. Você deve…" at bounding box center [697, 417] width 534 height 39
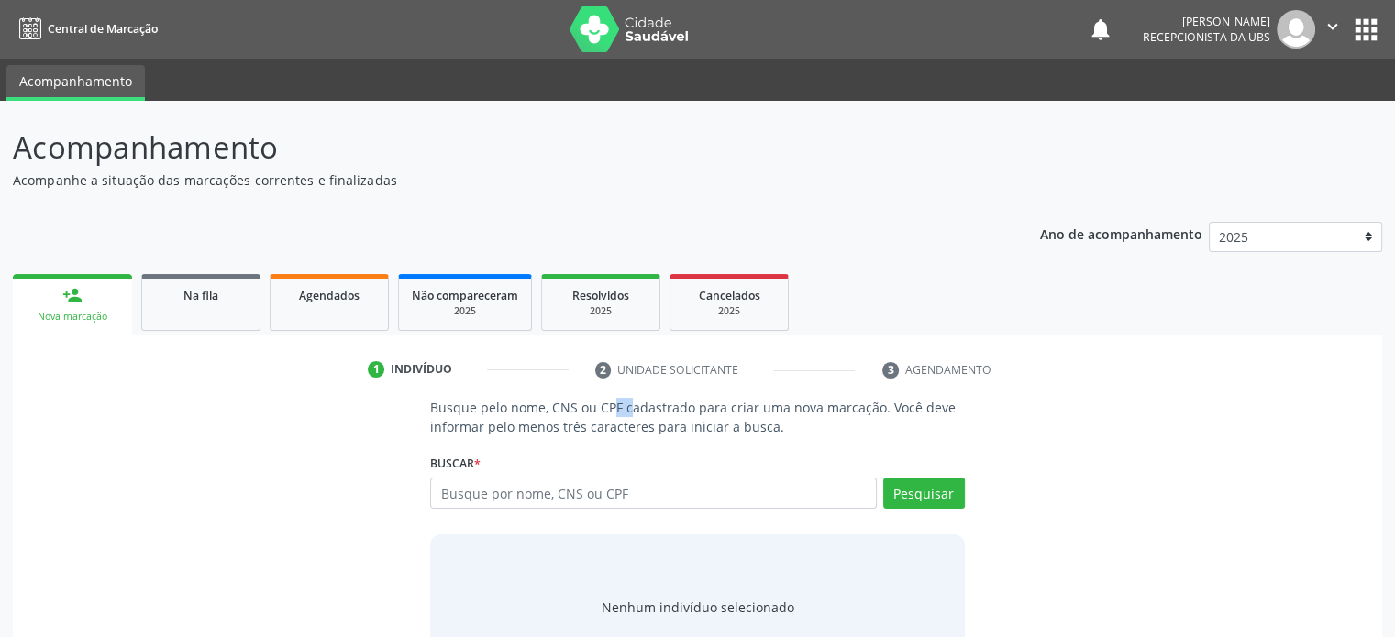
click at [587, 399] on p "Busque pelo nome, CNS ou CPF cadastrado para criar uma nova marcação. Você deve…" at bounding box center [697, 417] width 534 height 39
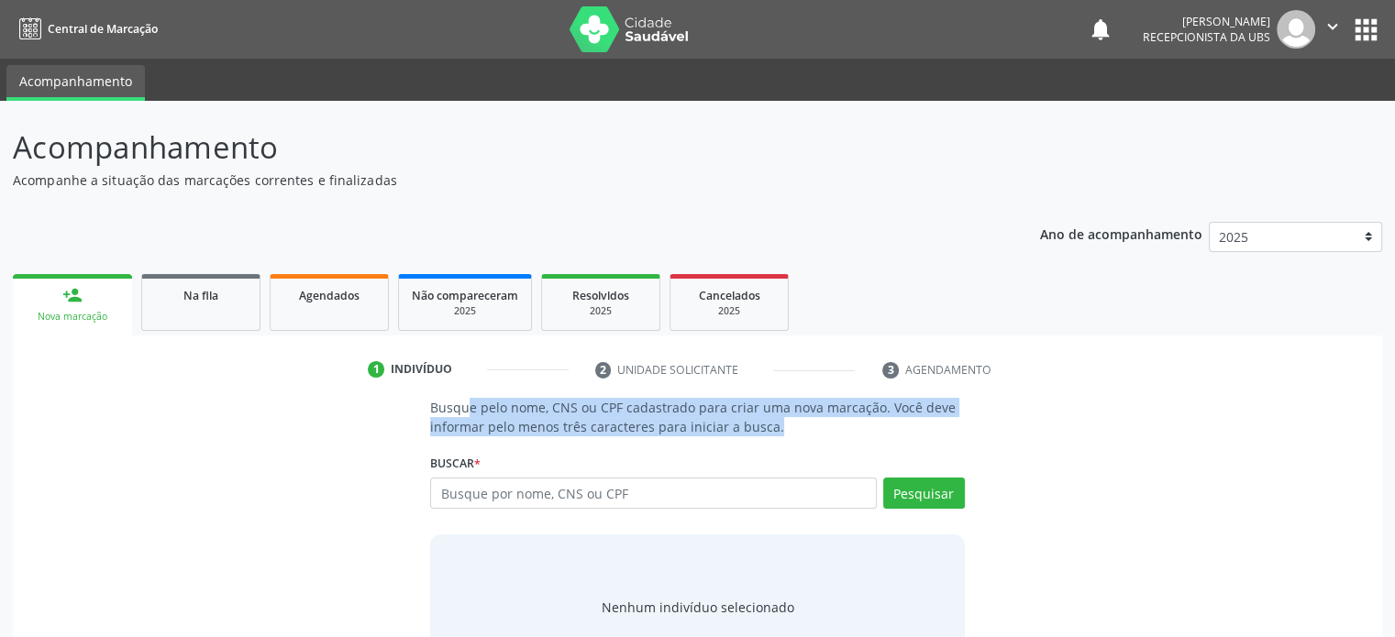
click at [587, 399] on p "Busque pelo nome, CNS ou CPF cadastrado para criar uma nova marcação. Você deve…" at bounding box center [697, 417] width 534 height 39
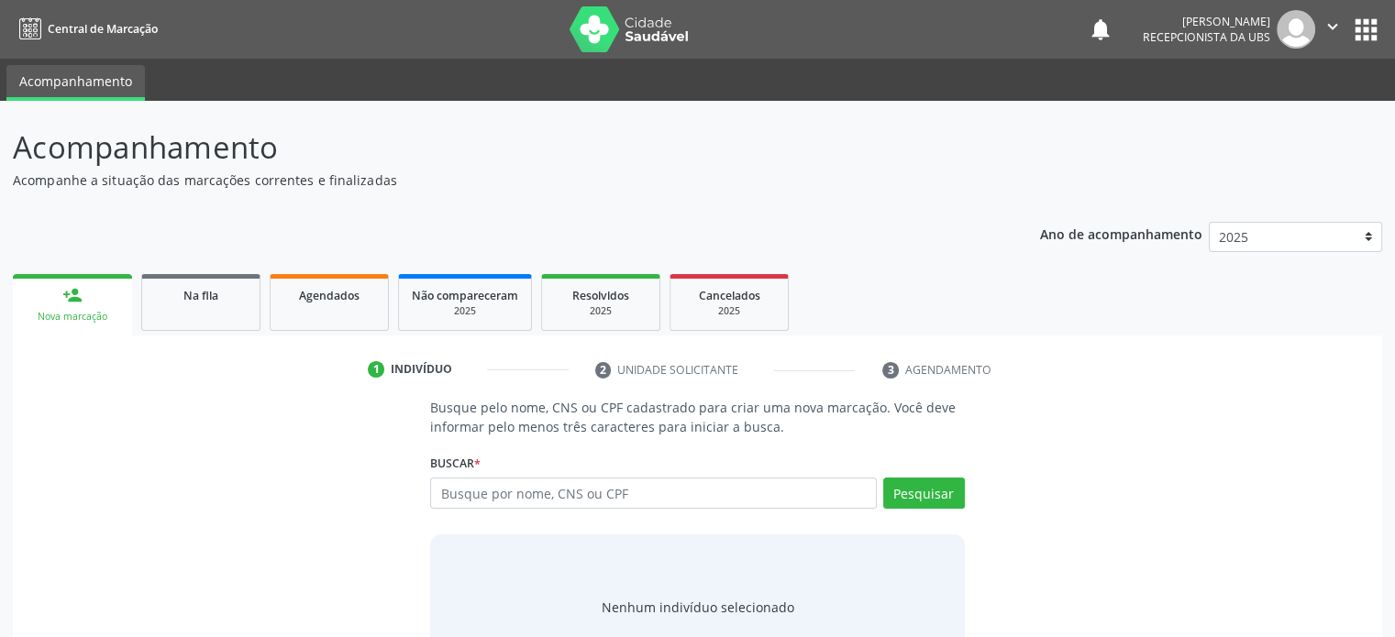
click at [590, 409] on p "Busque pelo nome, CNS ou CPF cadastrado para criar uma nova marcação. Você deve…" at bounding box center [697, 417] width 534 height 39
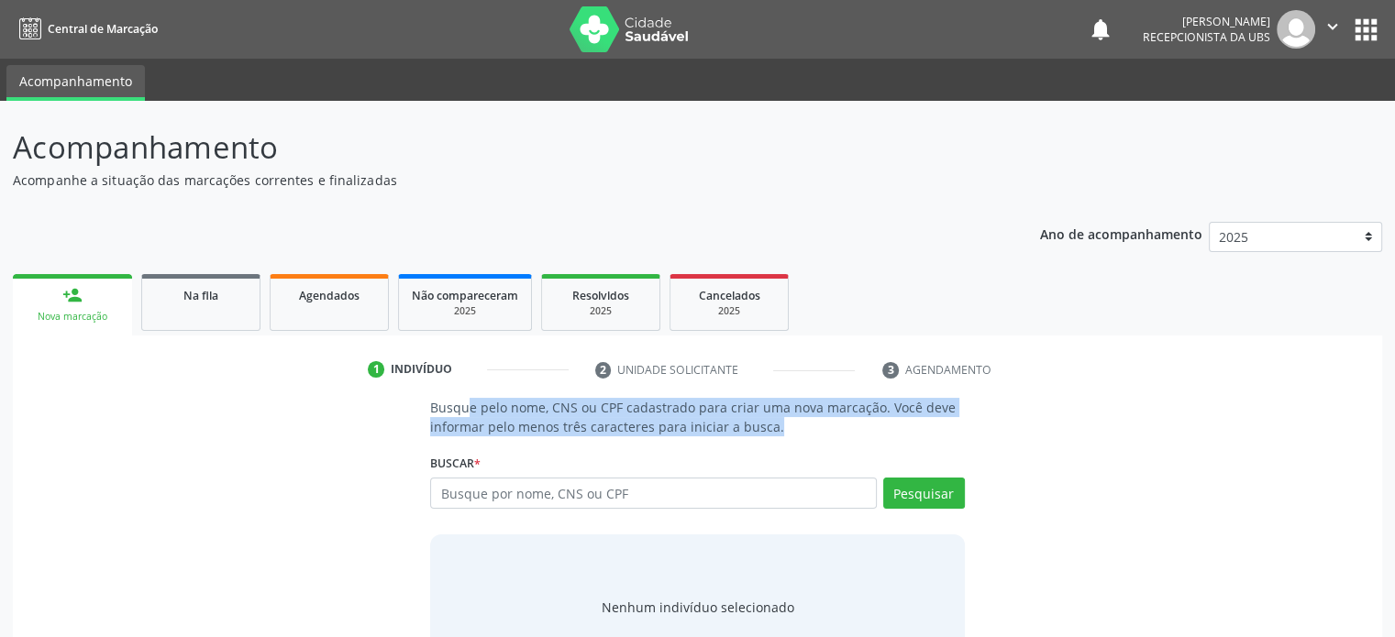
click at [590, 409] on p "Busque pelo nome, CNS ou CPF cadastrado para criar uma nova marcação. Você deve…" at bounding box center [697, 417] width 534 height 39
click at [379, 415] on div "Busque pelo nome, CNS ou CPF cadastrado para criar uma nova marcação. Você deve…" at bounding box center [698, 539] width 1344 height 282
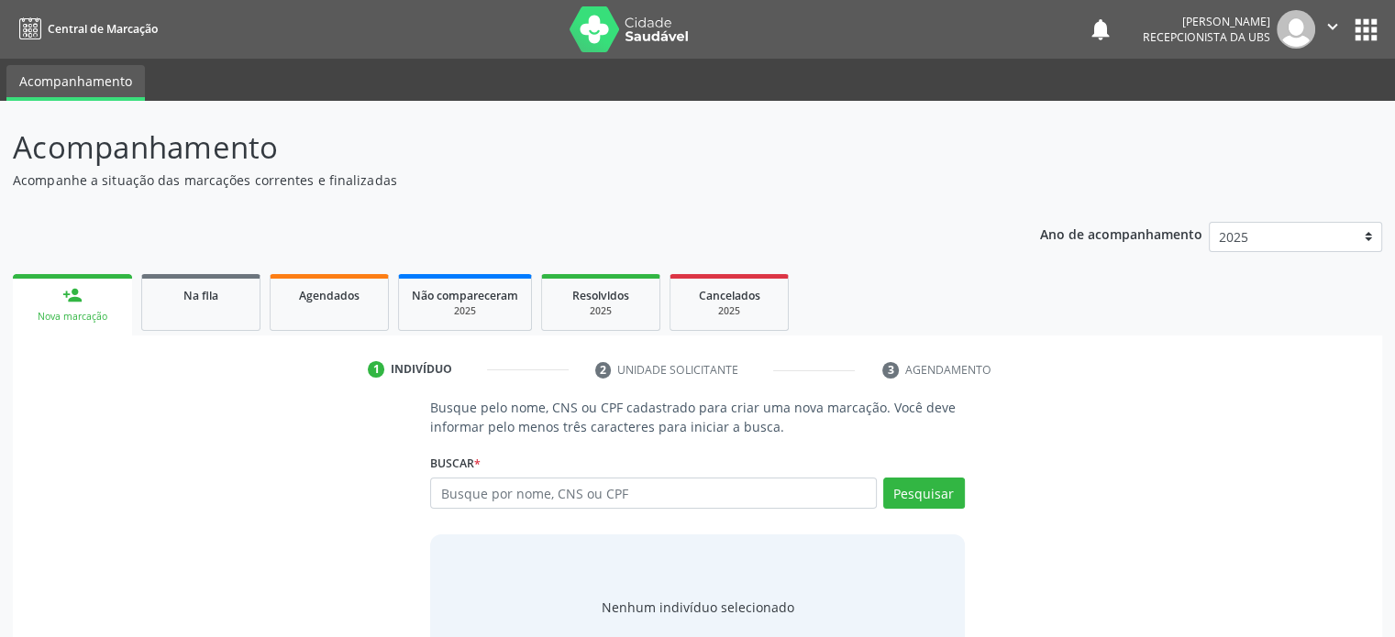
click at [379, 415] on div "Busque pelo nome, CNS ou CPF cadastrado para criar uma nova marcação. Você deve…" at bounding box center [698, 539] width 1344 height 282
click at [502, 493] on input "text" at bounding box center [653, 493] width 446 height 31
